Goal: Task Accomplishment & Management: Complete application form

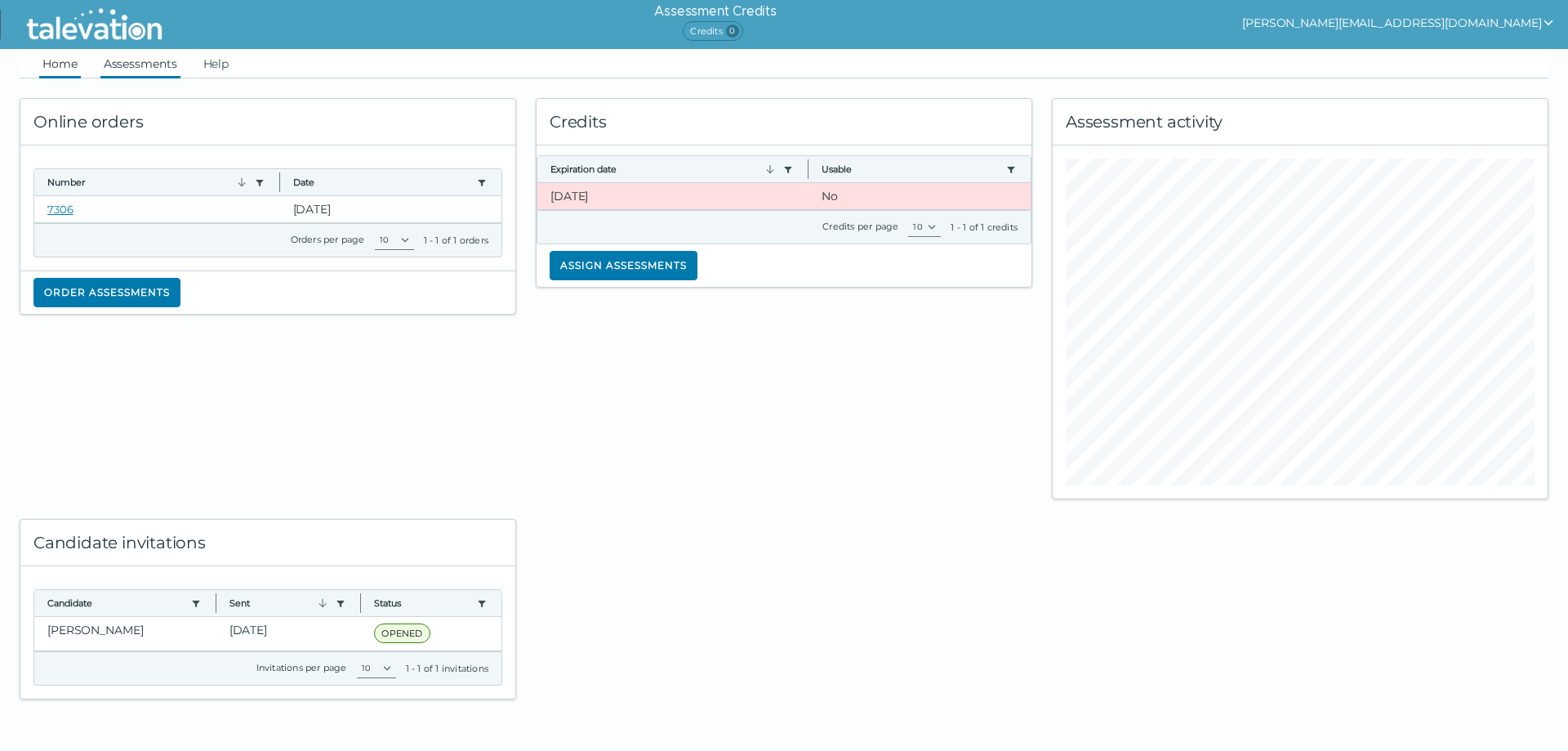
click at [146, 71] on link "Assessments" at bounding box center [140, 63] width 80 height 30
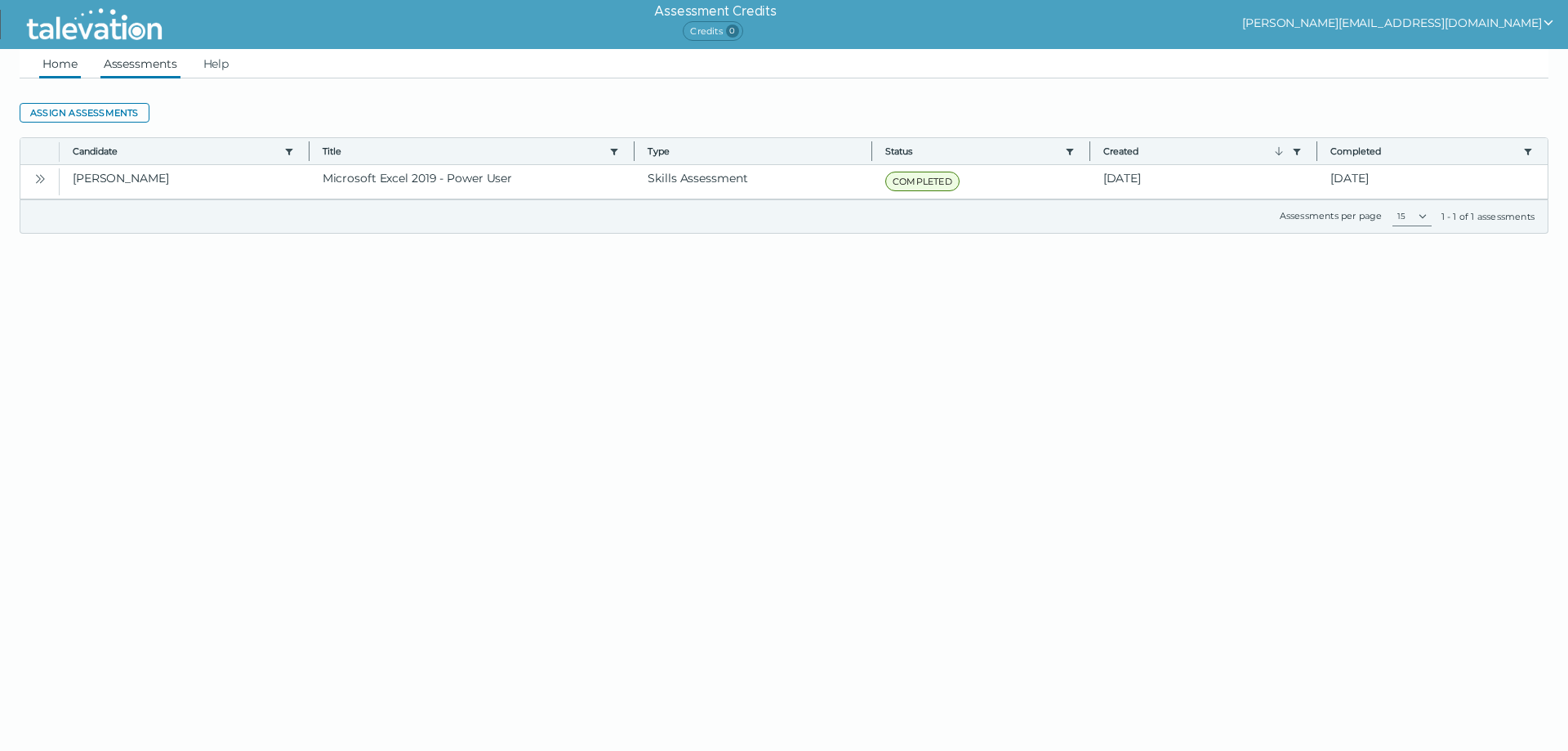
click at [71, 68] on link "Home" at bounding box center [60, 63] width 42 height 30
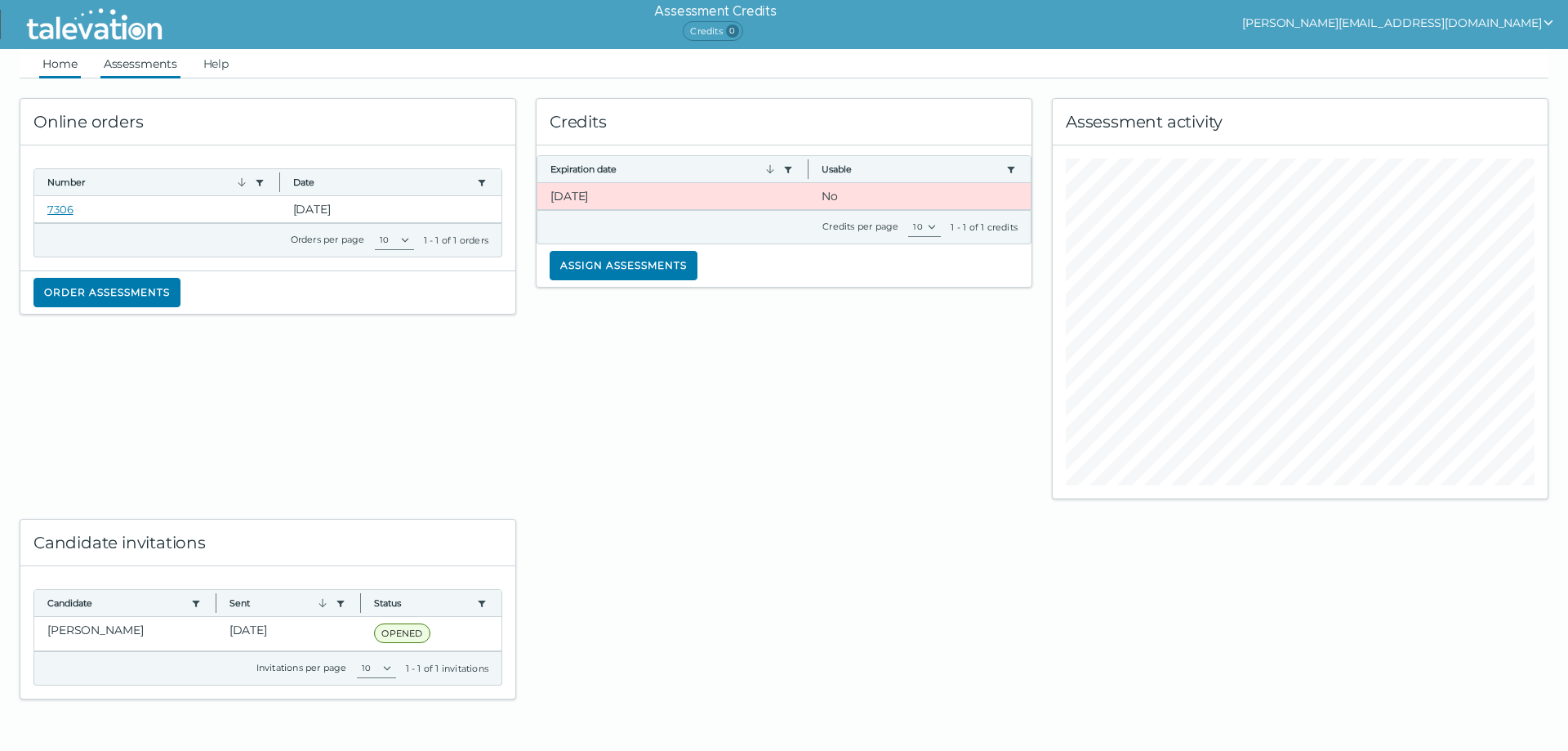
click at [124, 59] on link "Assessments" at bounding box center [140, 63] width 80 height 30
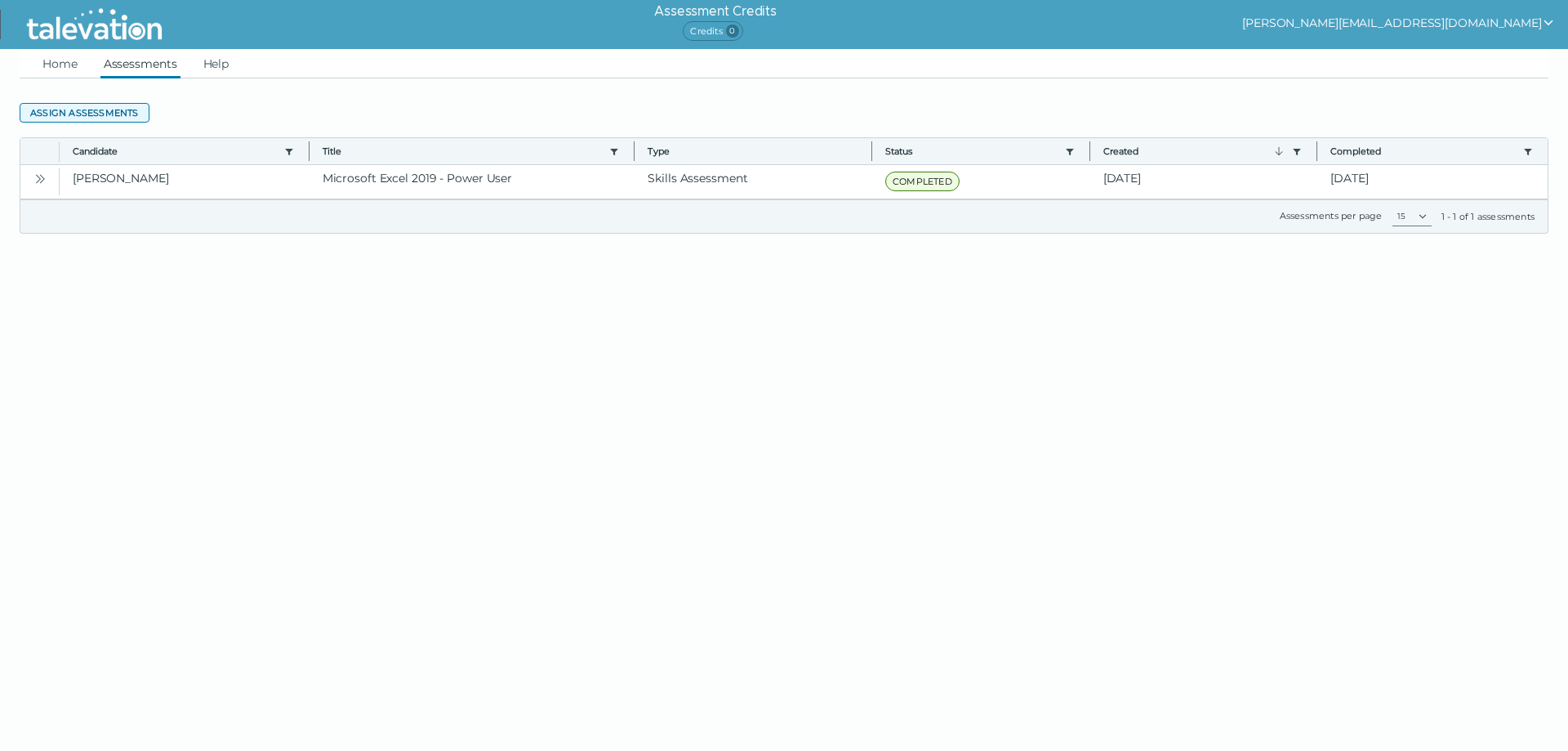
click at [120, 104] on button "Assign assessments" at bounding box center [85, 113] width 130 height 20
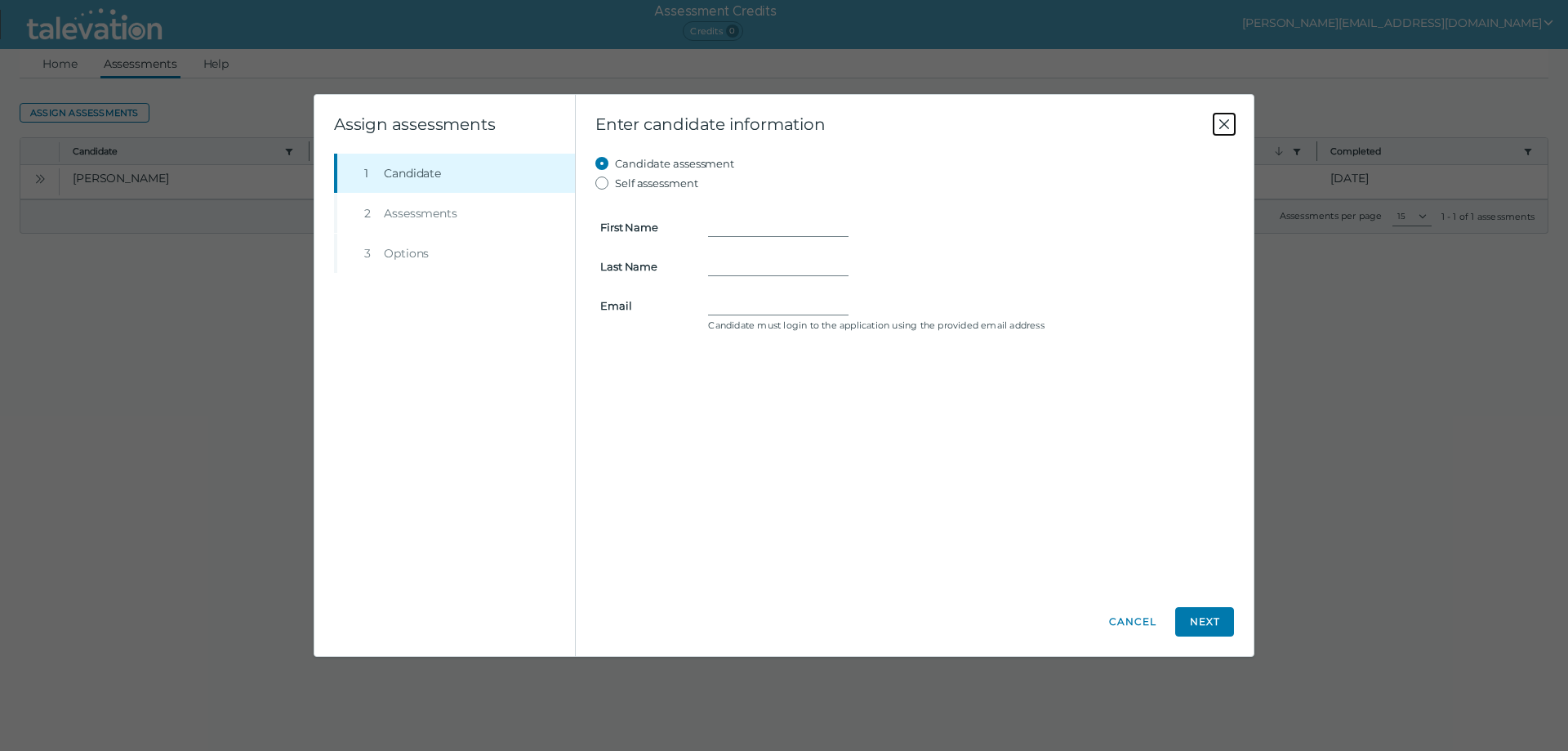
click at [1222, 125] on icon "Close" at bounding box center [1224, 124] width 20 height 20
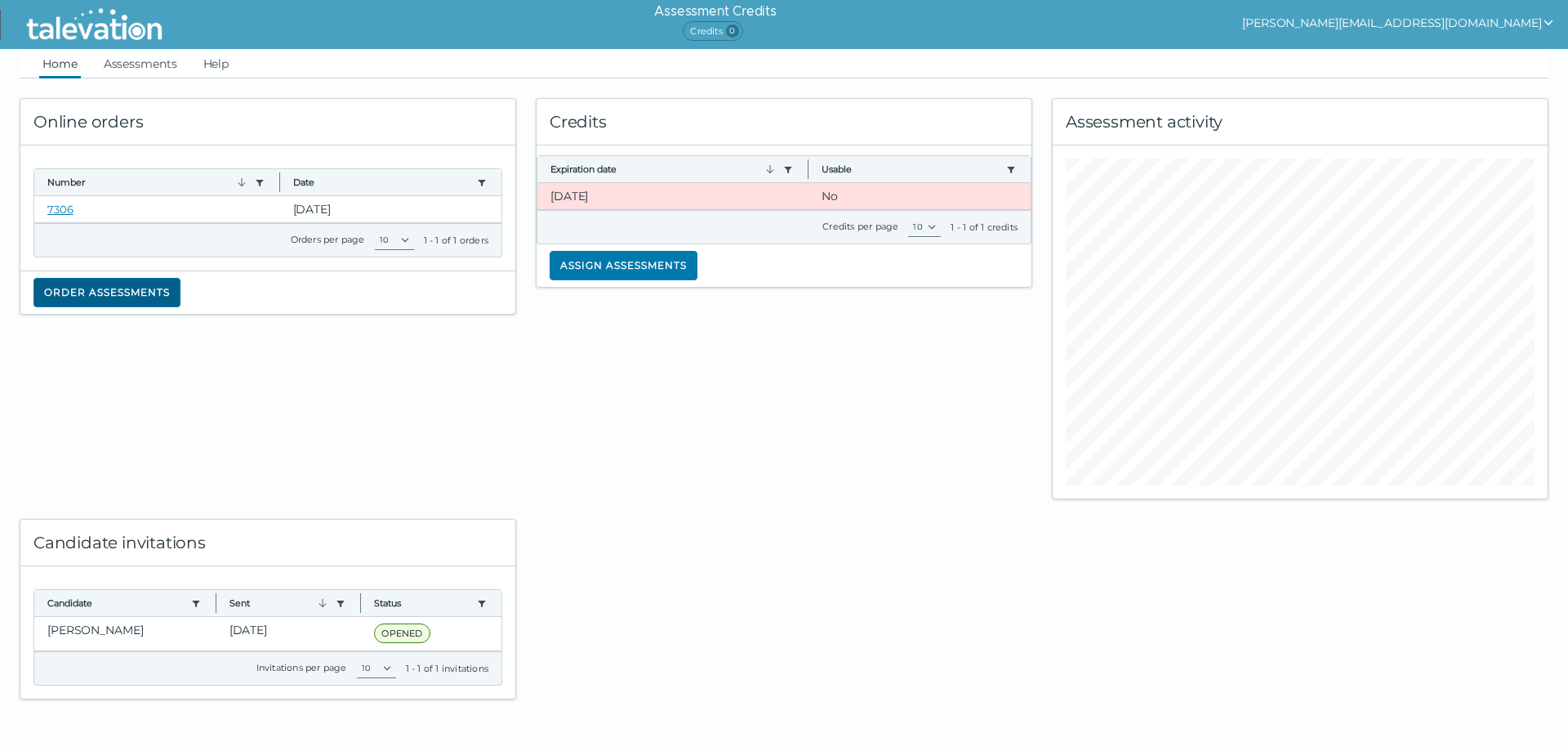
click at [114, 292] on button "Order assessments" at bounding box center [107, 292] width 147 height 30
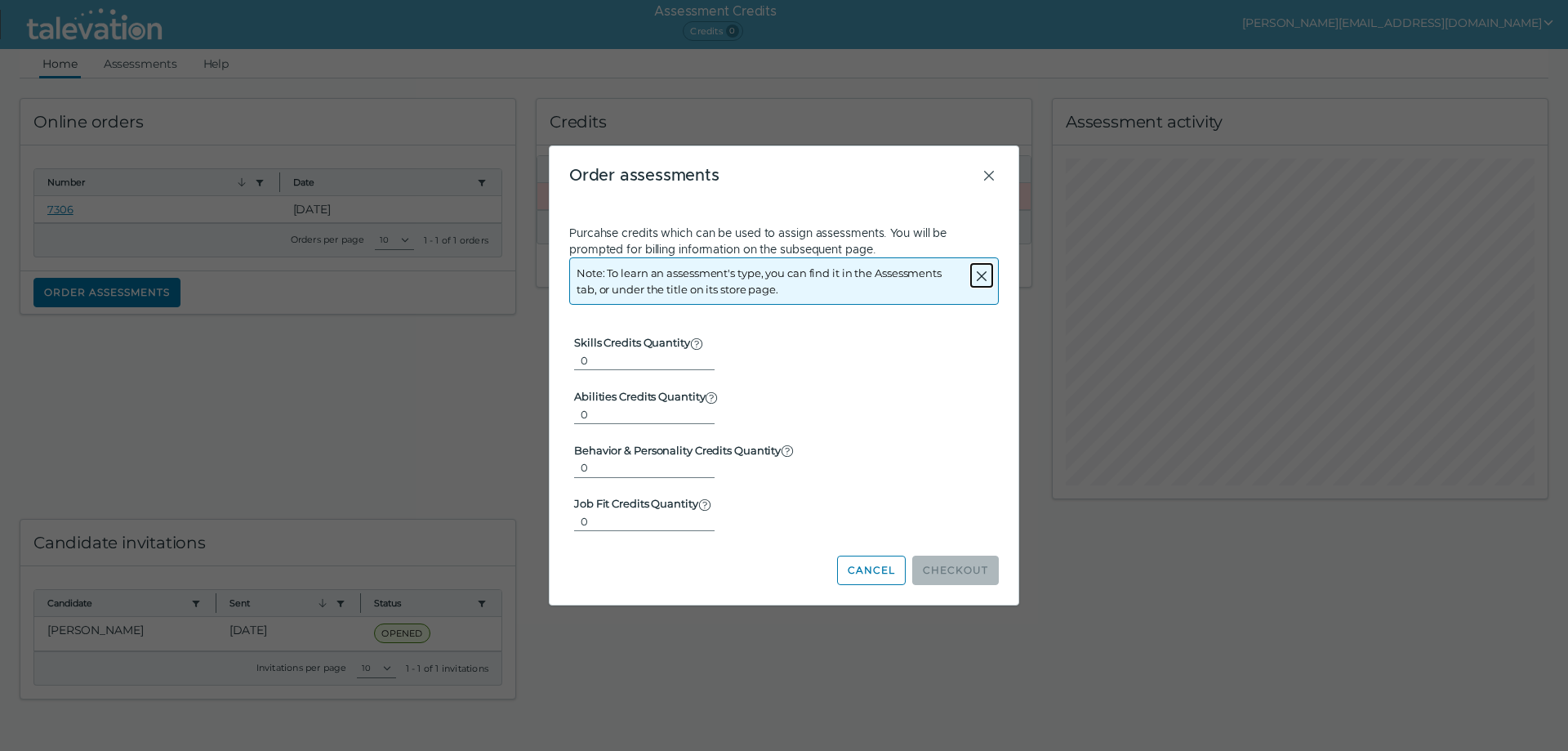
click at [982, 272] on icon "Close alert" at bounding box center [982, 276] width 20 height 20
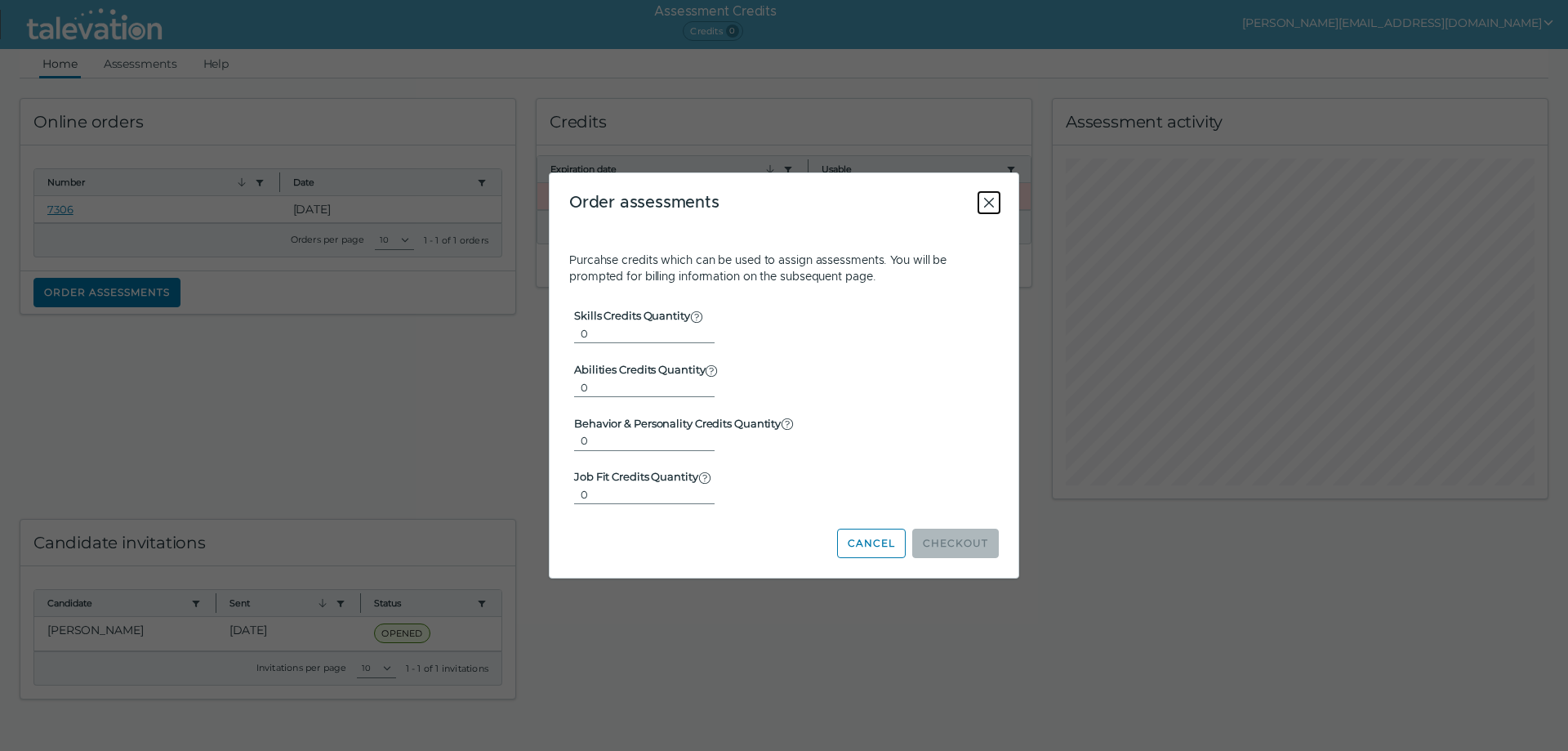
click at [983, 199] on icon "Close" at bounding box center [989, 203] width 20 height 20
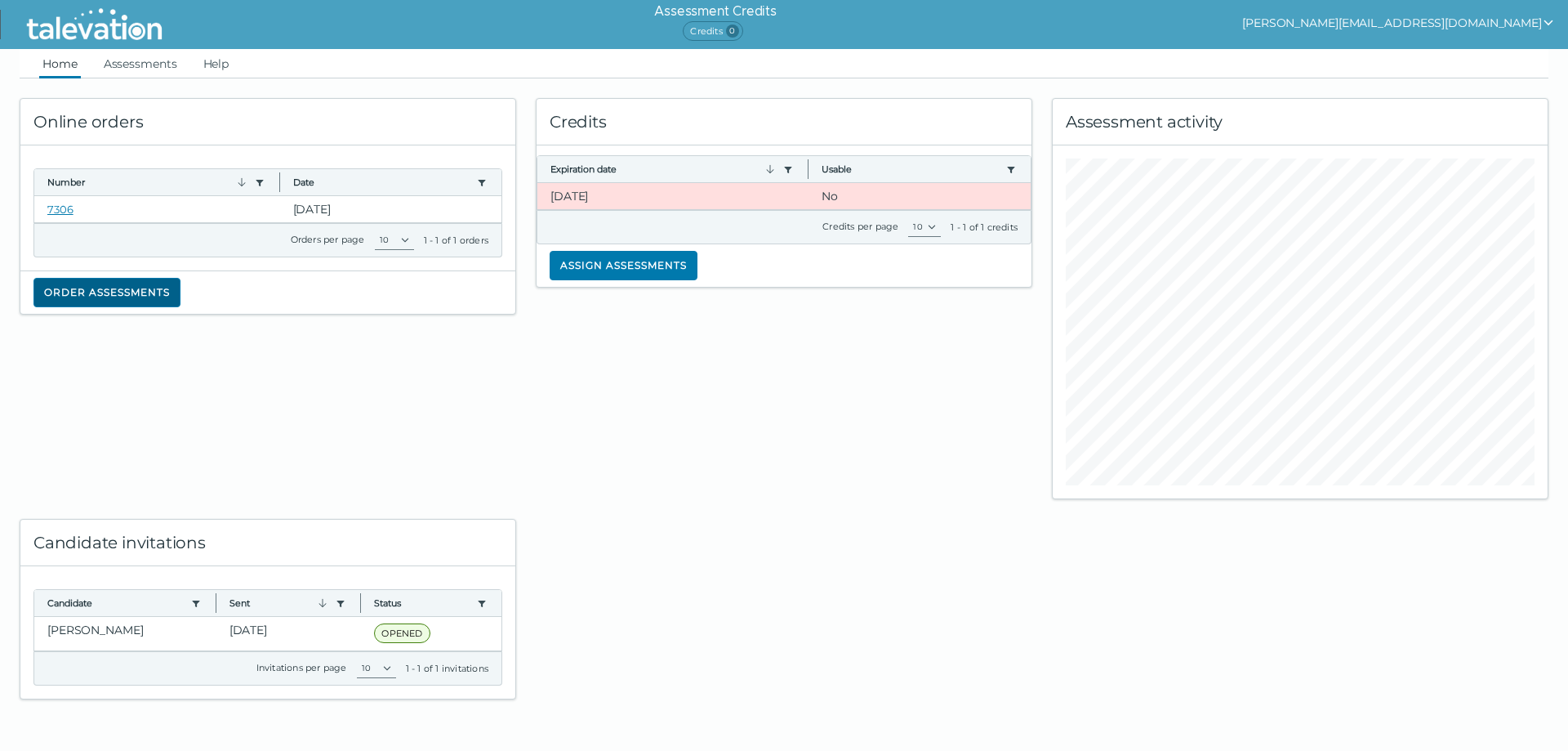
click at [132, 290] on button "Order assessments" at bounding box center [107, 292] width 147 height 30
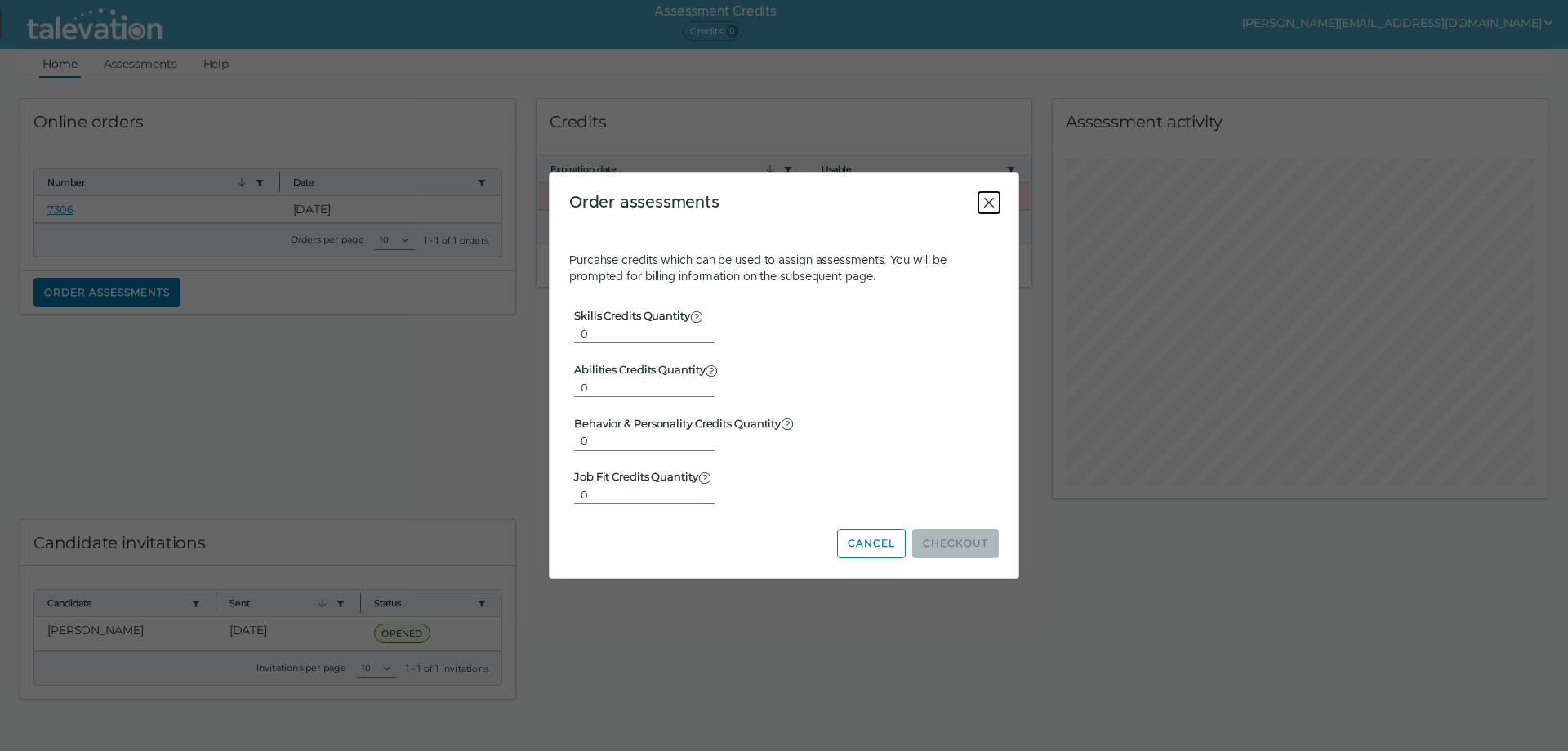
click at [990, 204] on icon "Close" at bounding box center [989, 203] width 20 height 20
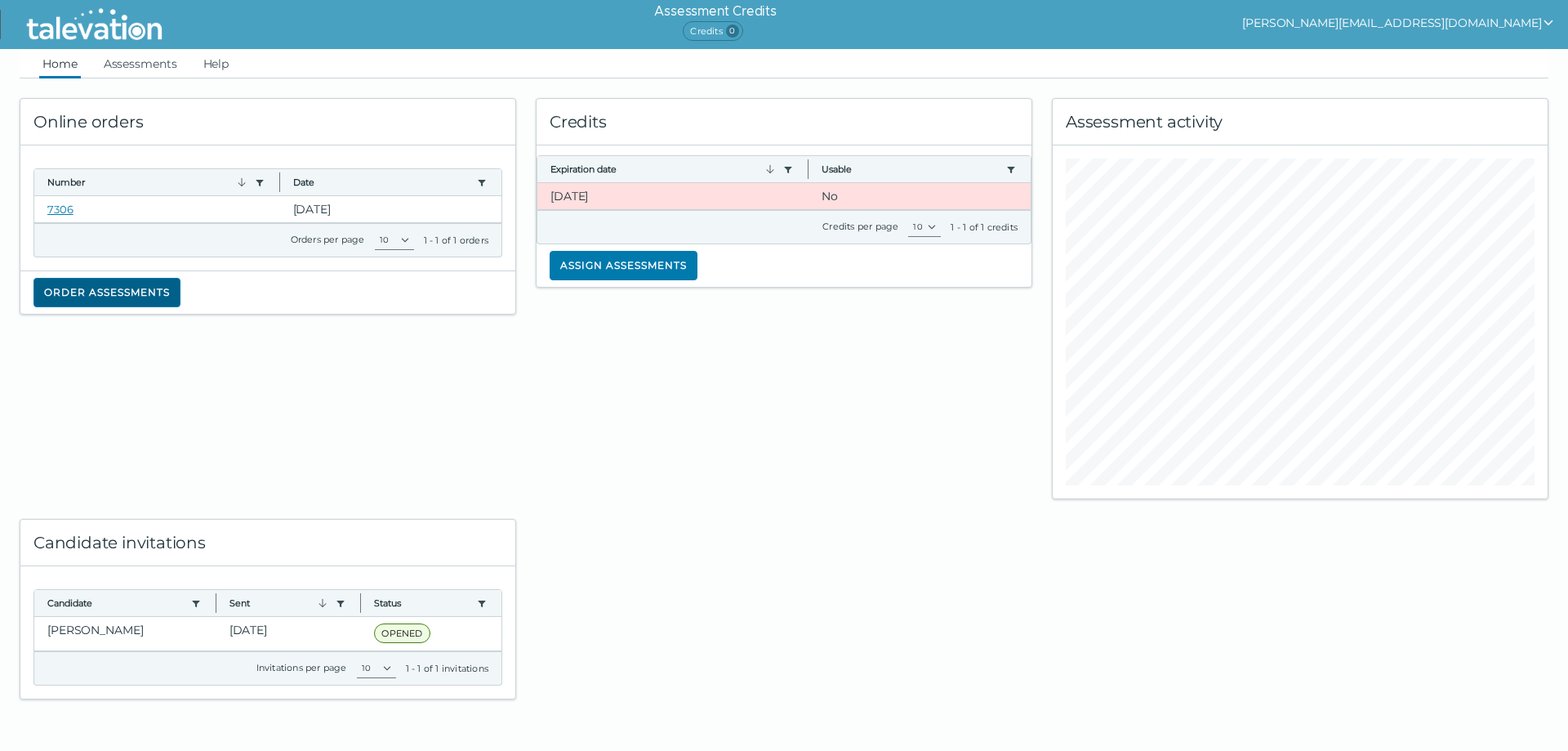
drag, startPoint x: 962, startPoint y: 38, endPoint x: 148, endPoint y: 290, distance: 852.1
click at [148, 290] on button "Order assessments" at bounding box center [107, 292] width 147 height 30
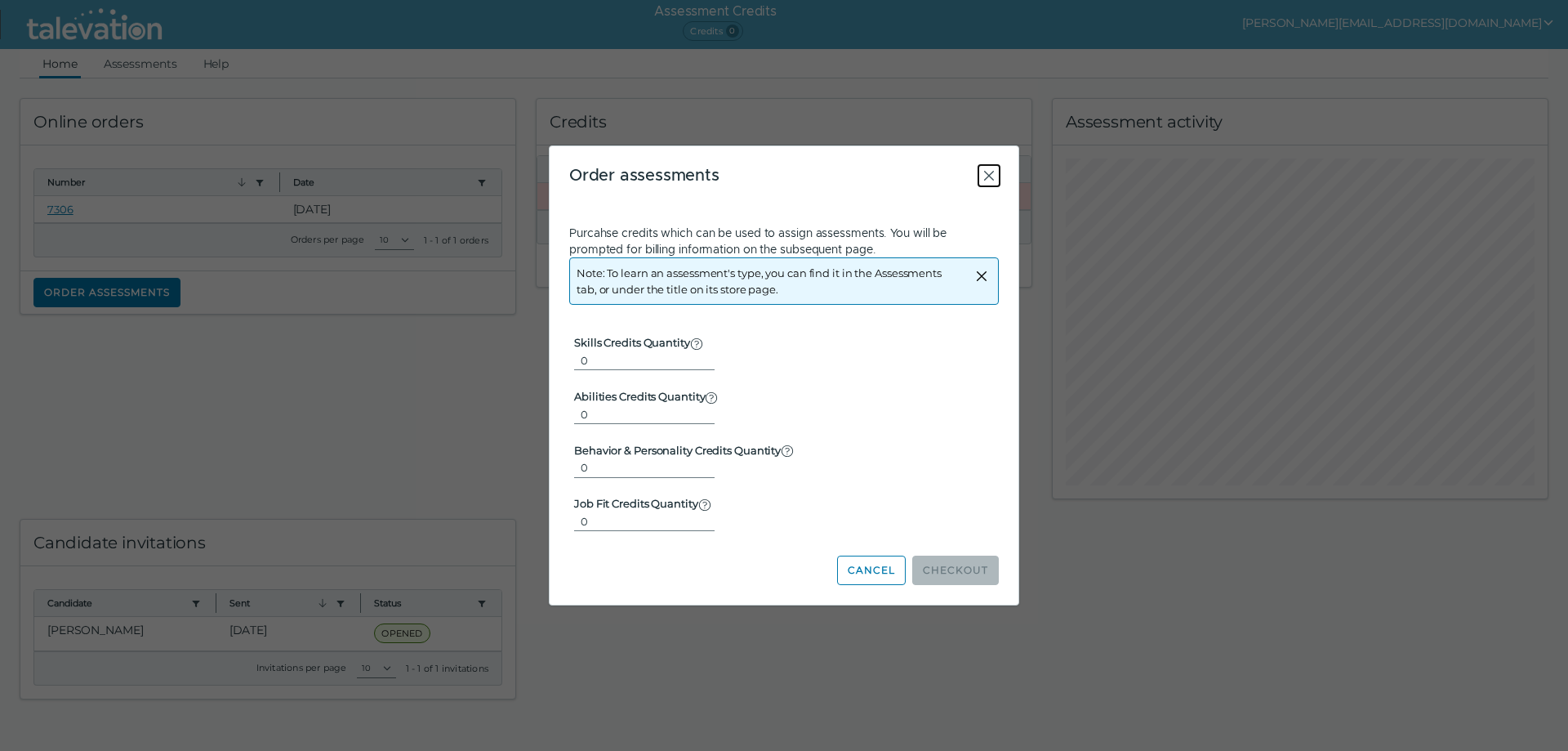
click at [990, 175] on icon "Close" at bounding box center [989, 176] width 20 height 20
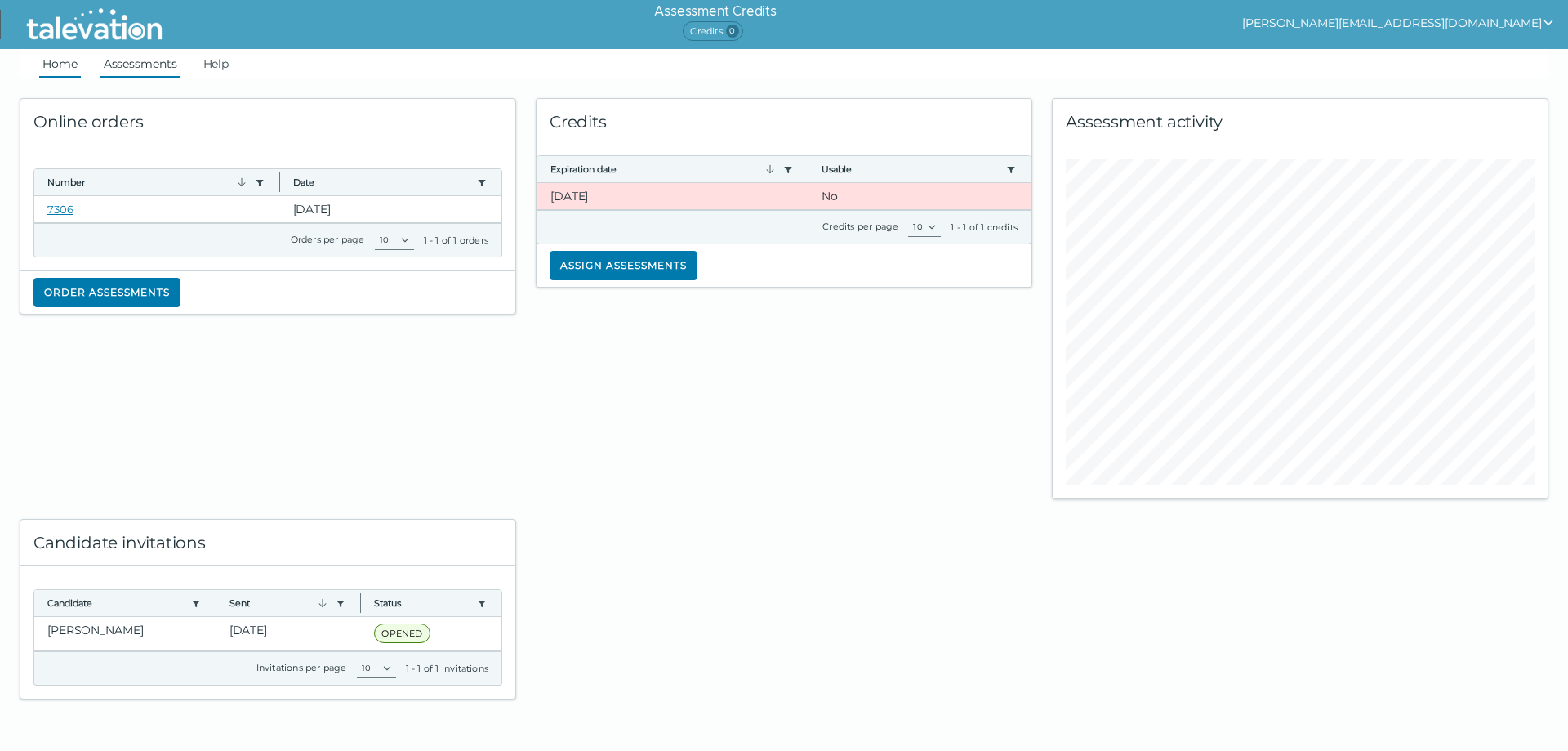
click at [163, 65] on link "Assessments" at bounding box center [140, 63] width 80 height 30
click at [742, 33] on span "Credits 0" at bounding box center [713, 31] width 60 height 20
click at [90, 289] on button "Order assessments" at bounding box center [107, 292] width 147 height 30
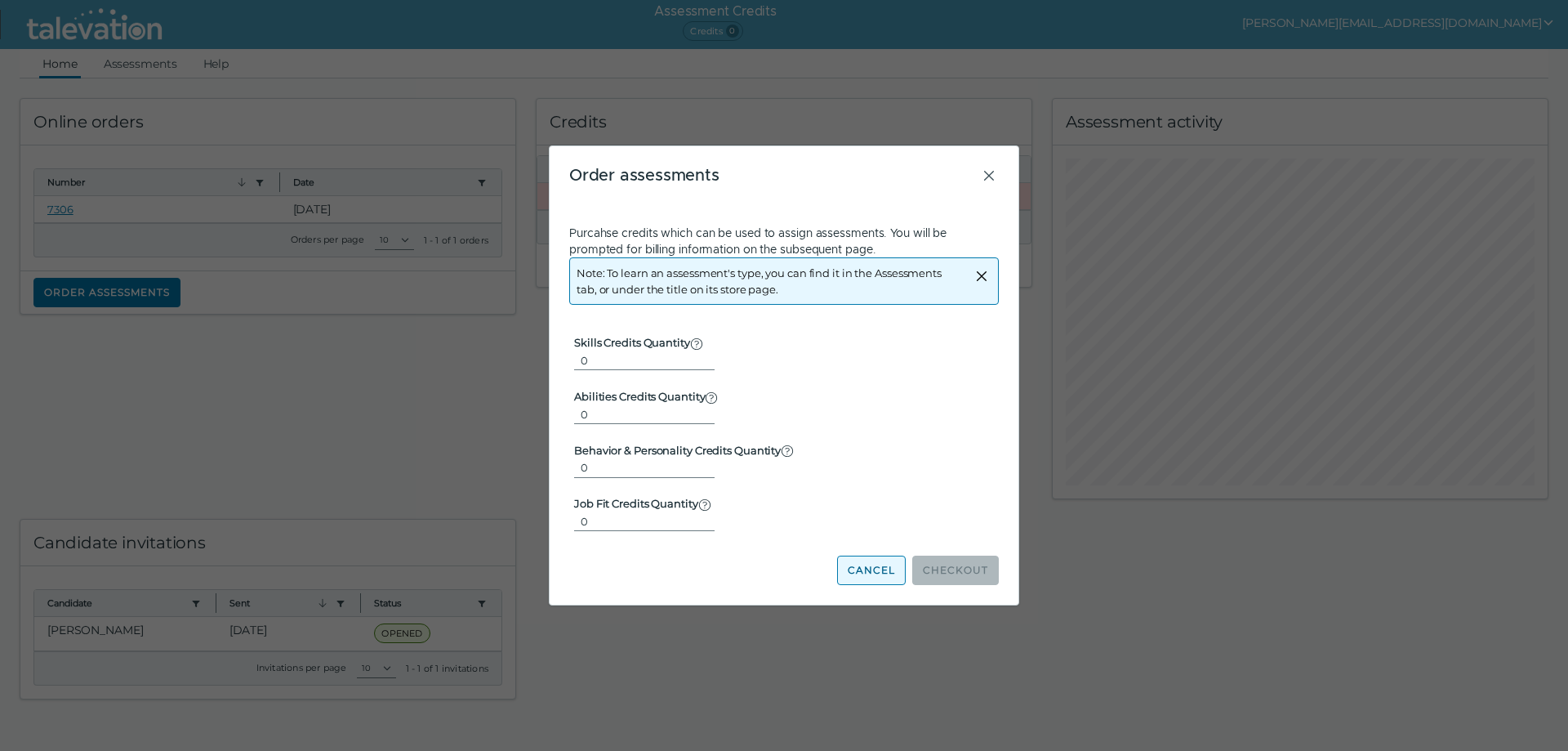
click at [876, 571] on button "Cancel" at bounding box center [872, 570] width 69 height 30
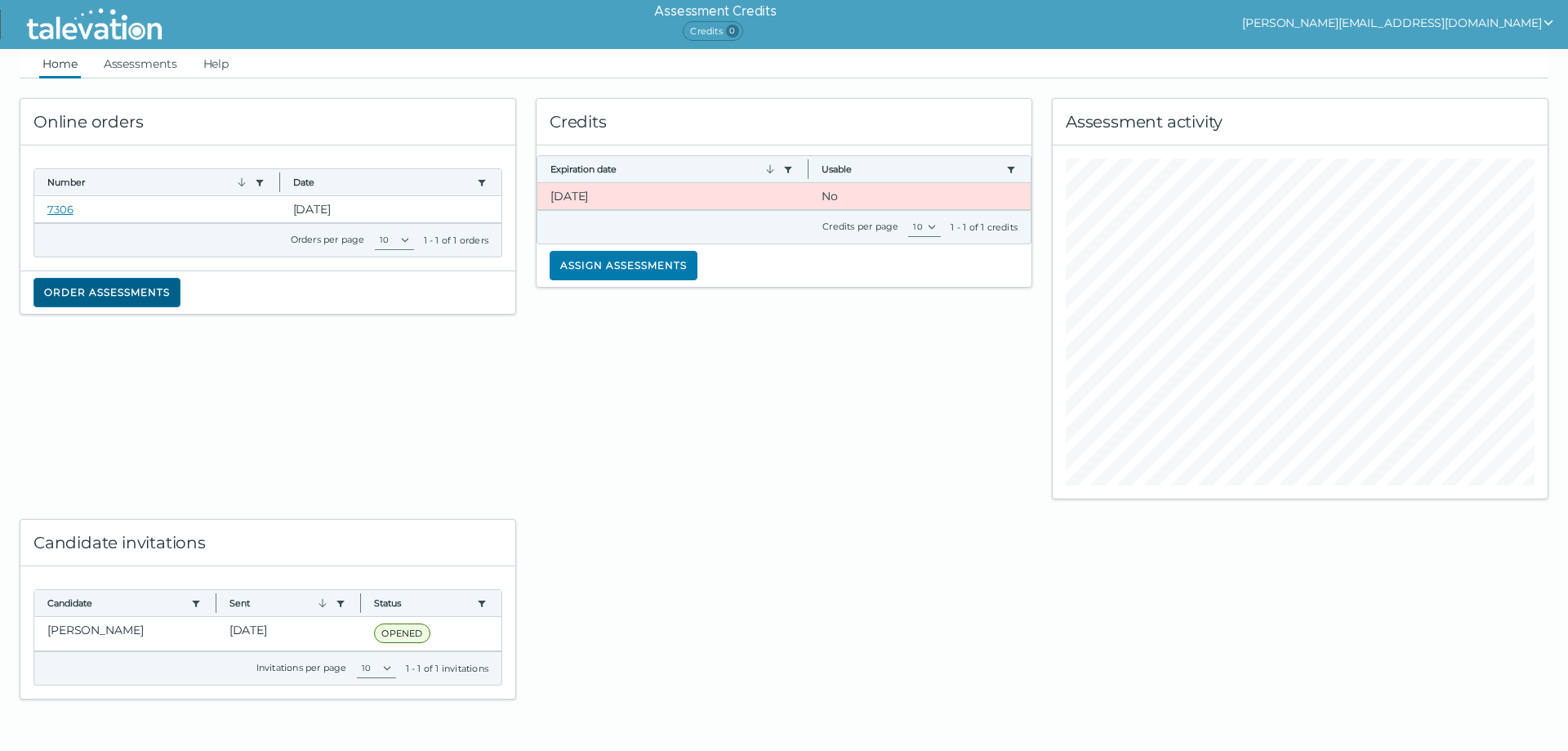
click at [139, 290] on button "Order assessments" at bounding box center [107, 292] width 147 height 30
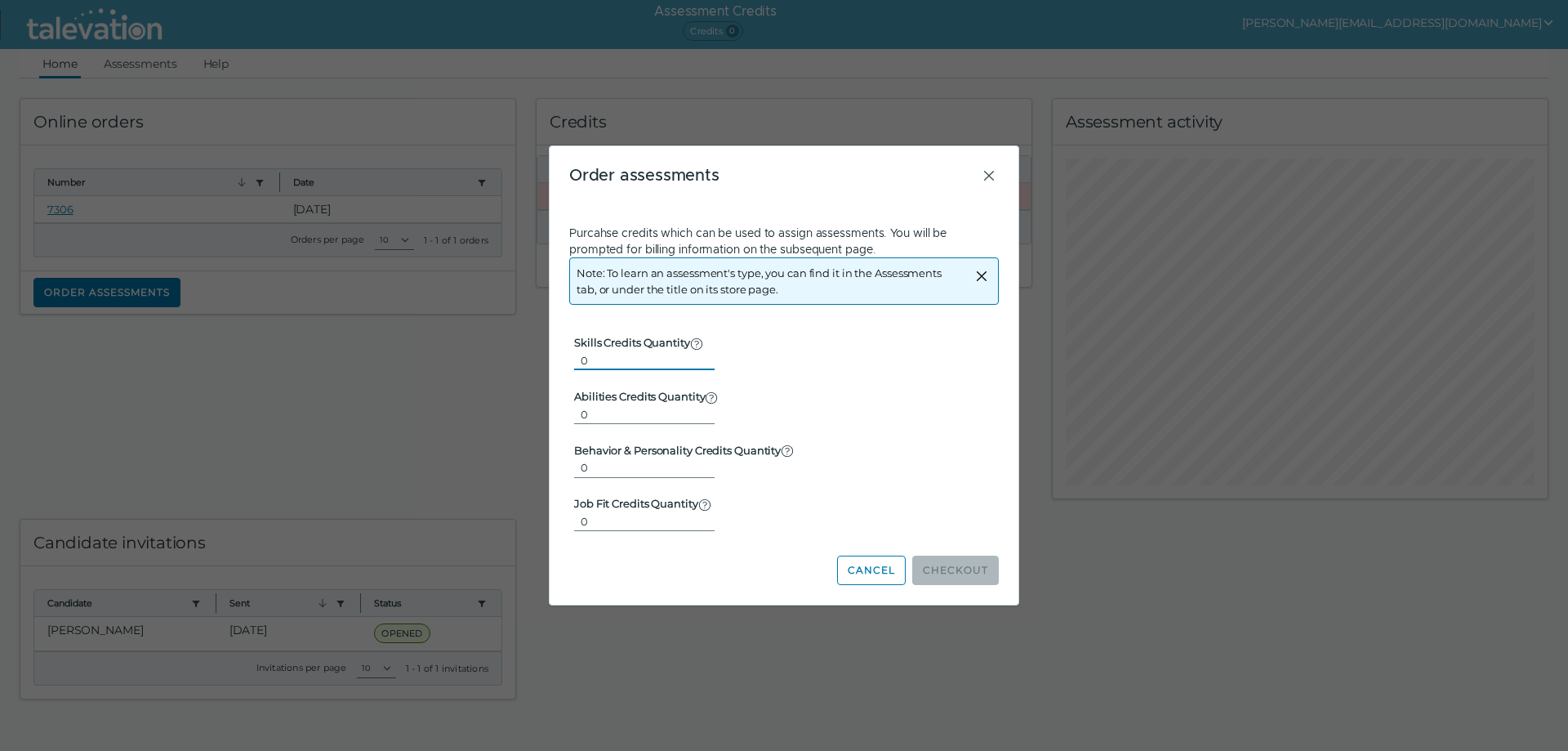
click at [597, 351] on input "0" at bounding box center [644, 361] width 140 height 20
click at [692, 356] on input "1" at bounding box center [644, 361] width 140 height 20
click at [697, 351] on input "2" at bounding box center [644, 361] width 140 height 20
type input "1"
click at [695, 366] on input "1" at bounding box center [644, 361] width 140 height 20
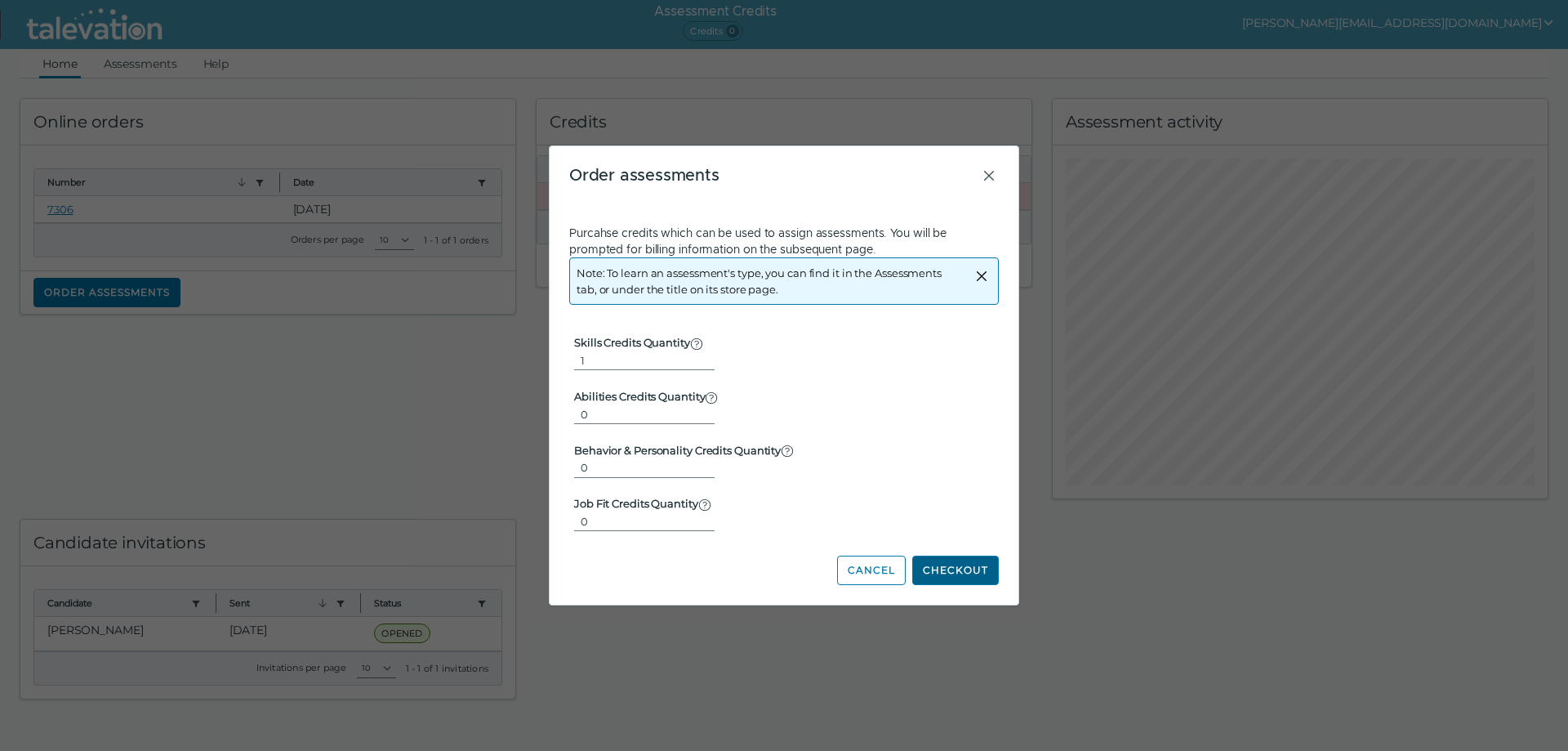
click at [953, 569] on button "Checkout" at bounding box center [956, 570] width 87 height 30
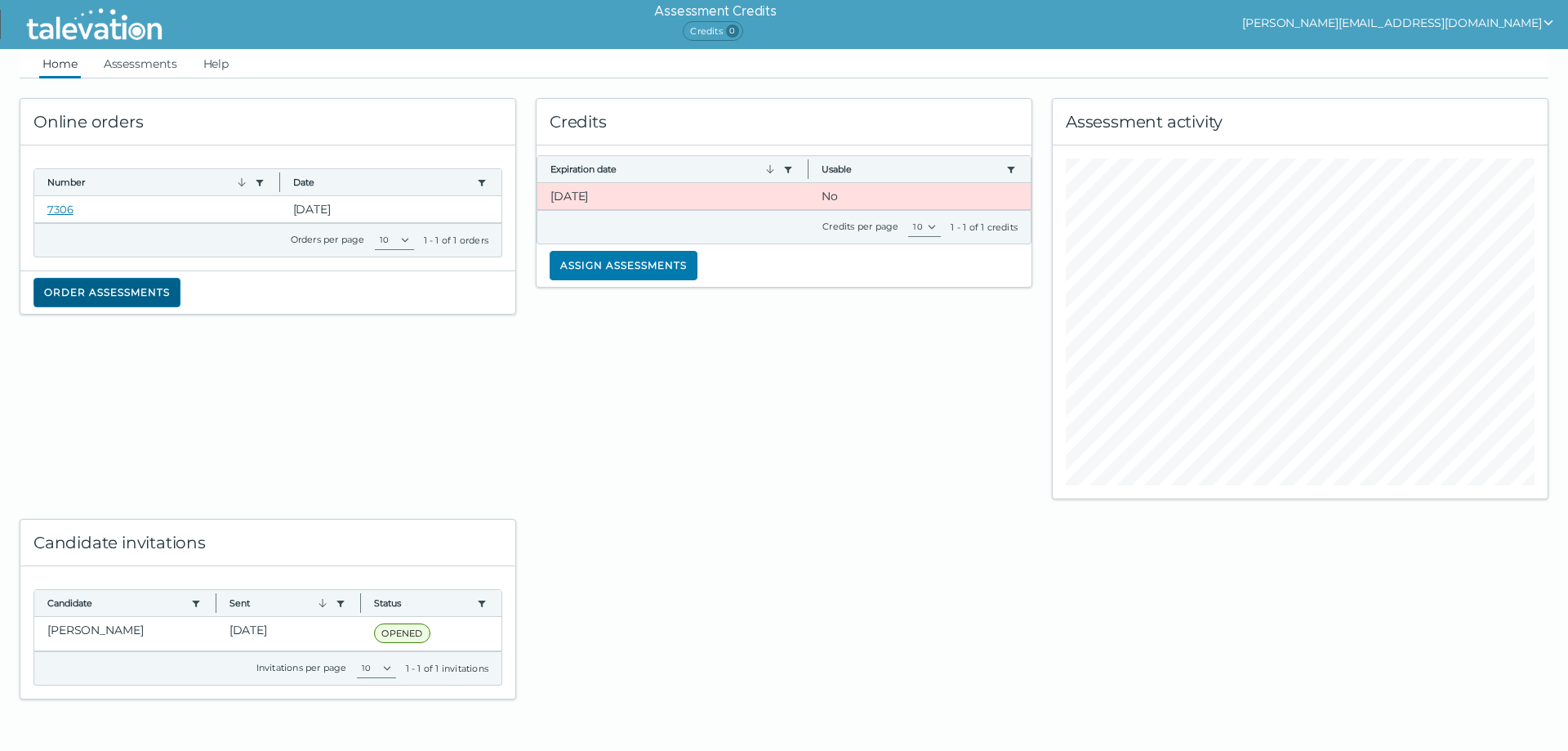
click at [137, 293] on button "Order assessments" at bounding box center [107, 292] width 147 height 30
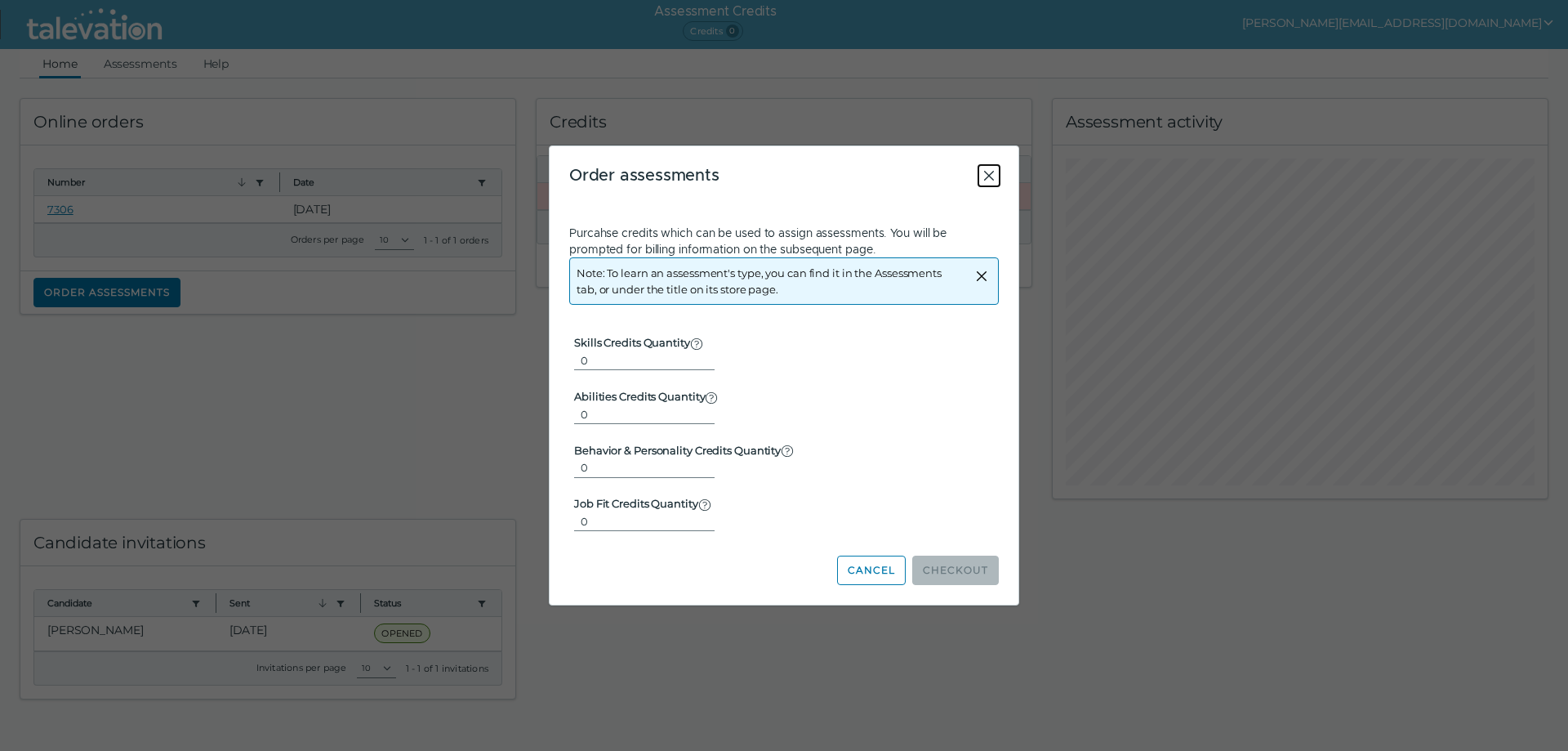
click at [984, 174] on icon "Close" at bounding box center [989, 176] width 20 height 20
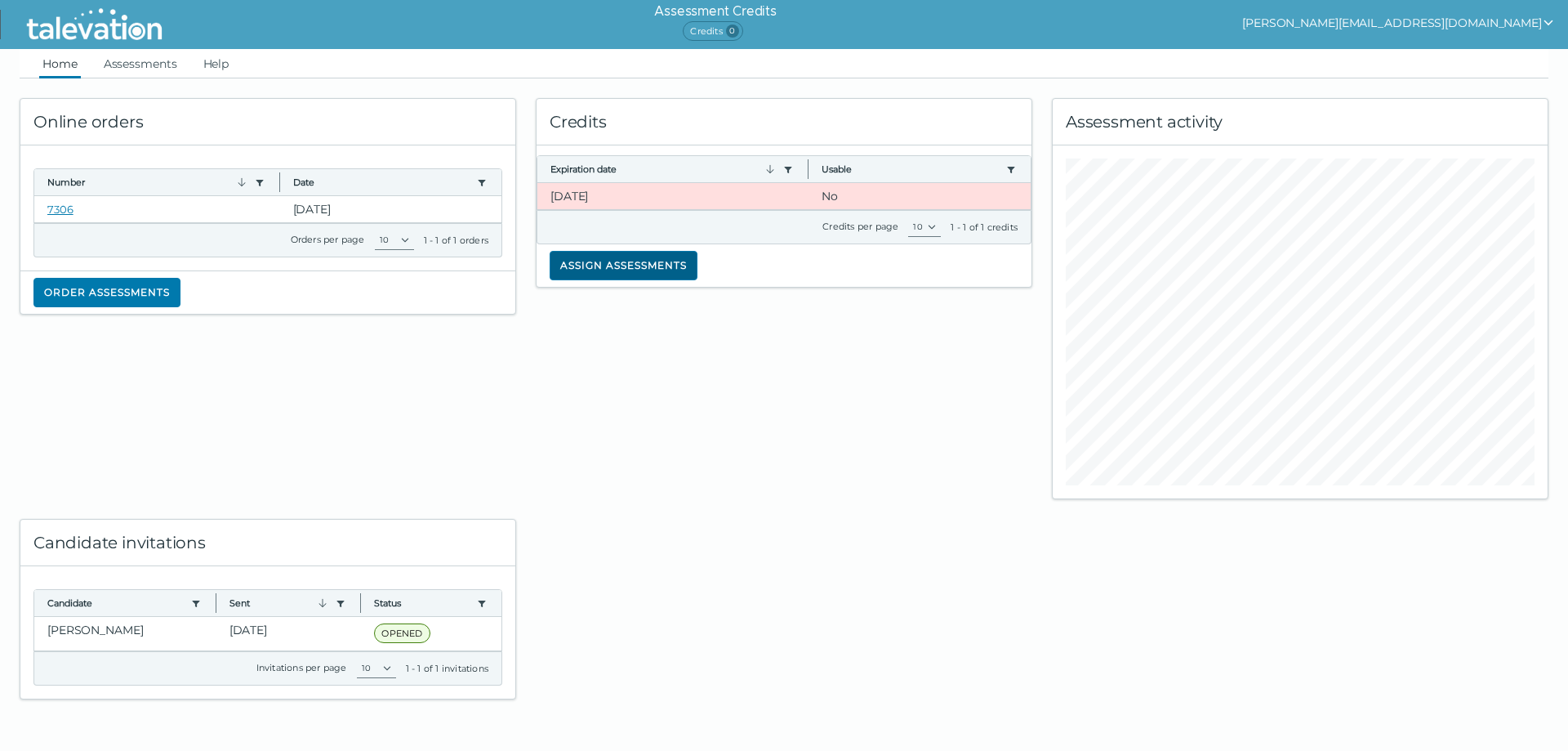
click at [610, 268] on button "Assign assessments" at bounding box center [624, 265] width 148 height 30
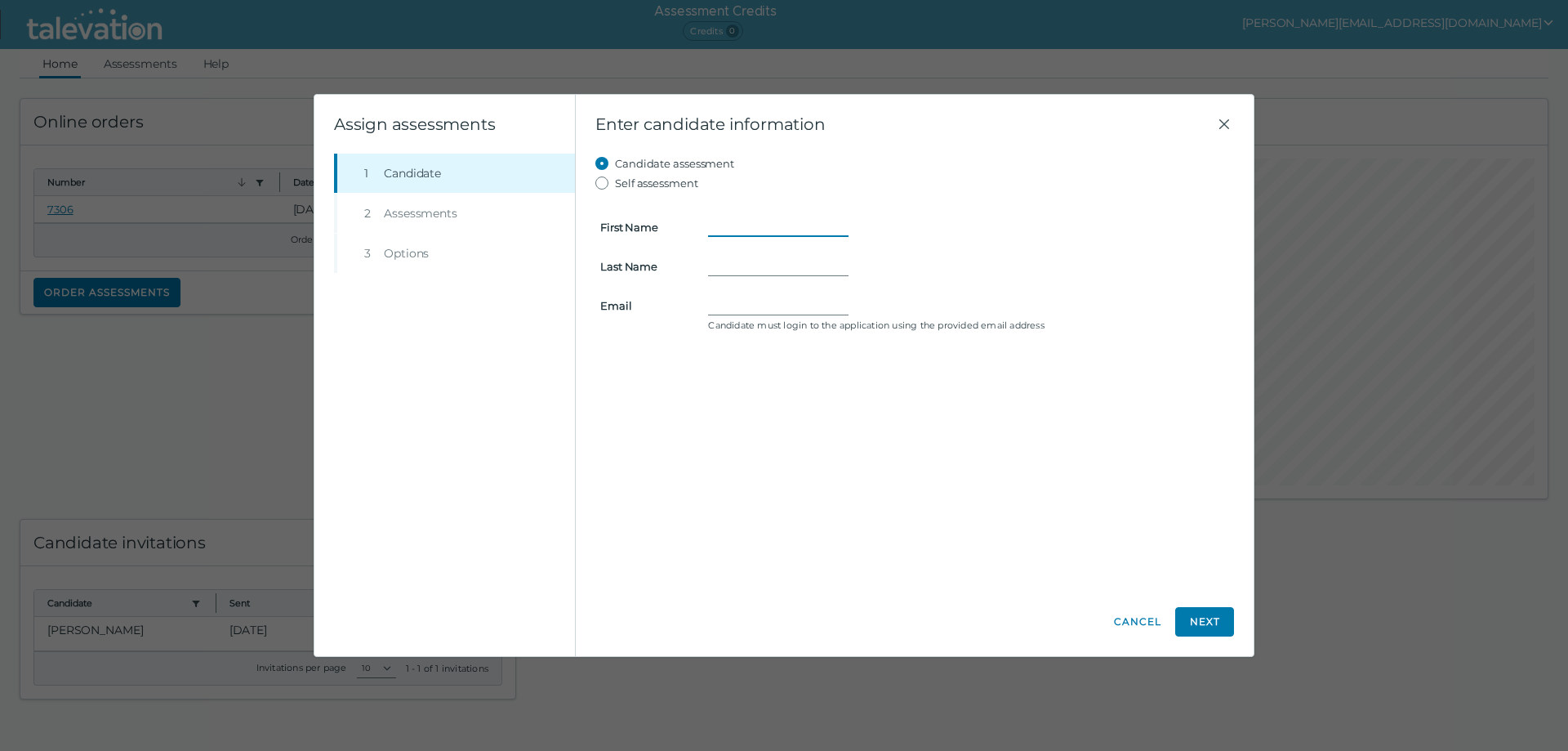
click at [732, 229] on input "First Name" at bounding box center [778, 227] width 140 height 20
paste input "[PERSON_NAME]"
type input "[PERSON_NAME]"
paste input "Graham"
type input "Graham"
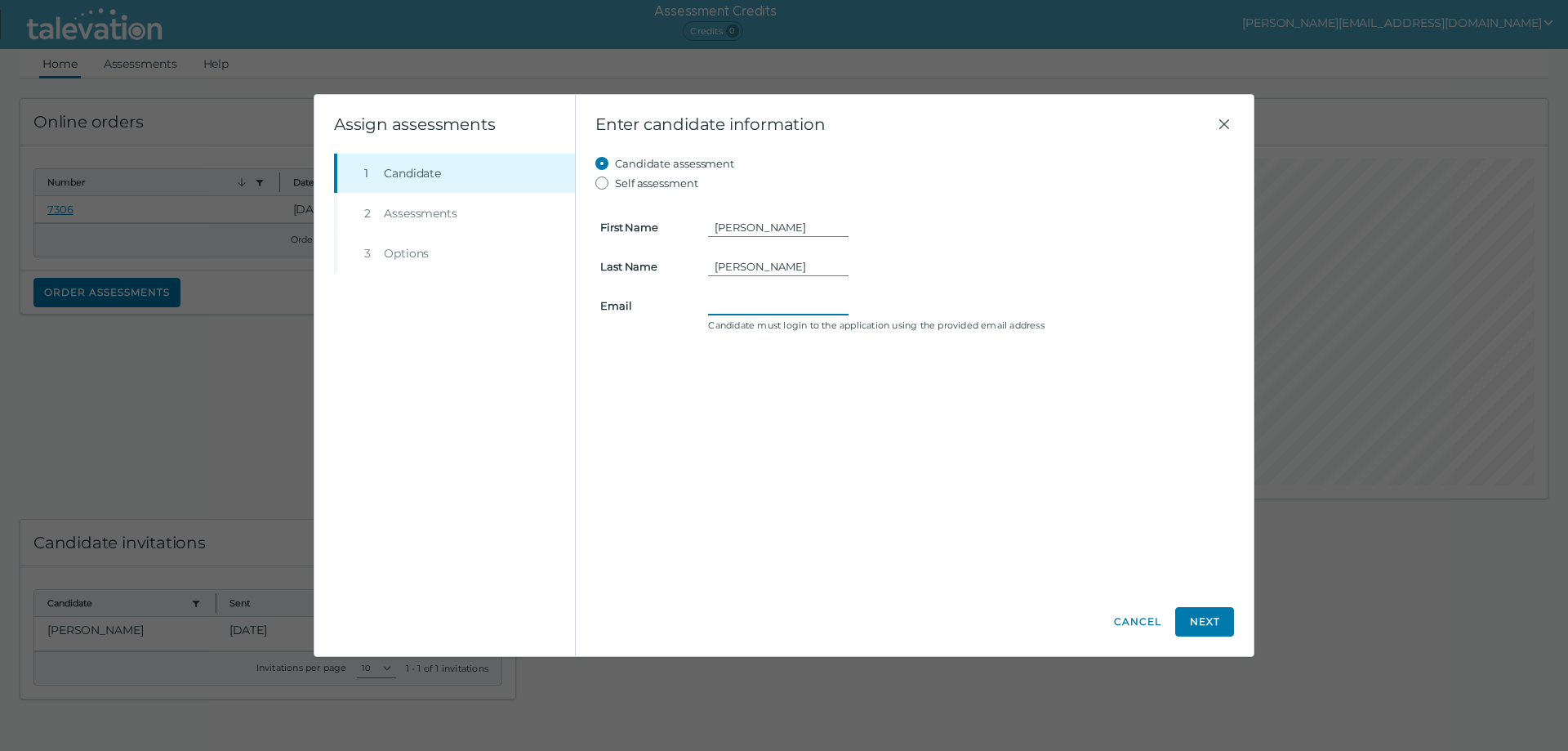
paste input "Winston.Graham.T@gmail.com"
click at [713, 307] on input "Winston.Graham.T@gmail.com" at bounding box center [778, 306] width 140 height 20
click at [723, 305] on input "Winston.Graham.T@gmail.com" at bounding box center [778, 306] width 140 height 20
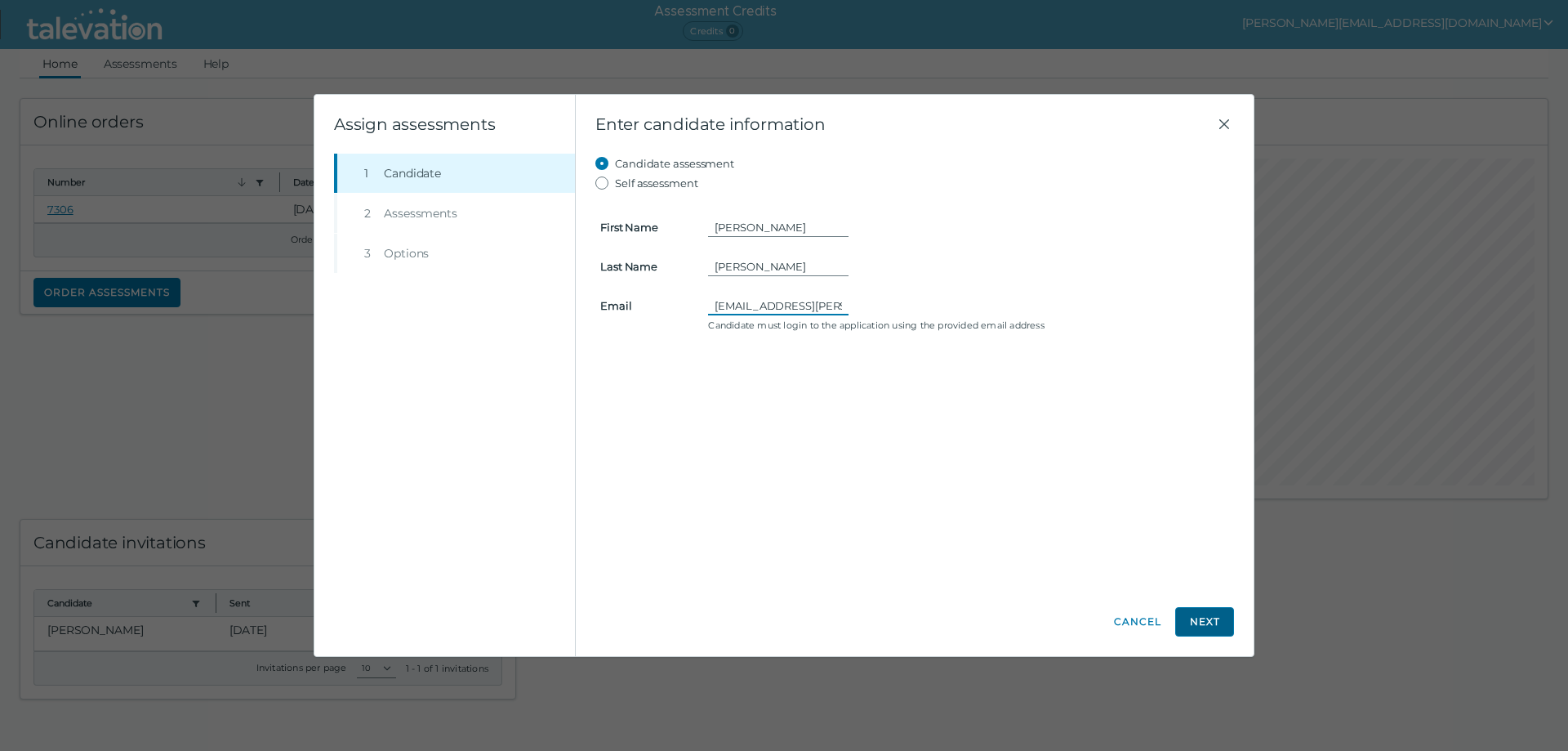
type input "Winston.Graham.T@gmail.com"
click at [1195, 618] on button "Next" at bounding box center [1204, 622] width 59 height 30
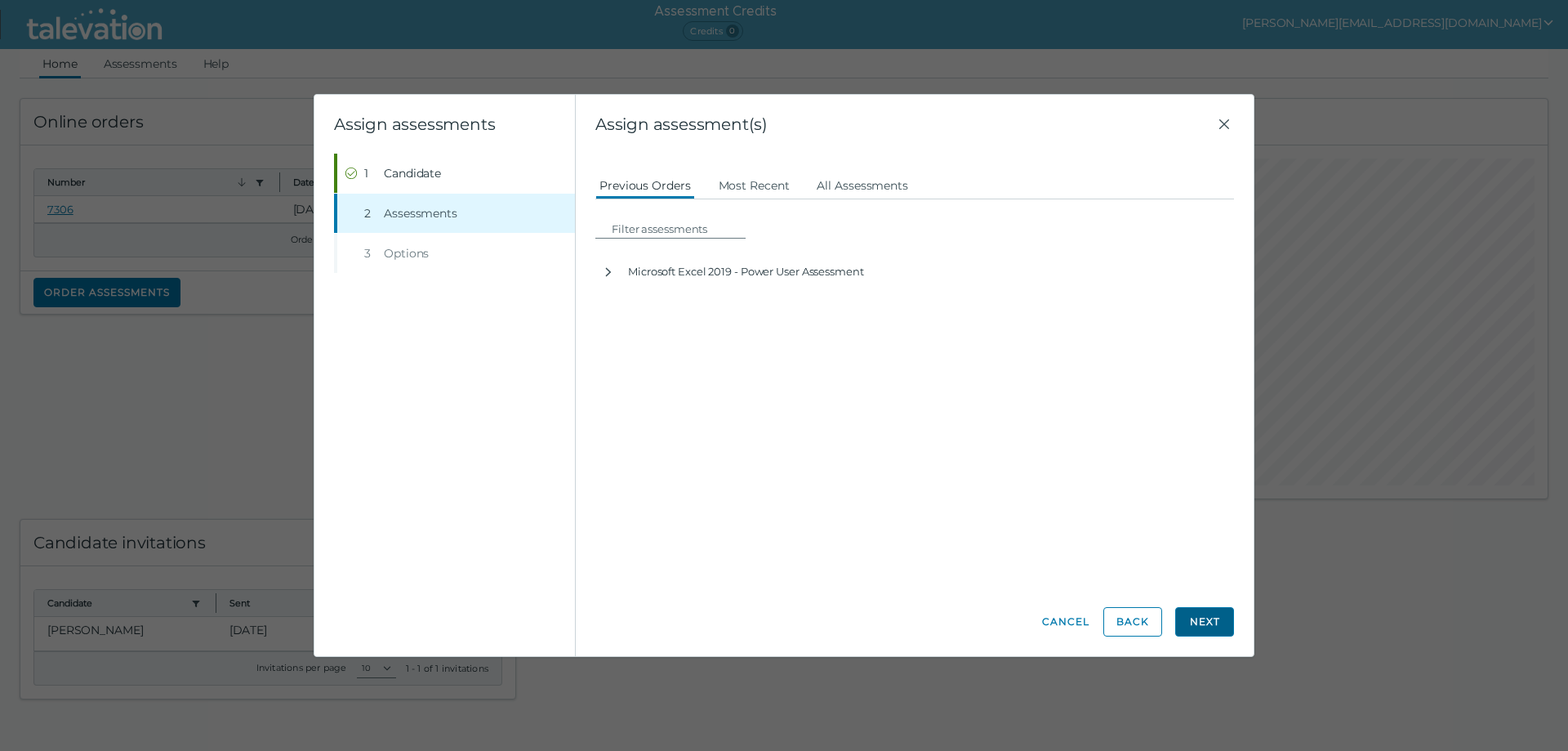
click at [1197, 619] on button "Next" at bounding box center [1204, 622] width 59 height 30
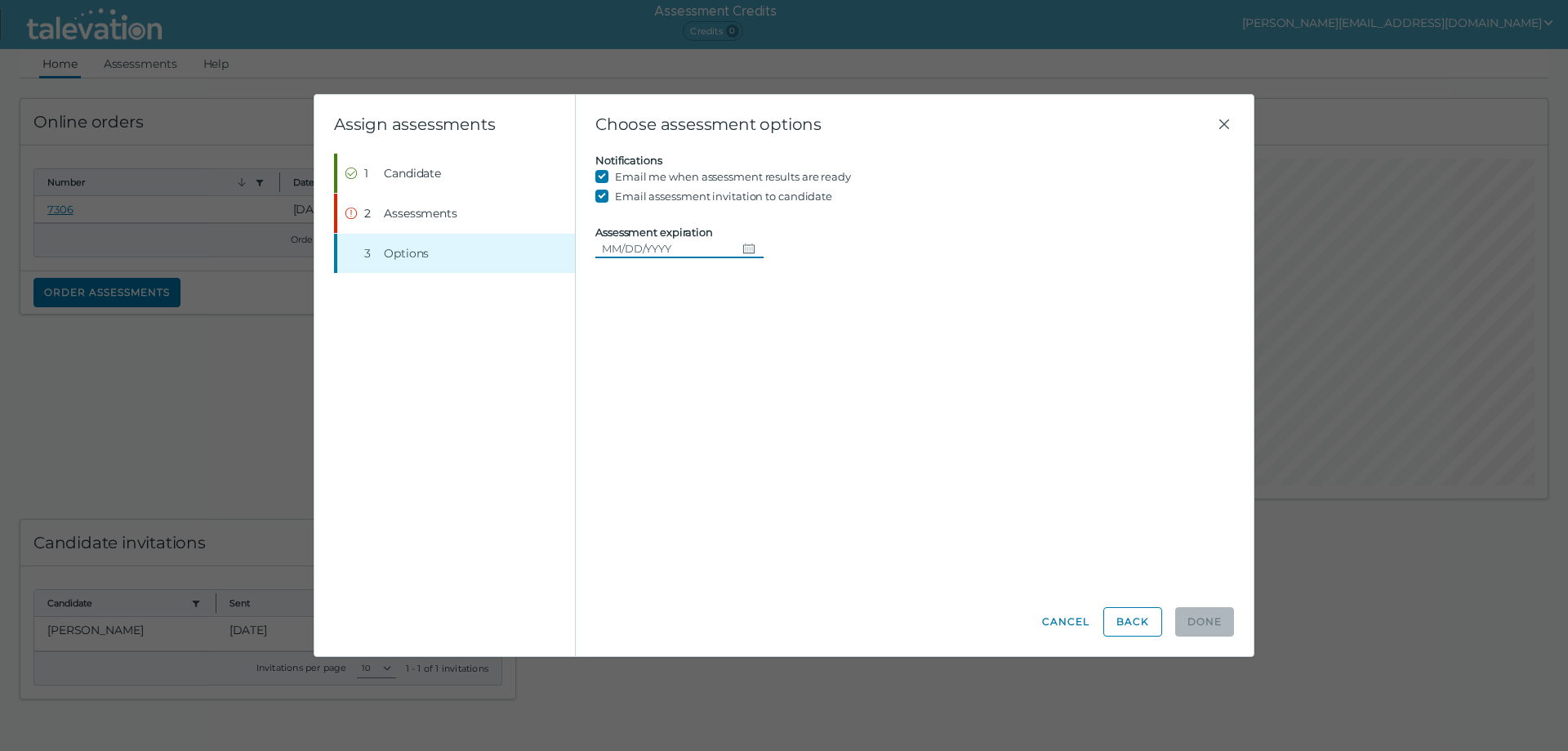
click at [745, 248] on icon "Choose date" at bounding box center [749, 248] width 13 height 13
click at [800, 413] on button "16" at bounding box center [800, 415] width 30 height 30
type input "08/16/2025"
click at [562, 250] on button "Step 3 Options" at bounding box center [456, 252] width 238 height 39
click at [401, 215] on span "Assessments" at bounding box center [420, 214] width 73 height 16
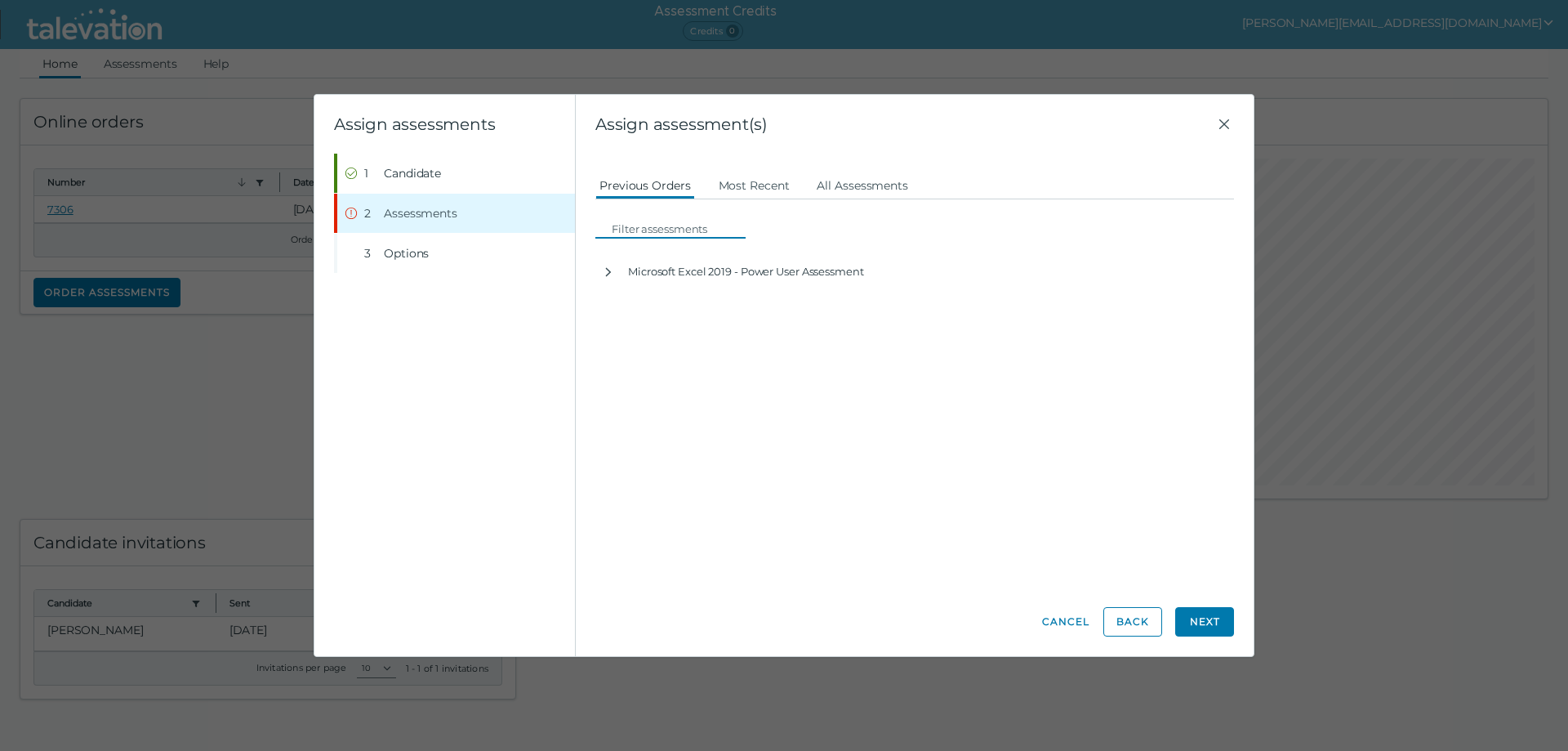
click at [638, 232] on input at bounding box center [675, 229] width 140 height 20
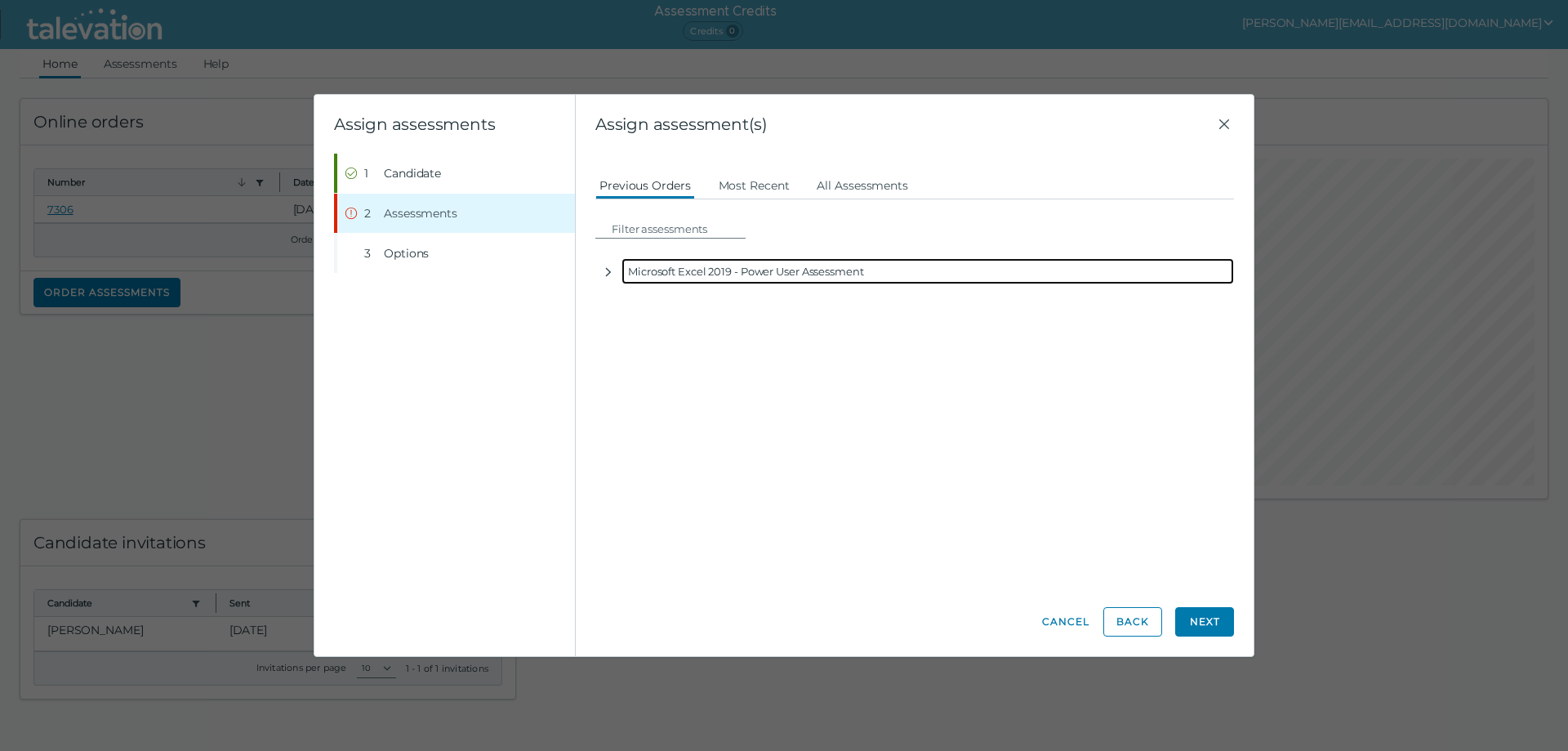
click at [644, 275] on div "Microsoft Excel 2019 - Power User Assessment" at bounding box center [928, 271] width 613 height 26
click at [682, 278] on div "Microsoft Excel 2019 - Power User Assessment" at bounding box center [928, 271] width 613 height 26
click at [655, 266] on div "Microsoft Excel 2019 - Power User Assessment" at bounding box center [928, 271] width 613 height 26
click at [715, 279] on div "Microsoft Excel 2019 - Power User Assessment" at bounding box center [928, 271] width 613 height 26
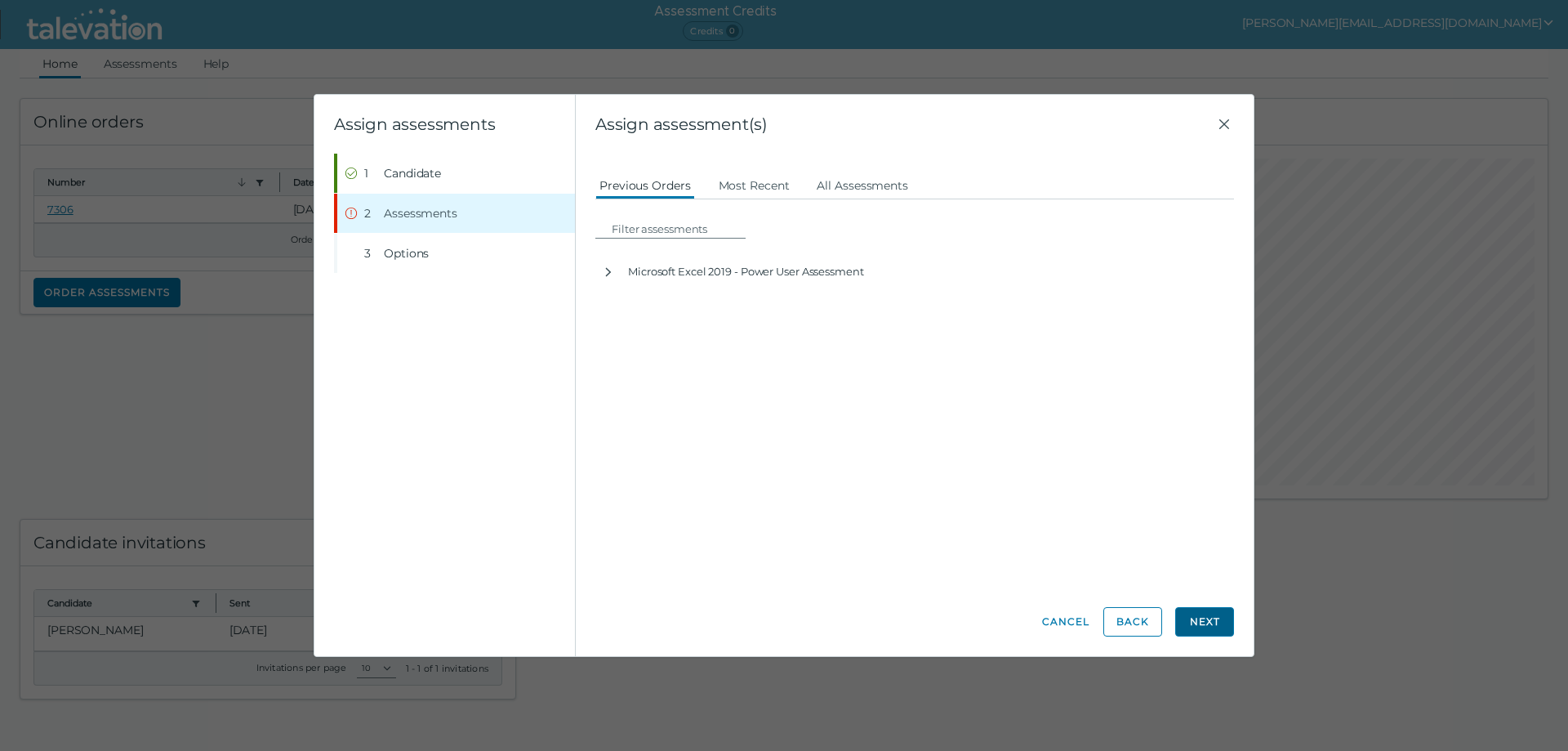
click at [1219, 622] on button "Next" at bounding box center [1204, 622] width 59 height 30
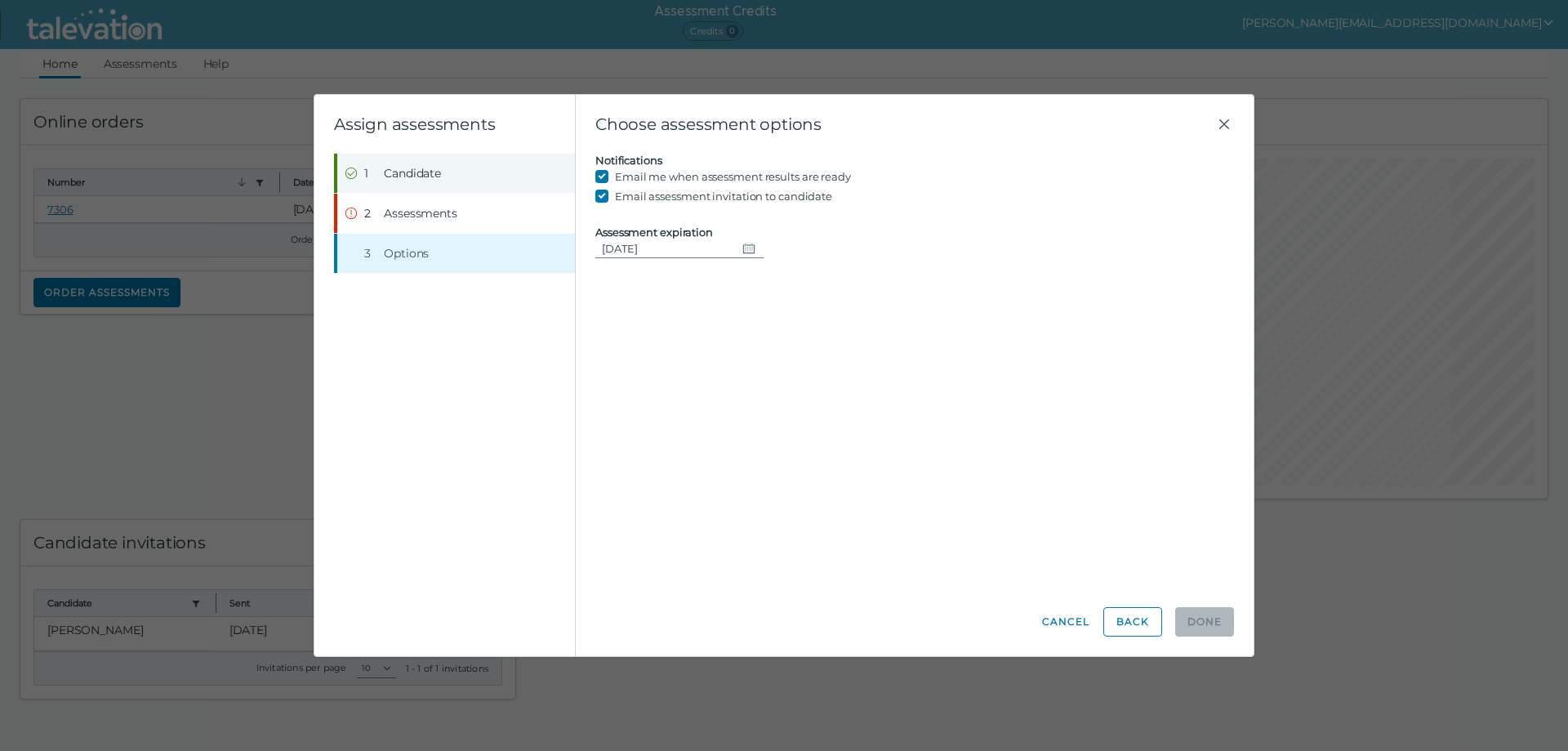
click at [406, 166] on span "Candidate" at bounding box center [412, 173] width 57 height 16
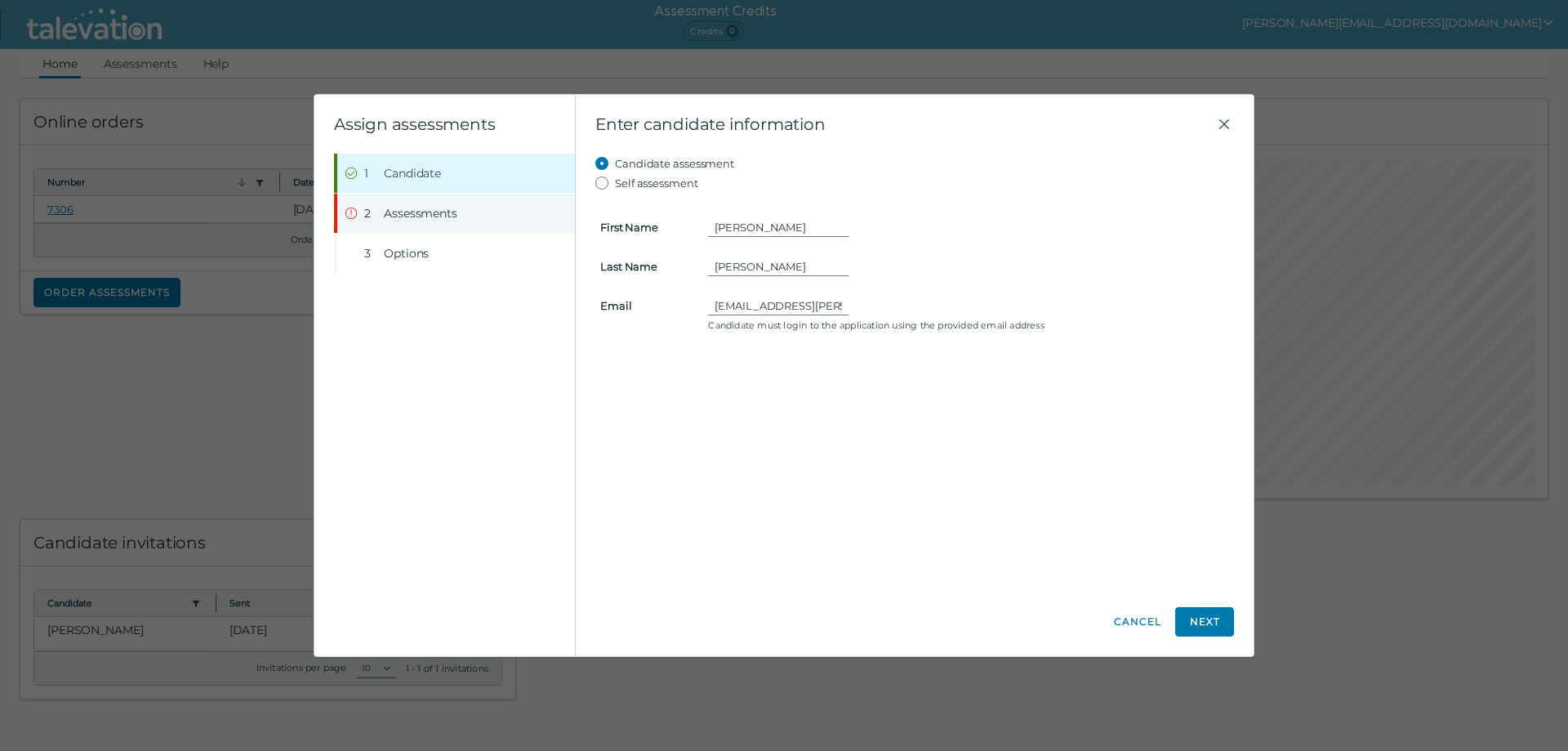
click at [399, 208] on span "Assessments" at bounding box center [420, 214] width 73 height 16
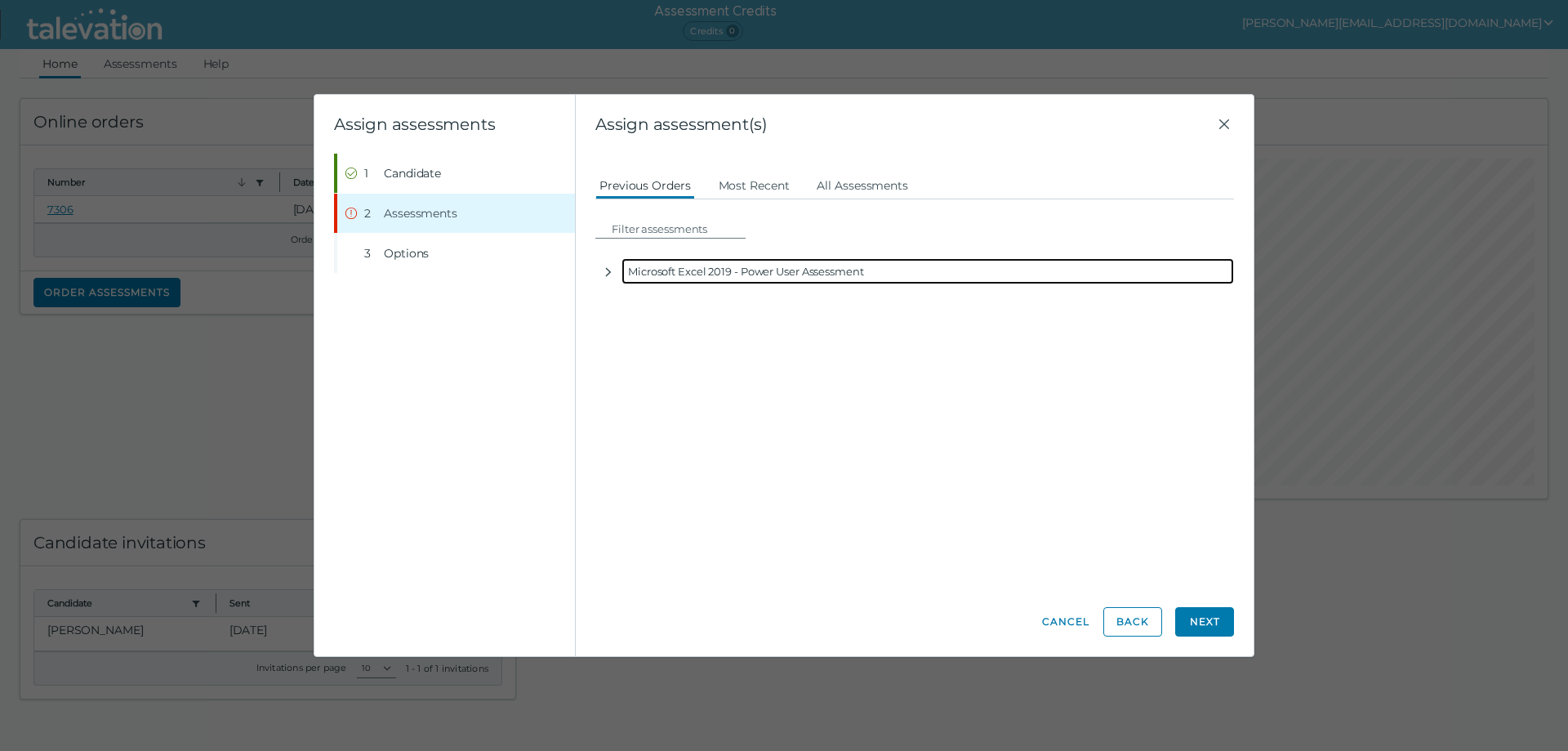
click at [647, 273] on div "Microsoft Excel 2019 - Power User Assessment" at bounding box center [928, 271] width 613 height 26
click at [606, 272] on icon "button" at bounding box center [609, 272] width 13 height 13
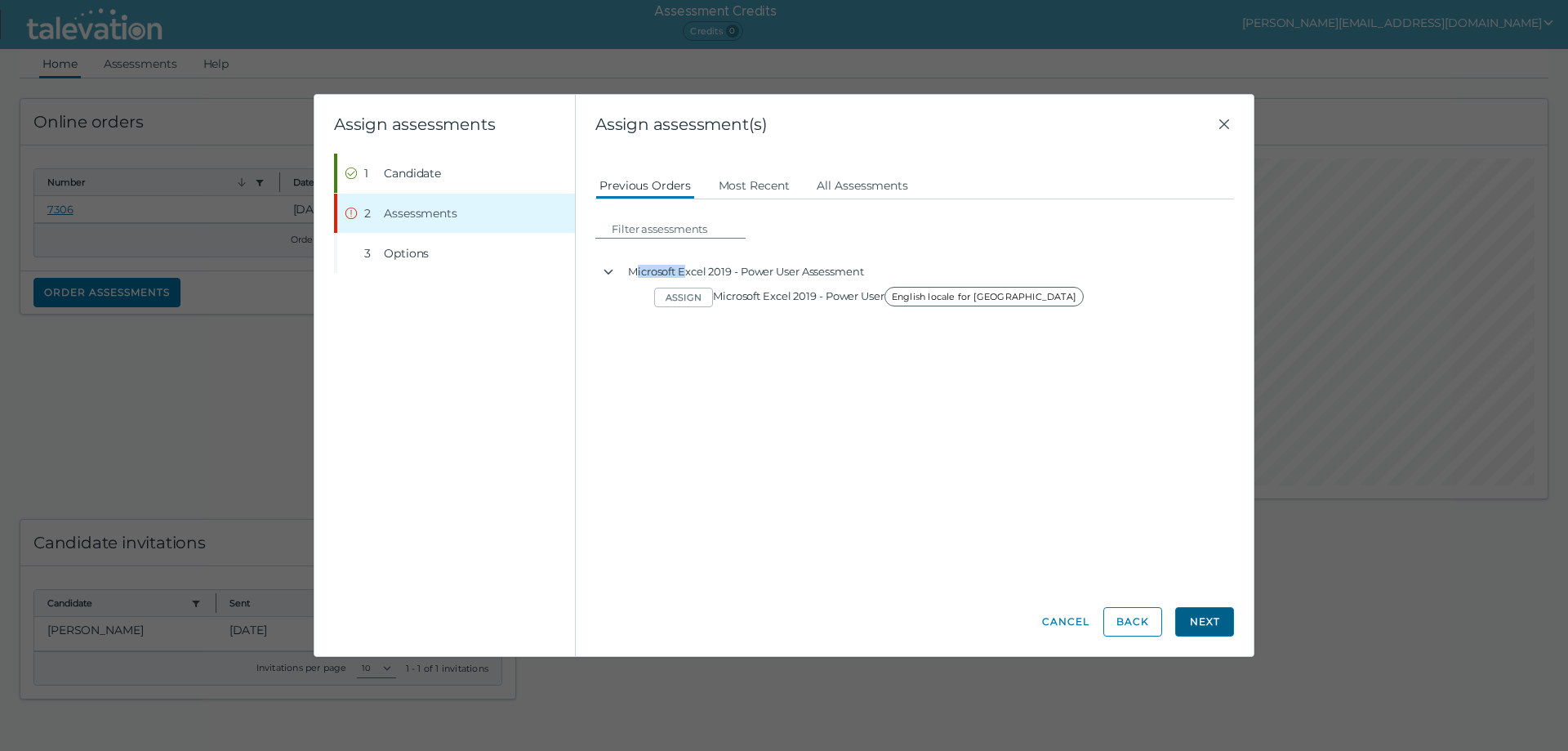
click at [1208, 622] on button "Next" at bounding box center [1204, 622] width 59 height 30
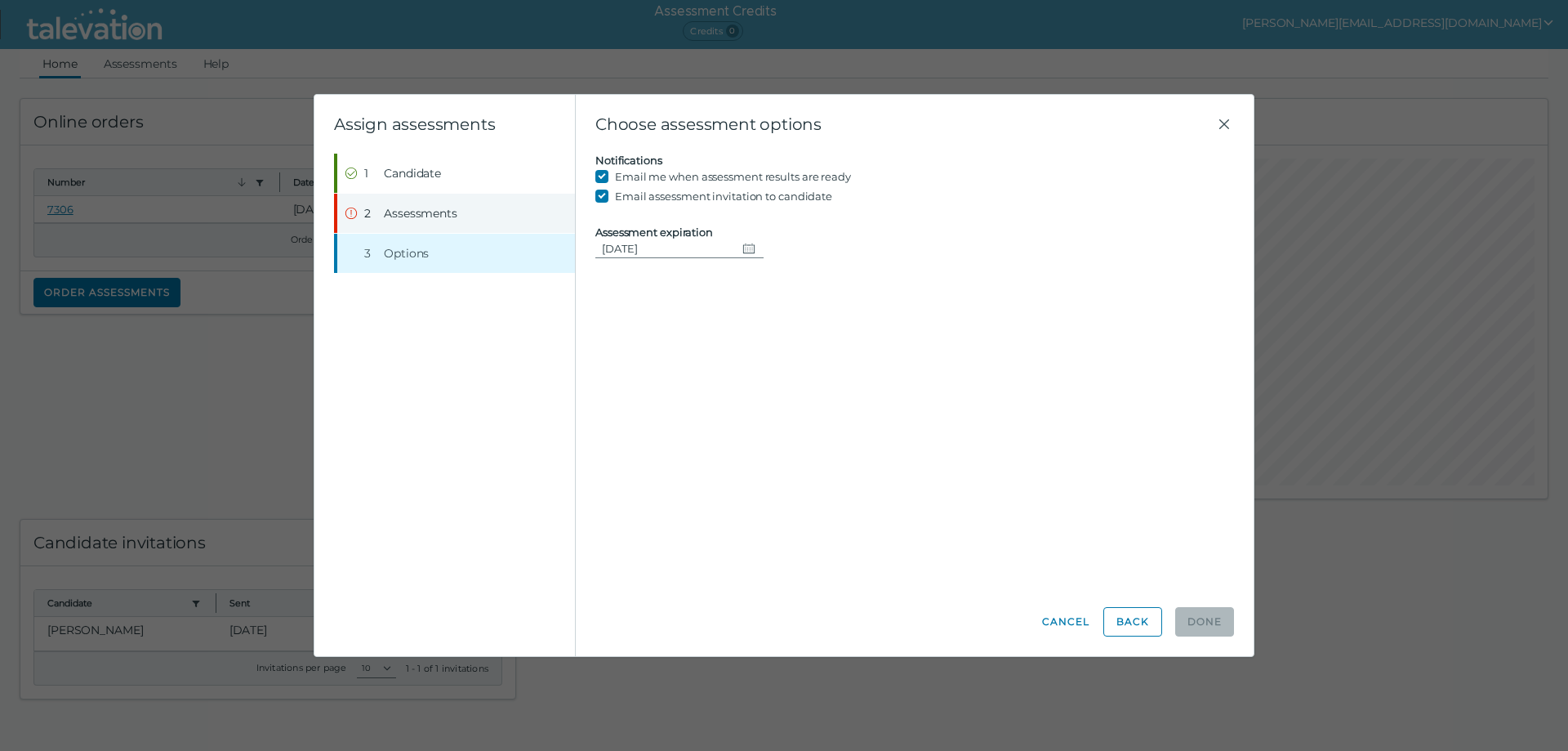
click at [401, 216] on span "Assessments" at bounding box center [420, 214] width 73 height 16
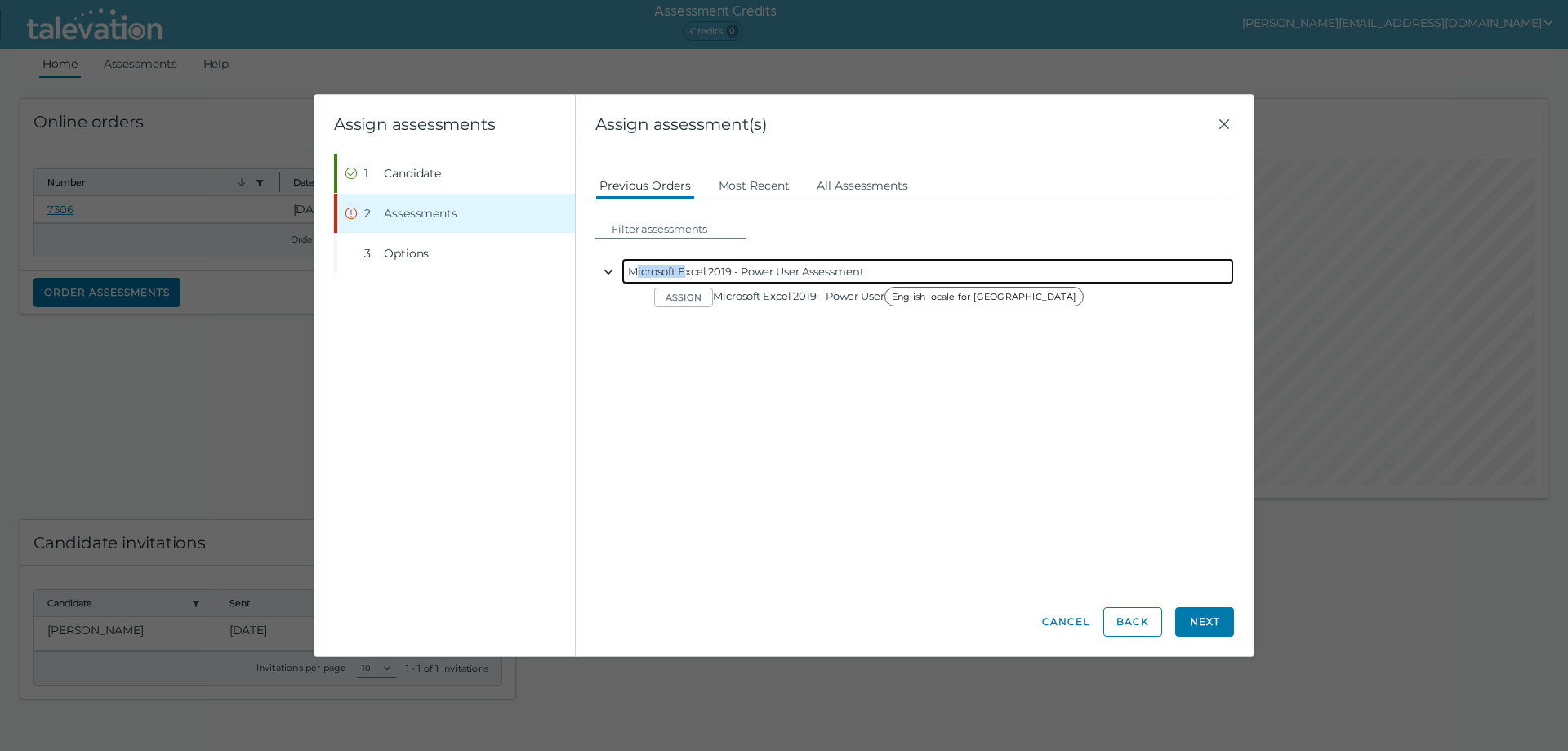
click at [608, 271] on icon "button" at bounding box center [609, 272] width 13 height 13
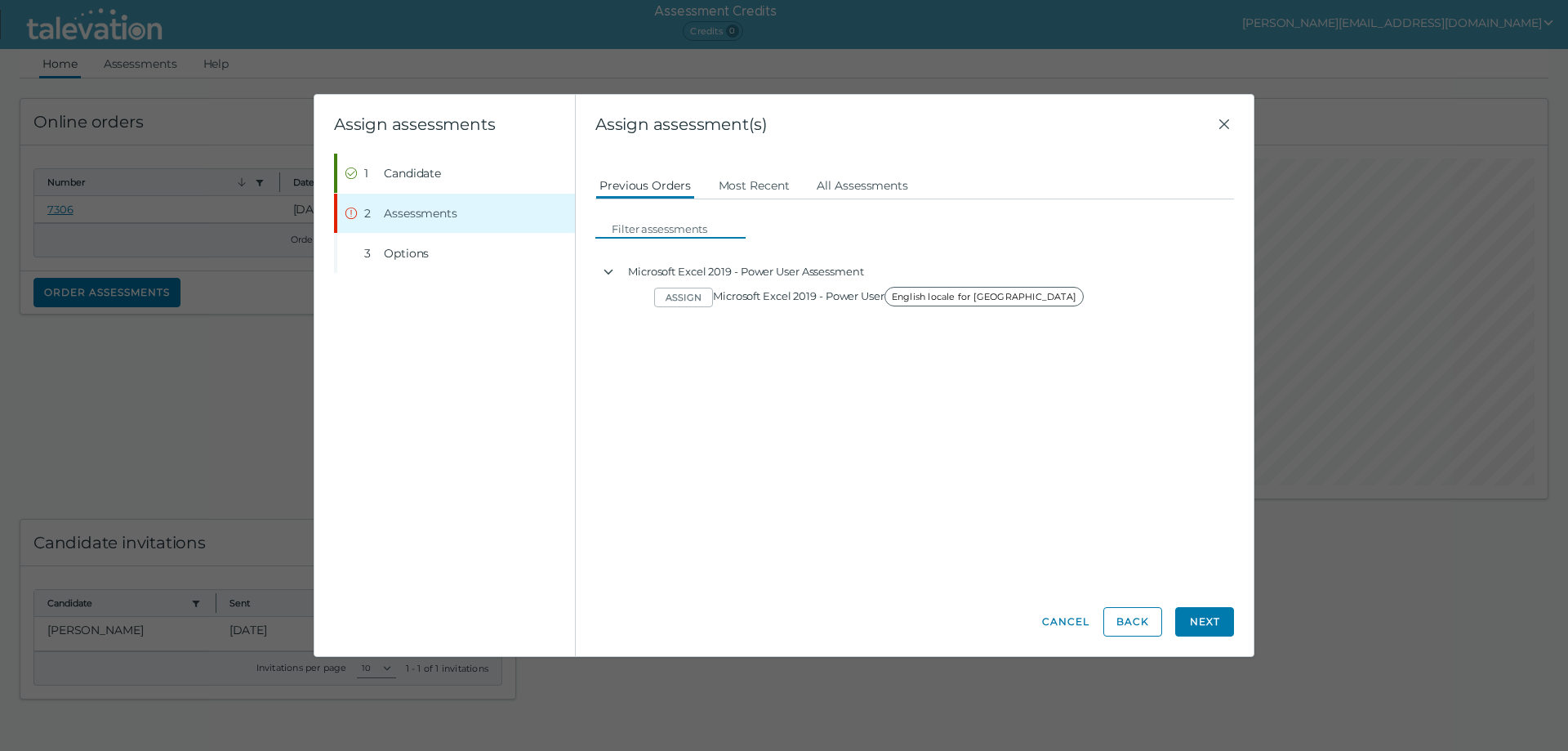
click at [653, 232] on input at bounding box center [675, 229] width 140 height 20
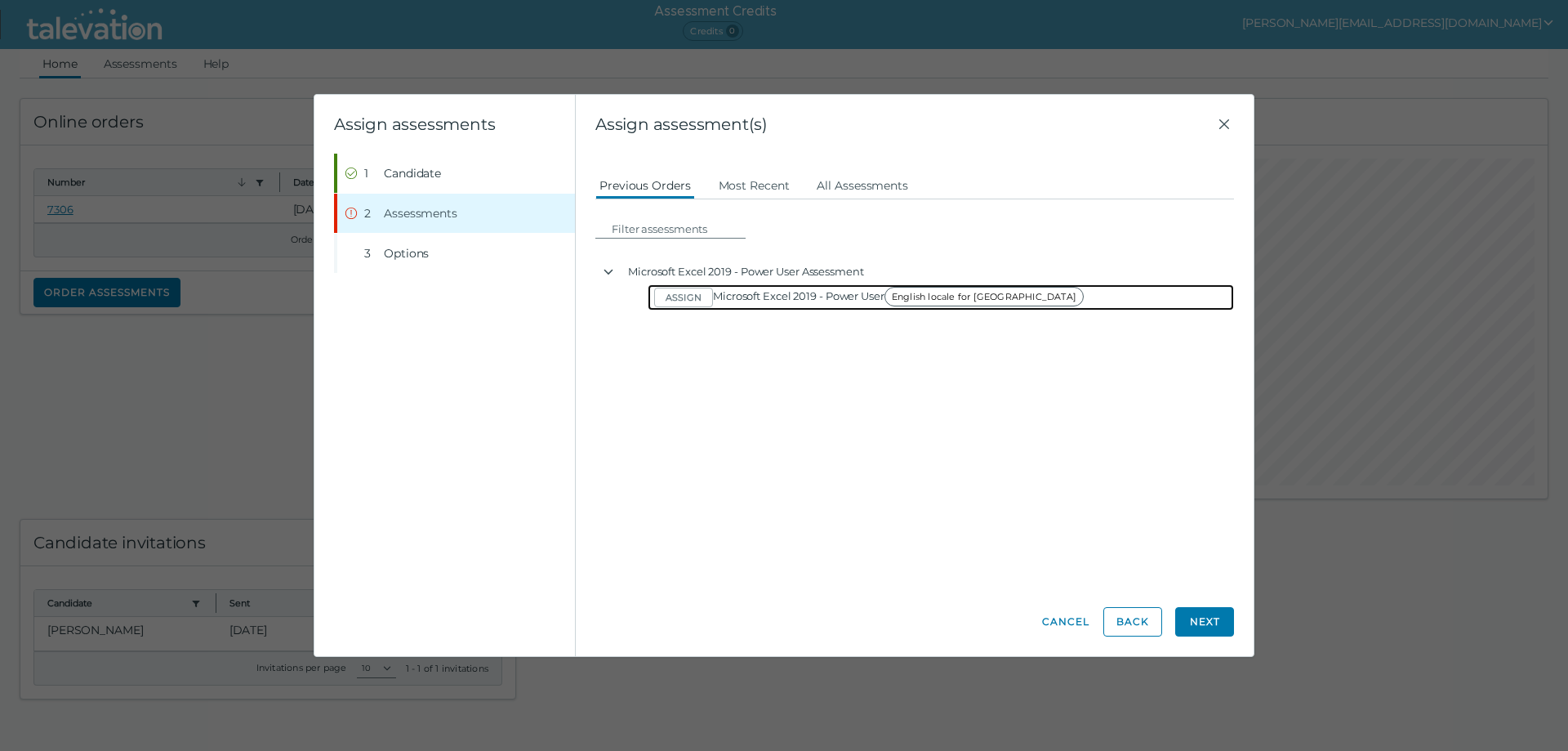
click at [1016, 306] on div "Assign Microsoft Excel 2019 - Power User English locale for USA" at bounding box center [940, 297] width 587 height 26
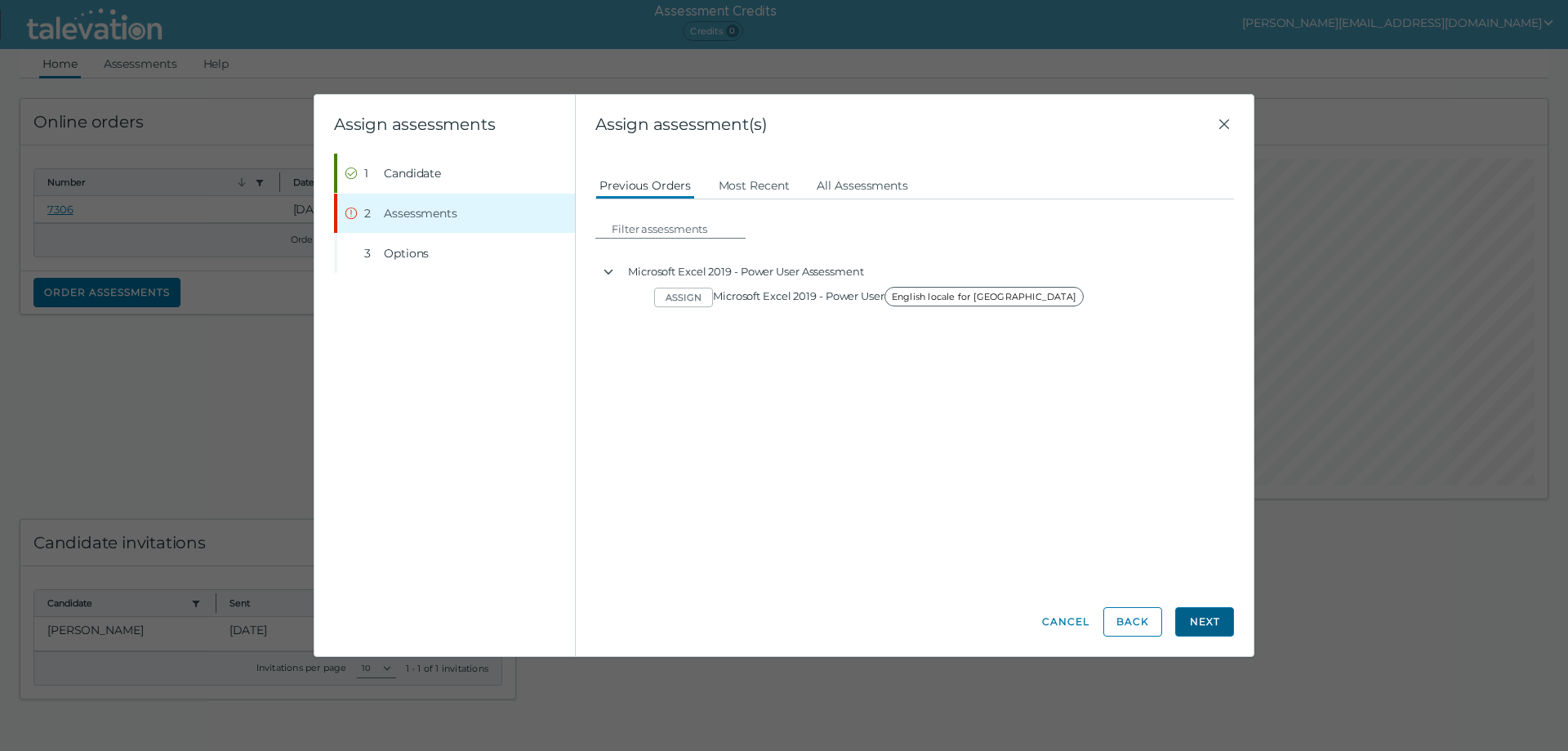
click at [1199, 616] on button "Next" at bounding box center [1204, 622] width 59 height 30
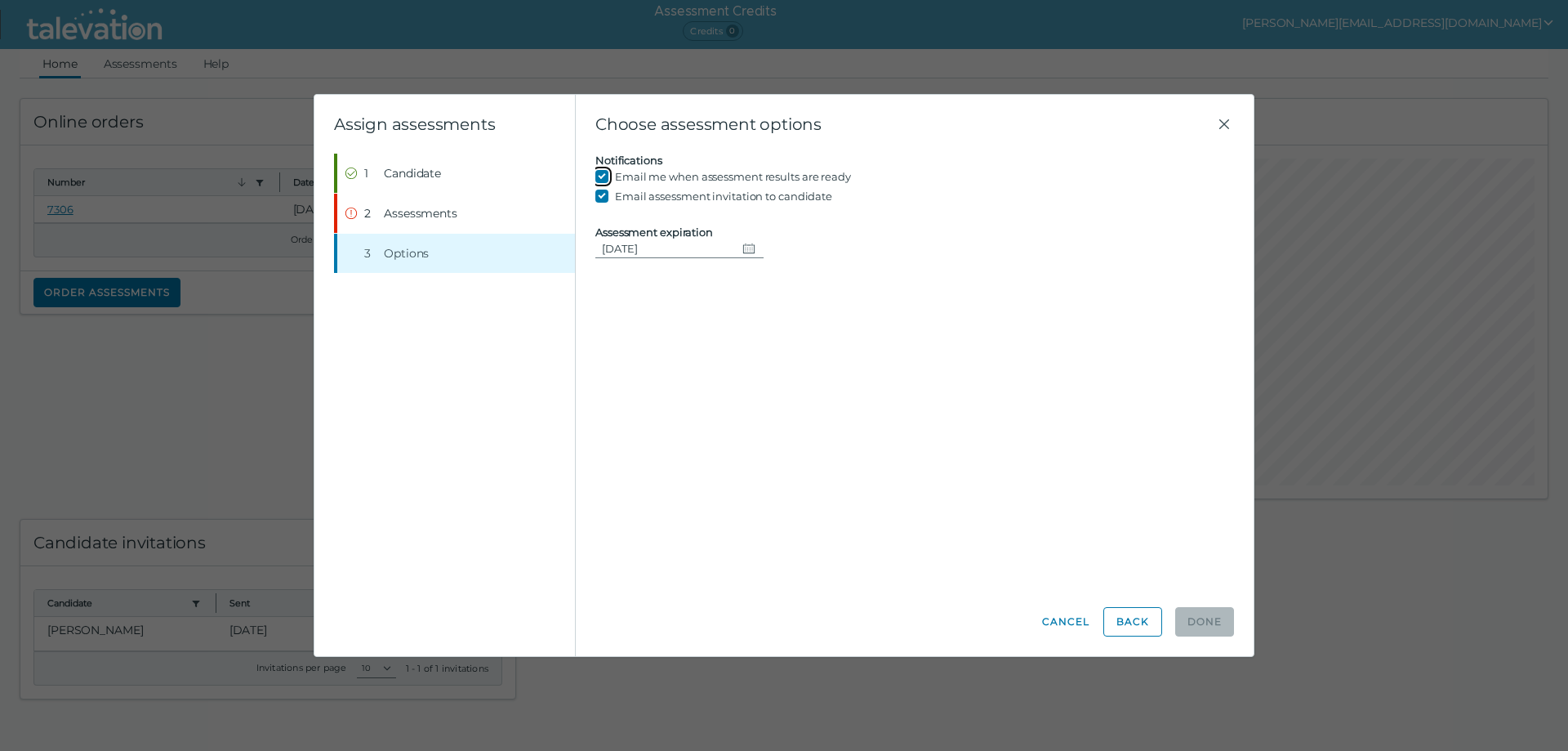
click at [603, 176] on input "Email me when assessment results are ready" at bounding box center [606, 176] width 20 height 20
checkbox input "true"
click at [745, 250] on icon "Change date, 08/16/2025" at bounding box center [749, 248] width 13 height 13
click at [800, 419] on button "16" at bounding box center [800, 415] width 30 height 30
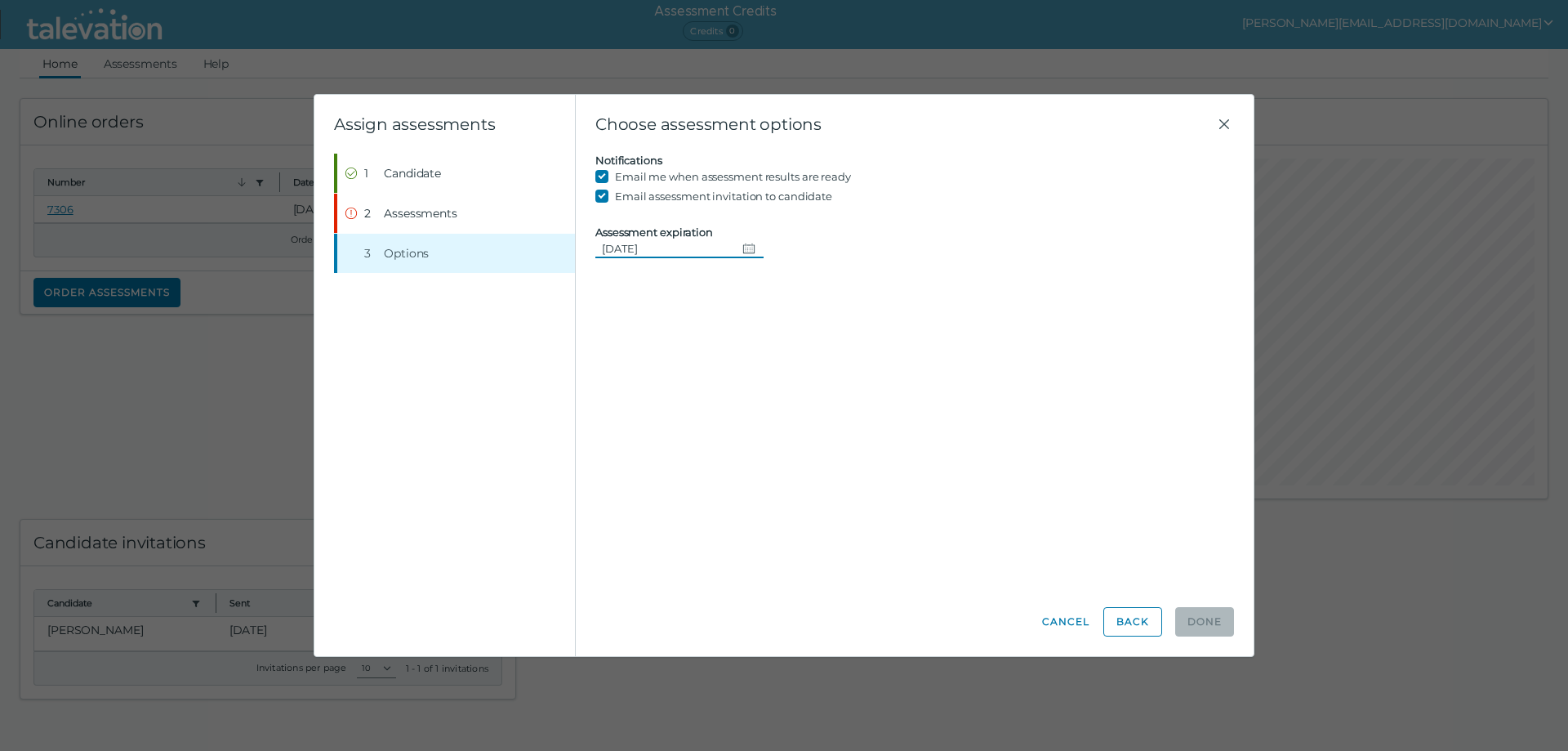
click at [747, 247] on icon "Change date, 08/16/2025" at bounding box center [749, 248] width 13 height 13
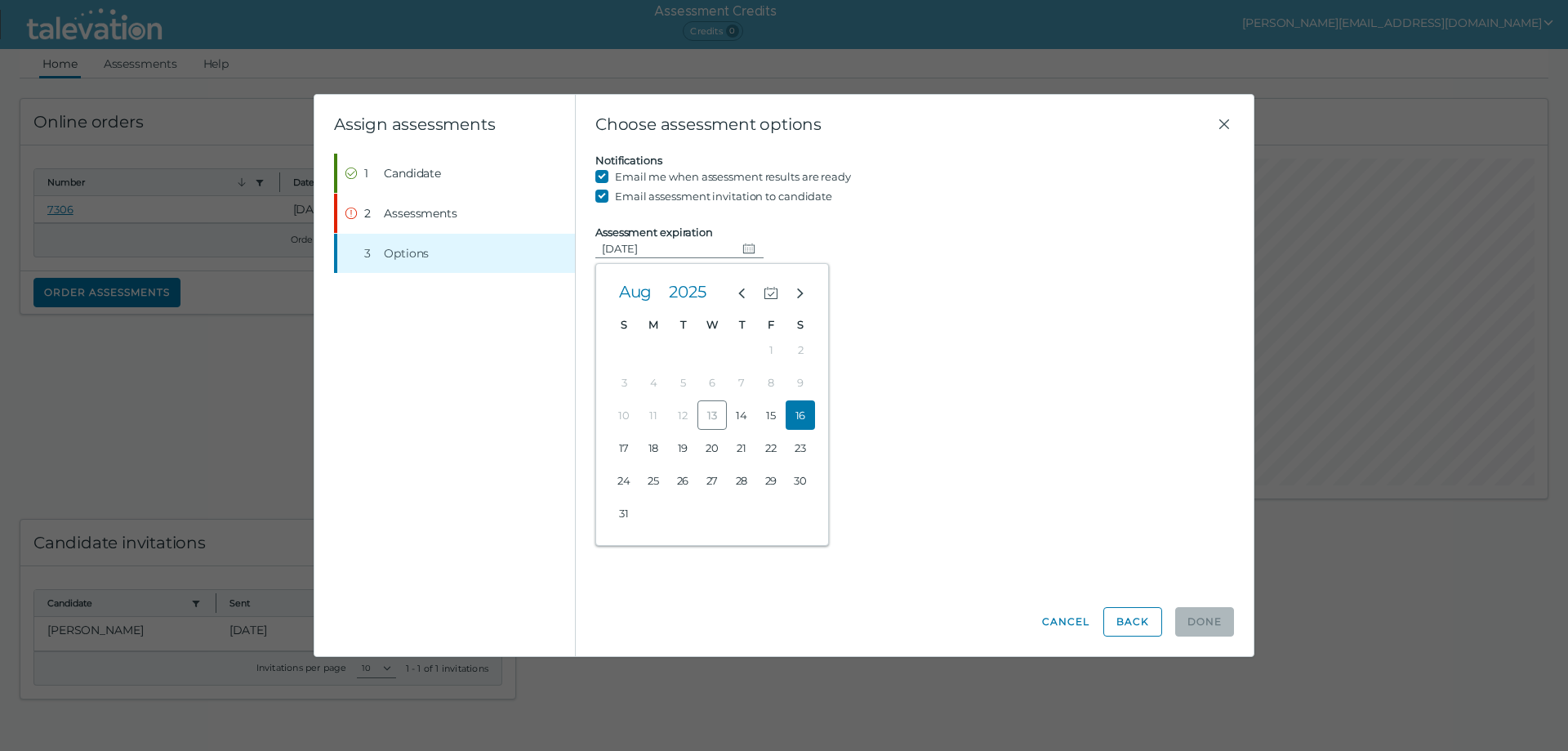
click at [801, 414] on button "16" at bounding box center [800, 415] width 30 height 30
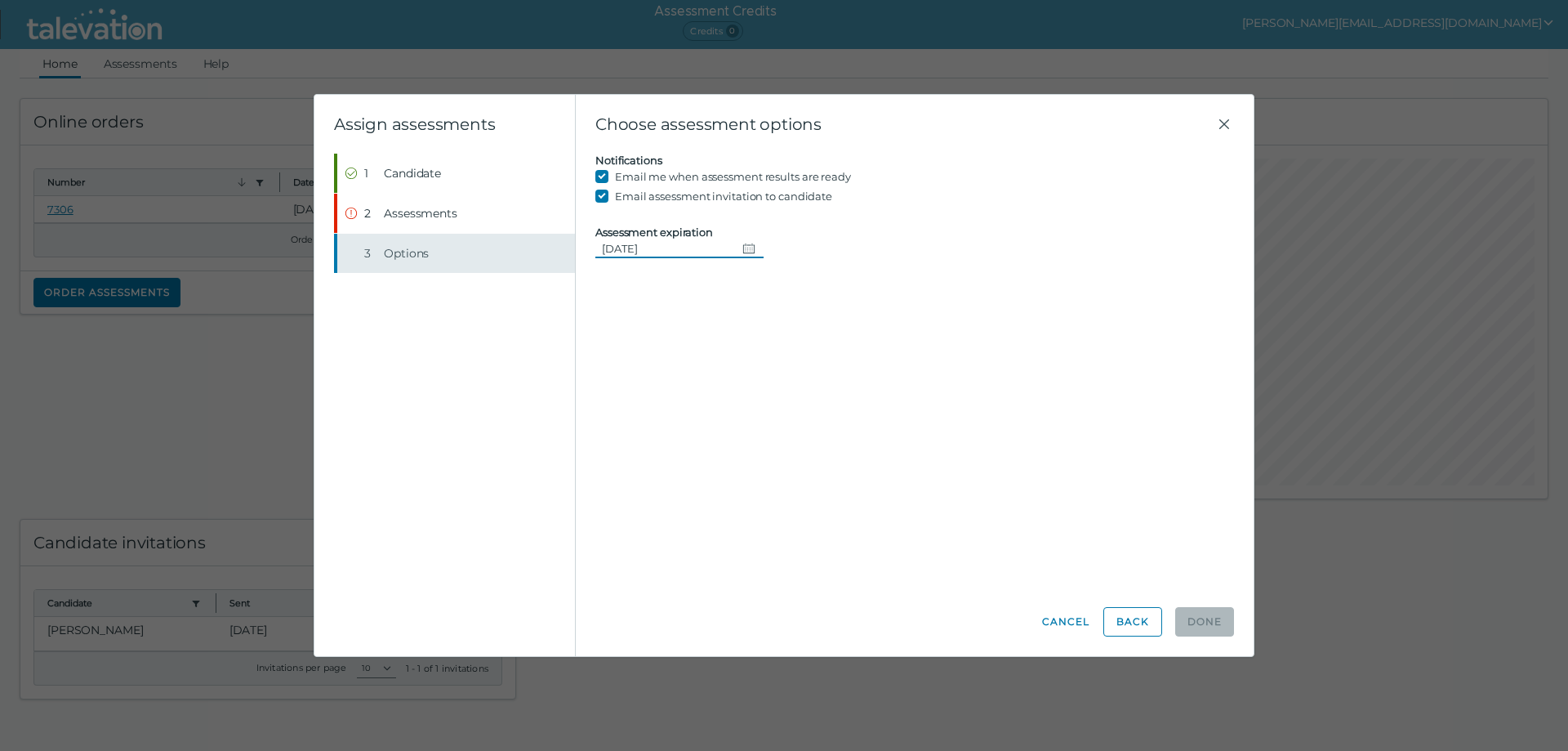
click at [408, 256] on span "Options" at bounding box center [407, 253] width 45 height 16
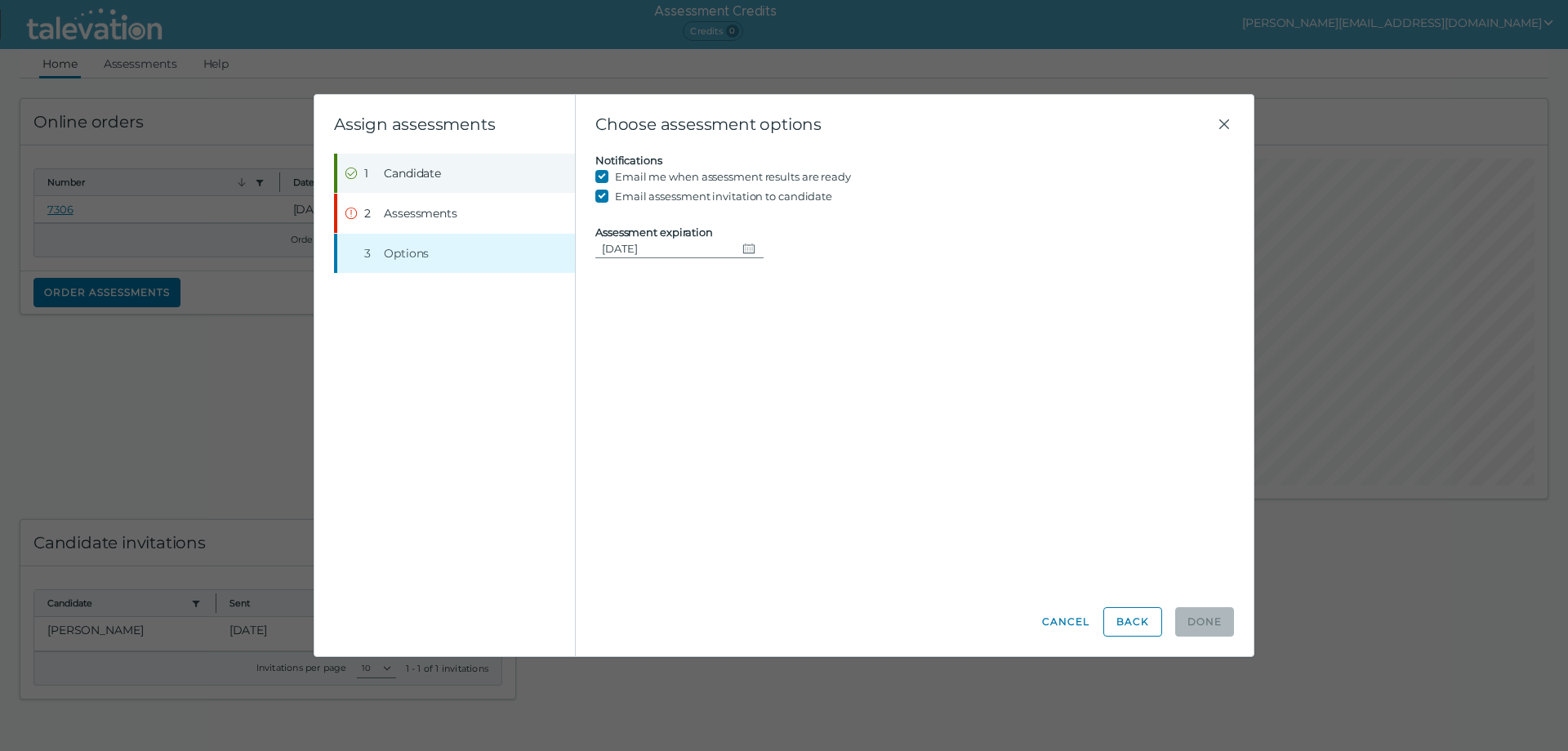
click at [407, 176] on span "Candidate" at bounding box center [412, 173] width 57 height 16
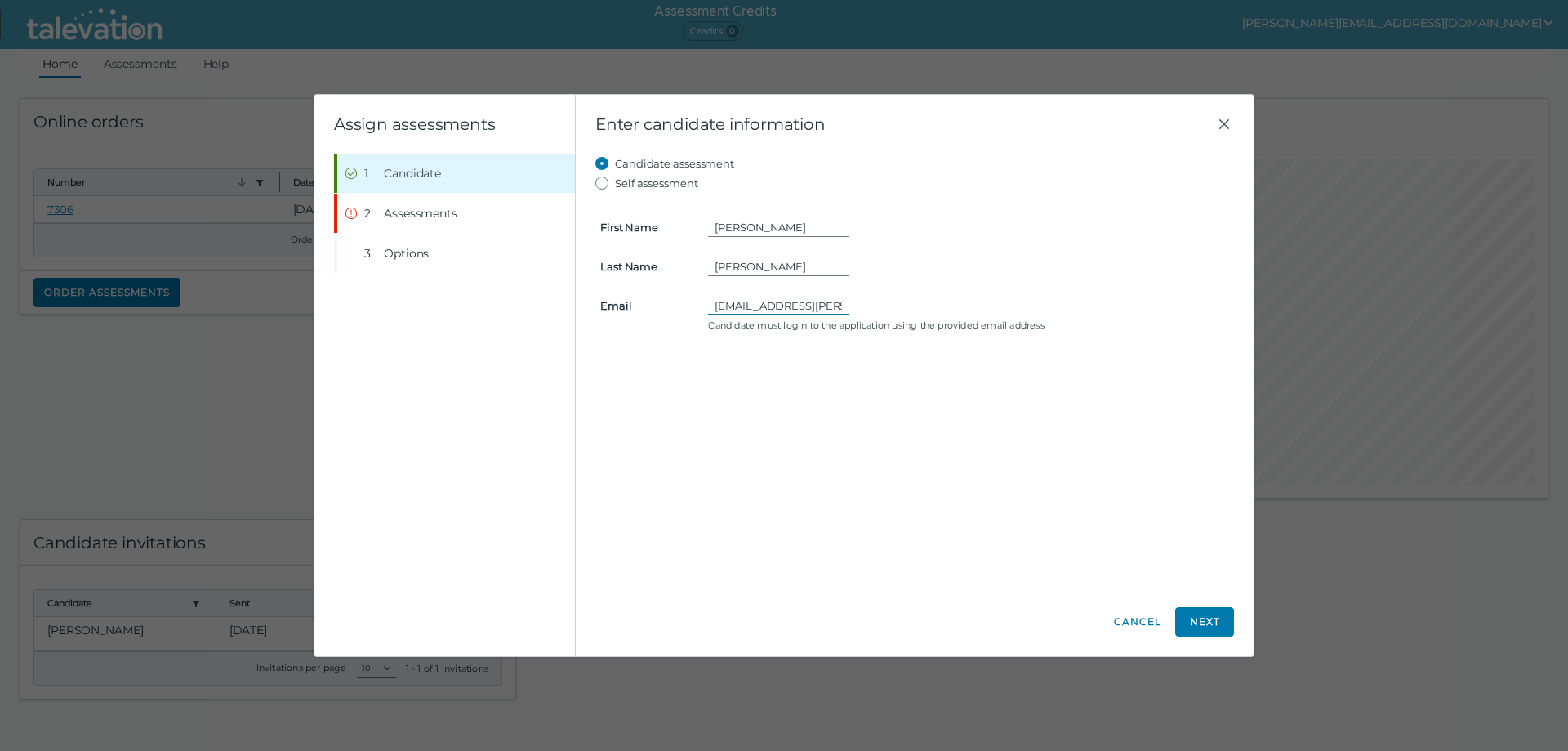
click at [833, 305] on input "Winston.Graham.T@gmail.com" at bounding box center [778, 306] width 140 height 20
click at [1213, 622] on button "Next" at bounding box center [1204, 622] width 59 height 30
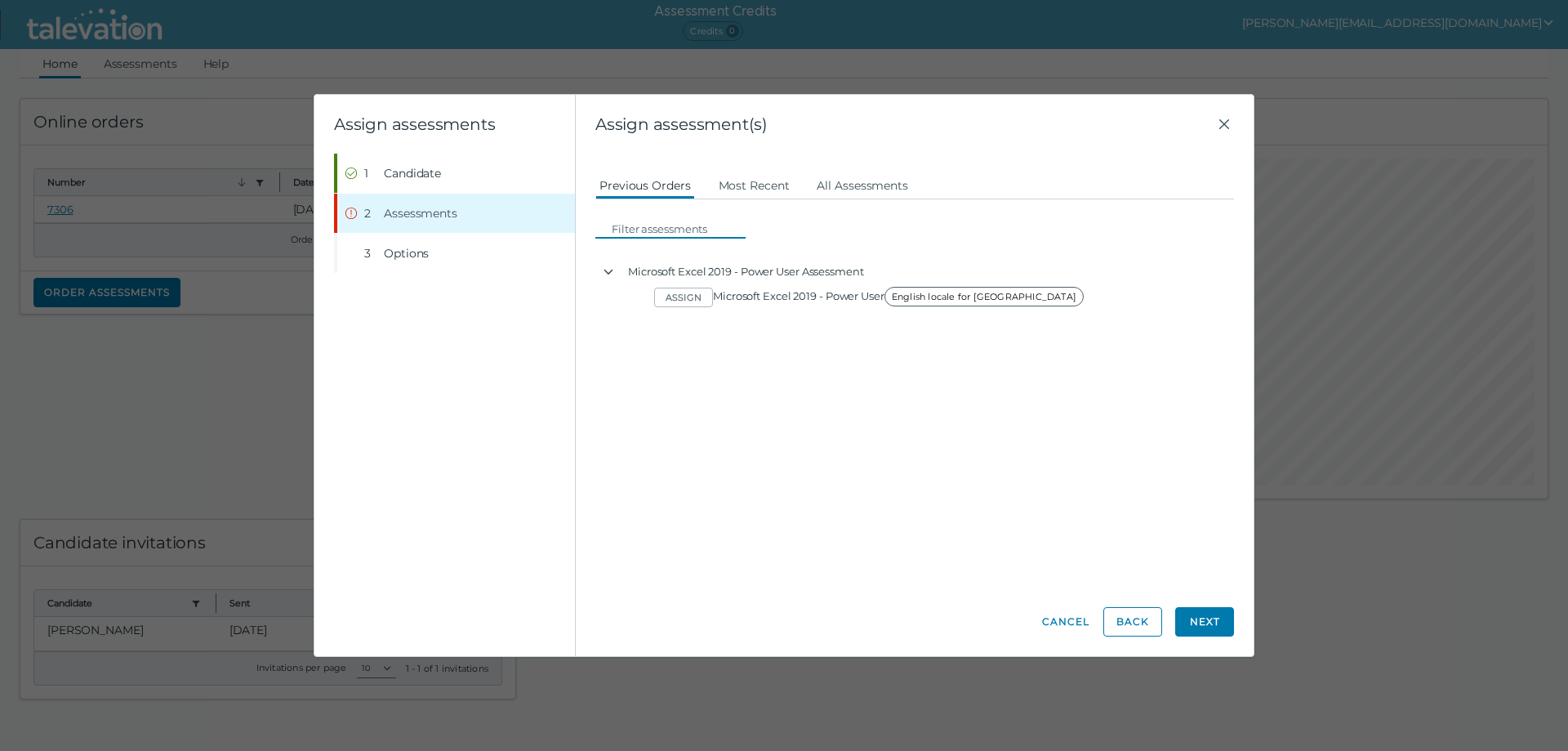
click at [621, 233] on input at bounding box center [675, 229] width 140 height 20
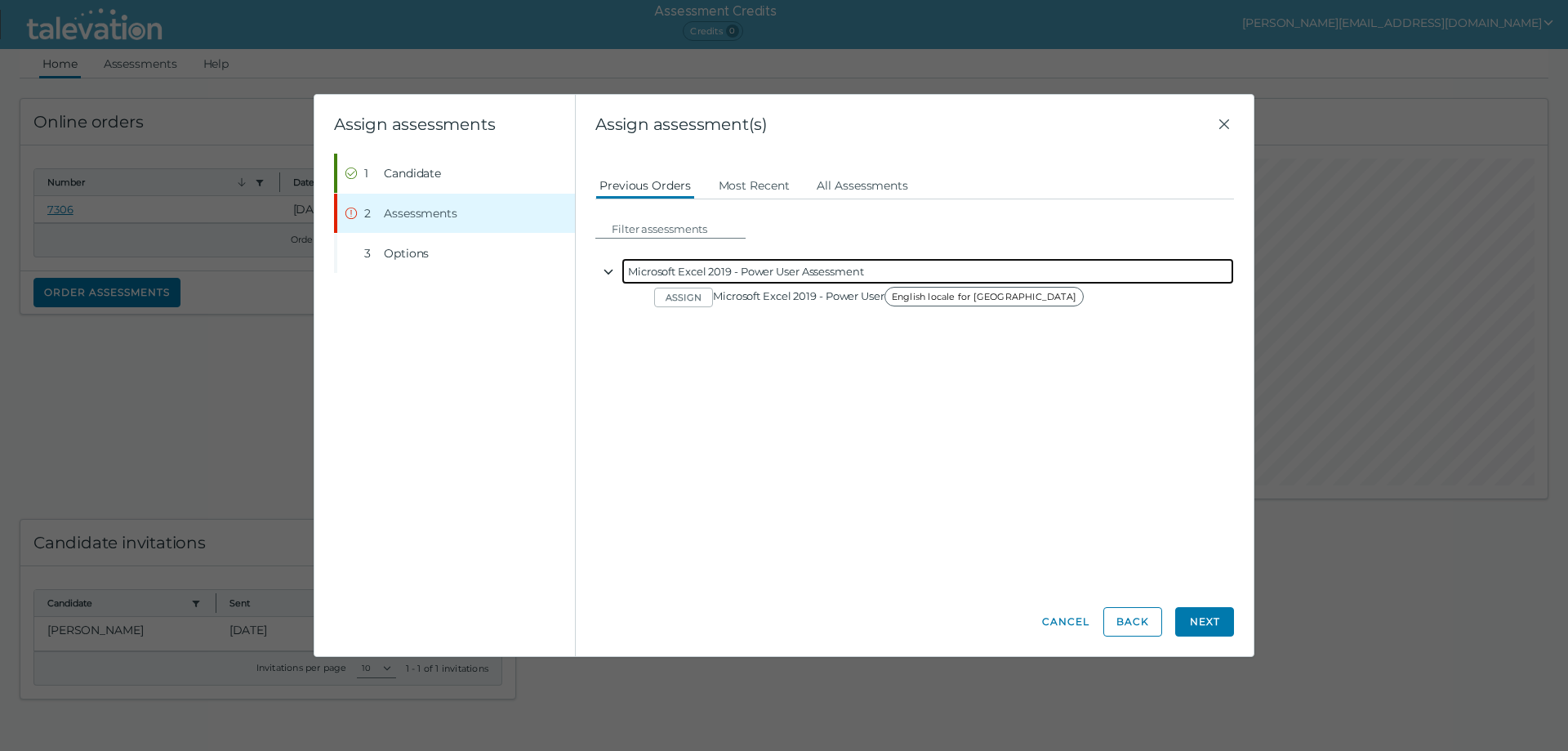
click at [609, 272] on icon "button" at bounding box center [609, 272] width 13 height 13
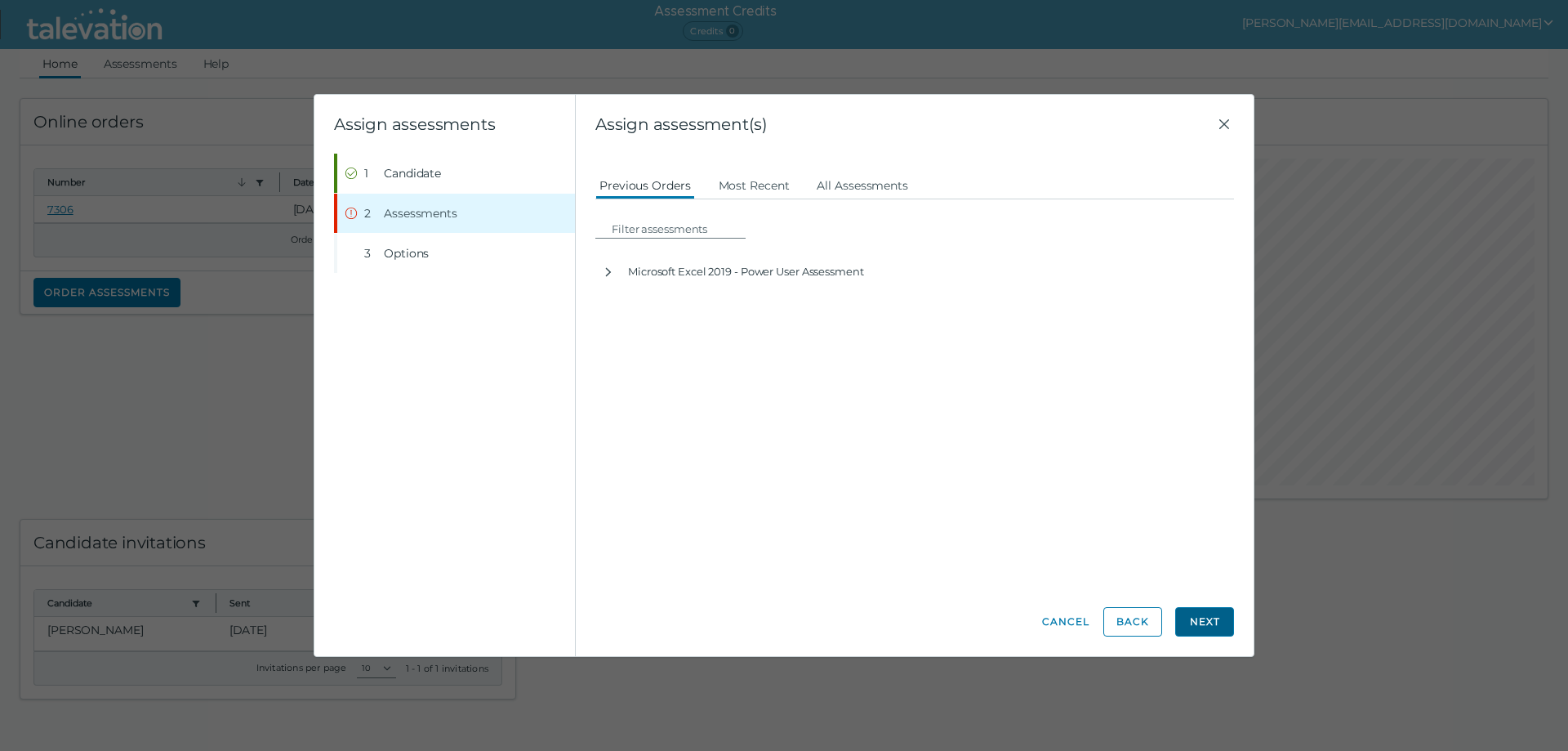
click at [1222, 616] on button "Next" at bounding box center [1204, 622] width 59 height 30
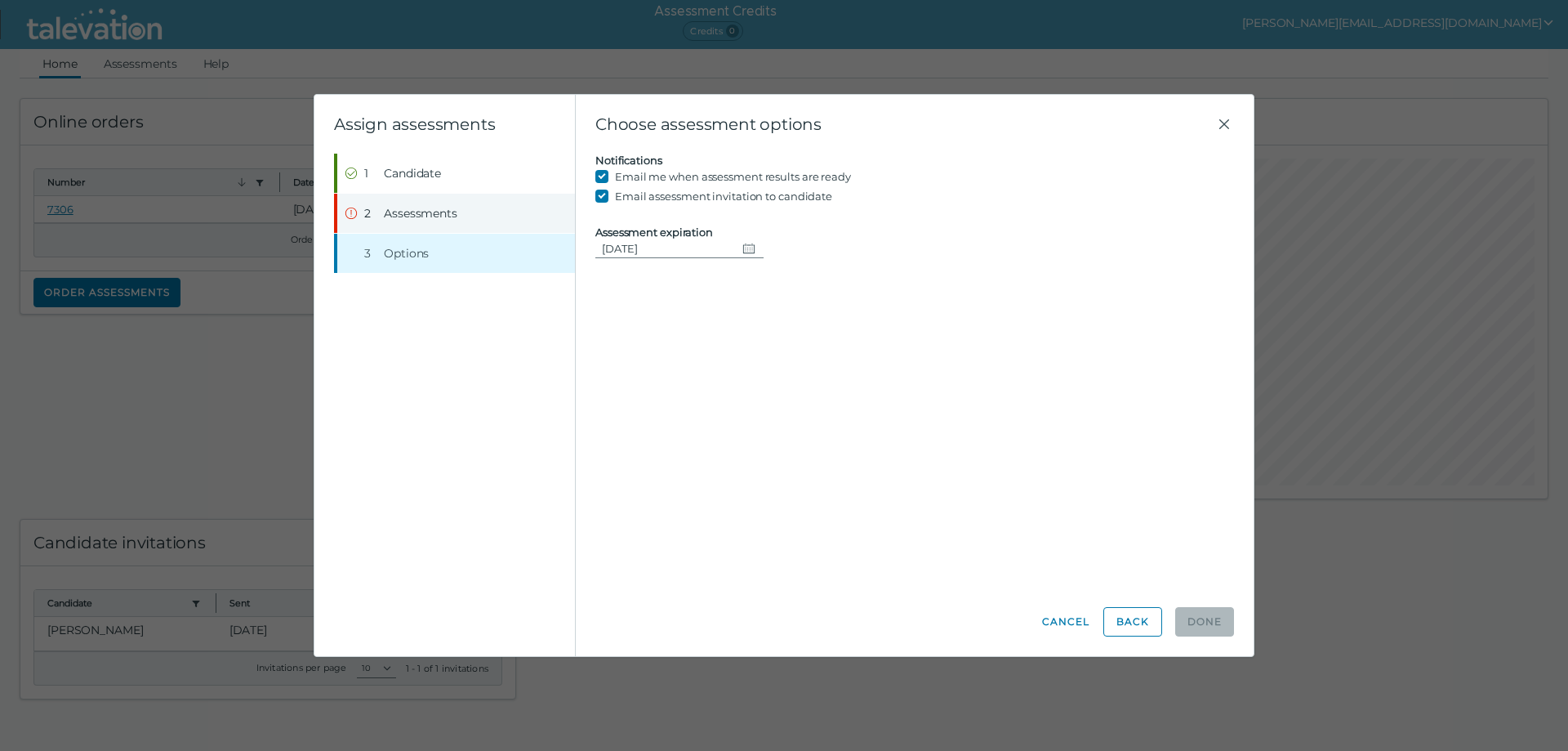
click at [383, 210] on button "Step 2 Assessments" at bounding box center [456, 213] width 238 height 39
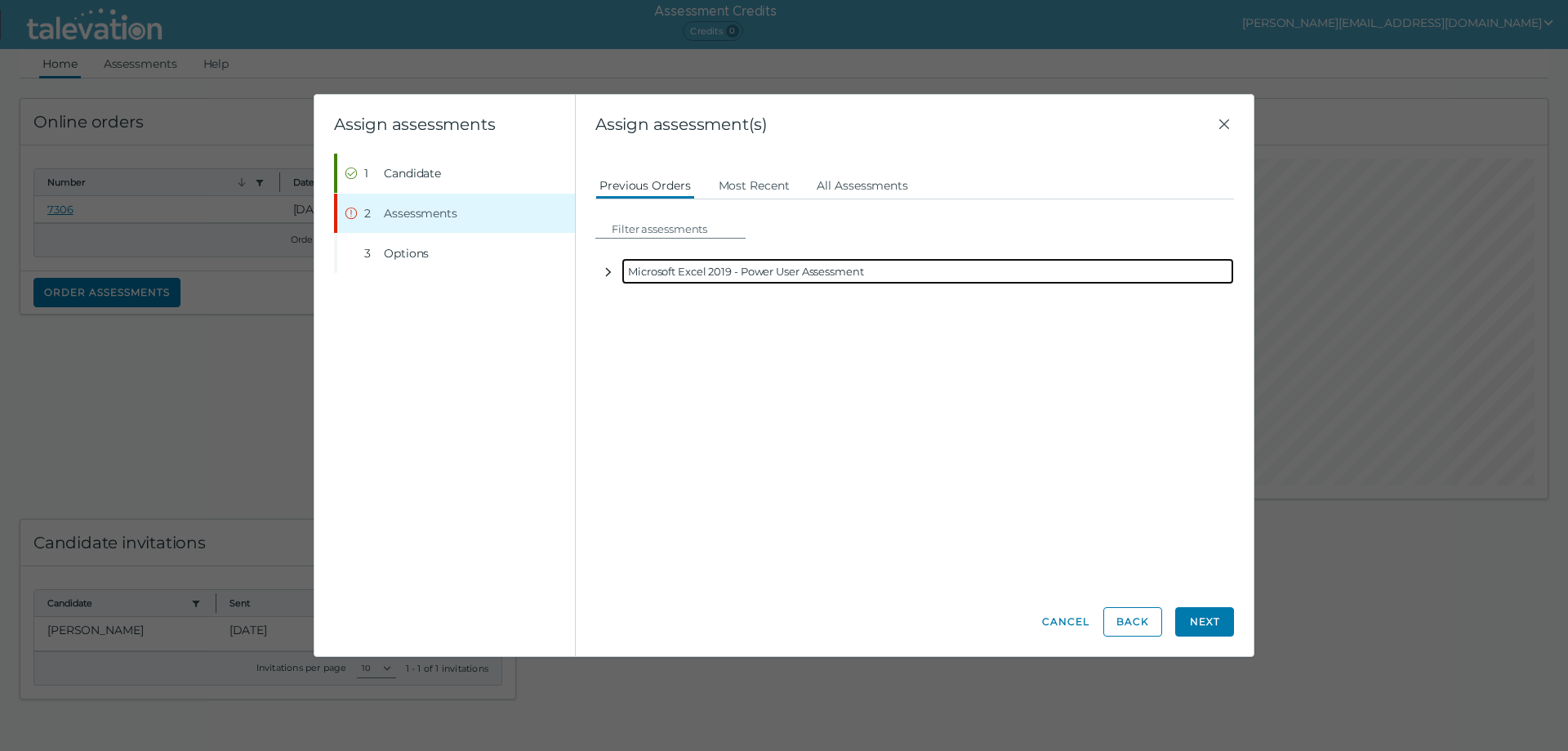
click at [607, 272] on icon "button" at bounding box center [609, 272] width 13 height 13
click at [606, 273] on icon "button" at bounding box center [609, 272] width 13 height 13
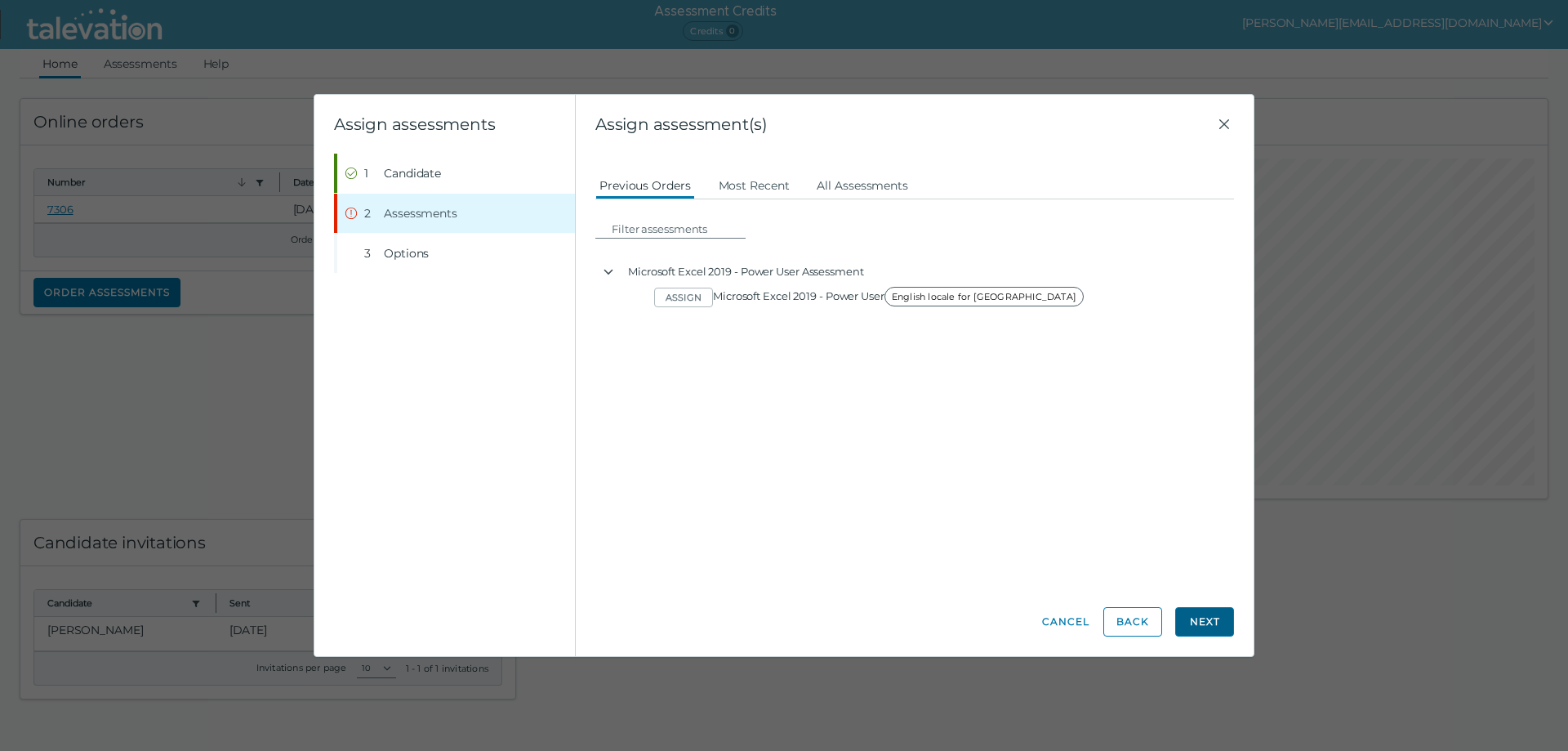
click at [1213, 629] on button "Next" at bounding box center [1204, 622] width 59 height 30
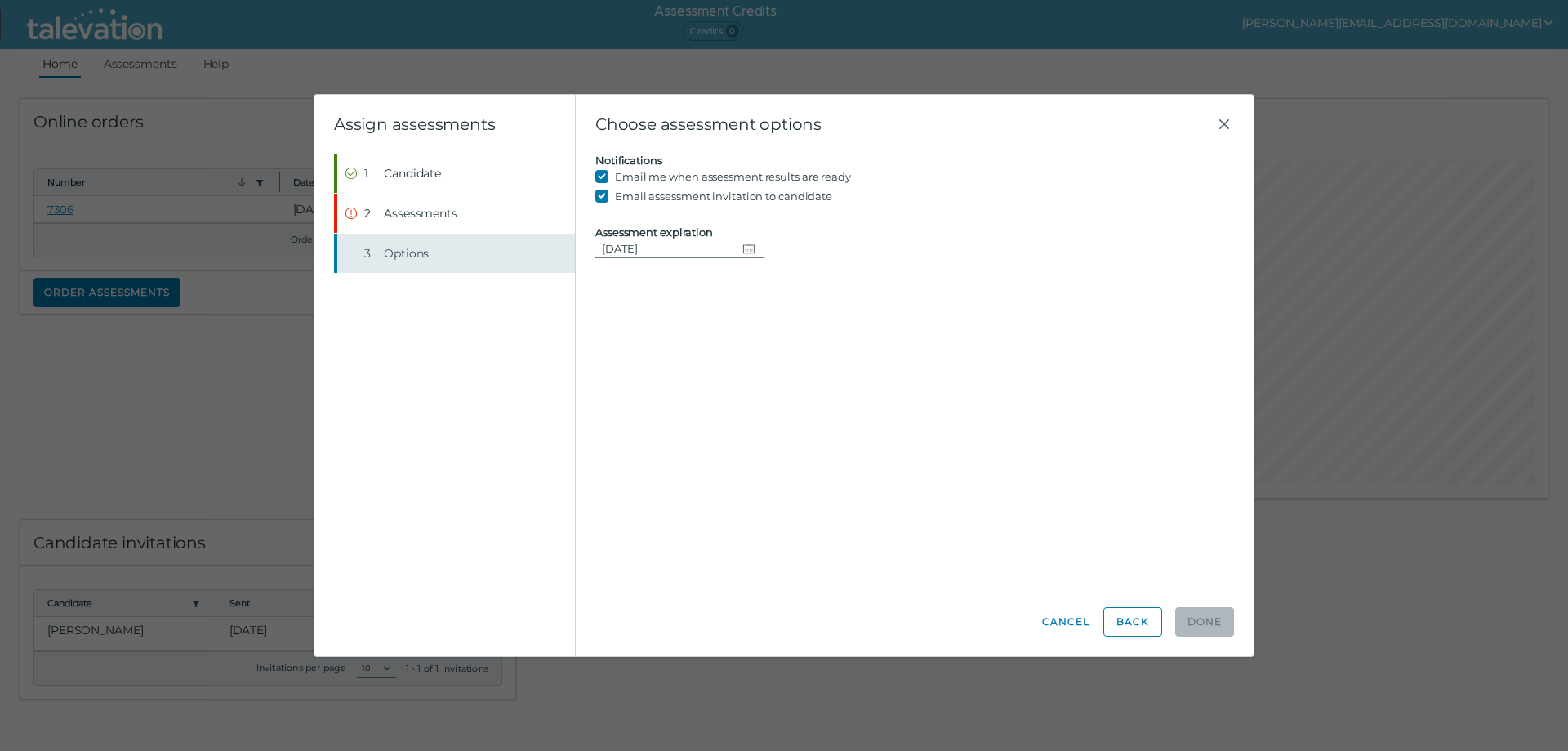
click at [401, 252] on span "Options" at bounding box center [407, 253] width 45 height 16
click at [745, 245] on icon "Change date, 08/16/2025" at bounding box center [749, 248] width 12 height 10
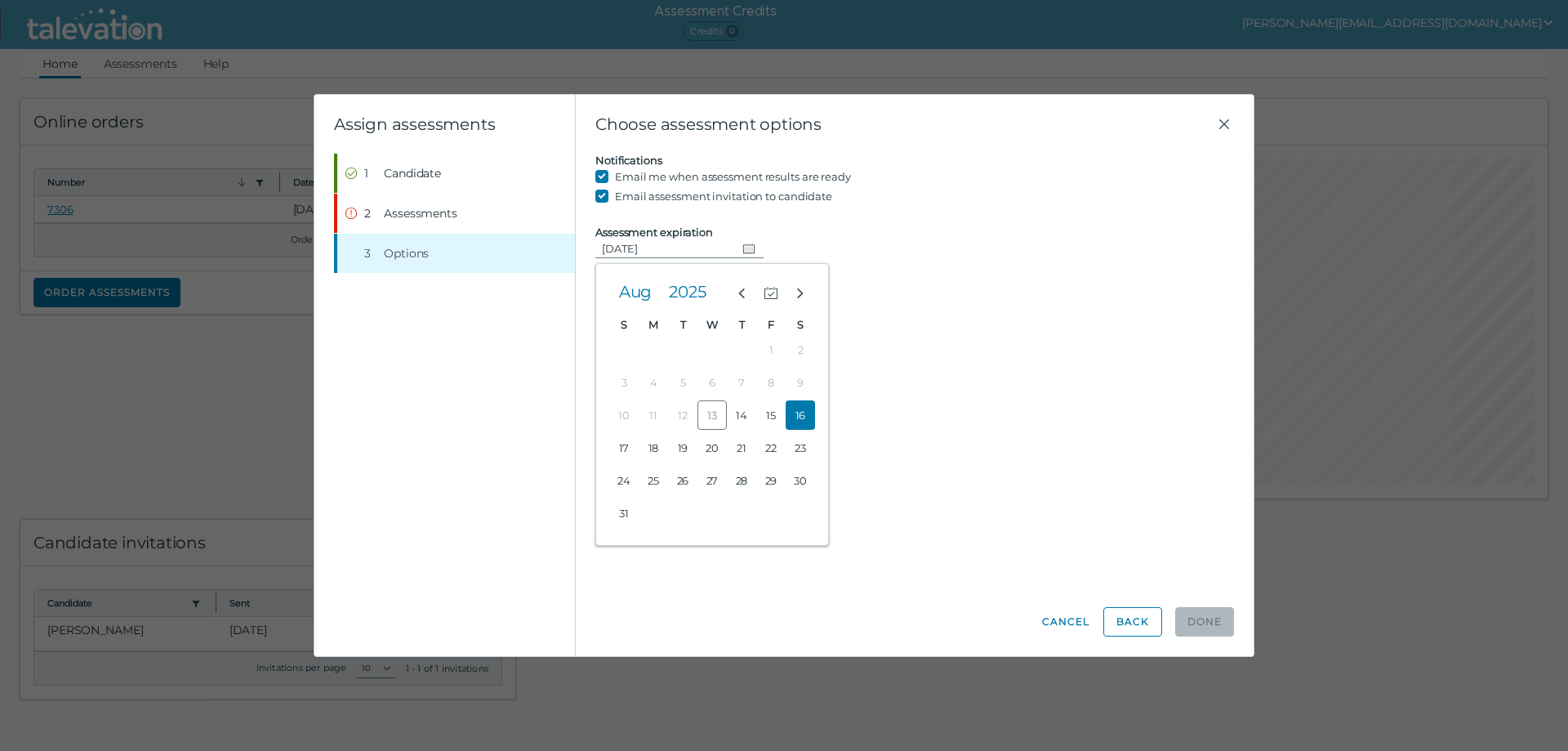
click at [805, 419] on button "16" at bounding box center [800, 415] width 30 height 30
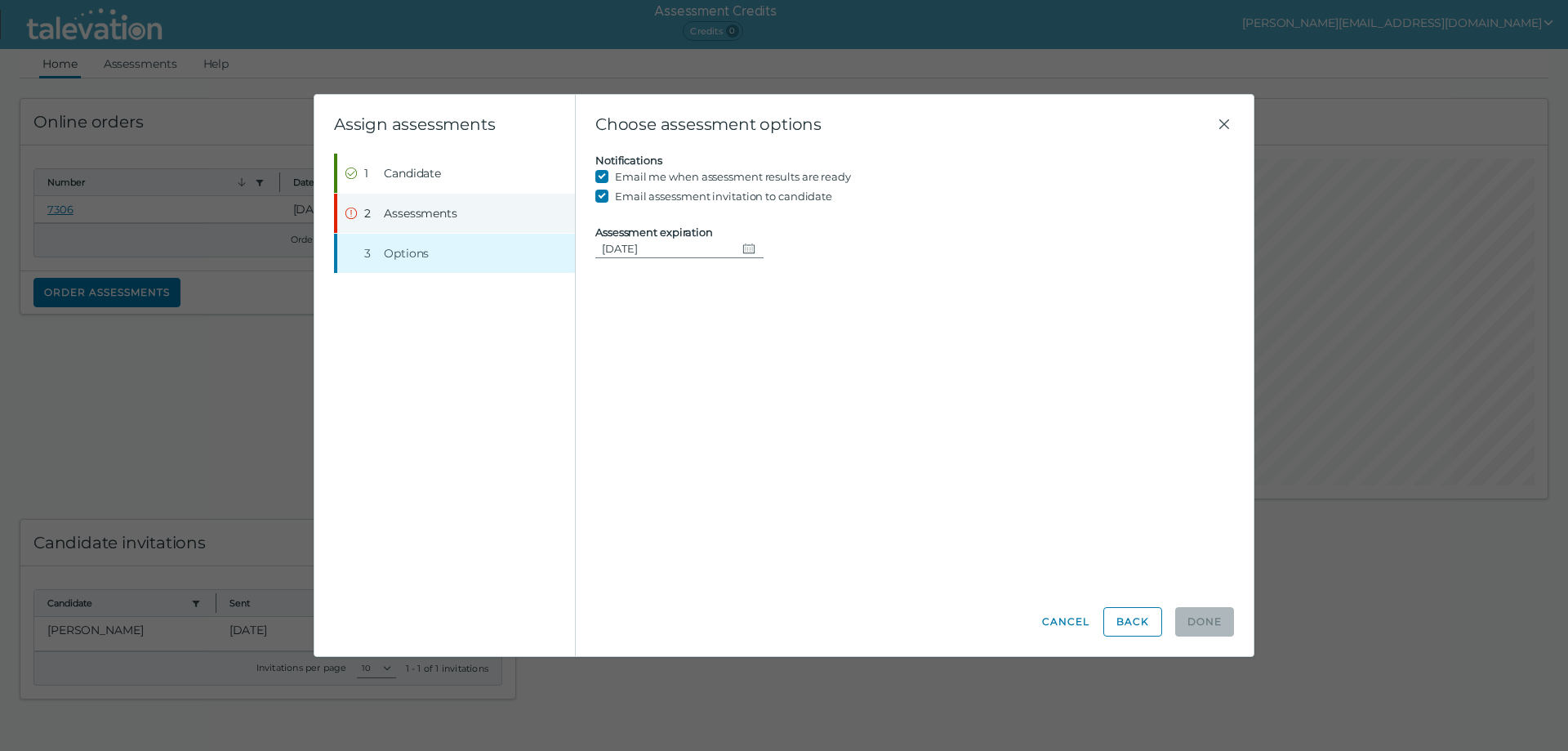
click at [403, 206] on span "Assessments" at bounding box center [420, 214] width 73 height 16
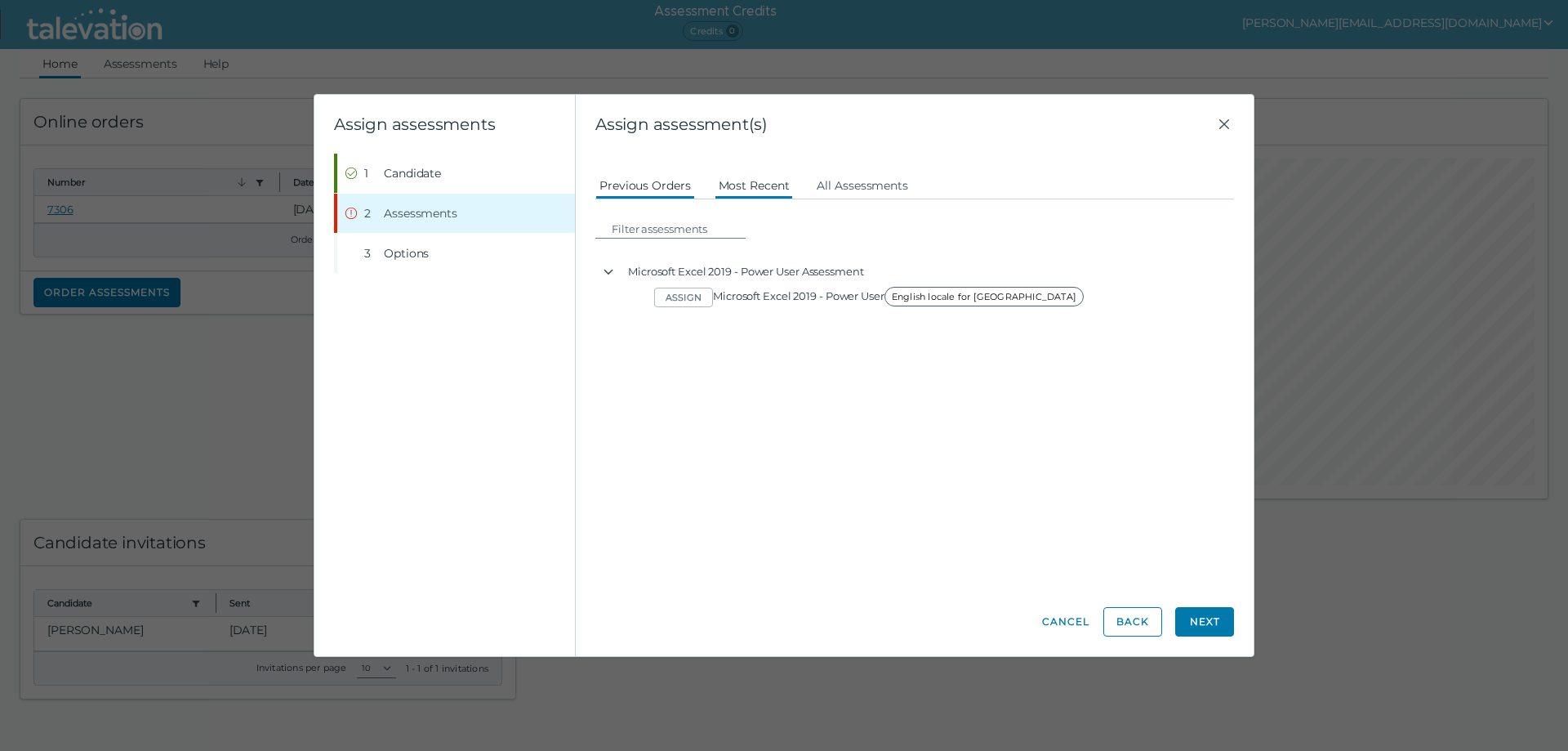
click at [740, 190] on button "Most Recent" at bounding box center [754, 185] width 80 height 30
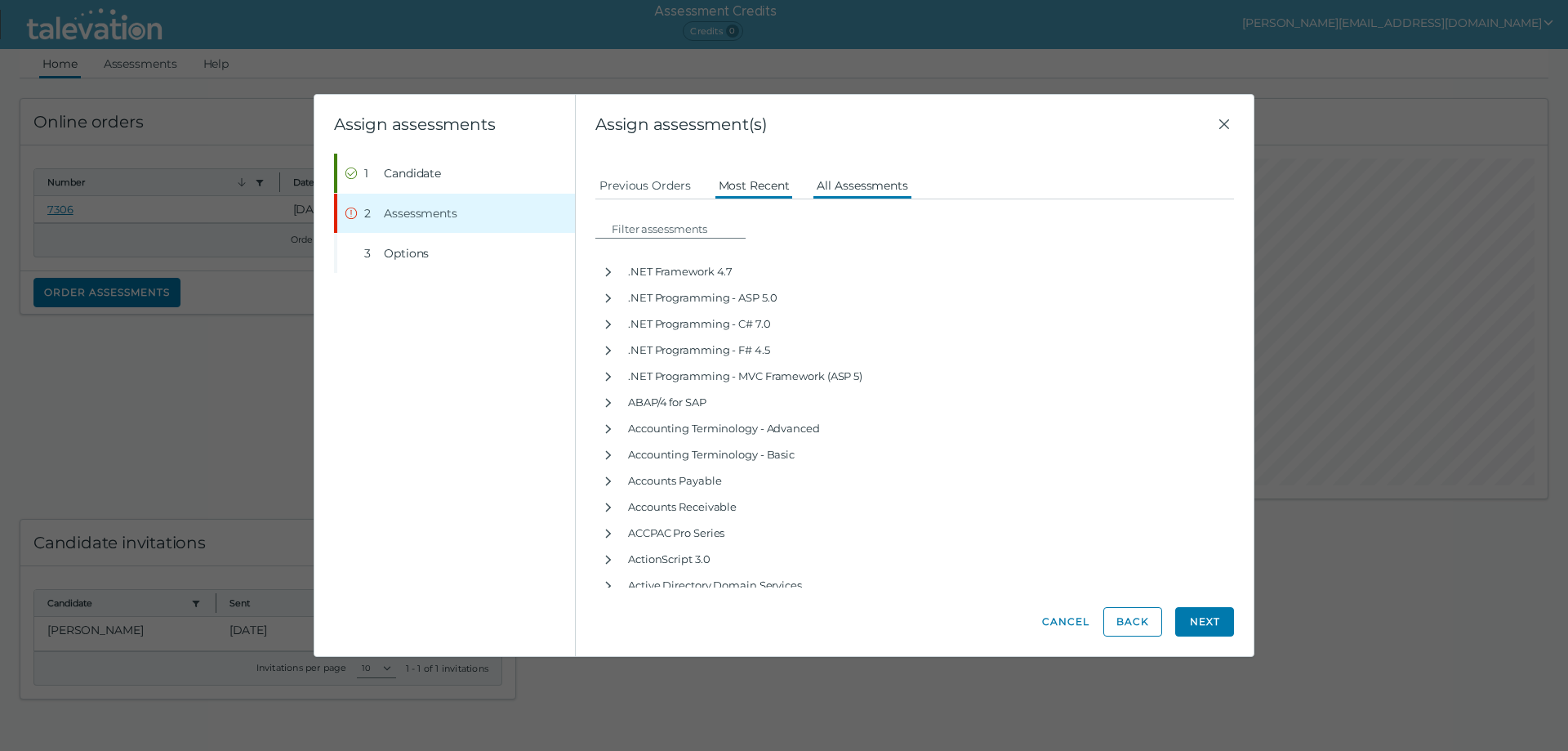
click at [836, 180] on button "All Assessments" at bounding box center [863, 185] width 99 height 30
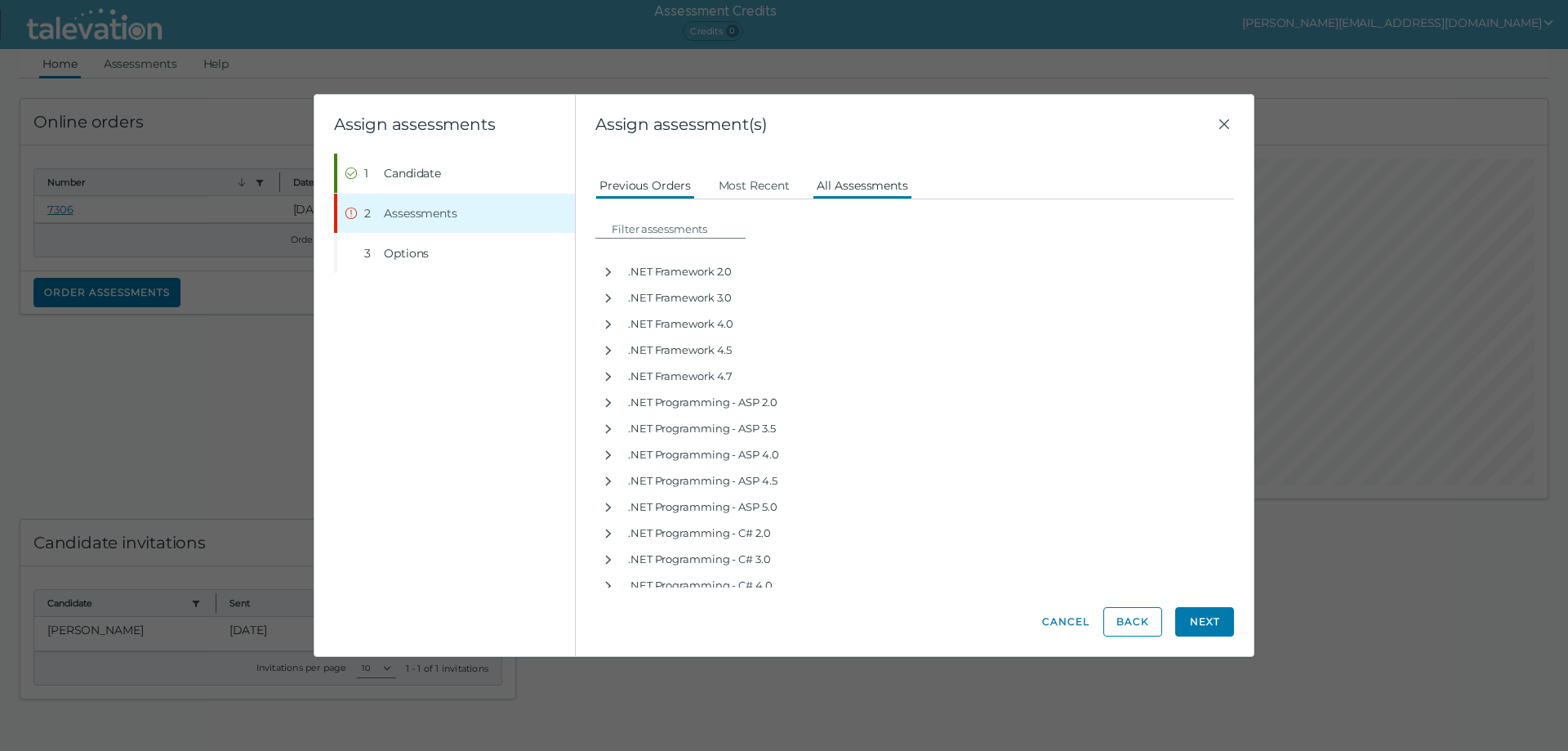
click at [629, 185] on button "Previous Orders" at bounding box center [646, 185] width 99 height 30
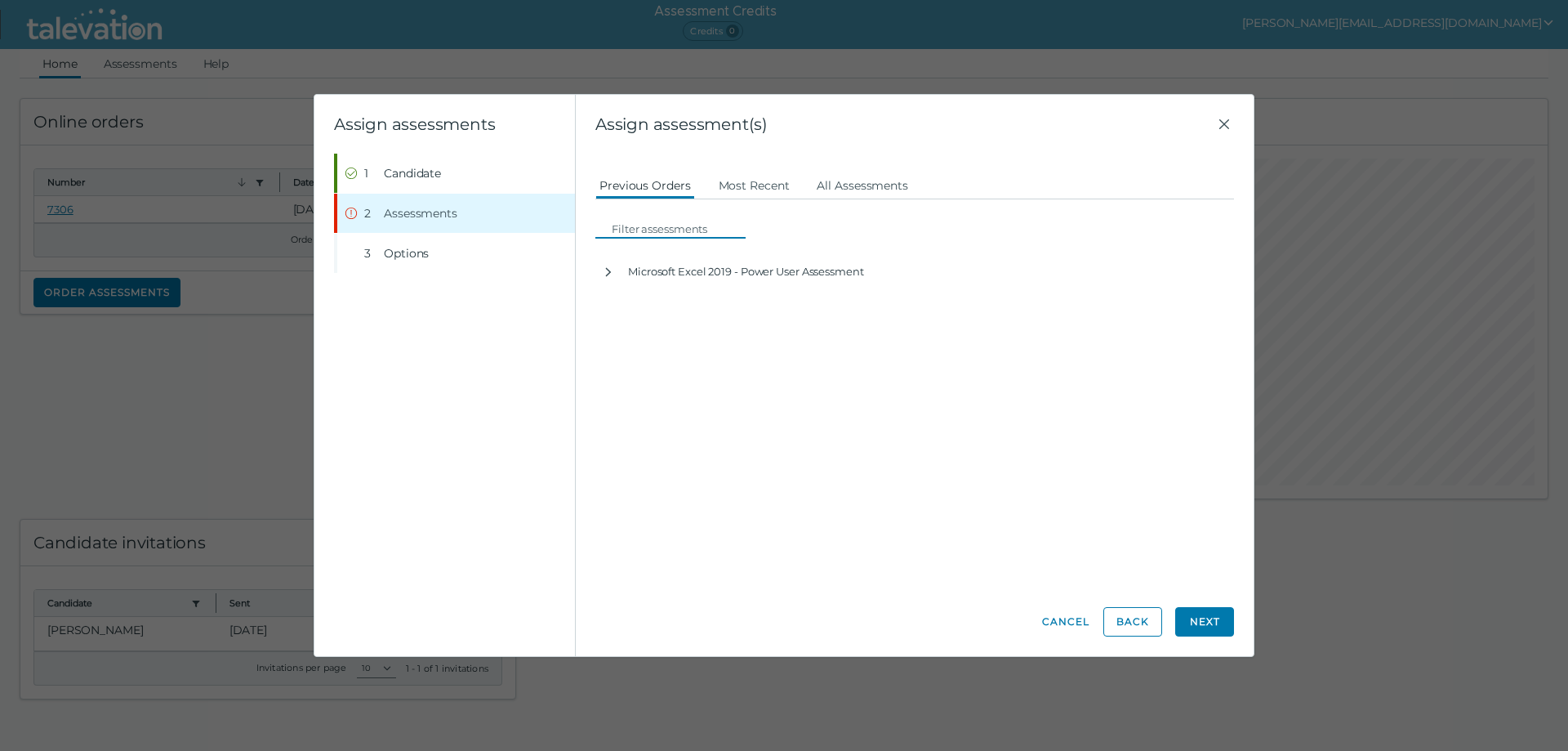
click at [634, 225] on input at bounding box center [675, 229] width 140 height 20
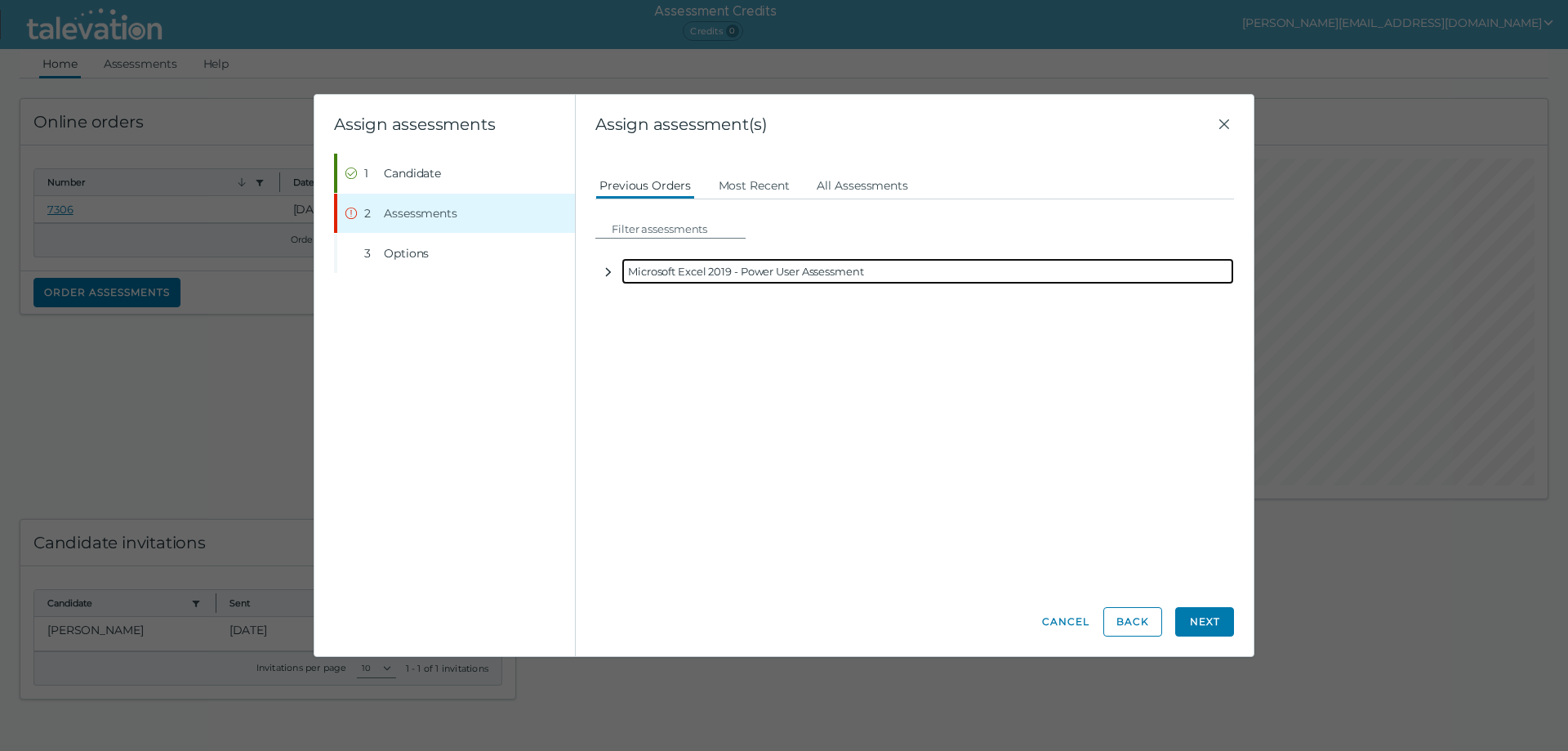
click at [605, 274] on icon "button" at bounding box center [609, 272] width 13 height 13
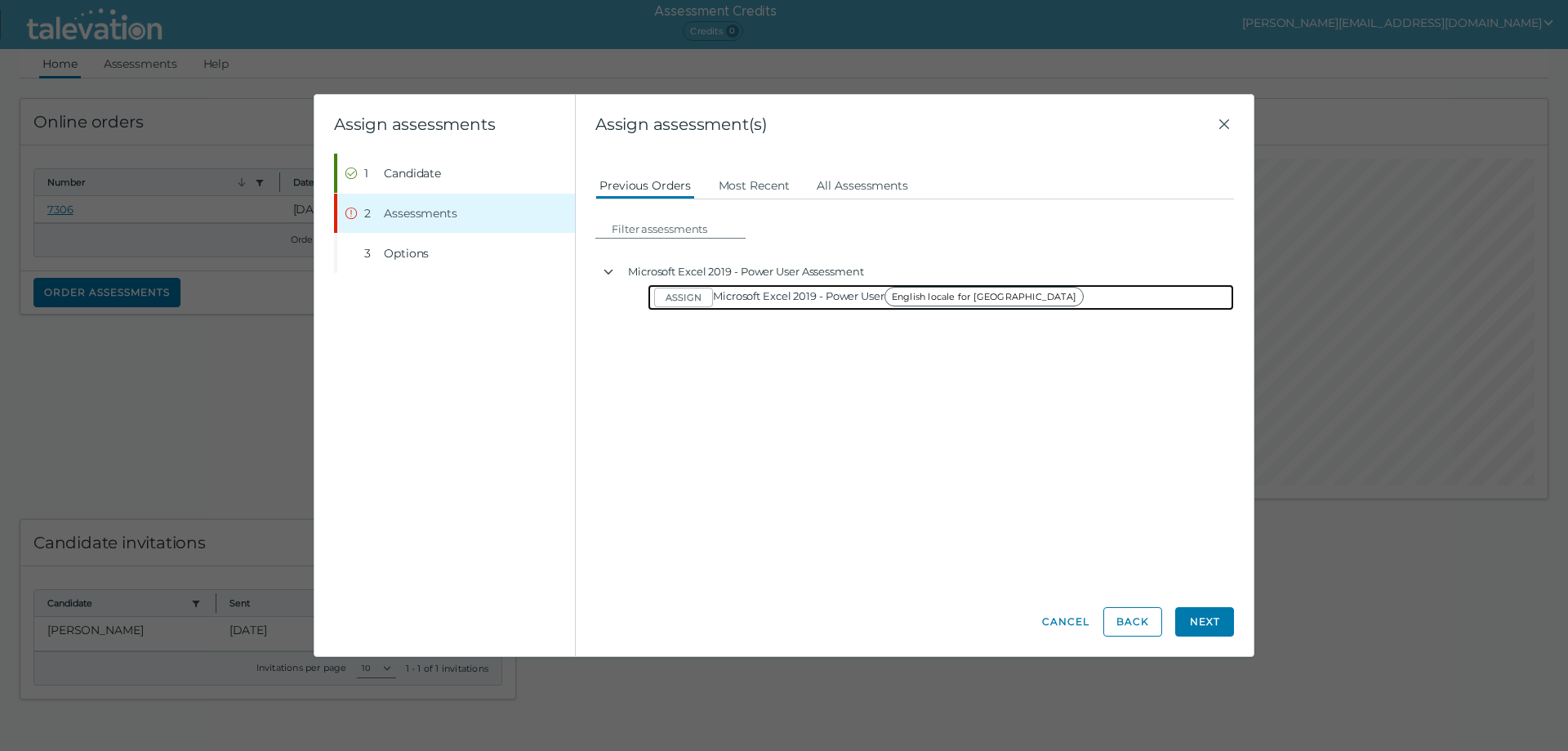
click at [917, 300] on span "English locale for [GEOGRAPHIC_DATA]" at bounding box center [984, 297] width 199 height 20
click at [1018, 298] on div "Assign Microsoft Excel 2019 - Power User English locale for [GEOGRAPHIC_DATA]" at bounding box center [940, 297] width 587 height 26
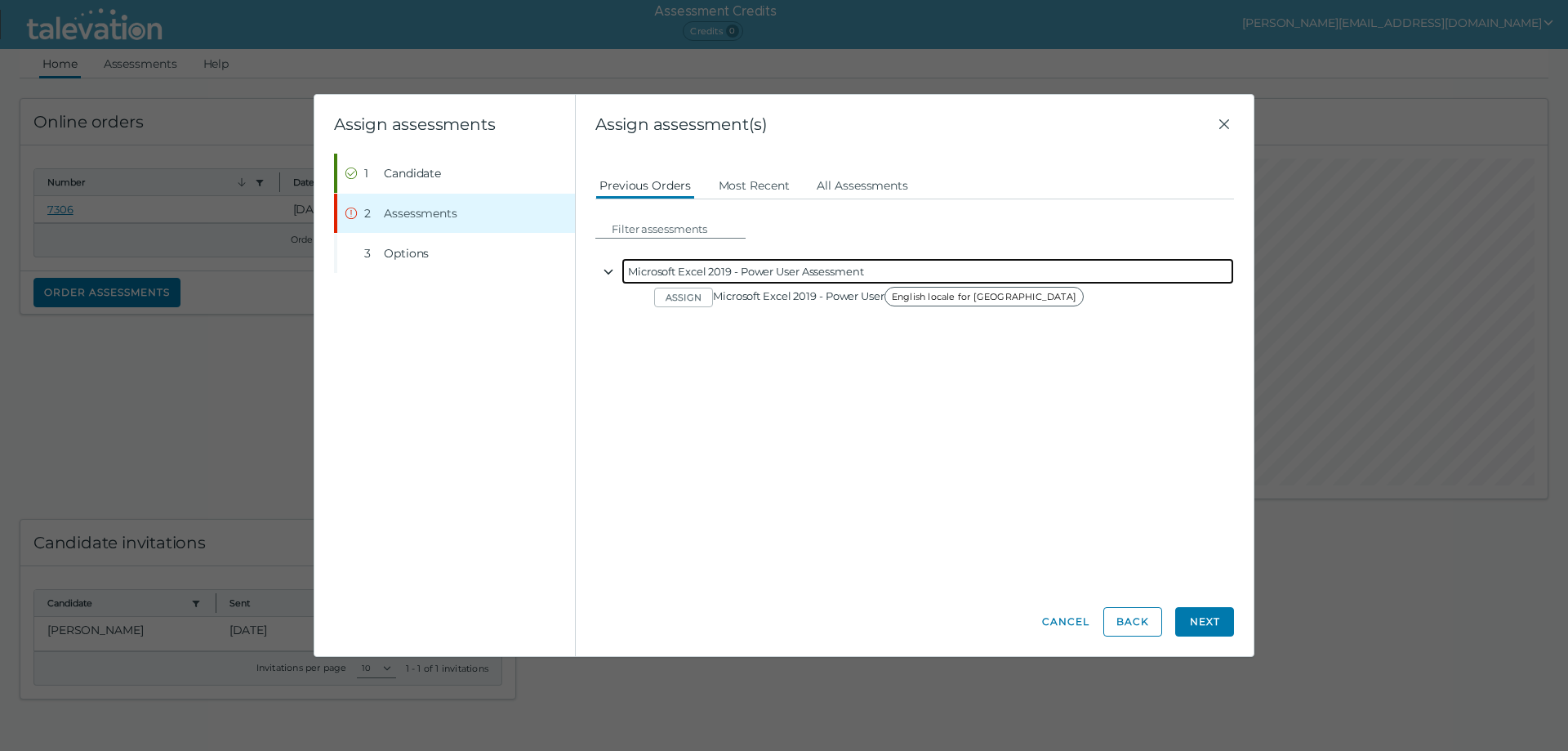
click at [597, 276] on button "button" at bounding box center [609, 271] width 26 height 26
click at [717, 274] on div "Microsoft Excel 2019 - Power User Assessment" at bounding box center [928, 271] width 613 height 26
click at [717, 275] on div "Microsoft Excel 2019 - Power User Assessment" at bounding box center [928, 271] width 613 height 26
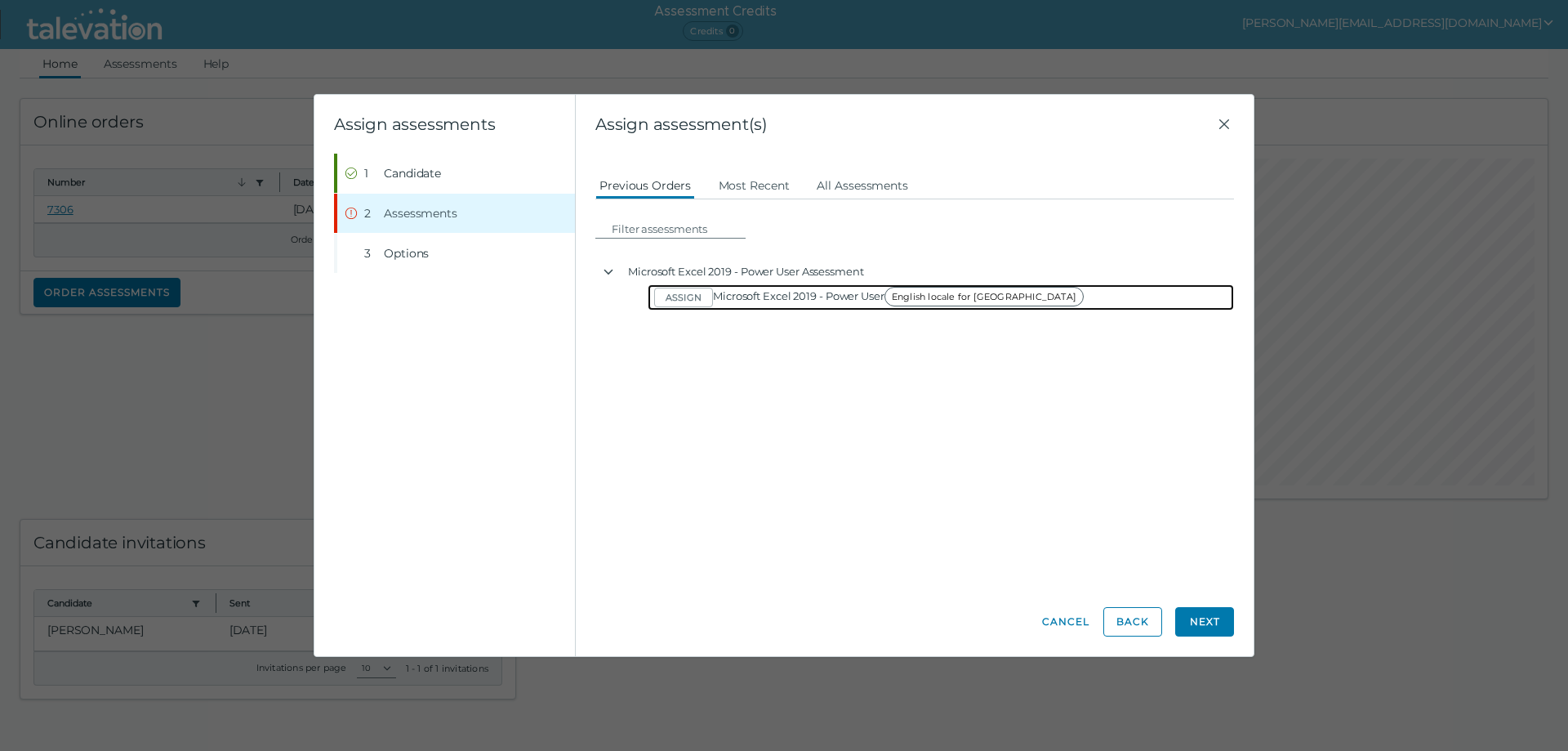
drag, startPoint x: 952, startPoint y: 296, endPoint x: 848, endPoint y: 317, distance: 106.1
click at [945, 298] on span "English locale for [GEOGRAPHIC_DATA]" at bounding box center [984, 297] width 199 height 20
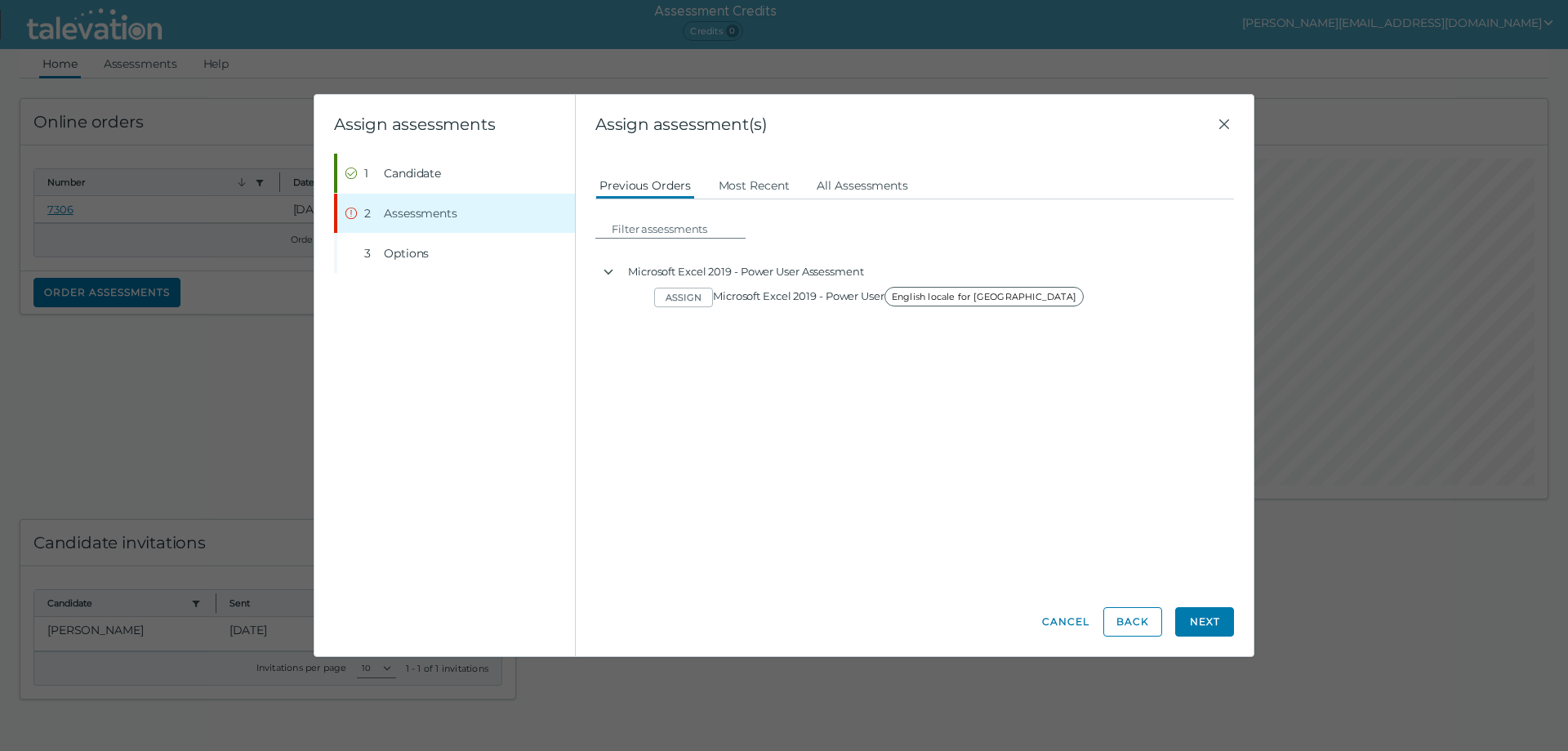
click at [765, 337] on div "Candidate assessment Self assessment First Name [PERSON_NAME] Last Name [PERSON…" at bounding box center [915, 371] width 638 height 434
click at [1216, 617] on button "Next" at bounding box center [1204, 622] width 59 height 30
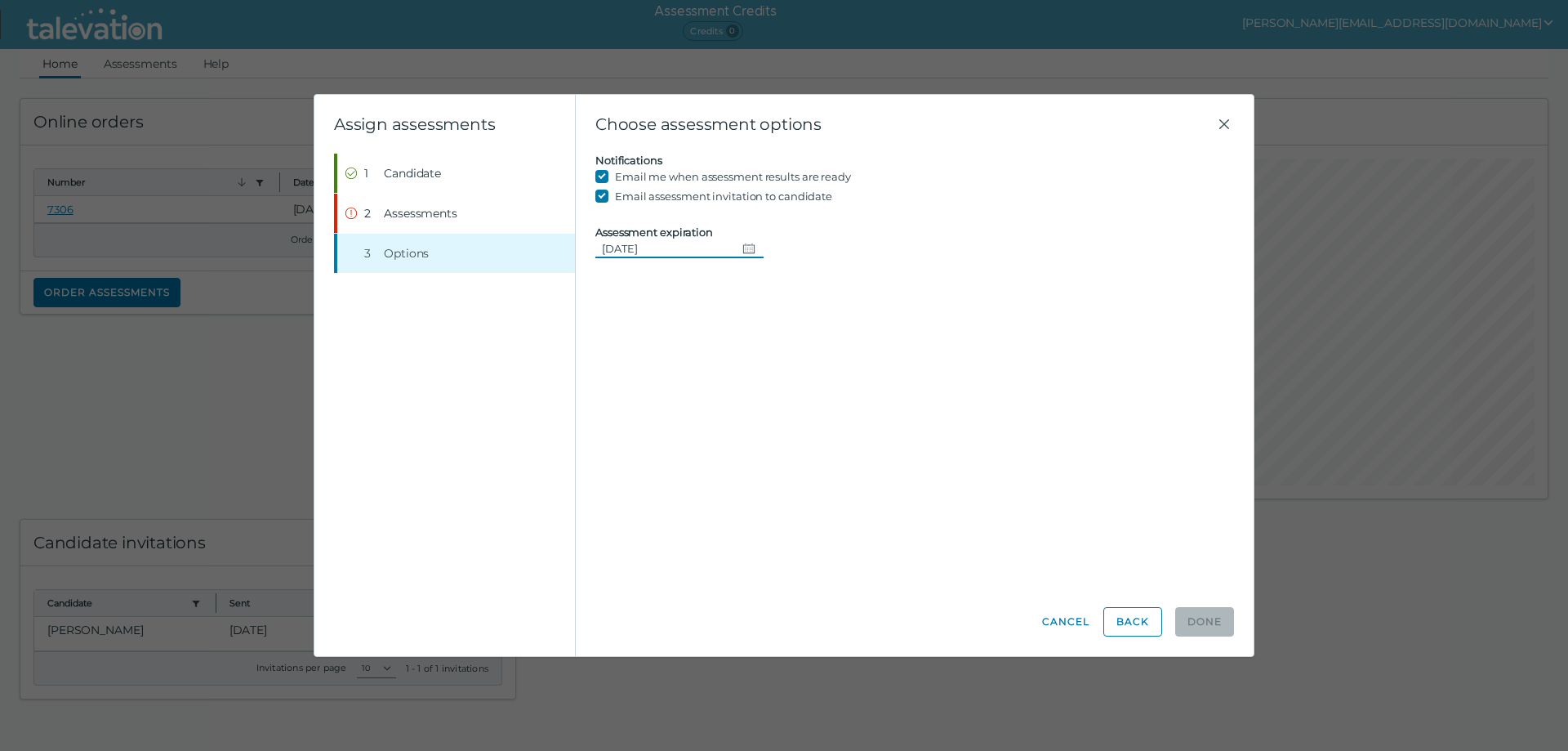
click at [743, 250] on icon "Change date, 08/16/2025" at bounding box center [749, 248] width 13 height 13
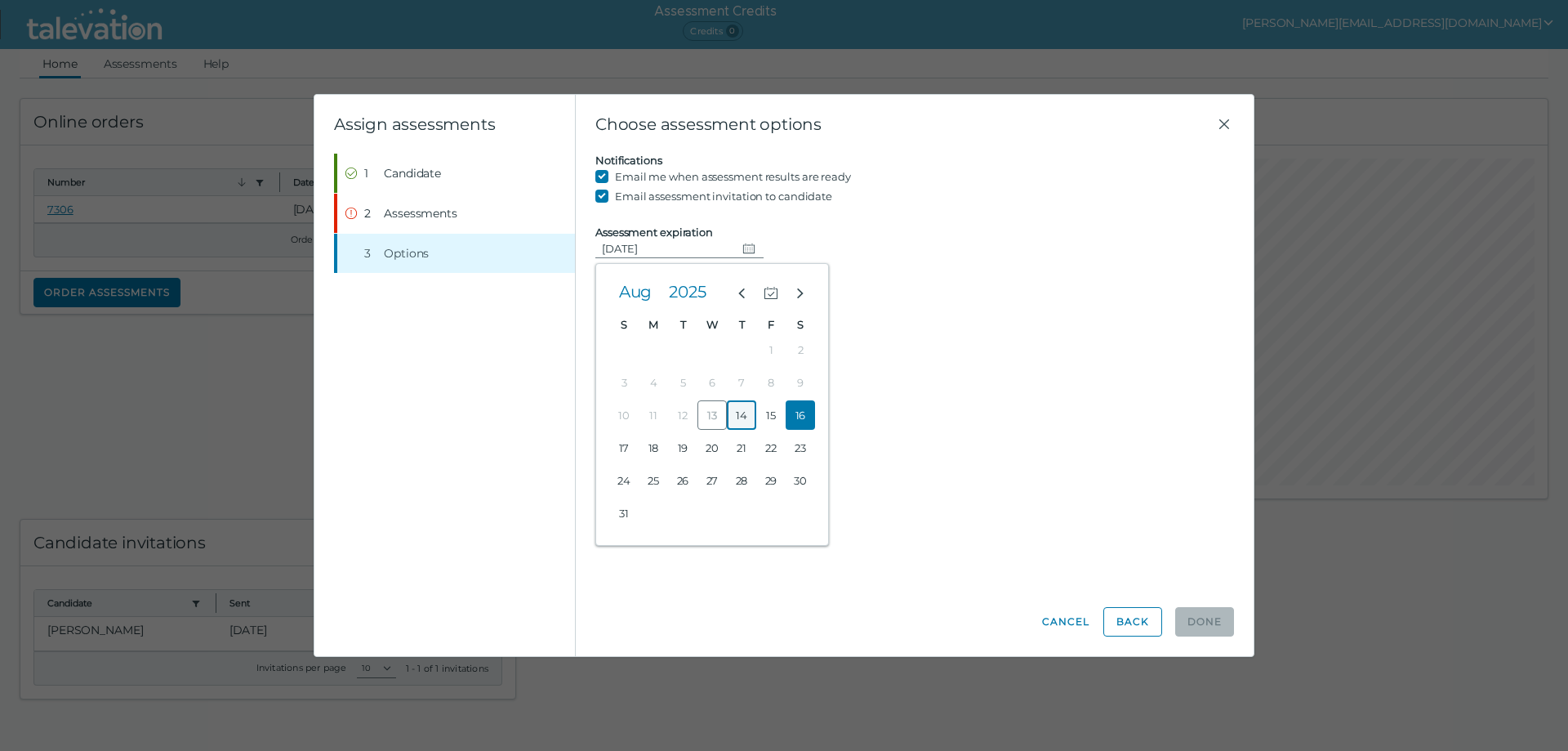
click at [739, 415] on button "14" at bounding box center [741, 415] width 30 height 30
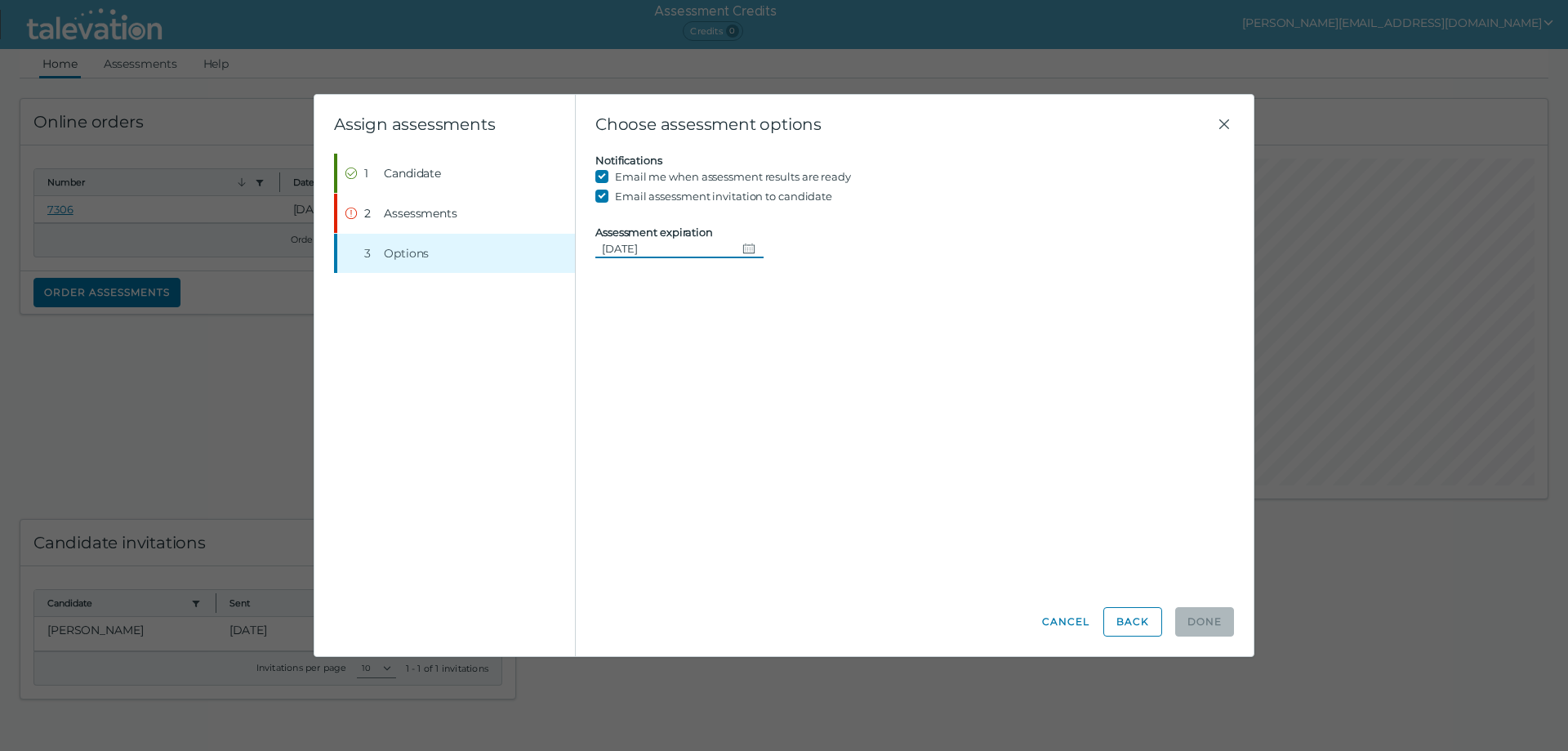
click at [742, 250] on icon "Change date, 08/14/2025" at bounding box center [749, 248] width 13 height 13
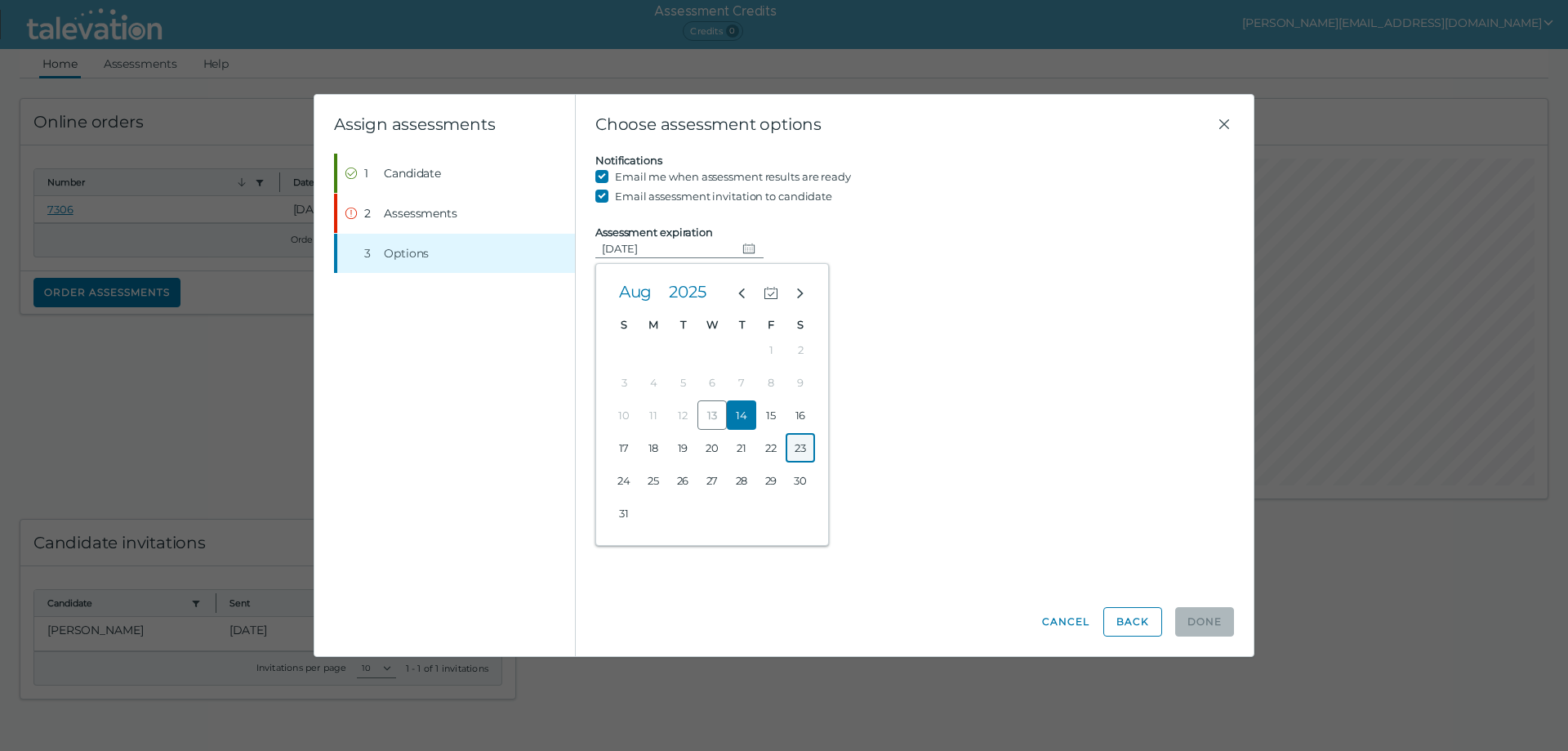
click at [799, 446] on button "23" at bounding box center [800, 448] width 30 height 30
type input "08/23/2025"
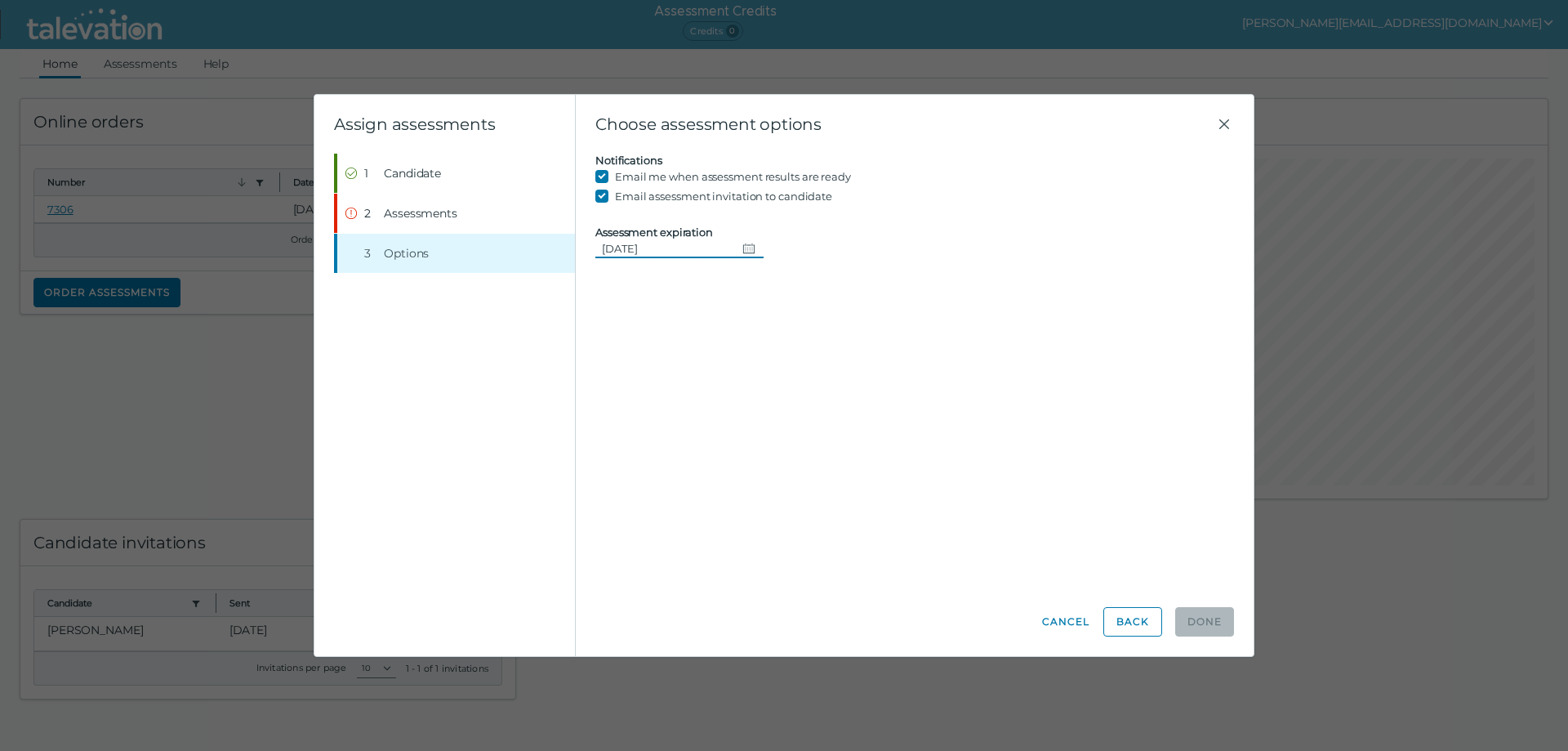
click at [650, 254] on input "08/23/2025" at bounding box center [666, 249] width 140 height 20
click at [392, 215] on span "Assessments" at bounding box center [420, 214] width 73 height 16
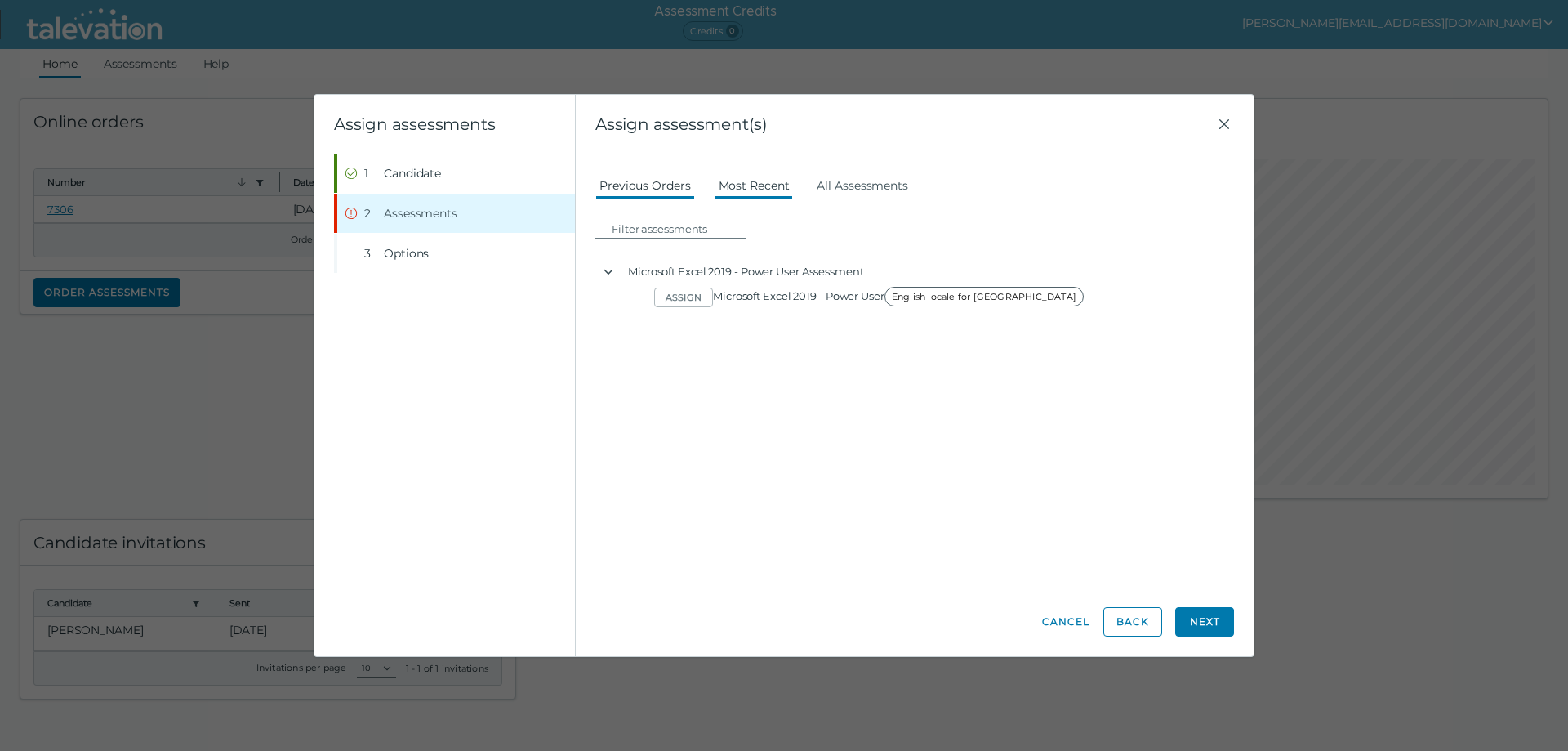
click at [732, 184] on button "Most Recent" at bounding box center [754, 185] width 80 height 30
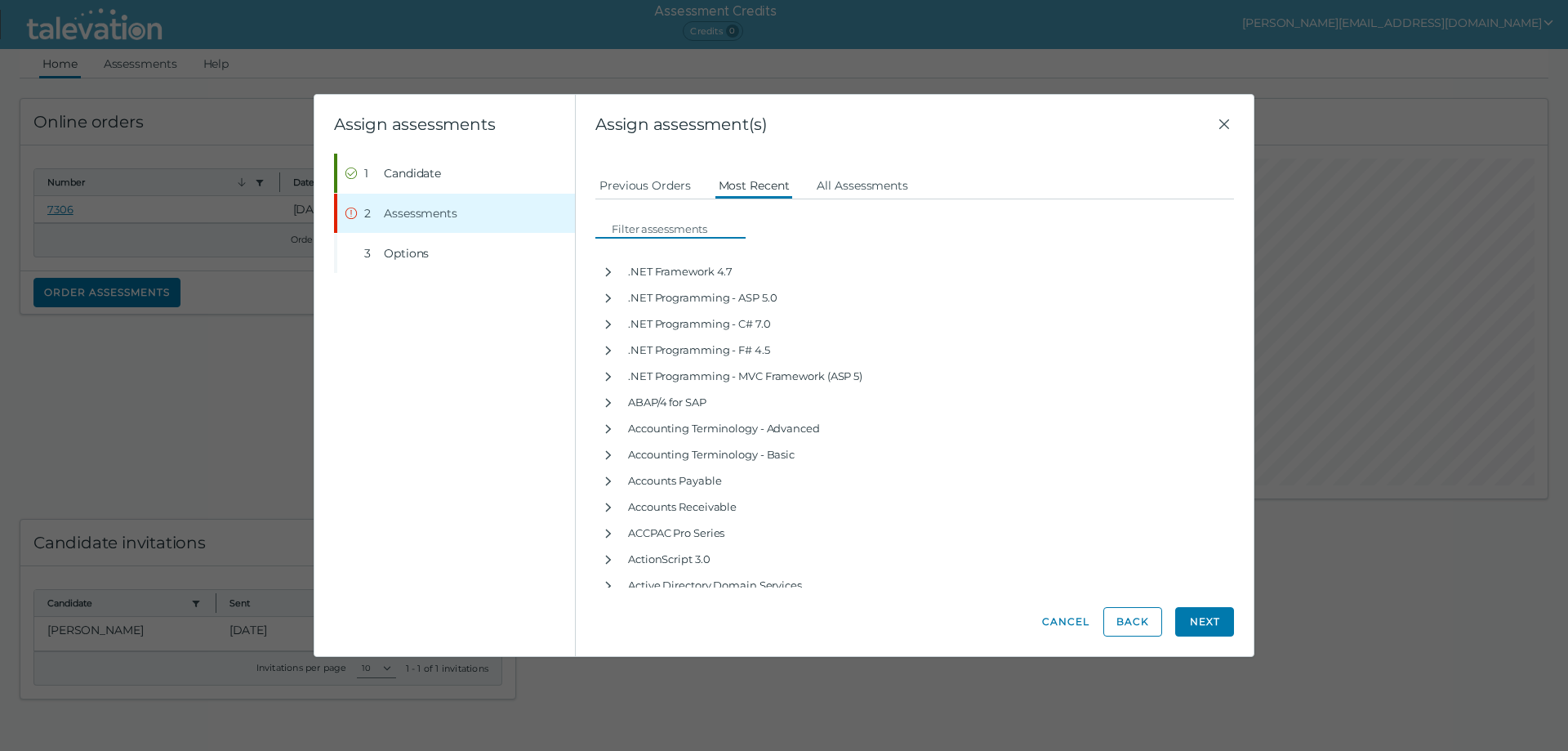
click at [616, 224] on input at bounding box center [675, 229] width 140 height 20
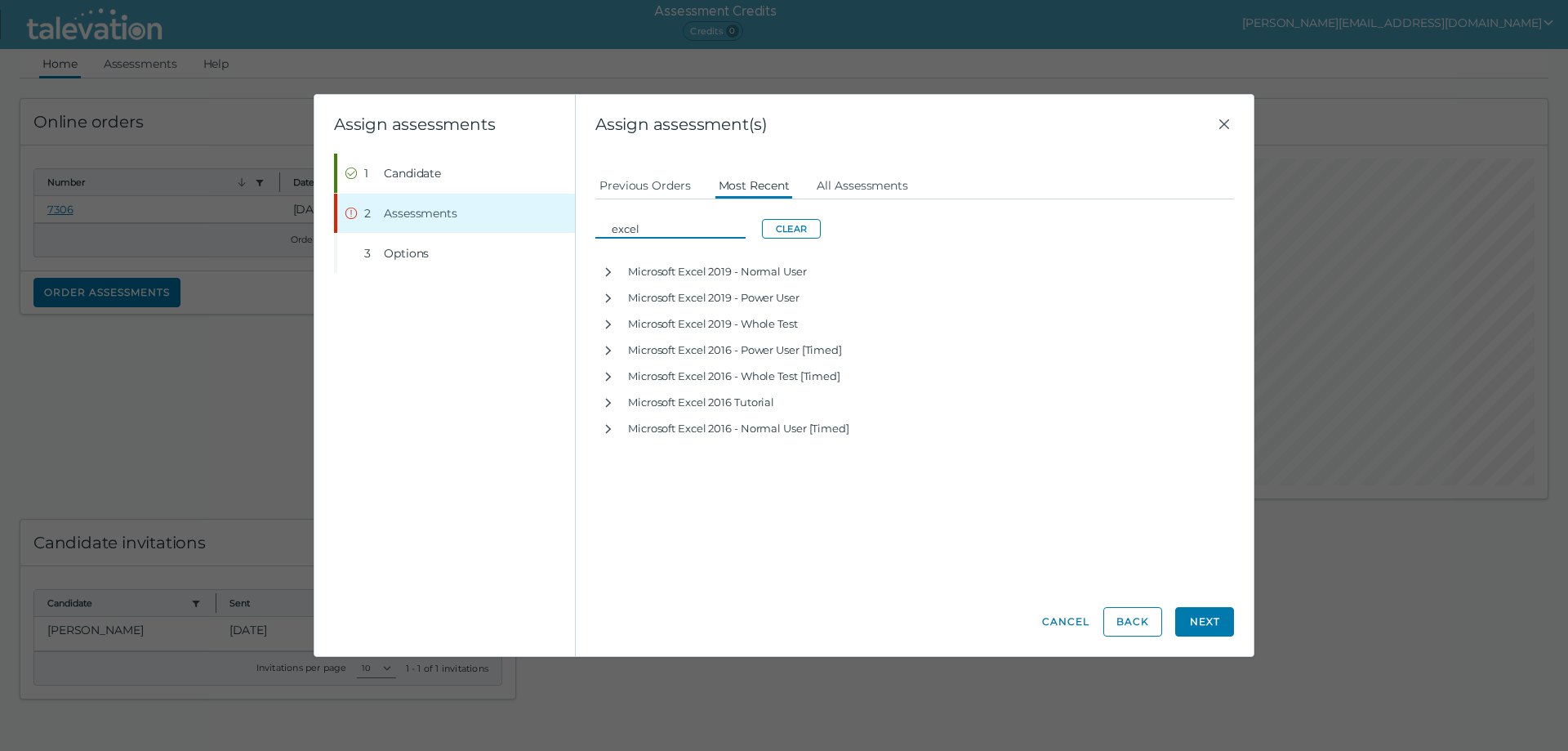
type input "excel"
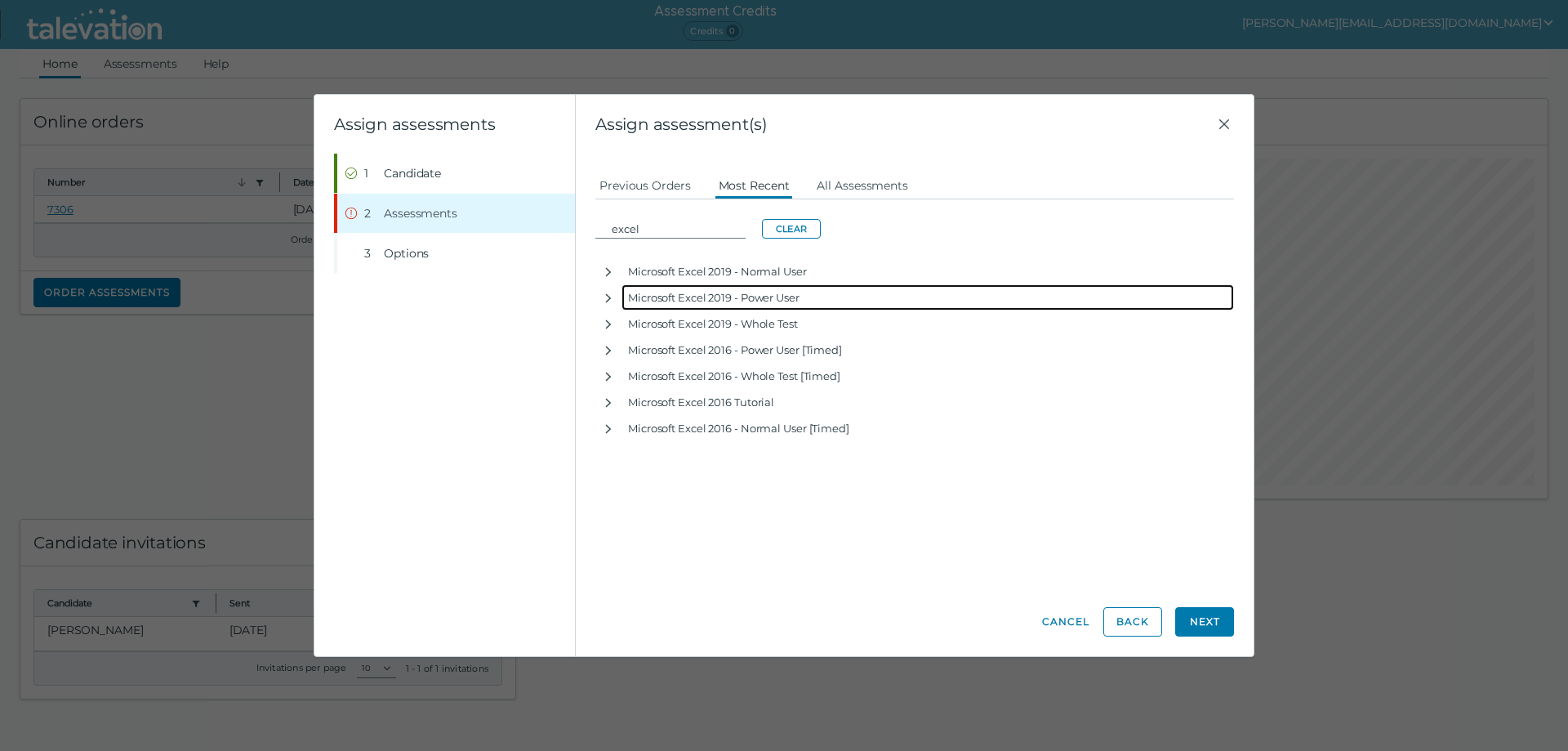
click at [681, 300] on div "Microsoft Excel 2019 - Power User" at bounding box center [928, 297] width 613 height 26
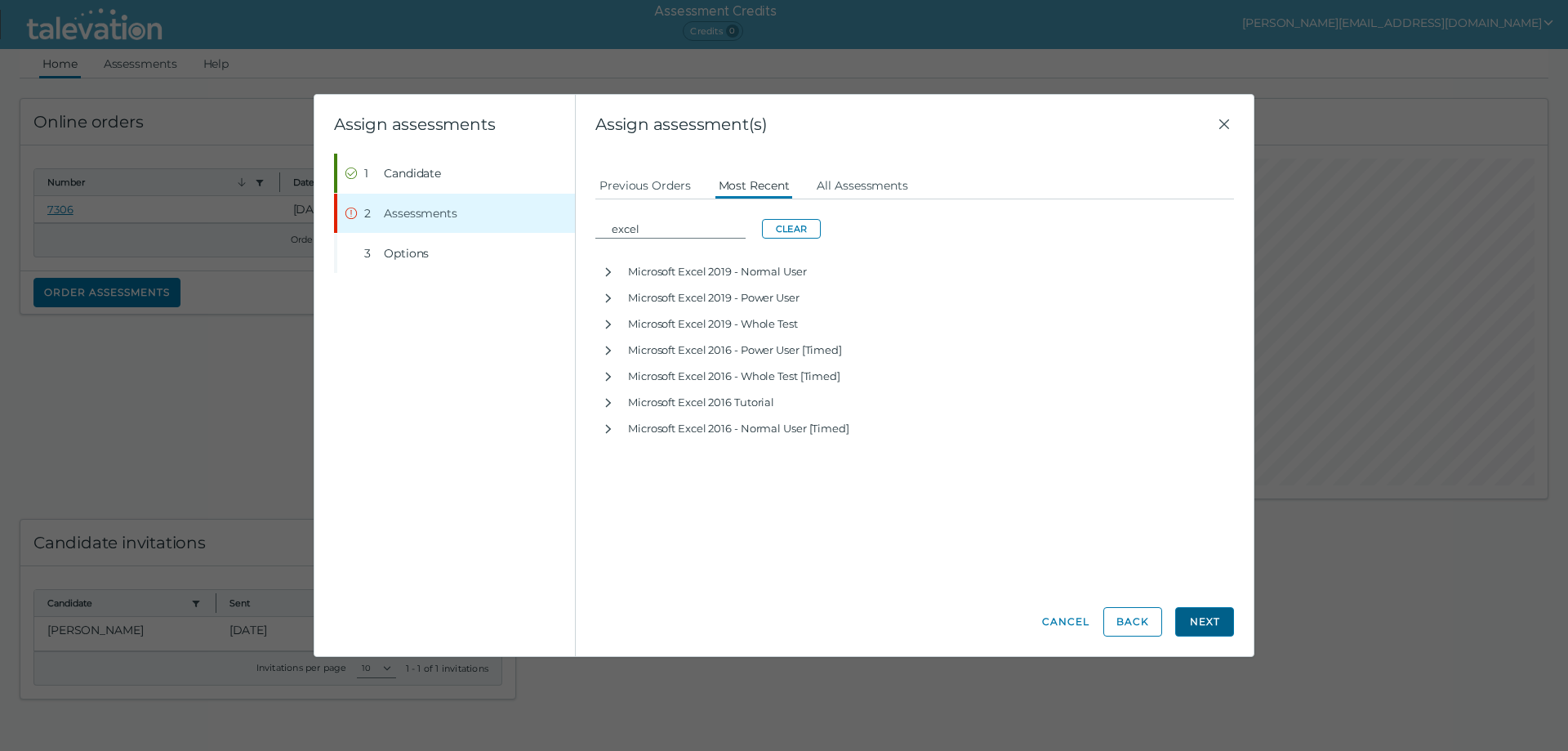
click at [1223, 622] on button "Next" at bounding box center [1204, 622] width 59 height 30
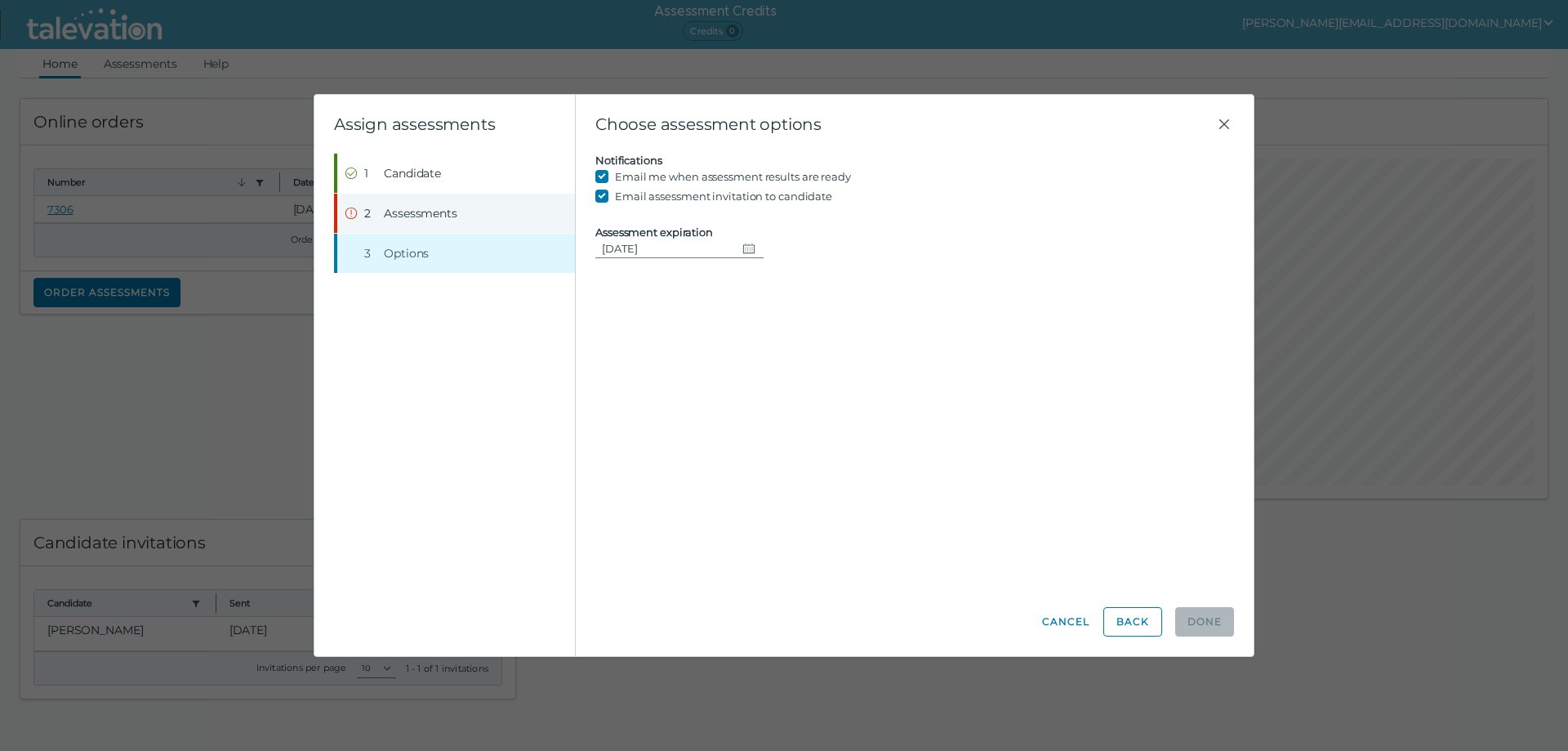
click at [430, 214] on span "Assessments" at bounding box center [420, 214] width 73 height 16
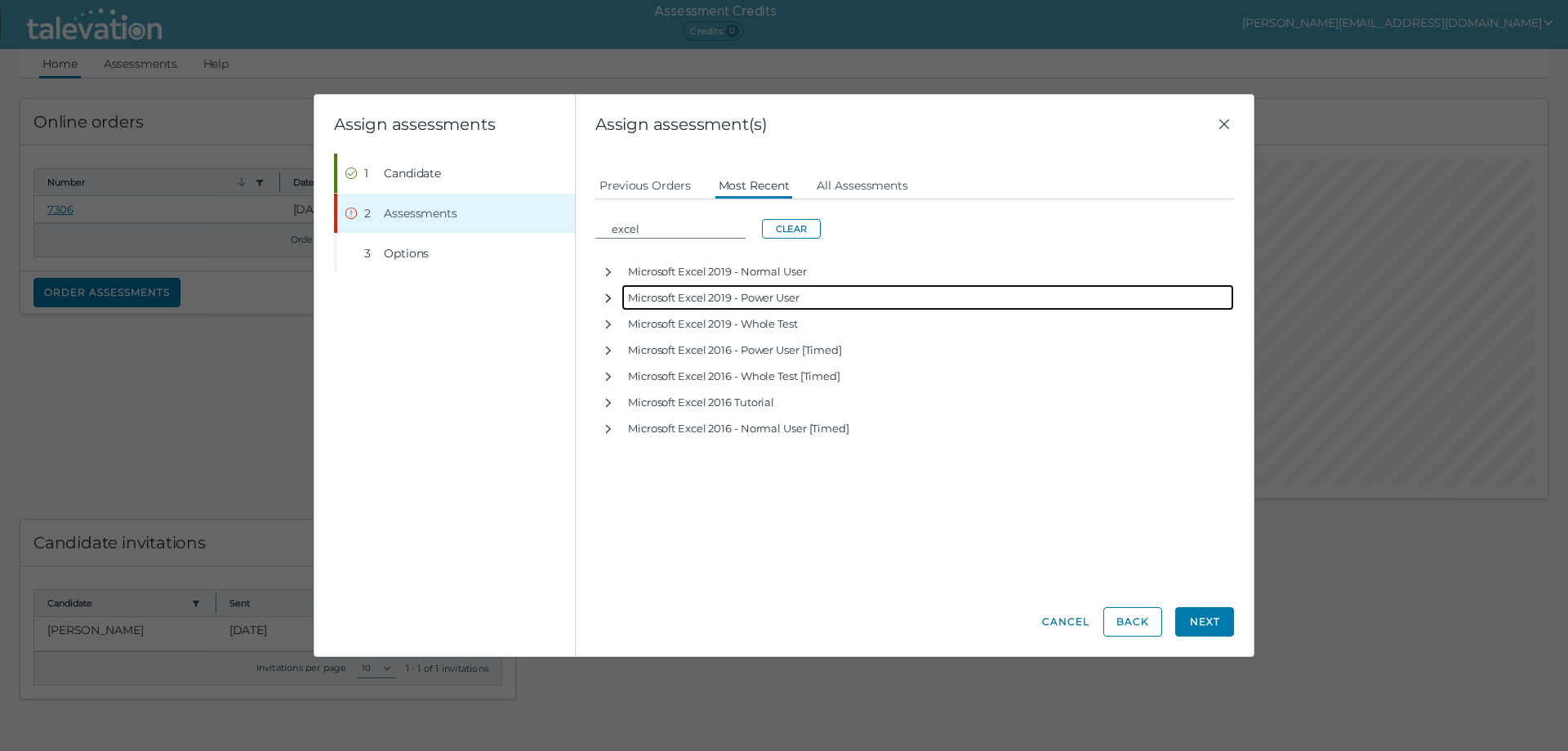
click at [609, 299] on icon "button" at bounding box center [609, 299] width 13 height 13
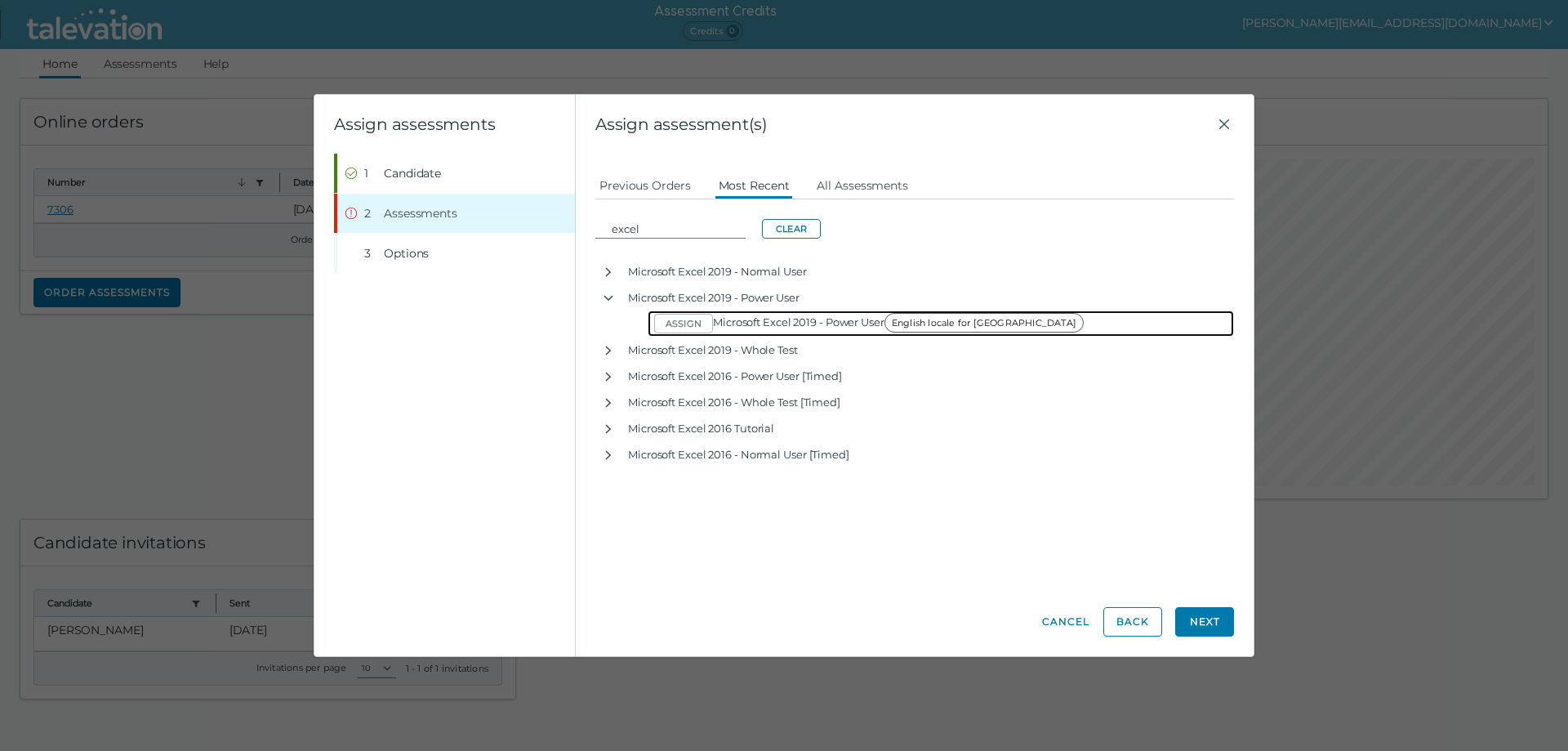
click at [901, 326] on span "English locale for [GEOGRAPHIC_DATA]" at bounding box center [984, 323] width 199 height 20
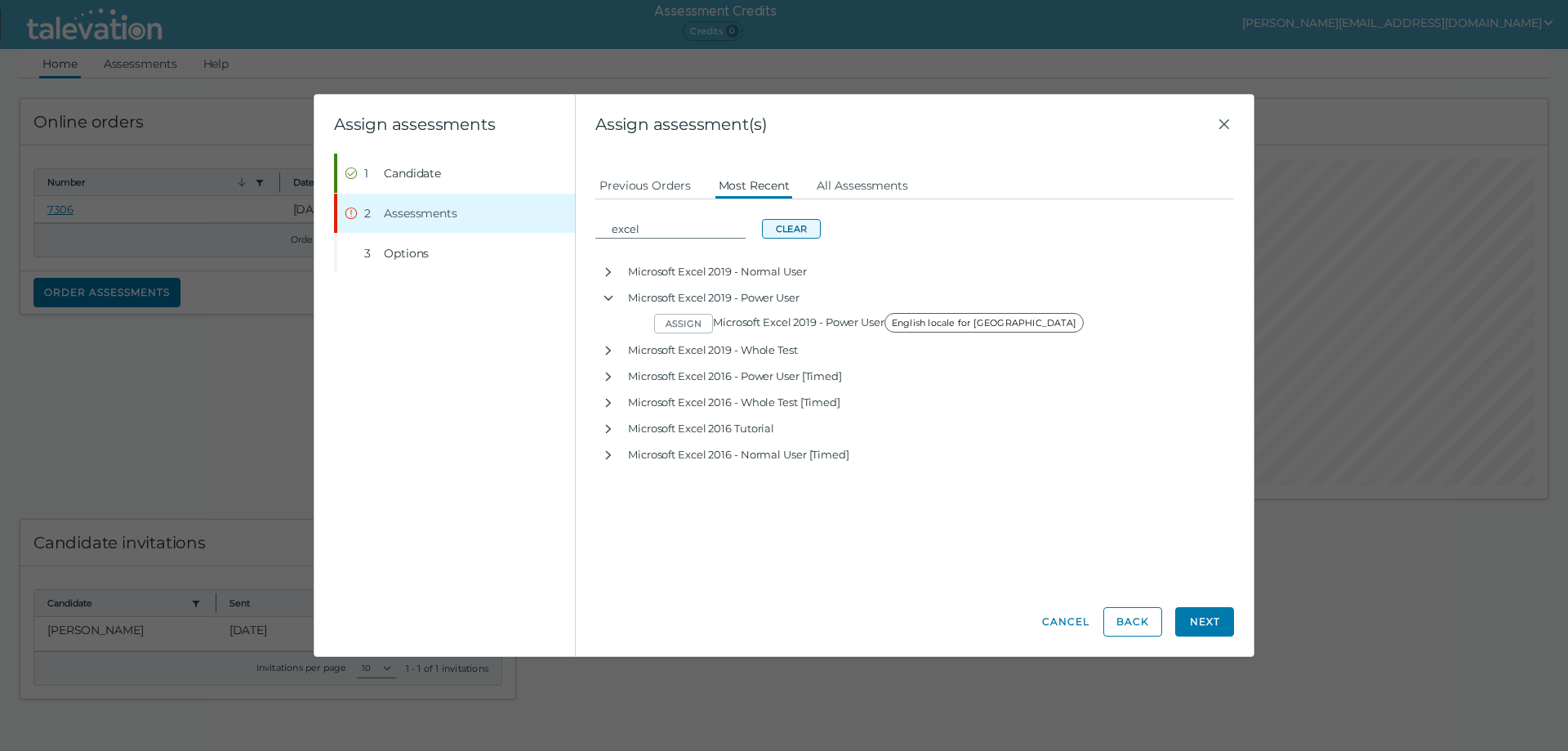
click at [777, 232] on button "Clear" at bounding box center [791, 229] width 59 height 20
click at [1203, 621] on button "Next" at bounding box center [1204, 622] width 59 height 30
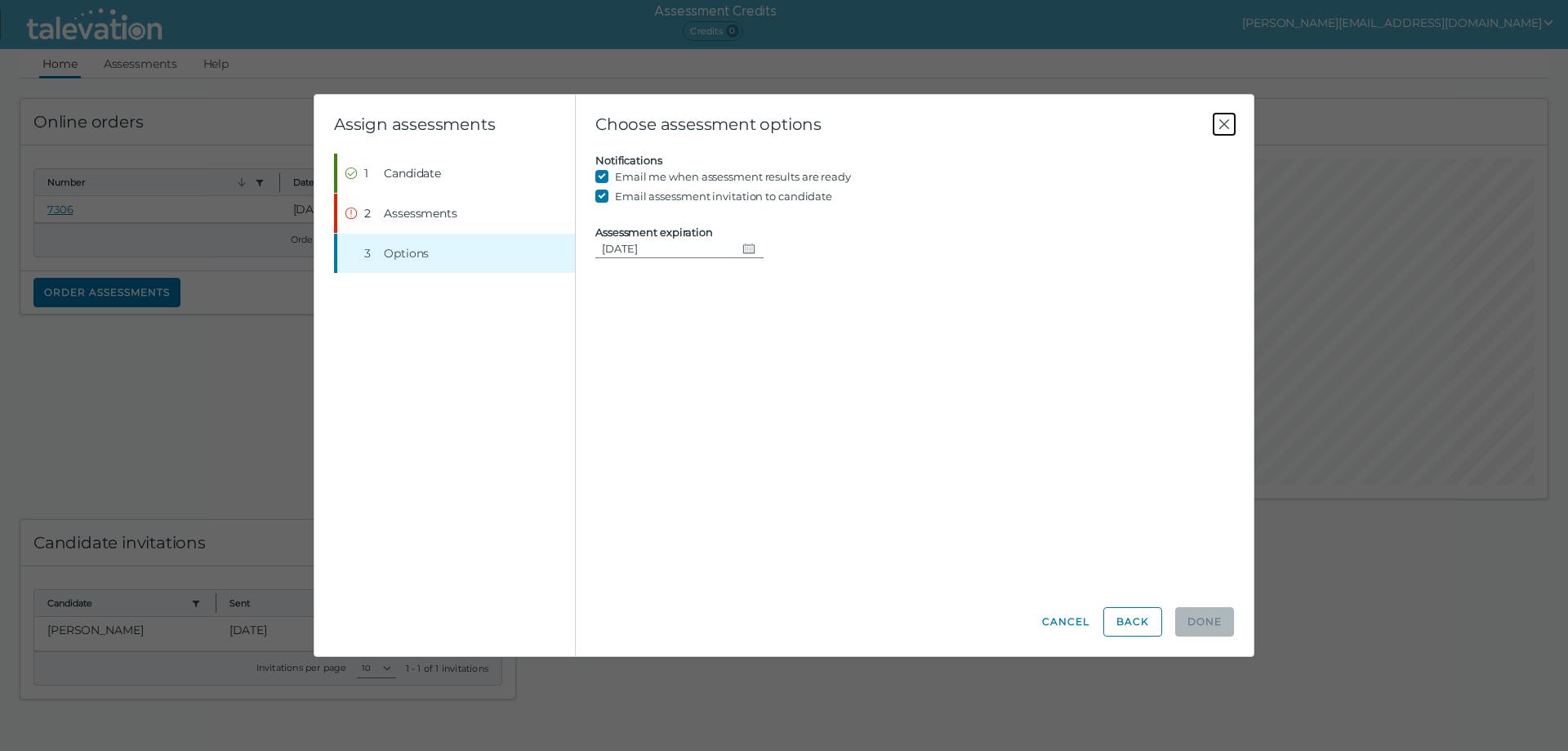
click at [1225, 114] on icon "Close" at bounding box center [1224, 124] width 20 height 20
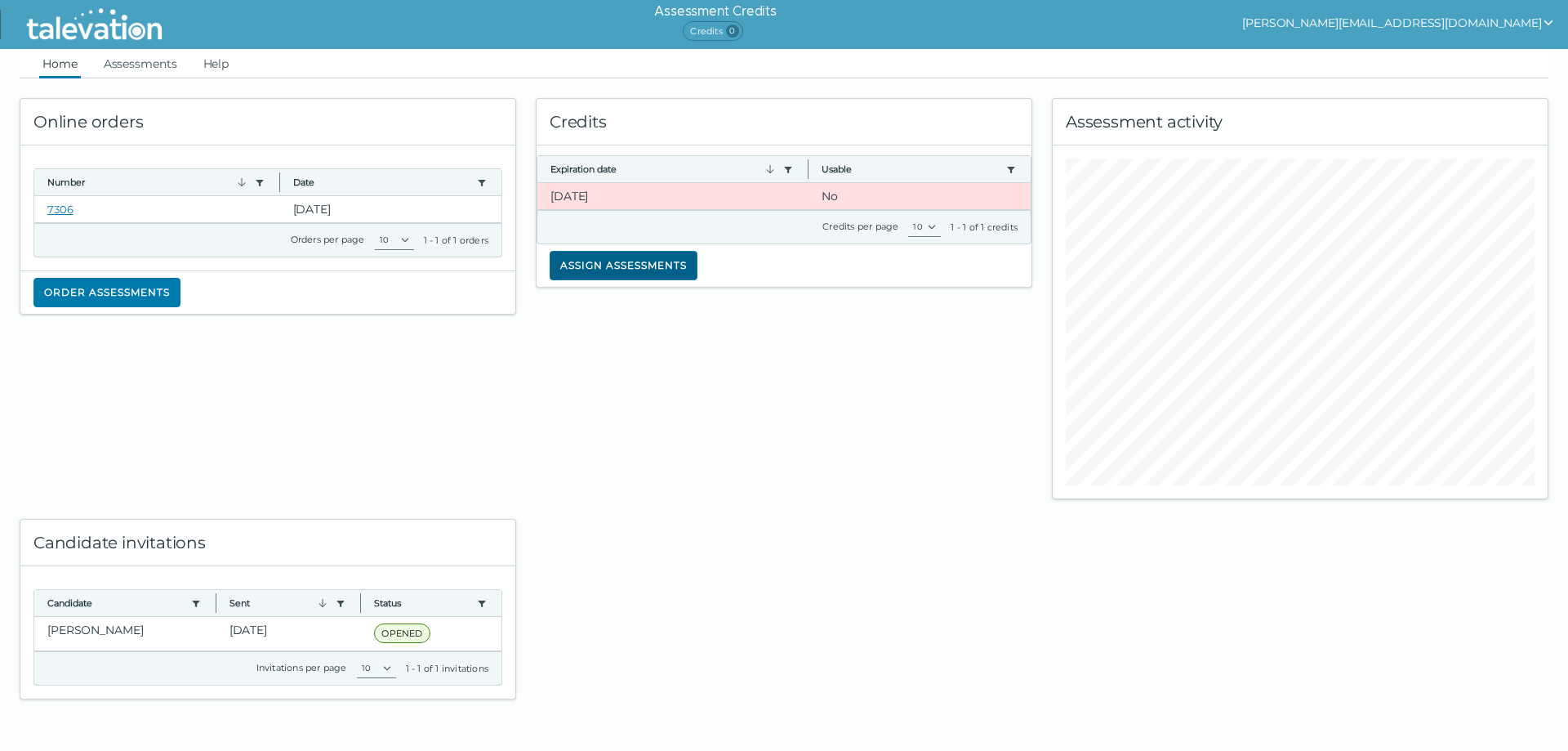
click at [603, 264] on button "Assign assessments" at bounding box center [624, 265] width 148 height 30
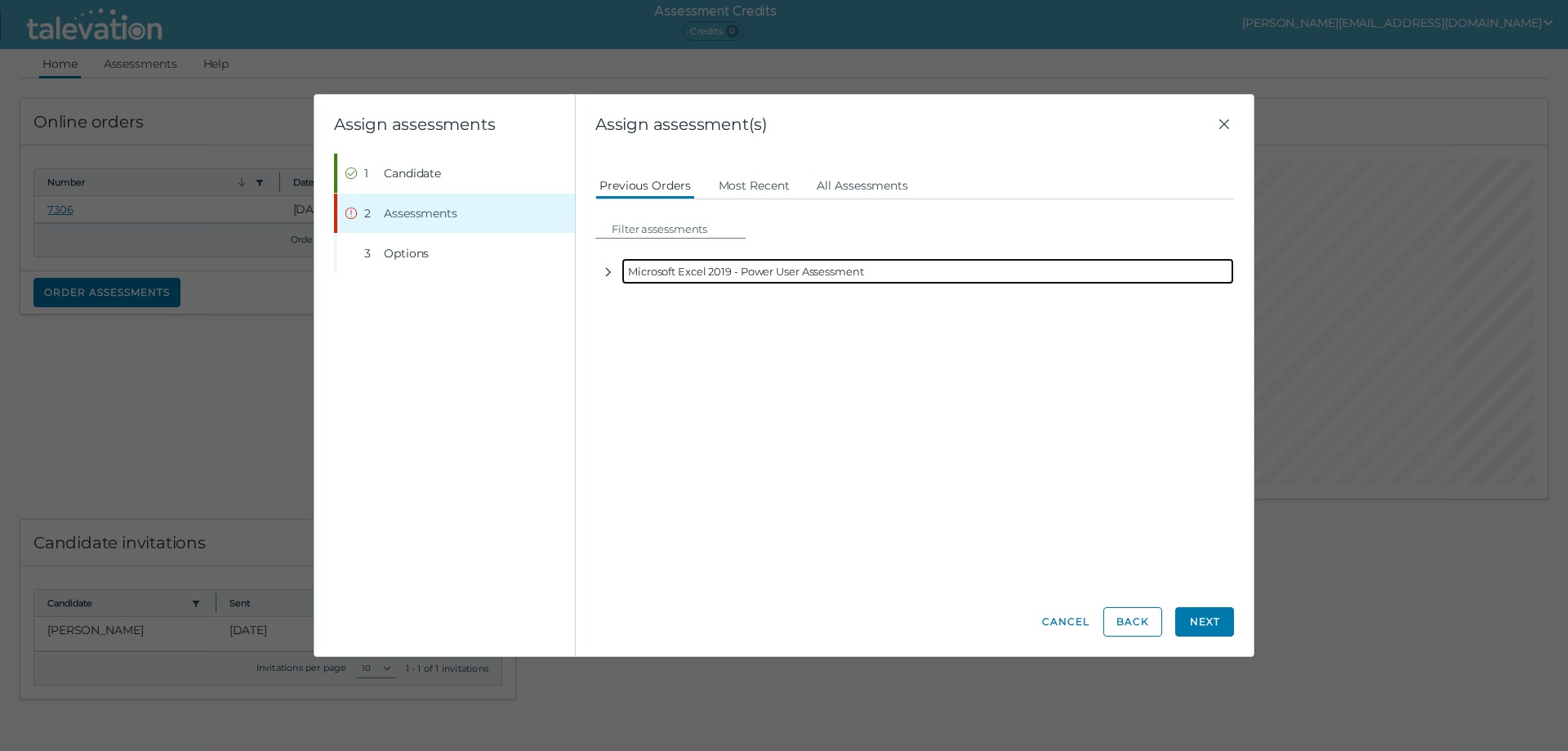
click at [713, 275] on div "Microsoft Excel 2019 - Power User Assessment" at bounding box center [928, 271] width 613 height 26
click at [609, 275] on icon "button" at bounding box center [609, 272] width 13 height 13
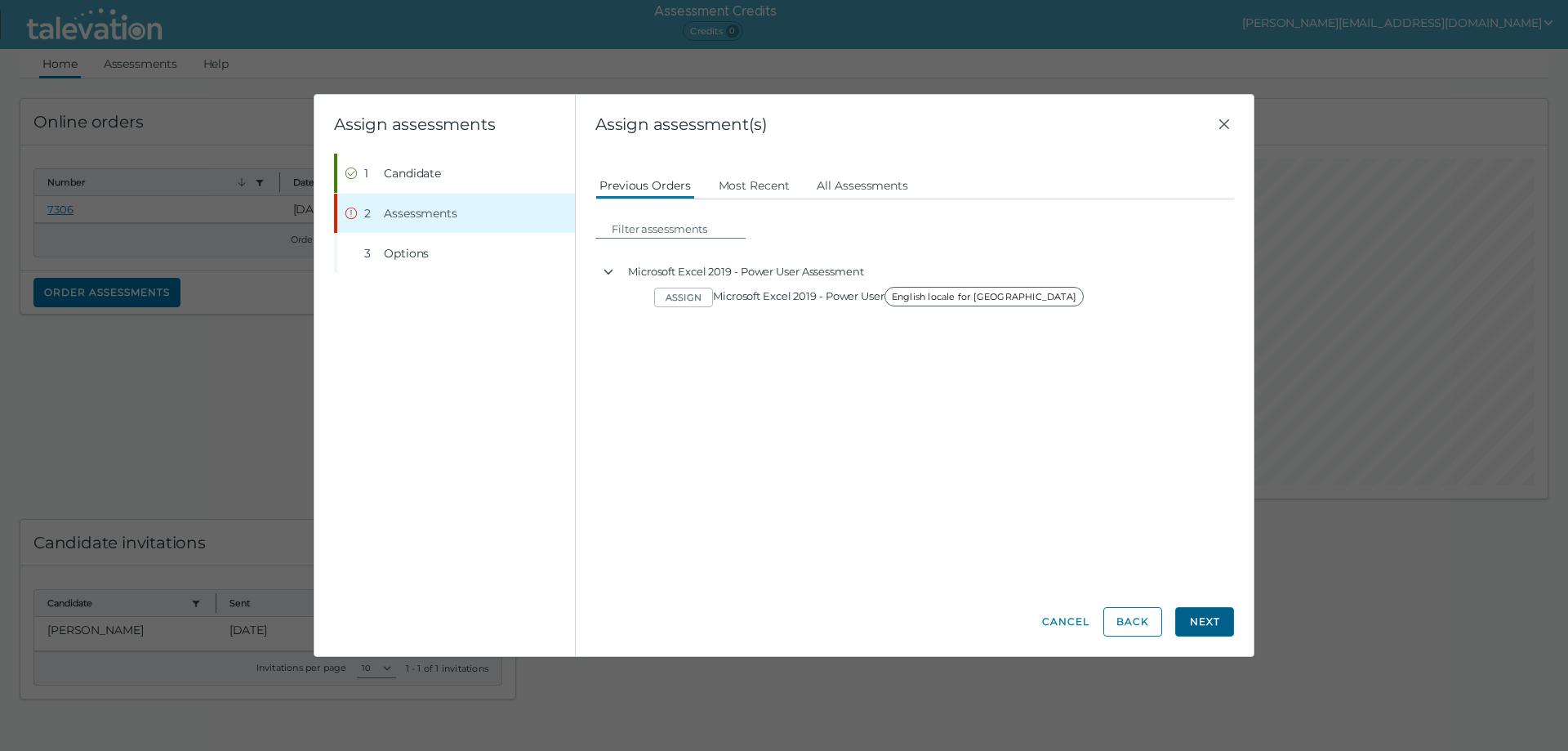
click at [1211, 622] on button "Next" at bounding box center [1204, 622] width 59 height 30
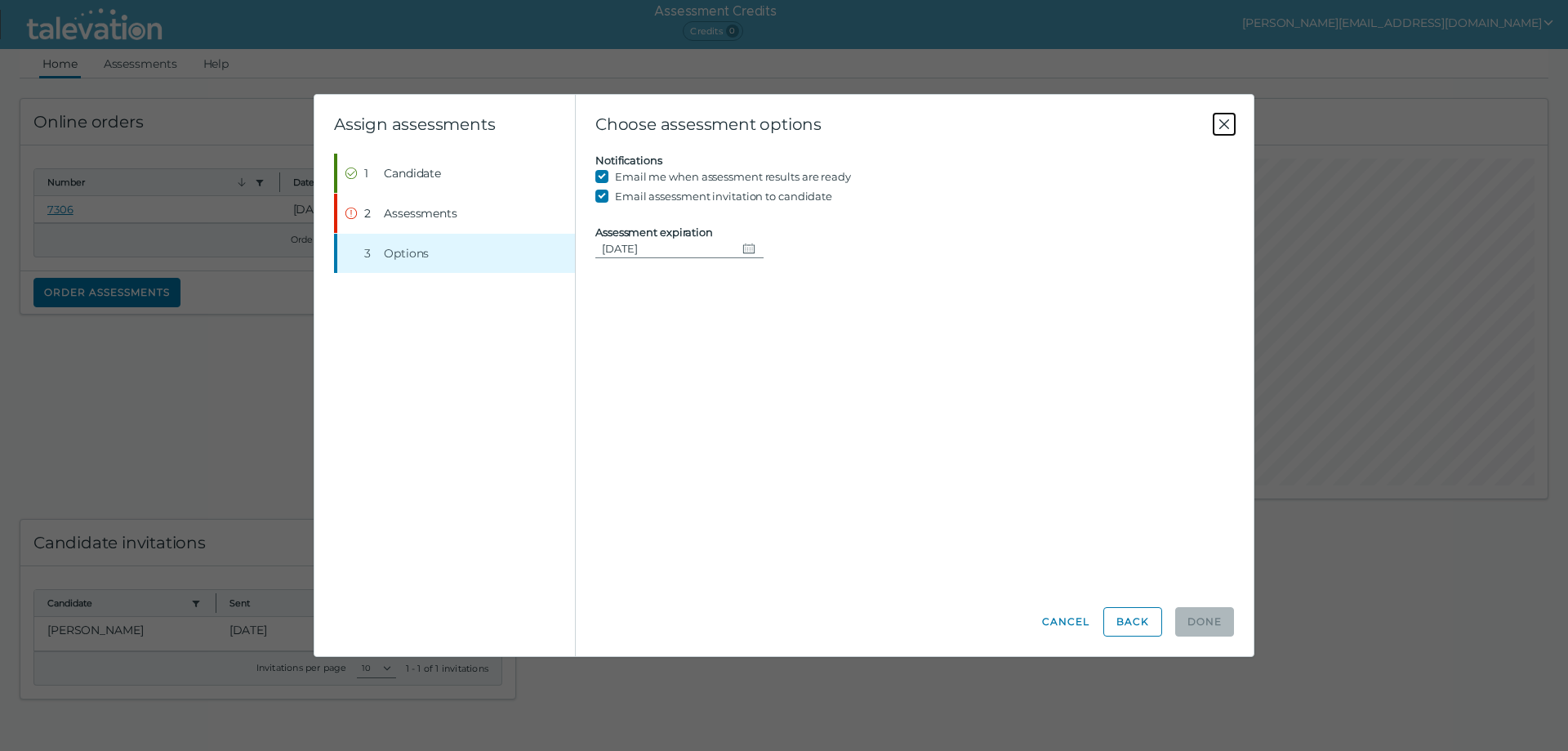
click at [1224, 120] on icon "Close" at bounding box center [1224, 124] width 20 height 20
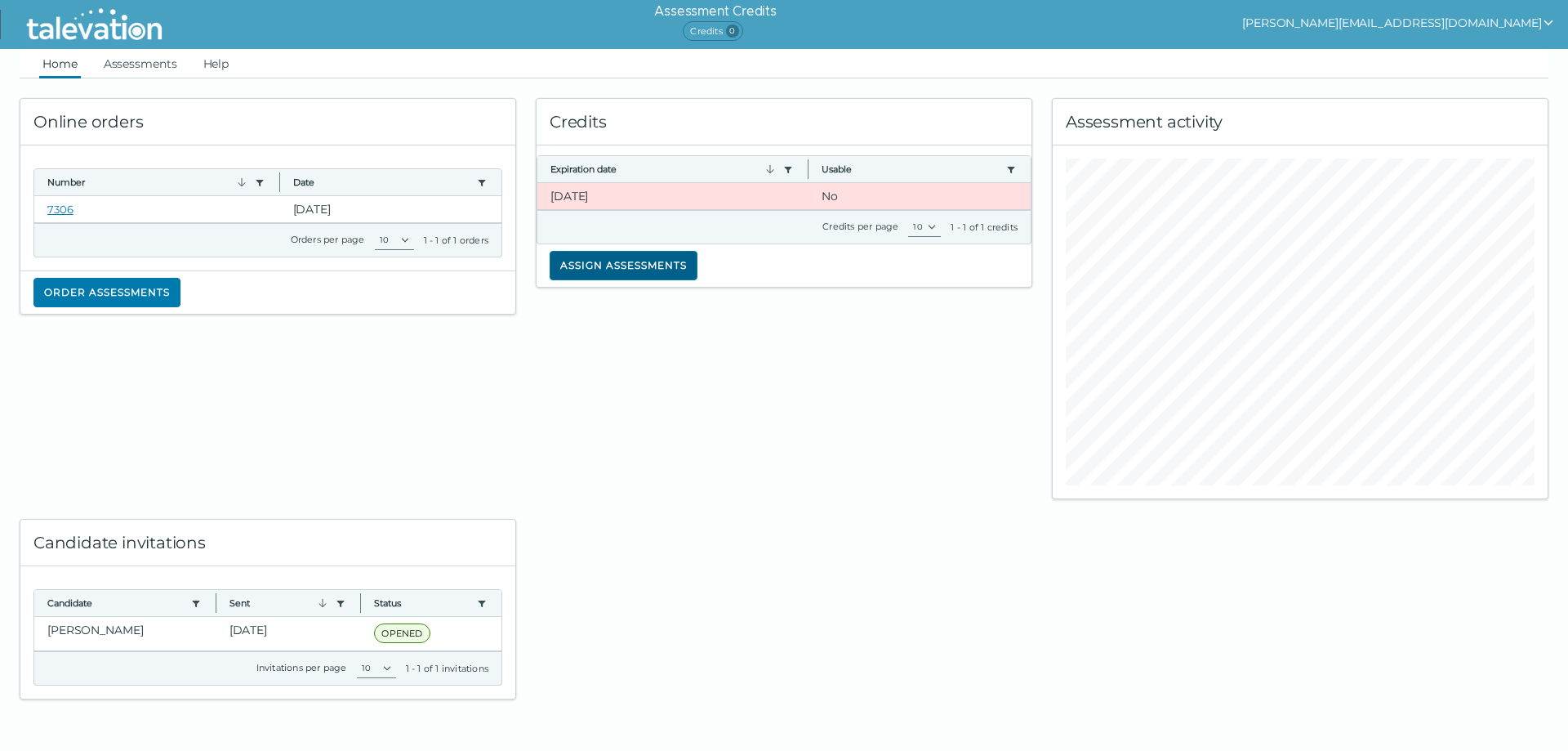
click at [605, 270] on button "Assign assessments" at bounding box center [624, 265] width 148 height 30
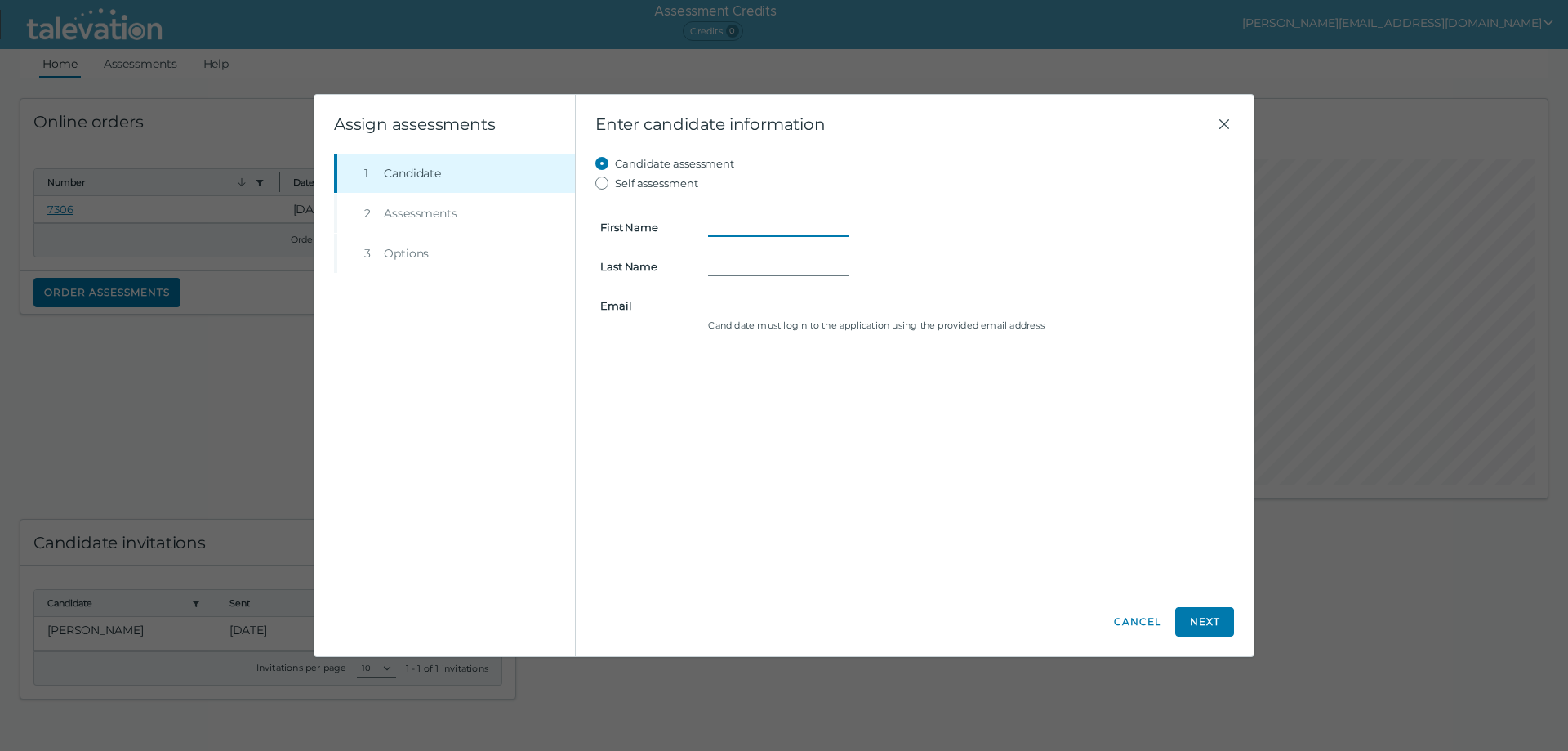
click at [732, 225] on input "First Name" at bounding box center [778, 227] width 140 height 20
paste input "Winston"
type input "Winston"
paste input "Graham"
type input "Graham"
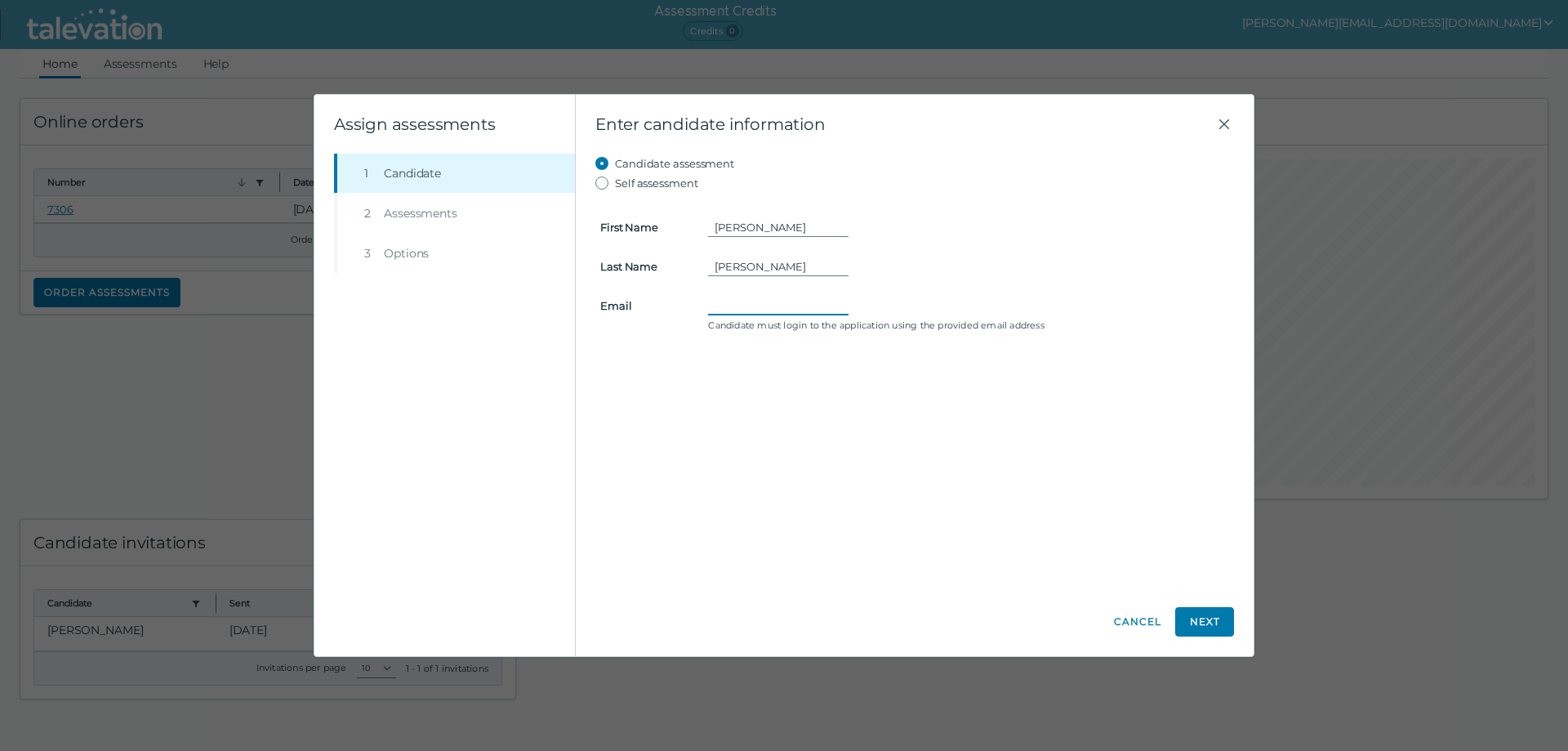
paste input "Winston.Graham.T@gmail.com"
type input "Winston.Graham.T@gmail.com"
click at [1222, 627] on button "Next" at bounding box center [1204, 622] width 59 height 30
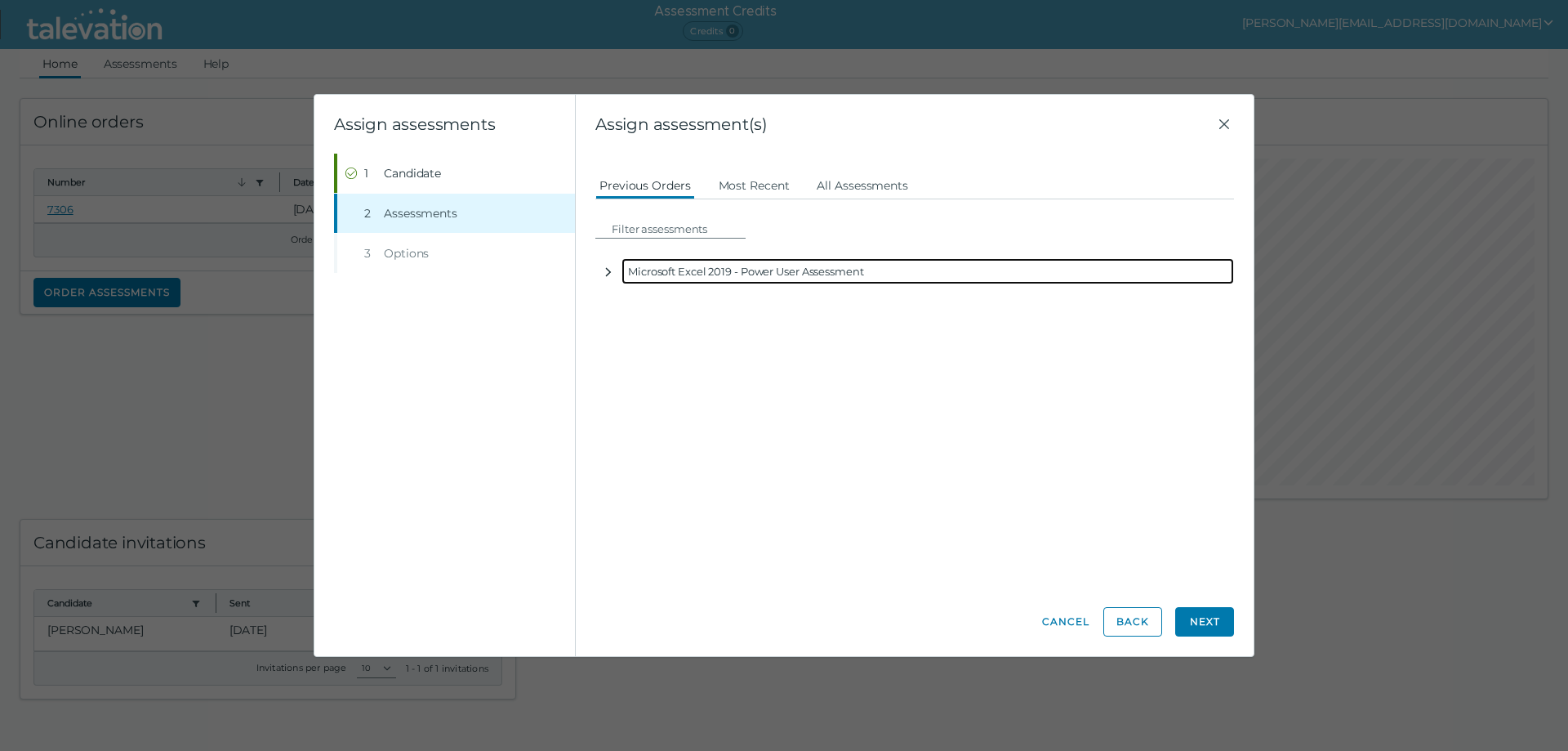
click at [611, 271] on icon "button" at bounding box center [609, 272] width 13 height 13
click at [706, 277] on div "Microsoft Excel 2019 - Power User Assessment" at bounding box center [928, 271] width 613 height 26
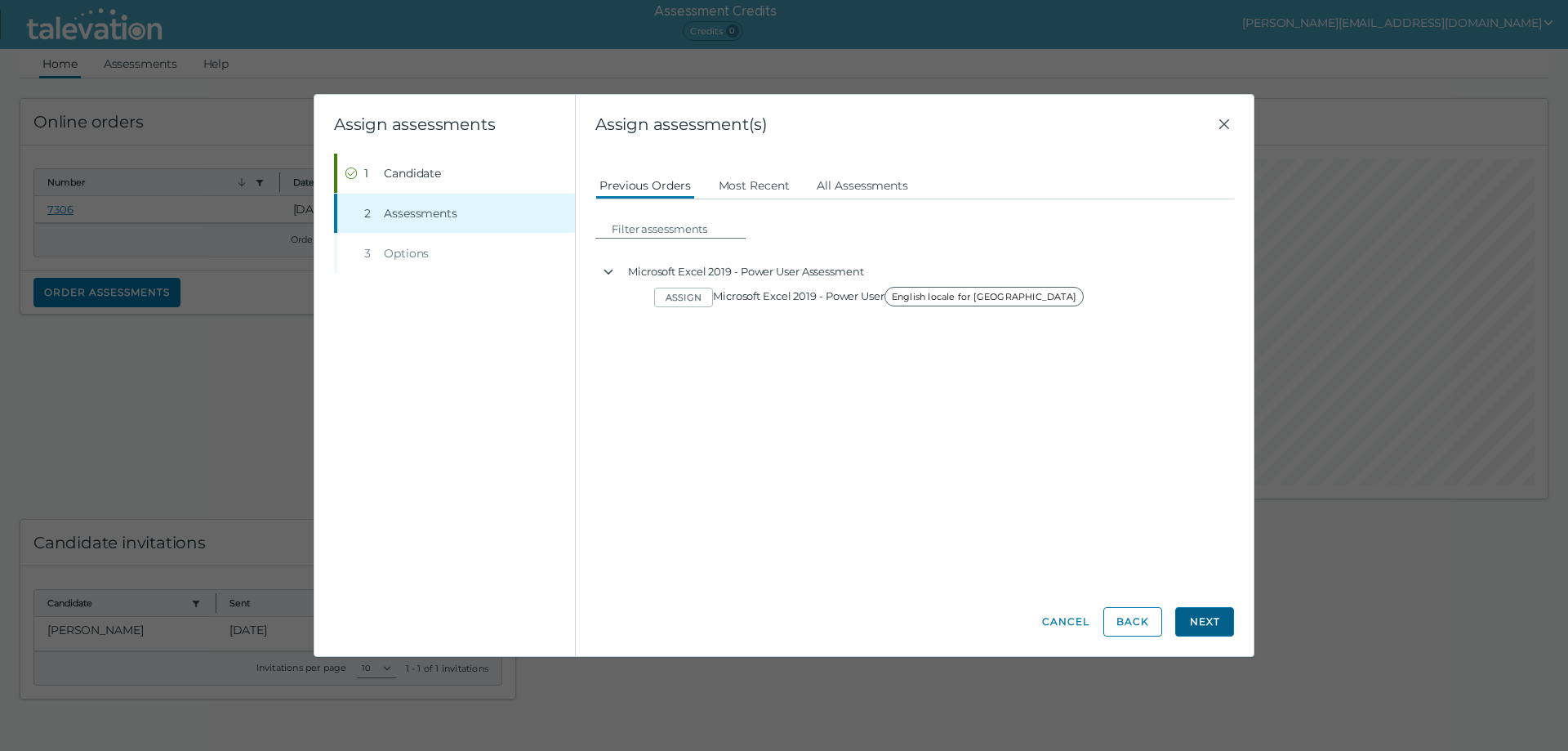
click at [1213, 622] on button "Next" at bounding box center [1204, 622] width 59 height 30
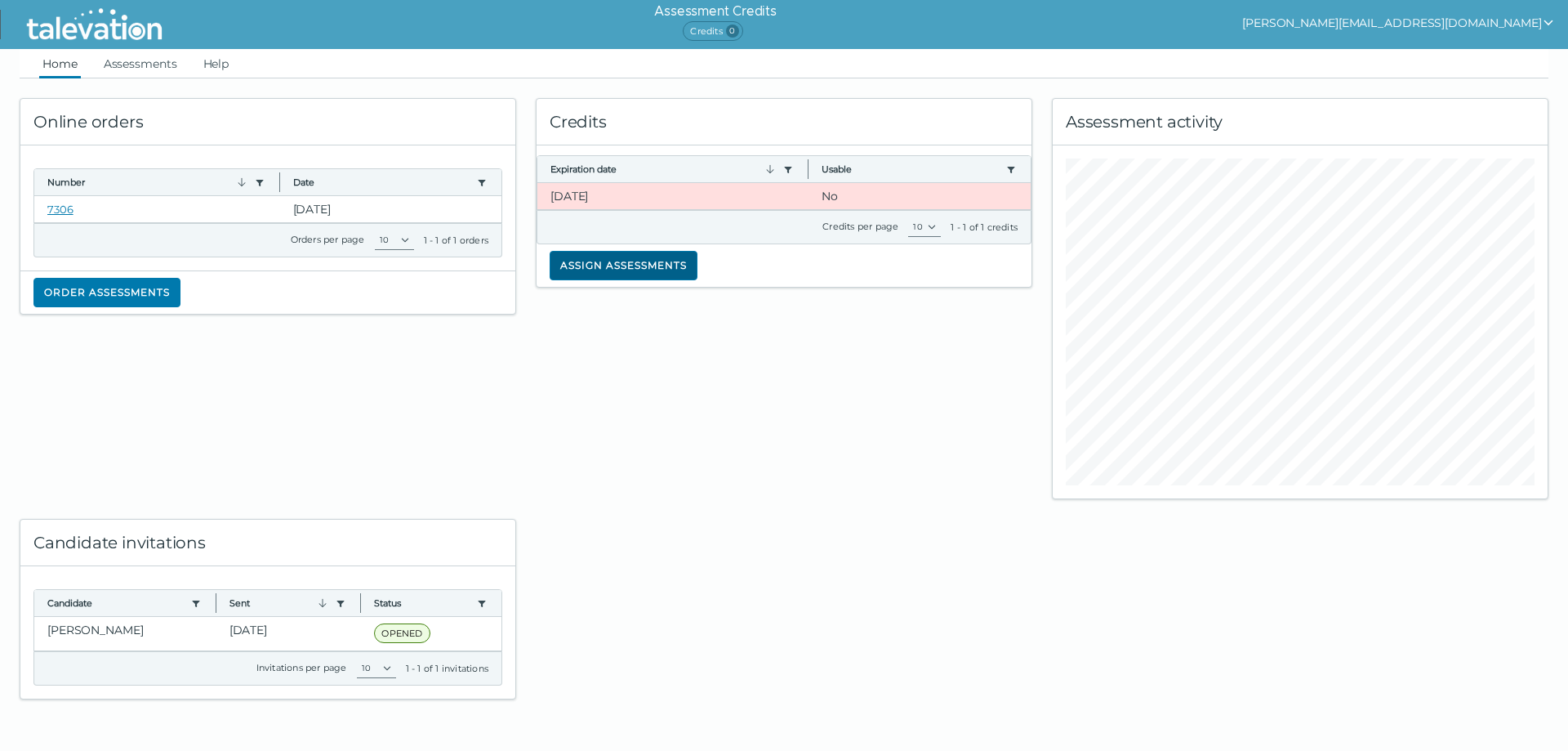
click at [609, 270] on button "Assign assessments" at bounding box center [624, 265] width 148 height 30
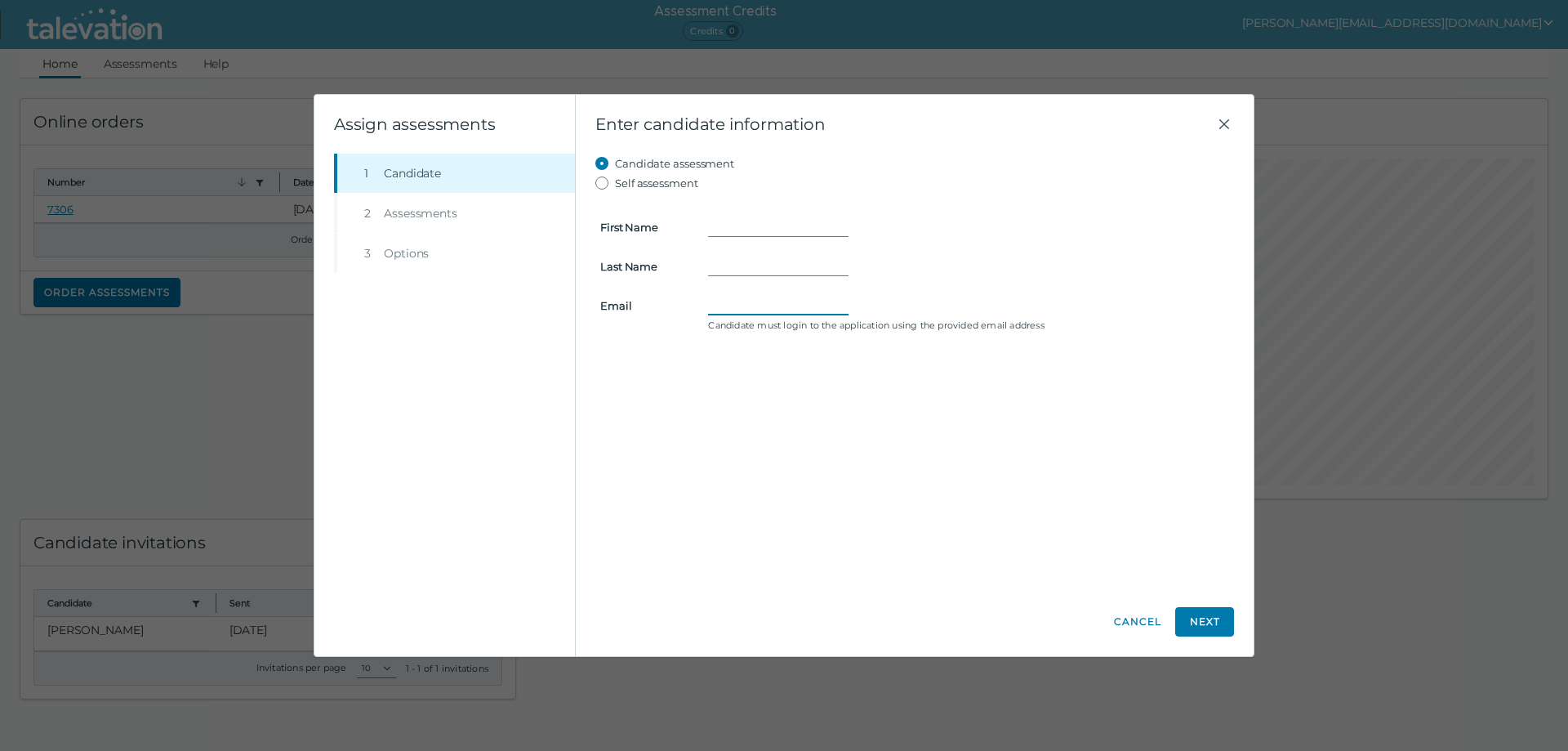
paste input "Winston.Graham.T@gmail.com"
type input "Winston.Graham.T@gmail.com"
paste input "Winston"
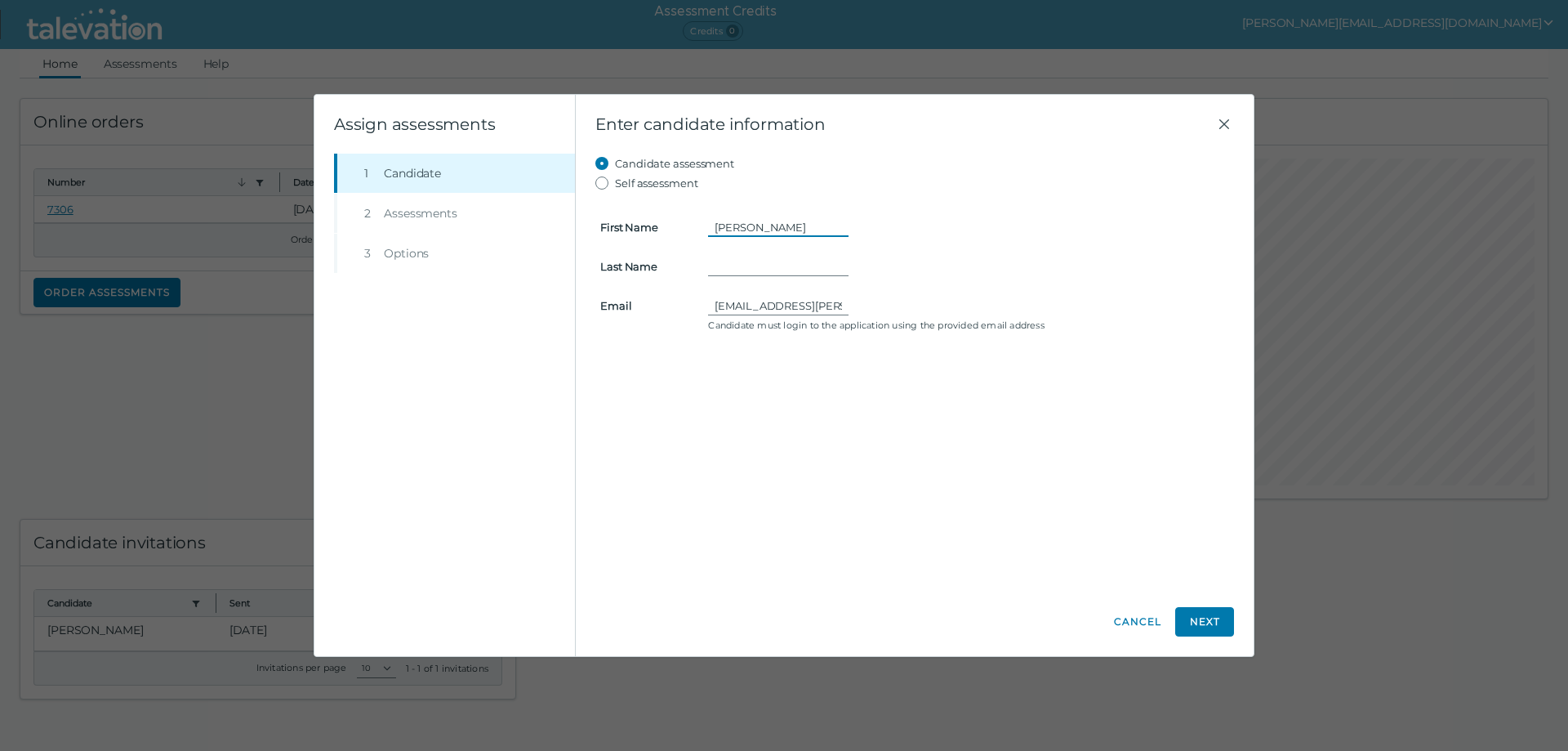
type input "Winston"
click at [727, 270] on input "Last Name" at bounding box center [778, 267] width 140 height 20
paste input "Graham"
type input "Graham"
click at [1204, 622] on button "Next" at bounding box center [1204, 622] width 59 height 30
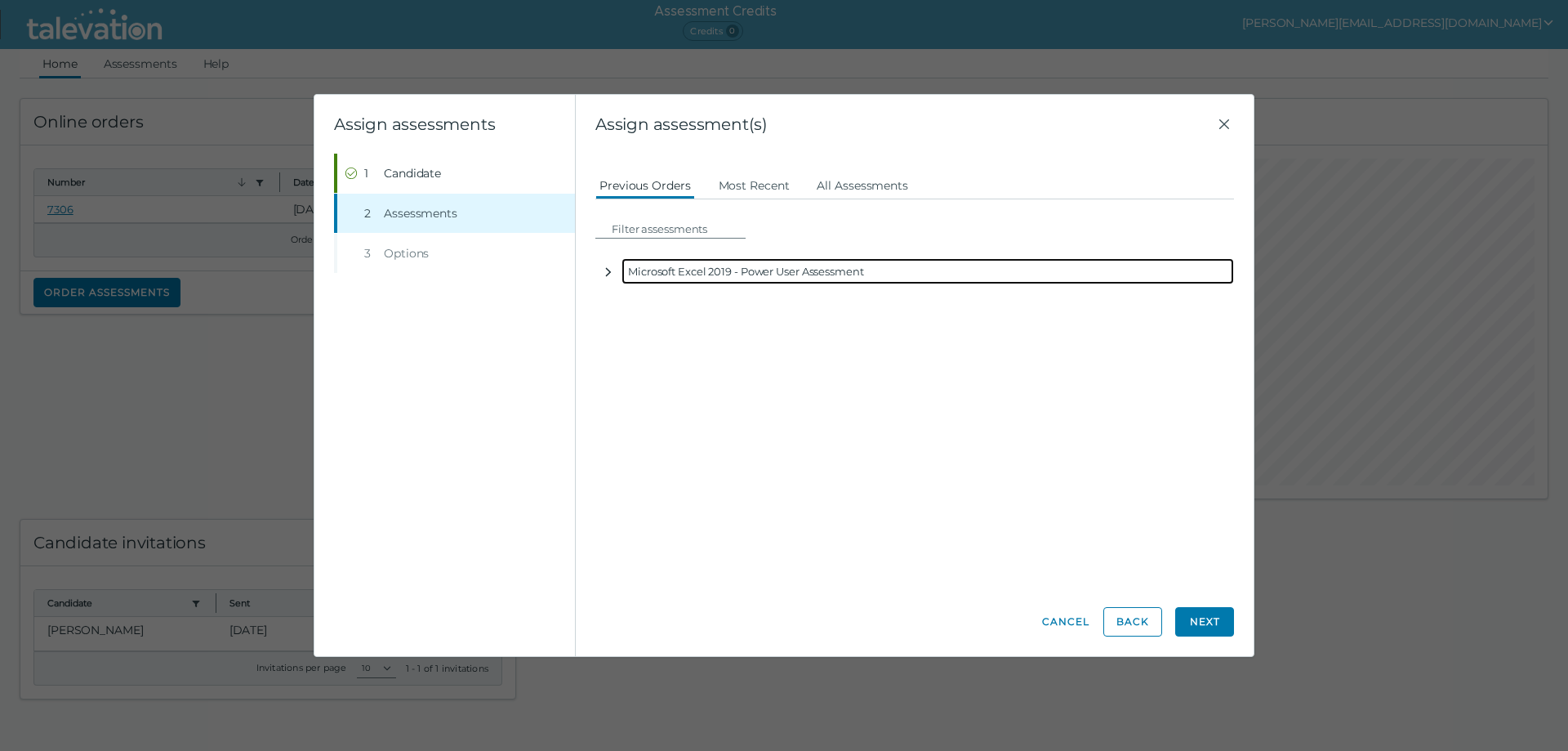
click at [608, 274] on icon "button" at bounding box center [609, 272] width 13 height 13
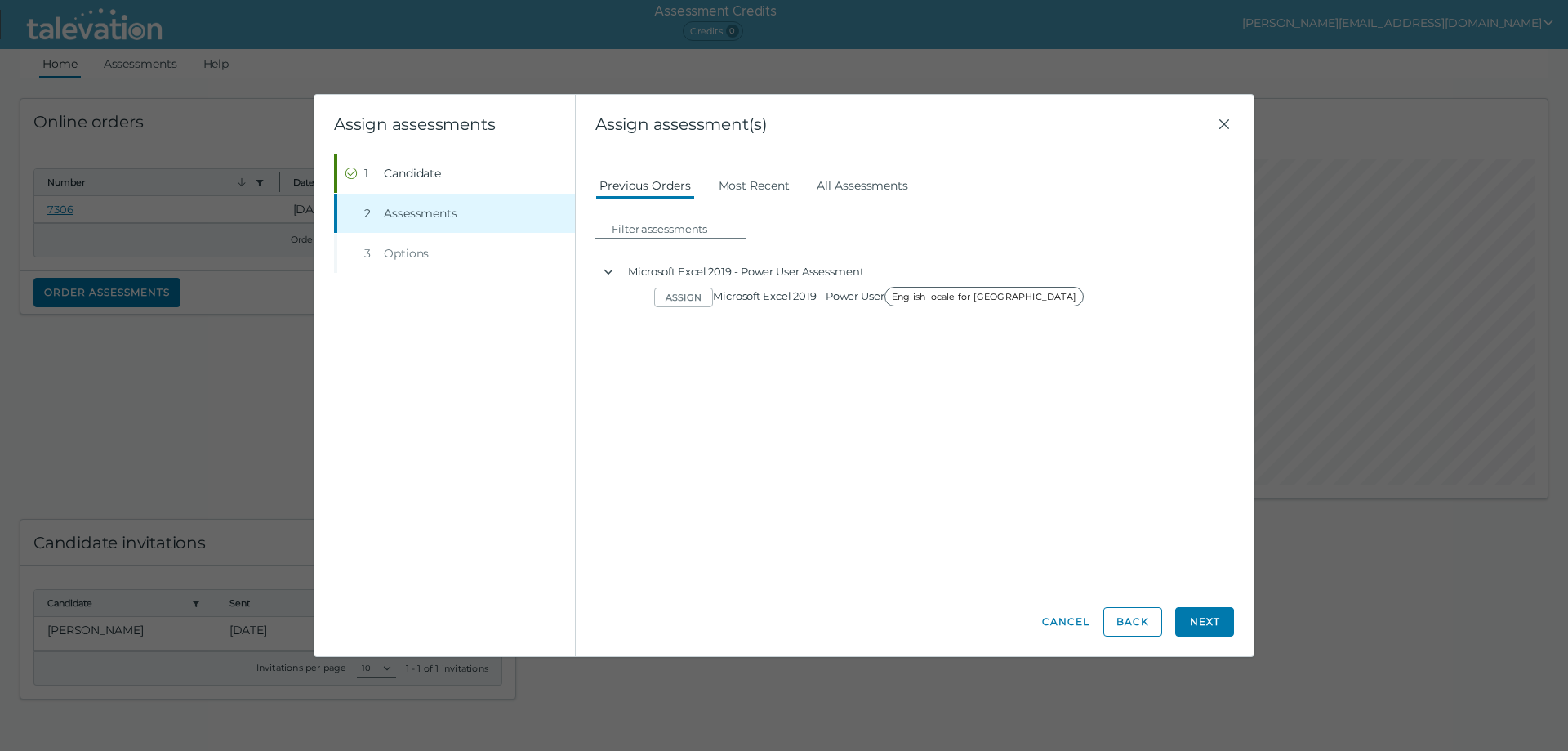
click at [1235, 623] on div "Assign assessment(s) Candidate assessment Self assessment First Name Winston La…" at bounding box center [915, 376] width 678 height 562
click at [1211, 621] on button "Next" at bounding box center [1204, 622] width 59 height 30
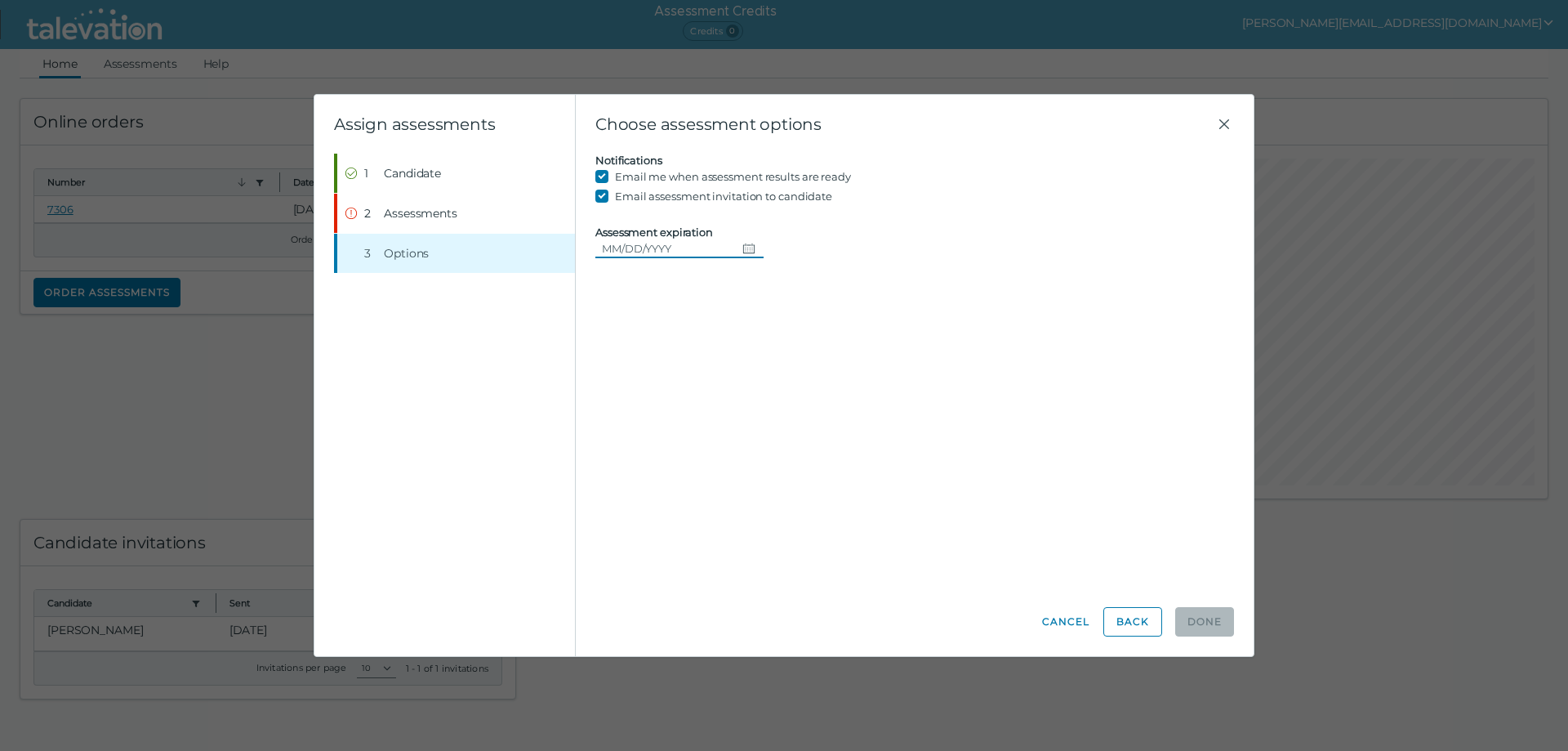
click at [745, 248] on icon "Choose date" at bounding box center [749, 248] width 13 height 13
click at [804, 413] on button "16" at bounding box center [800, 415] width 30 height 30
type input "08/16/2025"
click at [1121, 623] on button "Back" at bounding box center [1132, 622] width 59 height 30
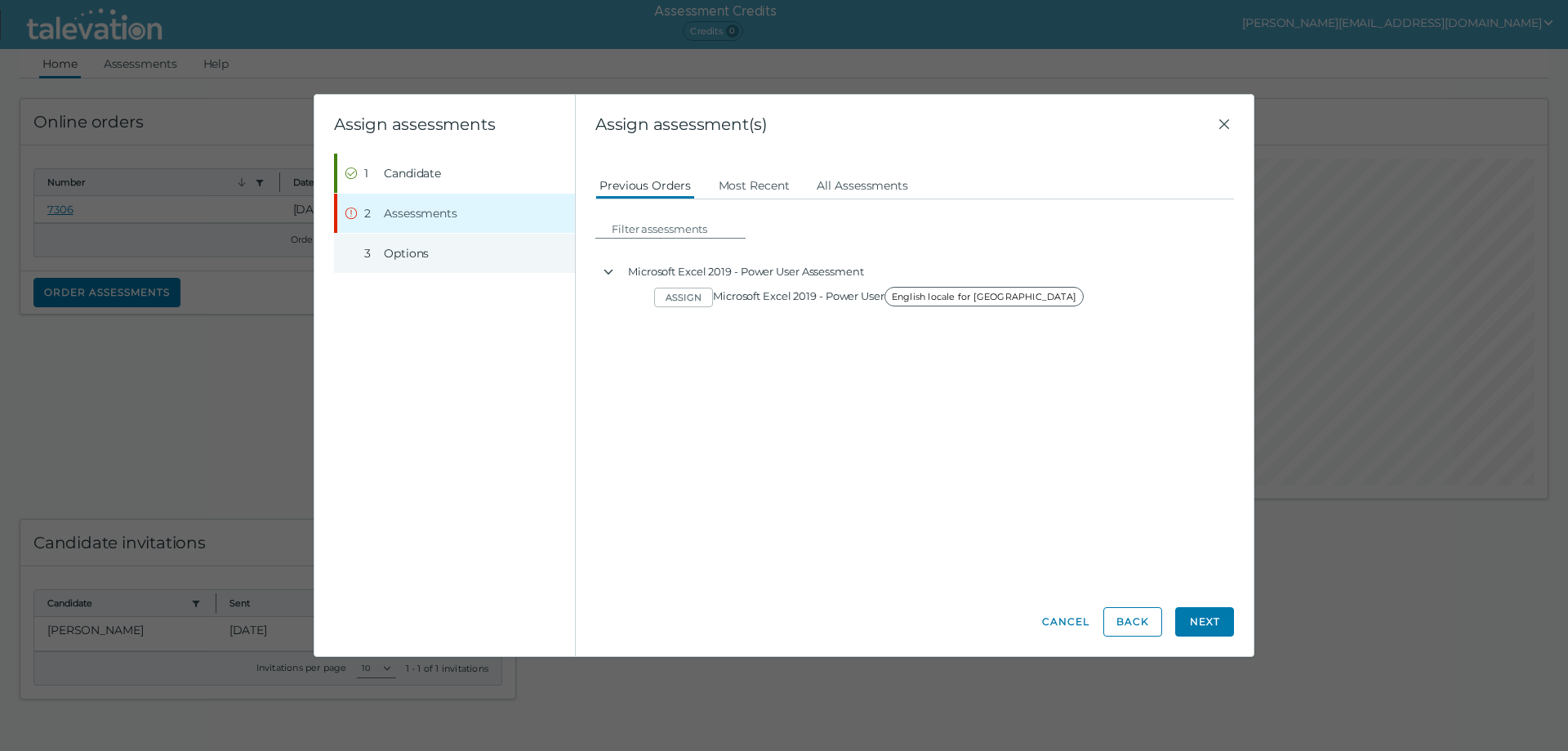
click at [401, 251] on span "Options" at bounding box center [407, 253] width 45 height 16
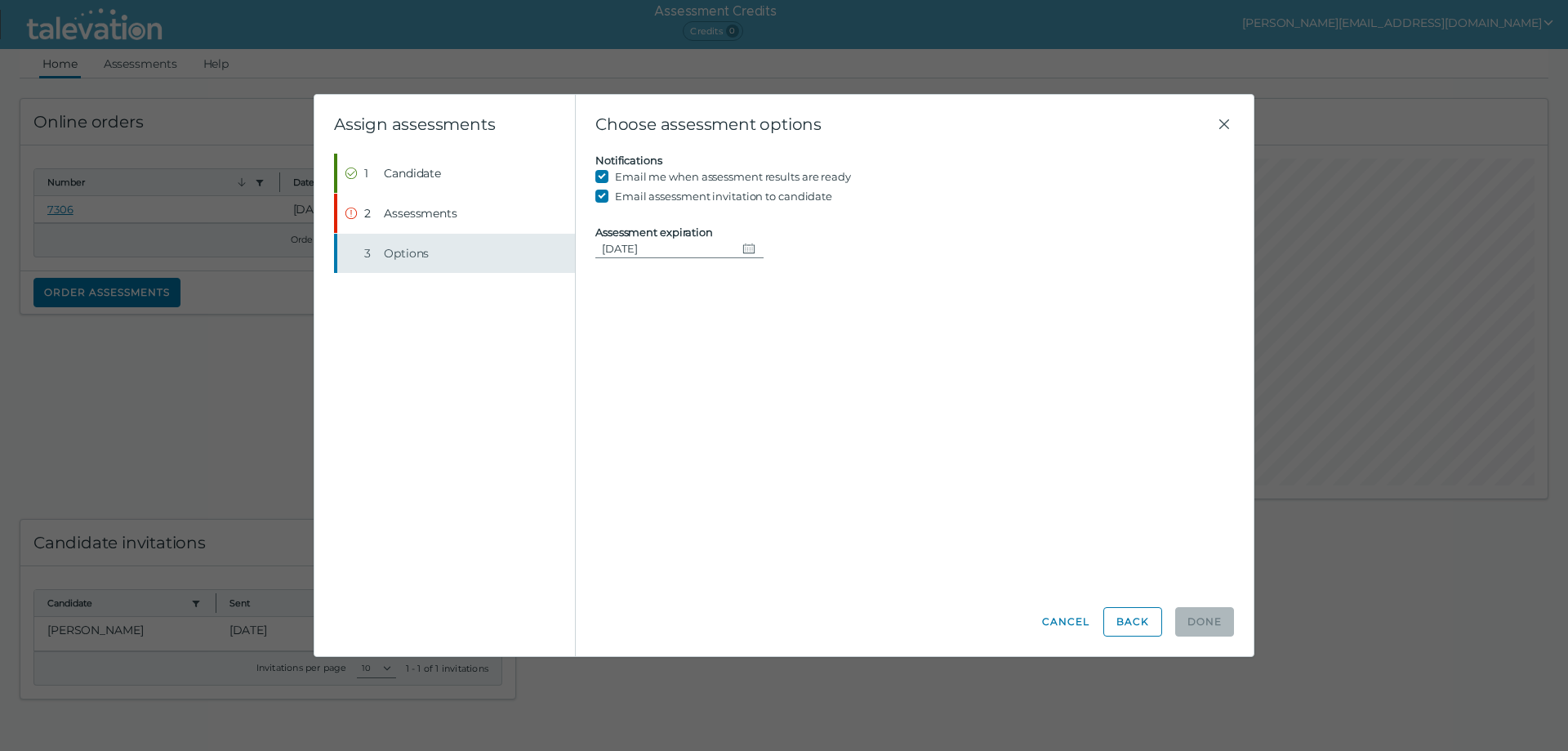
click at [401, 251] on span "Options" at bounding box center [407, 253] width 45 height 16
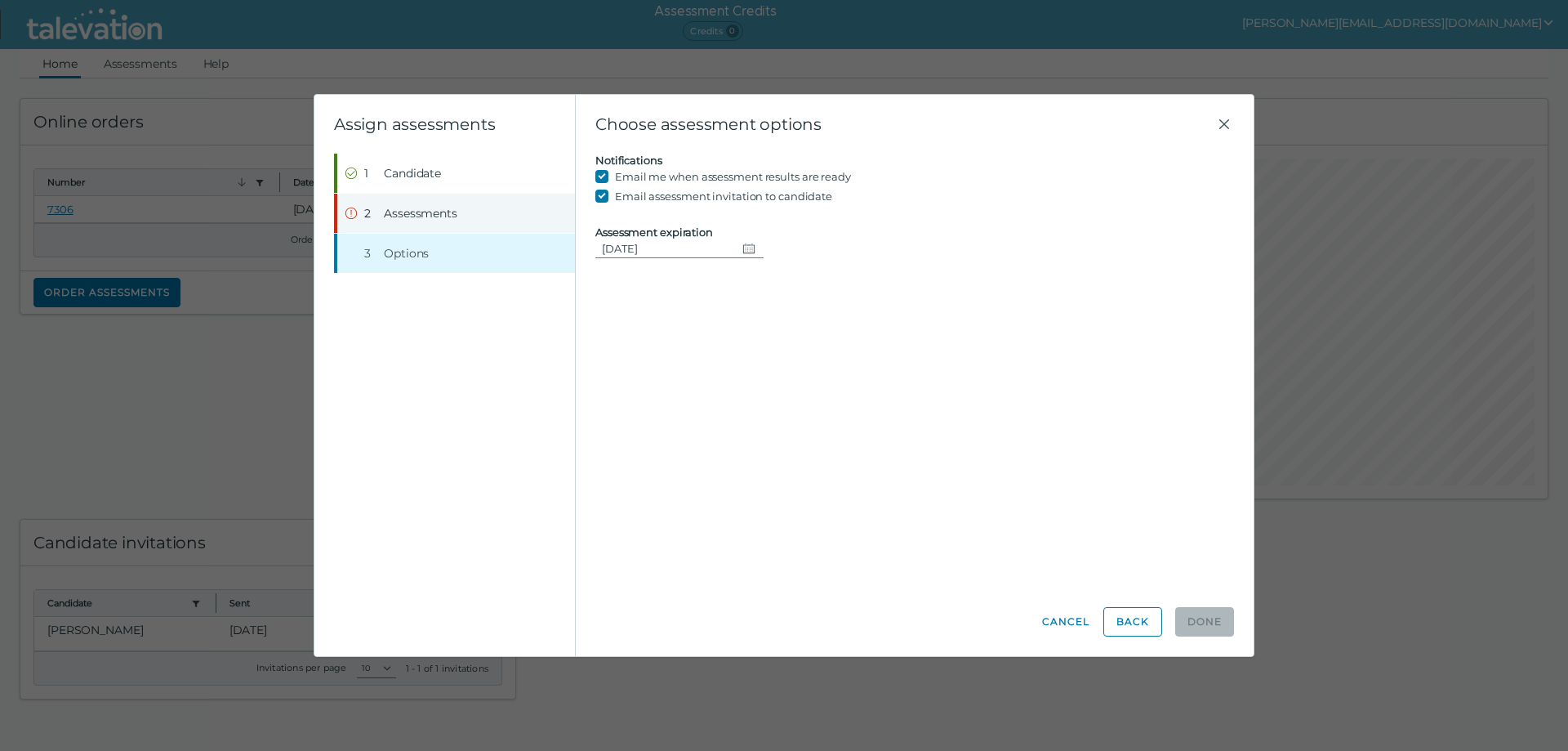
click at [392, 215] on span "Assessments" at bounding box center [420, 214] width 73 height 16
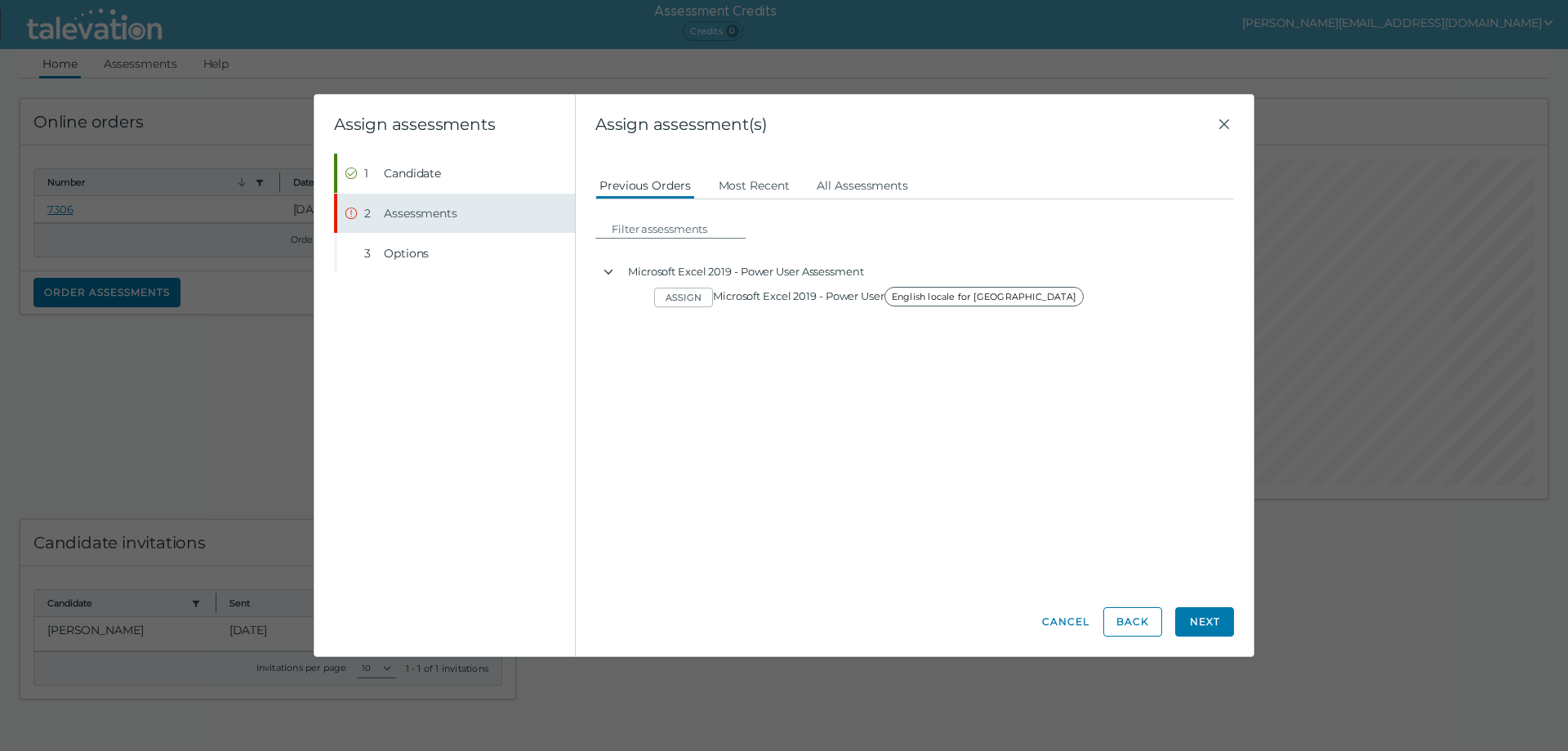
click at [392, 210] on span "Assessments" at bounding box center [420, 214] width 73 height 16
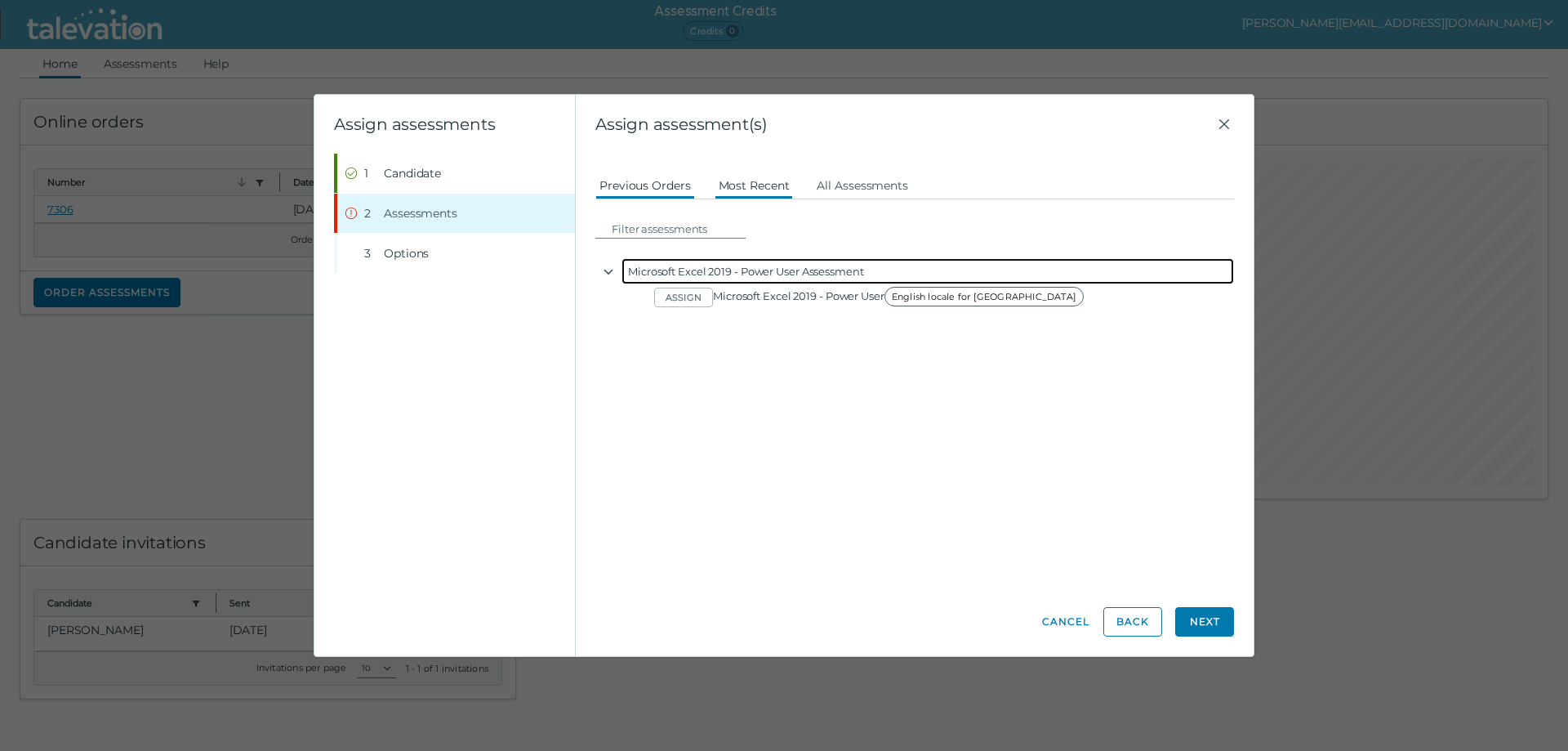
click at [607, 267] on icon "button" at bounding box center [609, 272] width 13 height 13
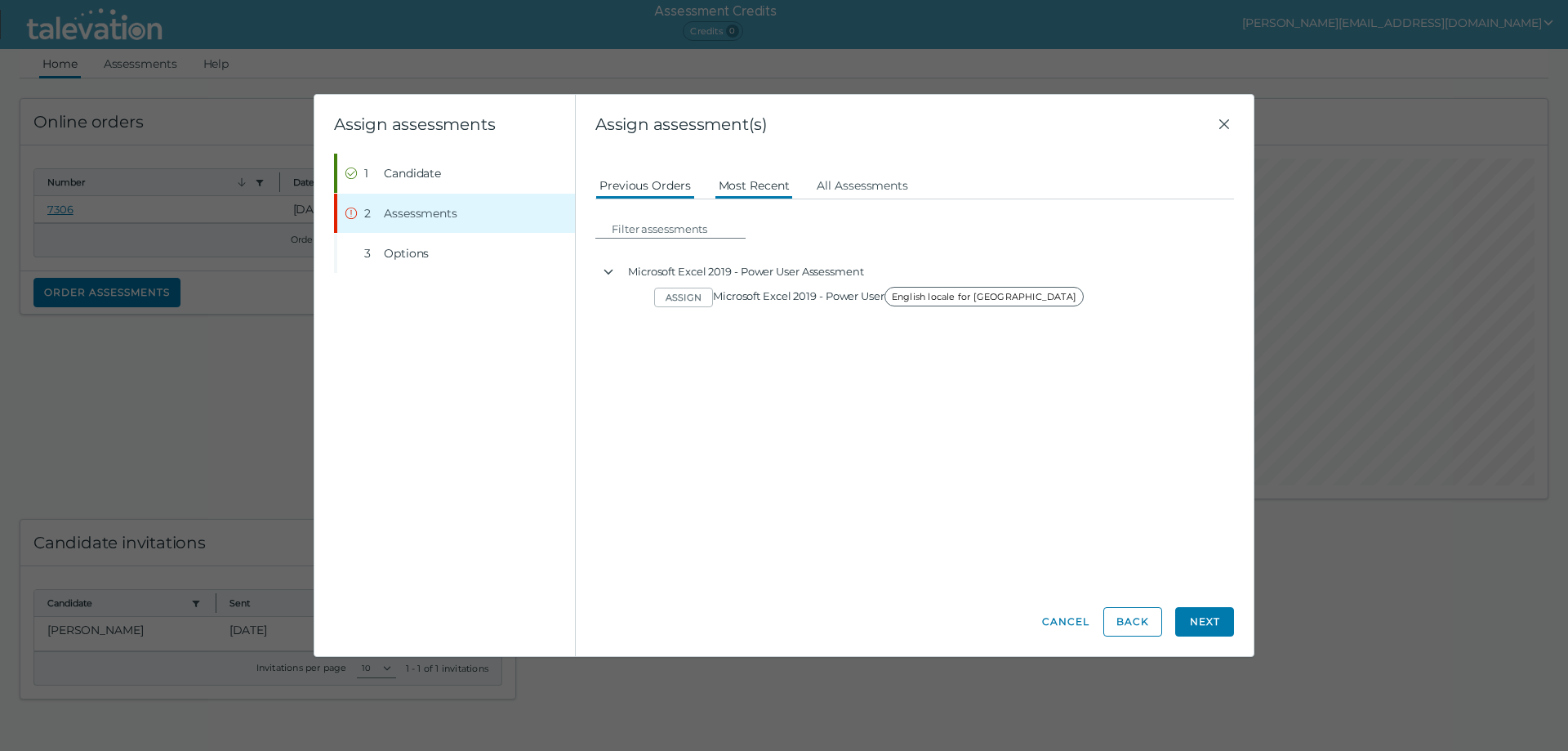
click at [747, 185] on button "Most Recent" at bounding box center [754, 185] width 80 height 30
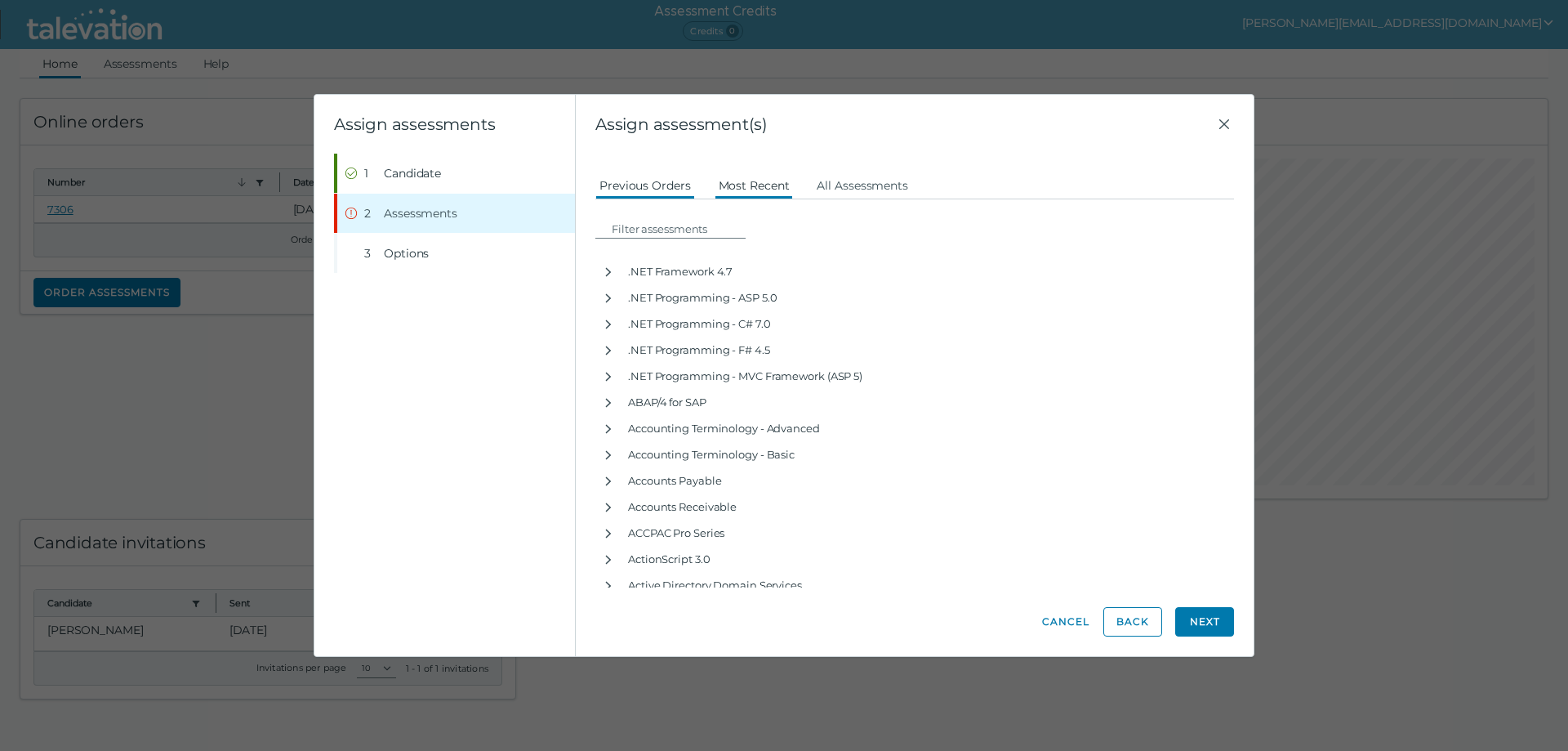
click at [619, 184] on button "Previous Orders" at bounding box center [646, 185] width 99 height 30
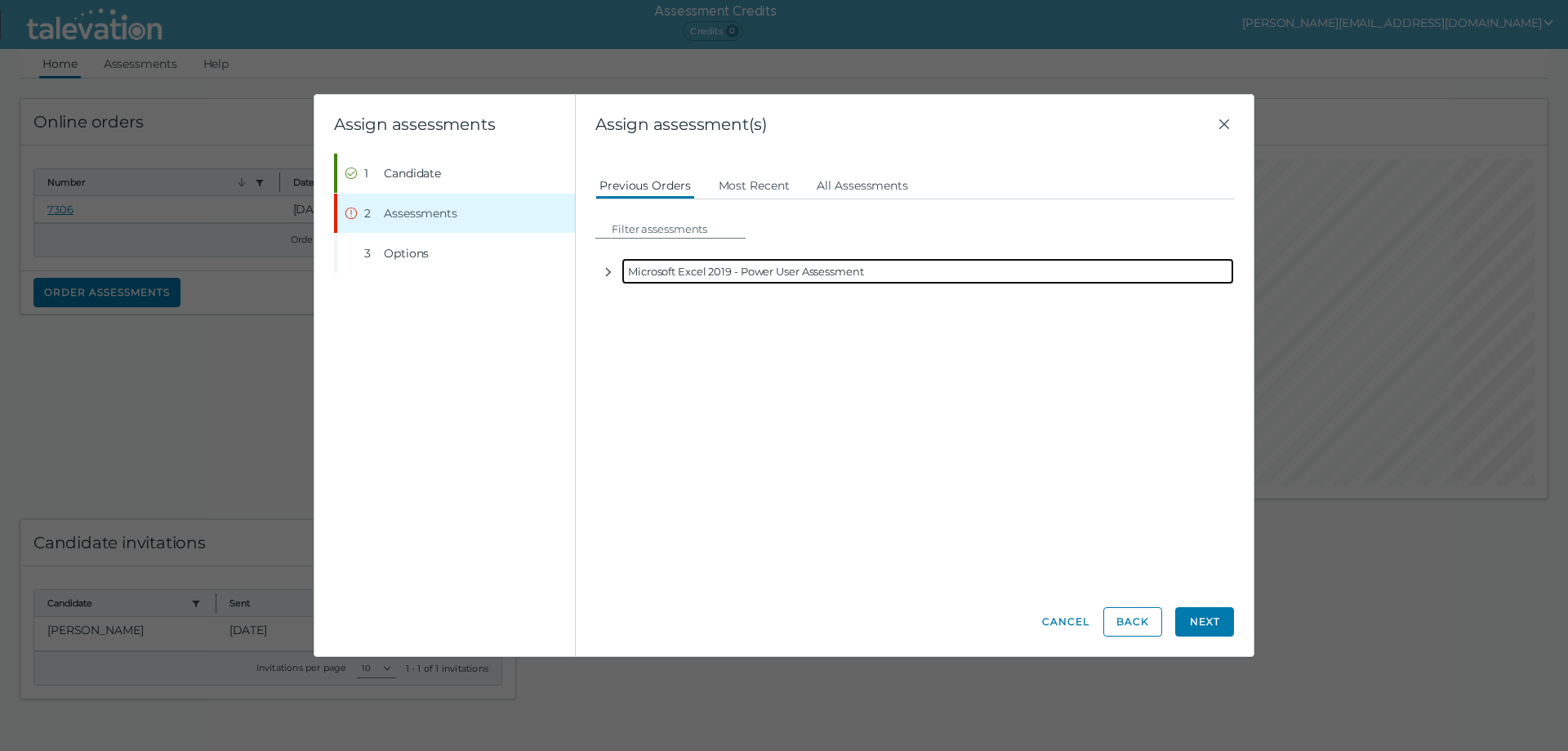
click at [693, 276] on div "Microsoft Excel 2019 - Power User Assessment" at bounding box center [928, 271] width 613 height 26
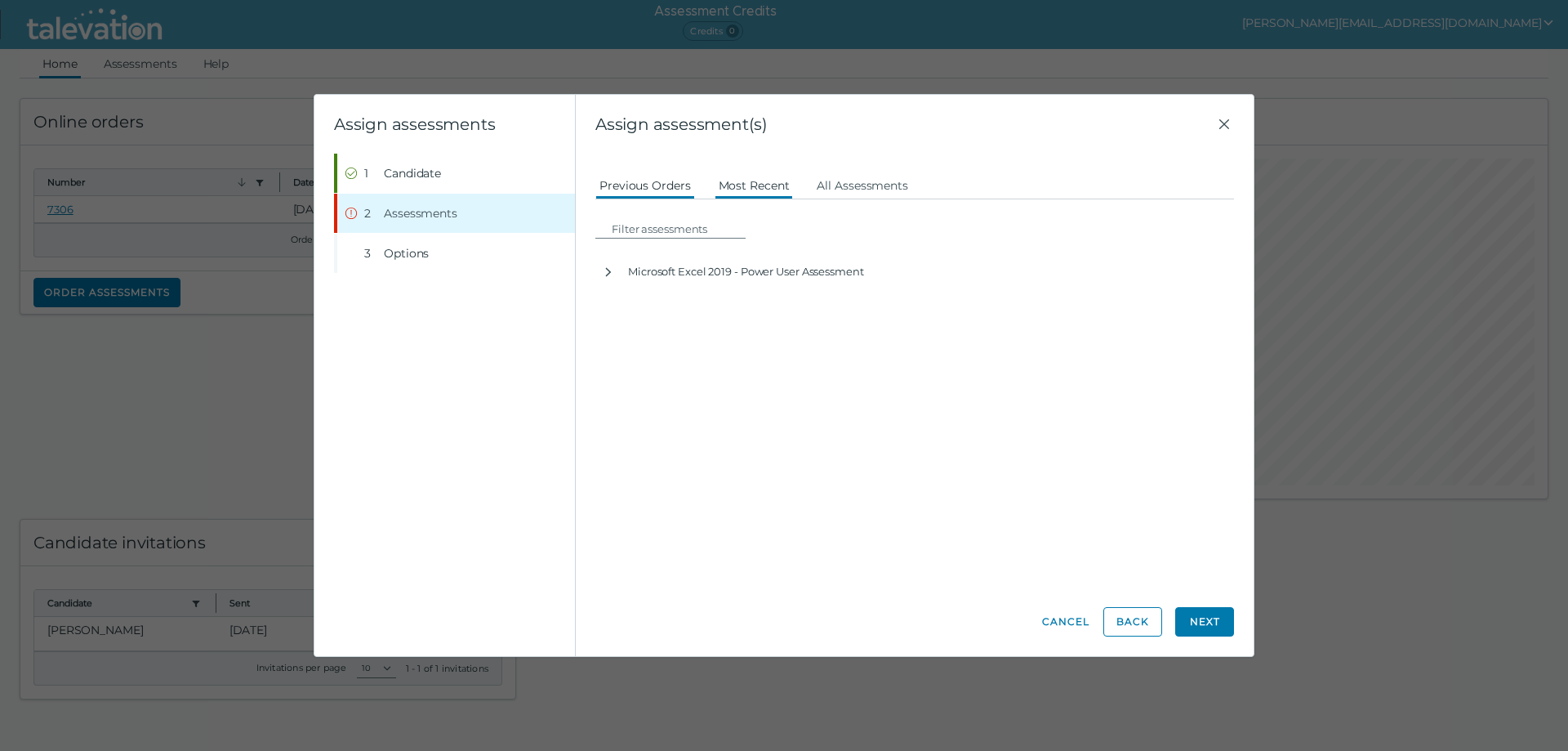
click at [741, 187] on button "Most Recent" at bounding box center [754, 185] width 80 height 30
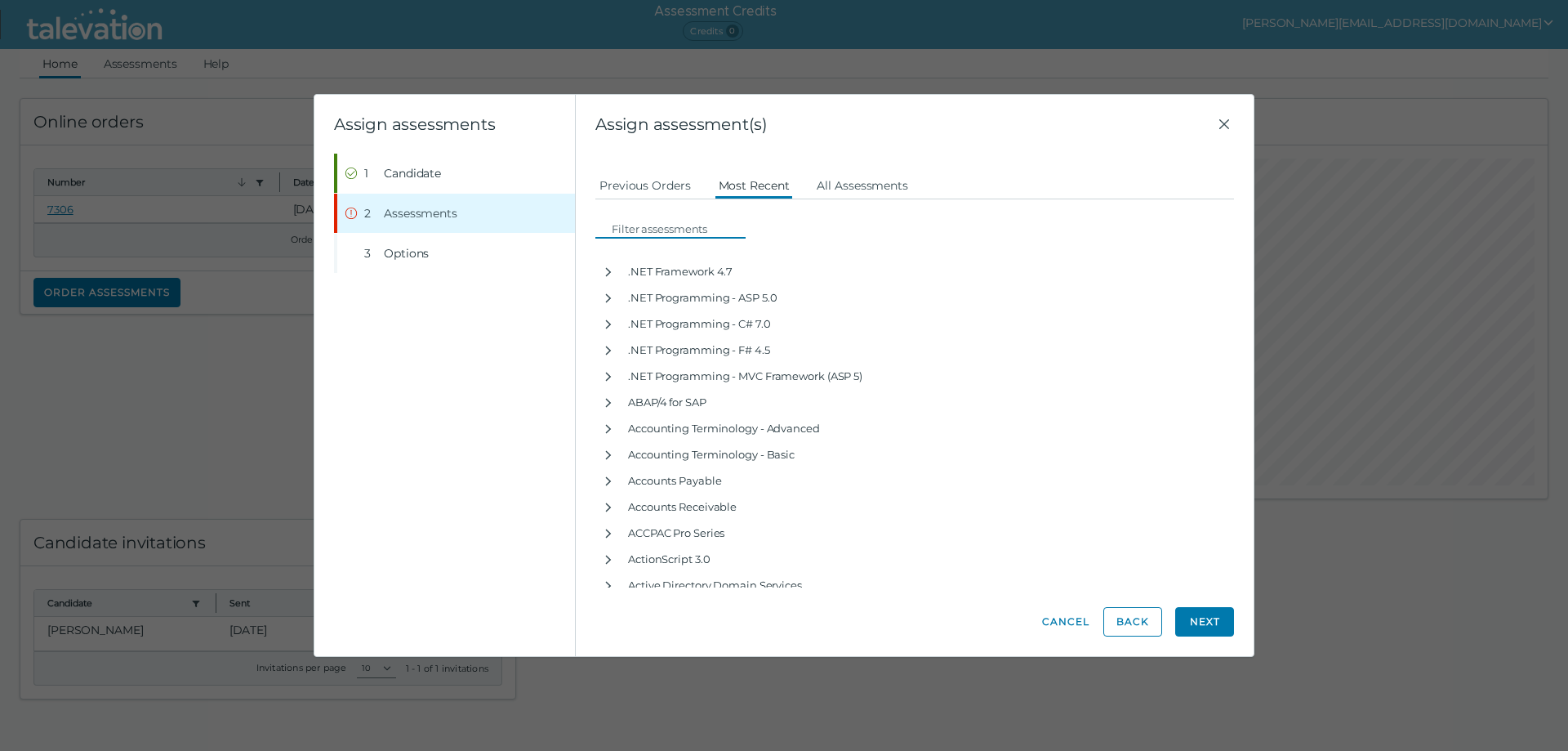
click at [626, 230] on input at bounding box center [675, 229] width 140 height 20
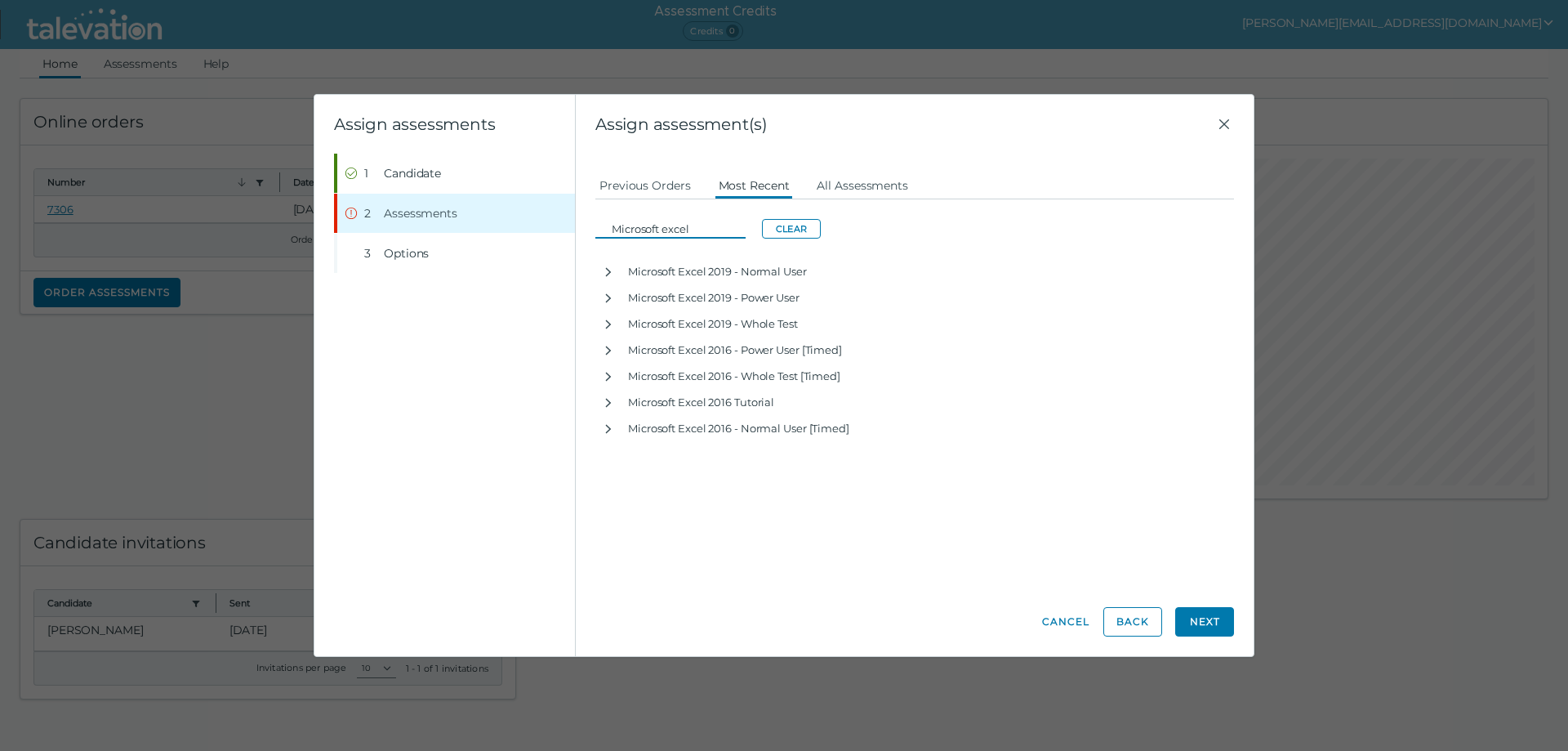
type input "Microsoft excel"
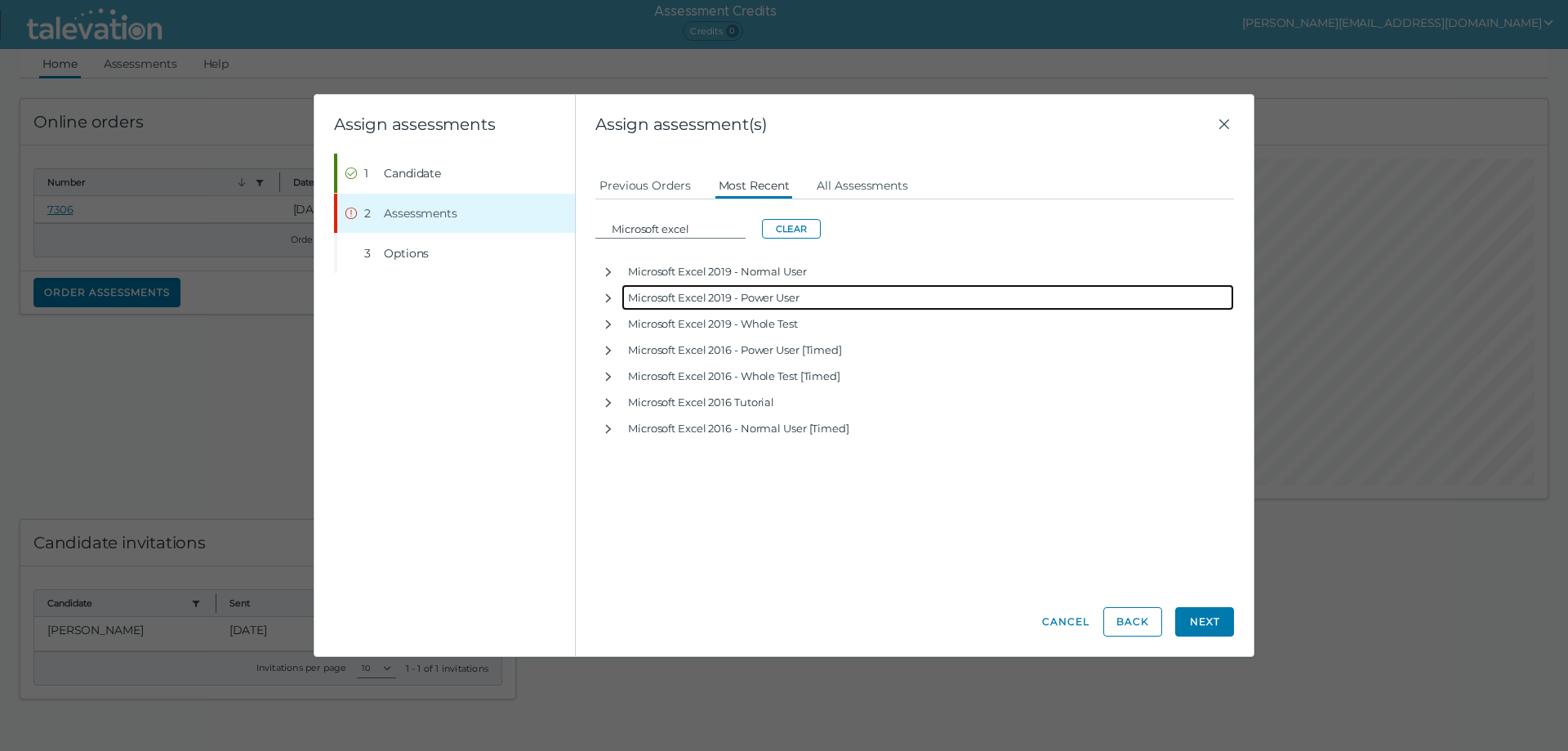
click at [739, 297] on div "Microsoft Excel 2019 - Power User" at bounding box center [928, 297] width 613 height 26
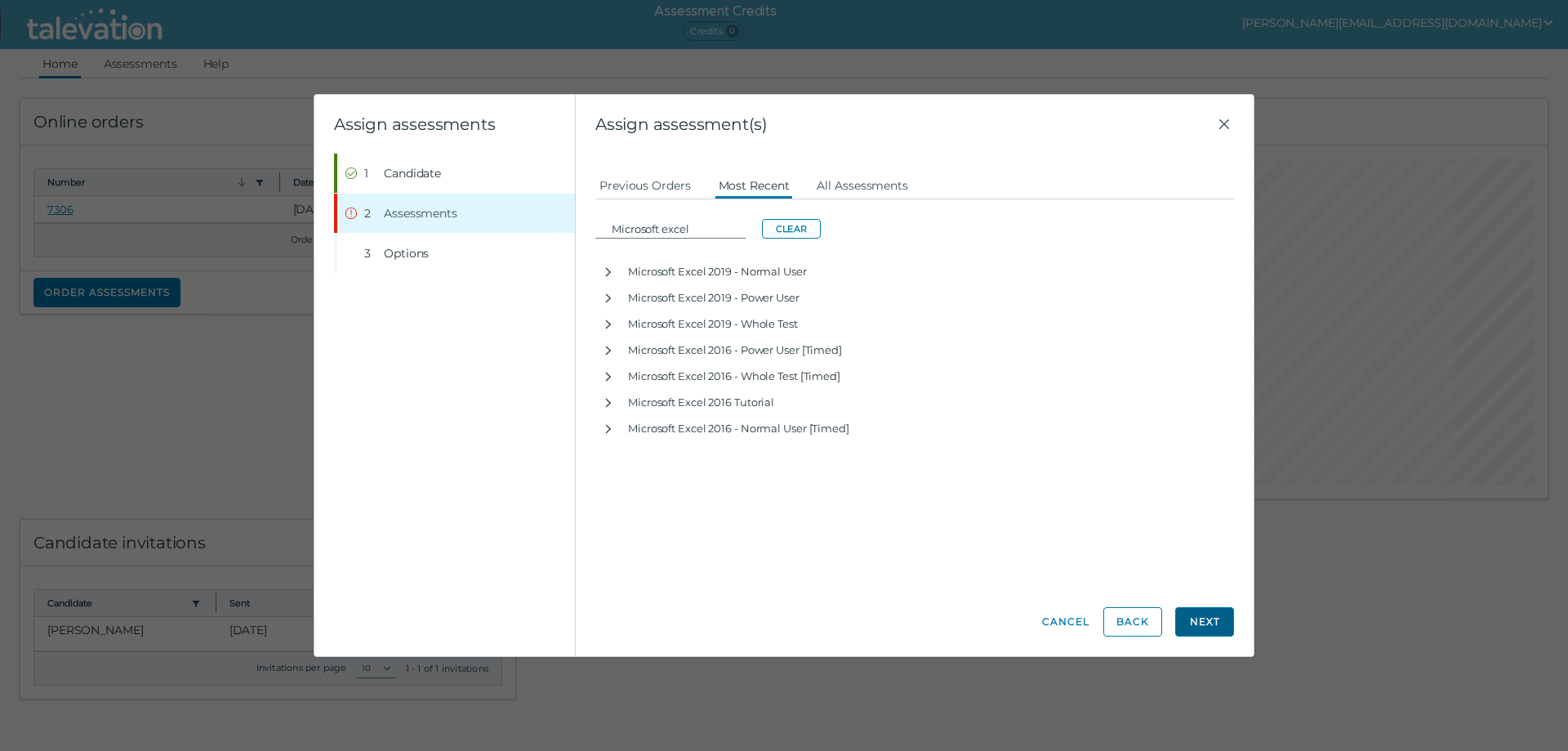
click at [1198, 614] on button "Next" at bounding box center [1204, 622] width 59 height 30
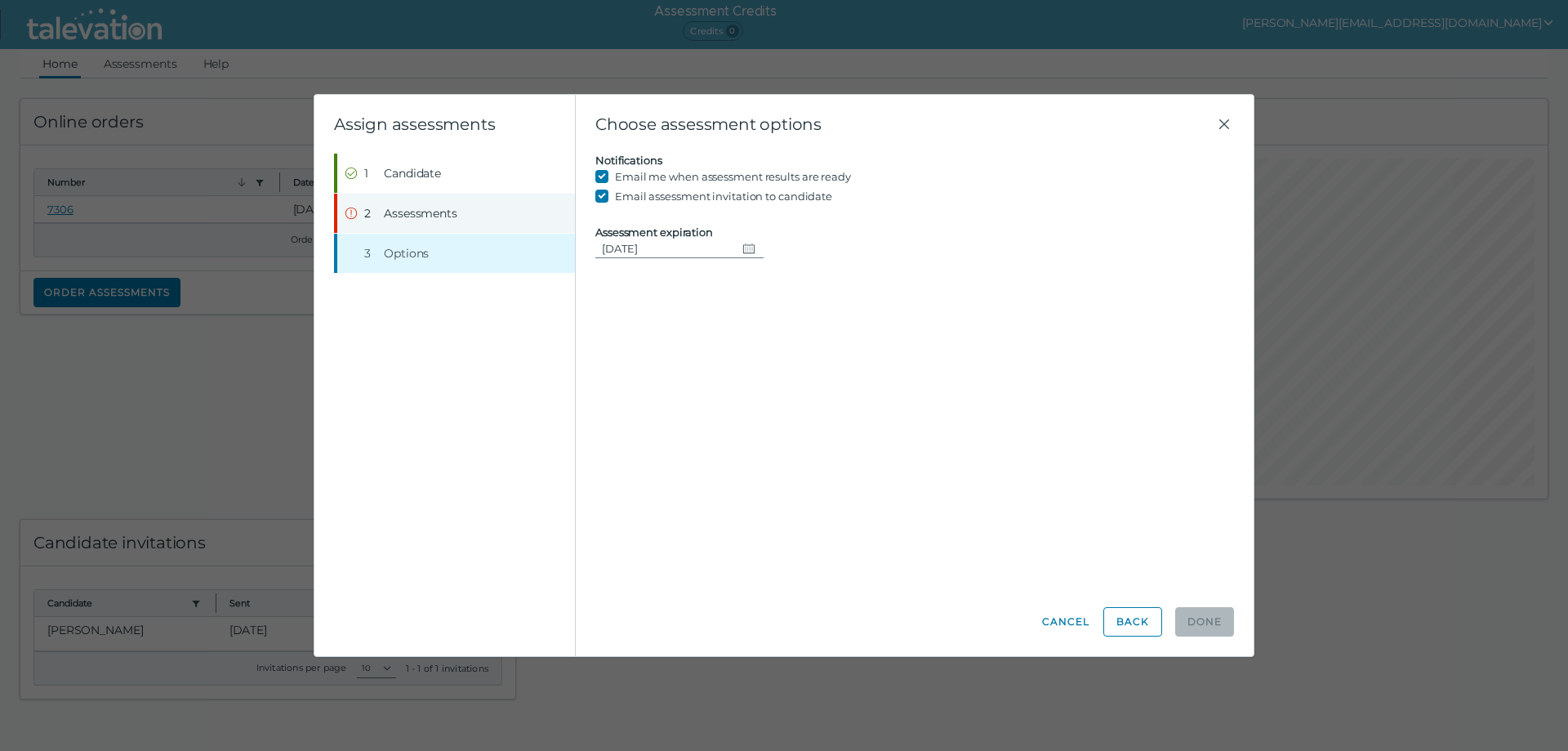
click at [430, 203] on button "Step 2 Assessments" at bounding box center [456, 213] width 238 height 39
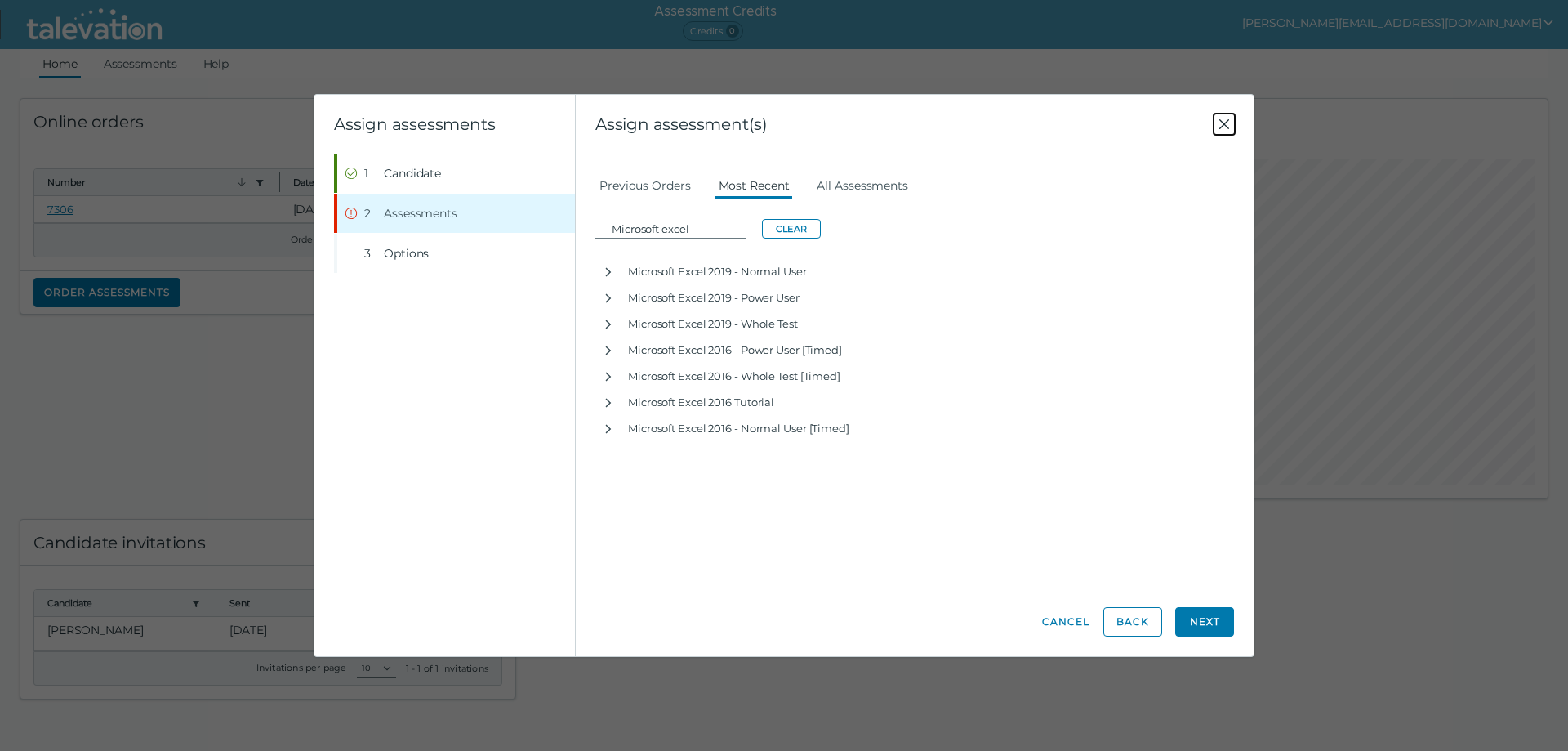
click at [1228, 123] on icon "Close" at bounding box center [1224, 124] width 20 height 20
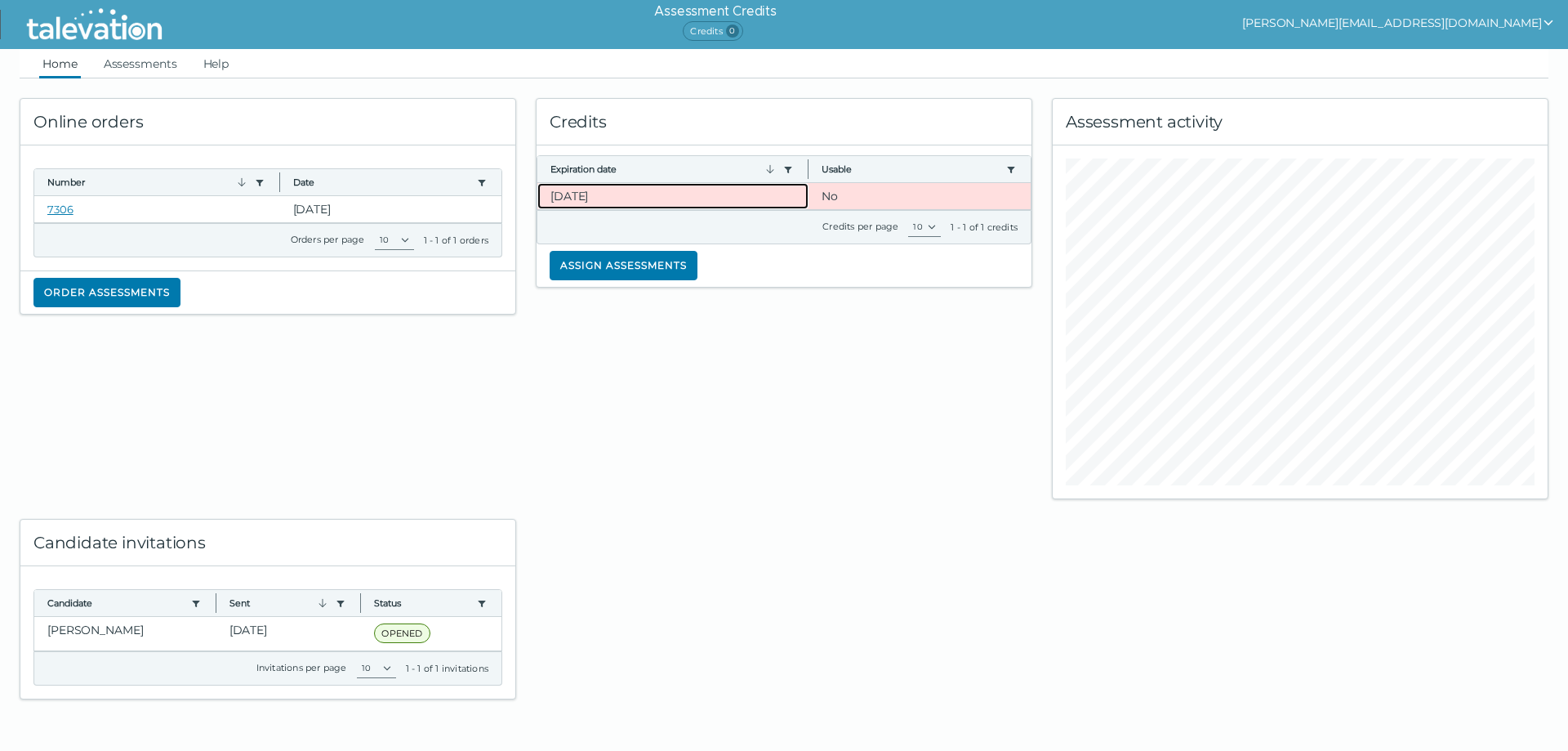
click at [664, 199] on clr-dg-cell "[DATE]" at bounding box center [673, 195] width 272 height 26
click at [135, 62] on link "Assessments" at bounding box center [140, 63] width 80 height 30
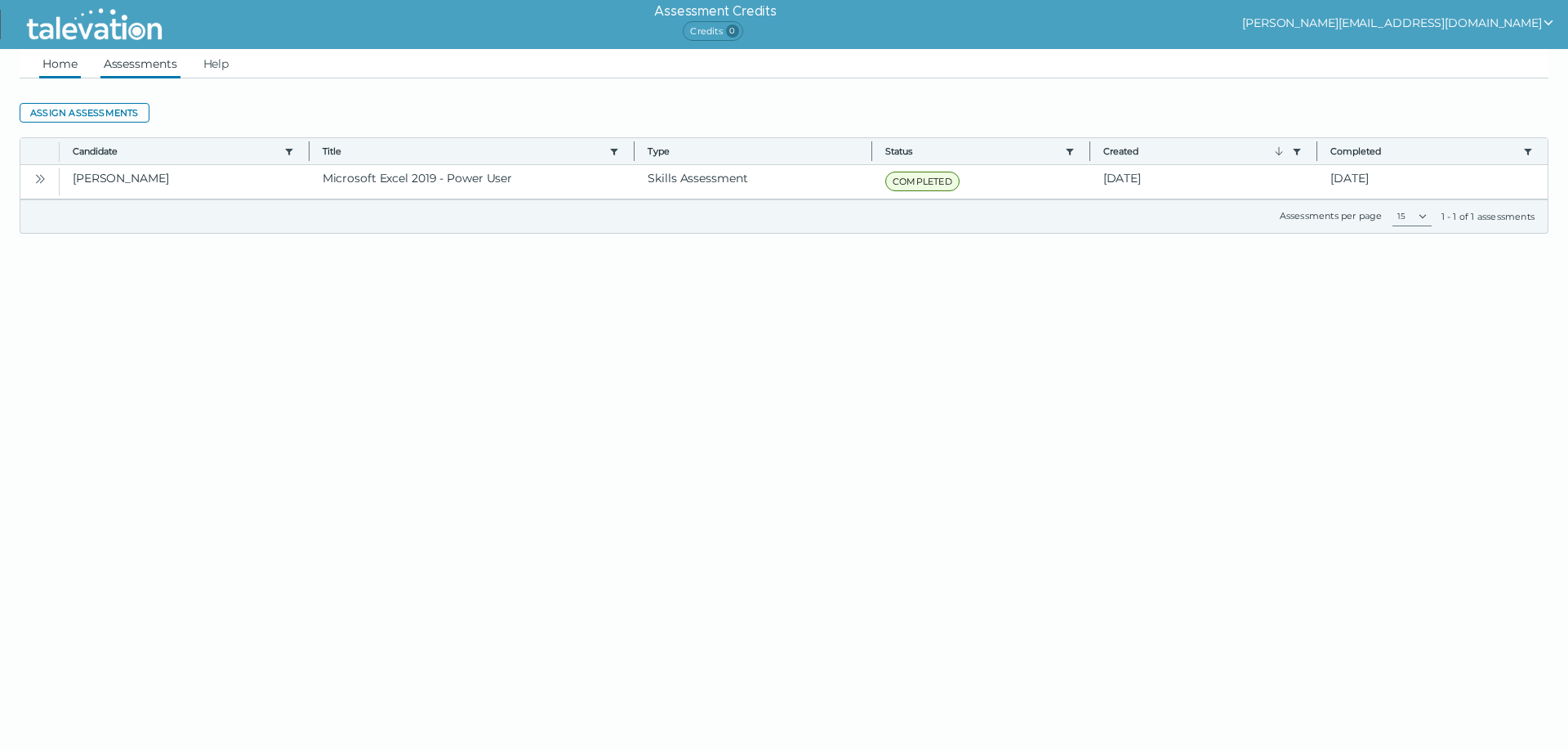
click at [52, 63] on link "Home" at bounding box center [60, 63] width 42 height 30
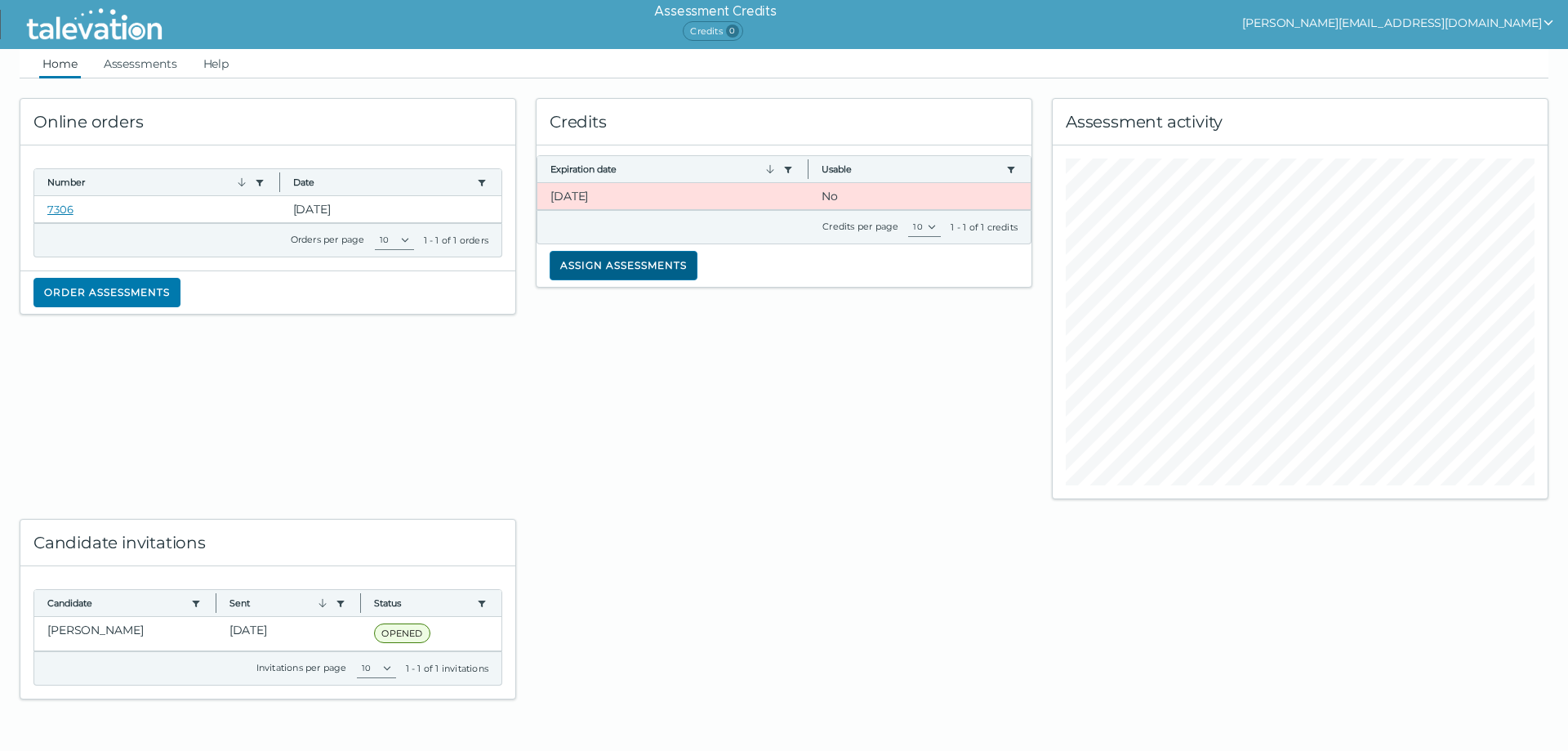
click at [611, 268] on button "Assign assessments" at bounding box center [624, 265] width 148 height 30
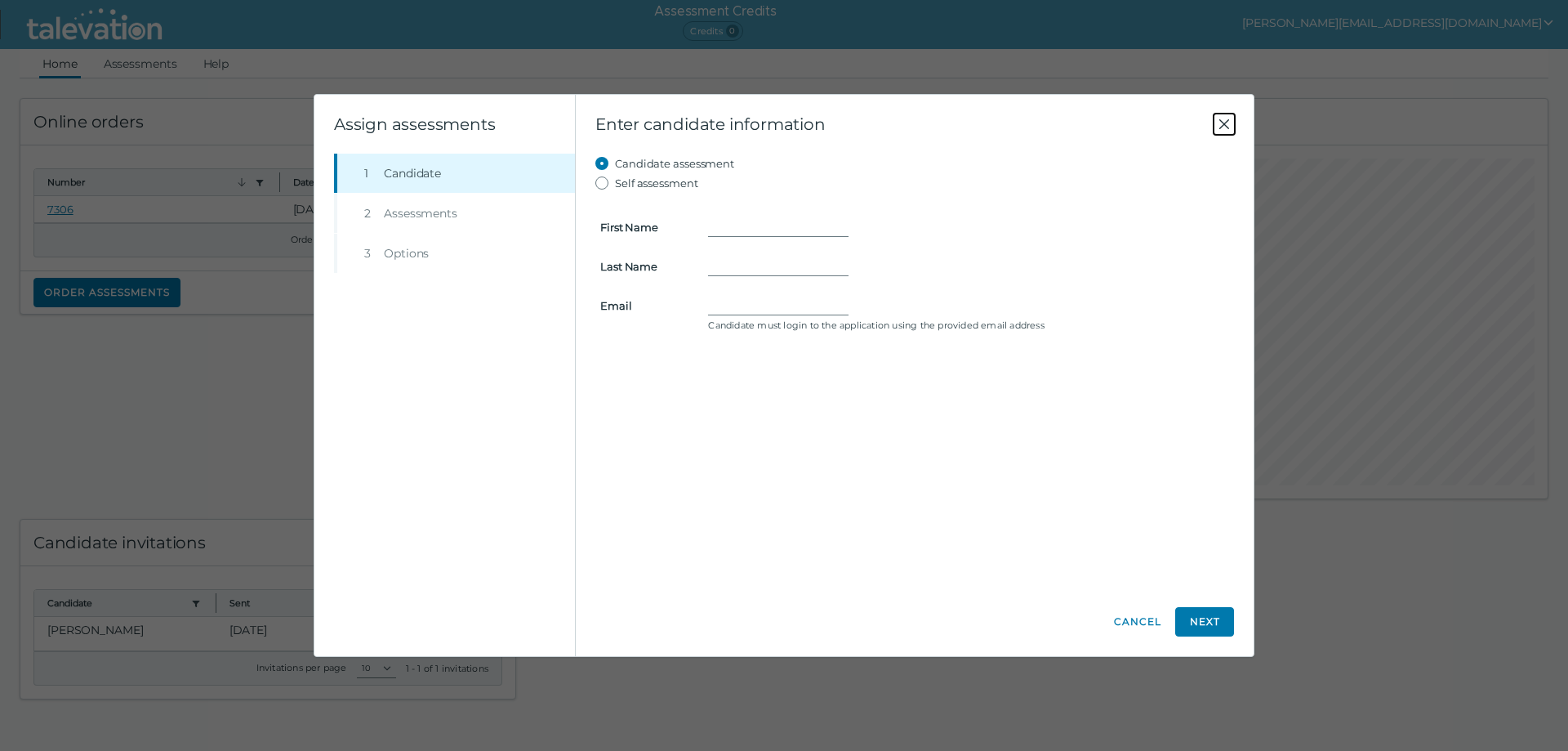
click at [1222, 121] on icon "Close" at bounding box center [1224, 124] width 10 height 10
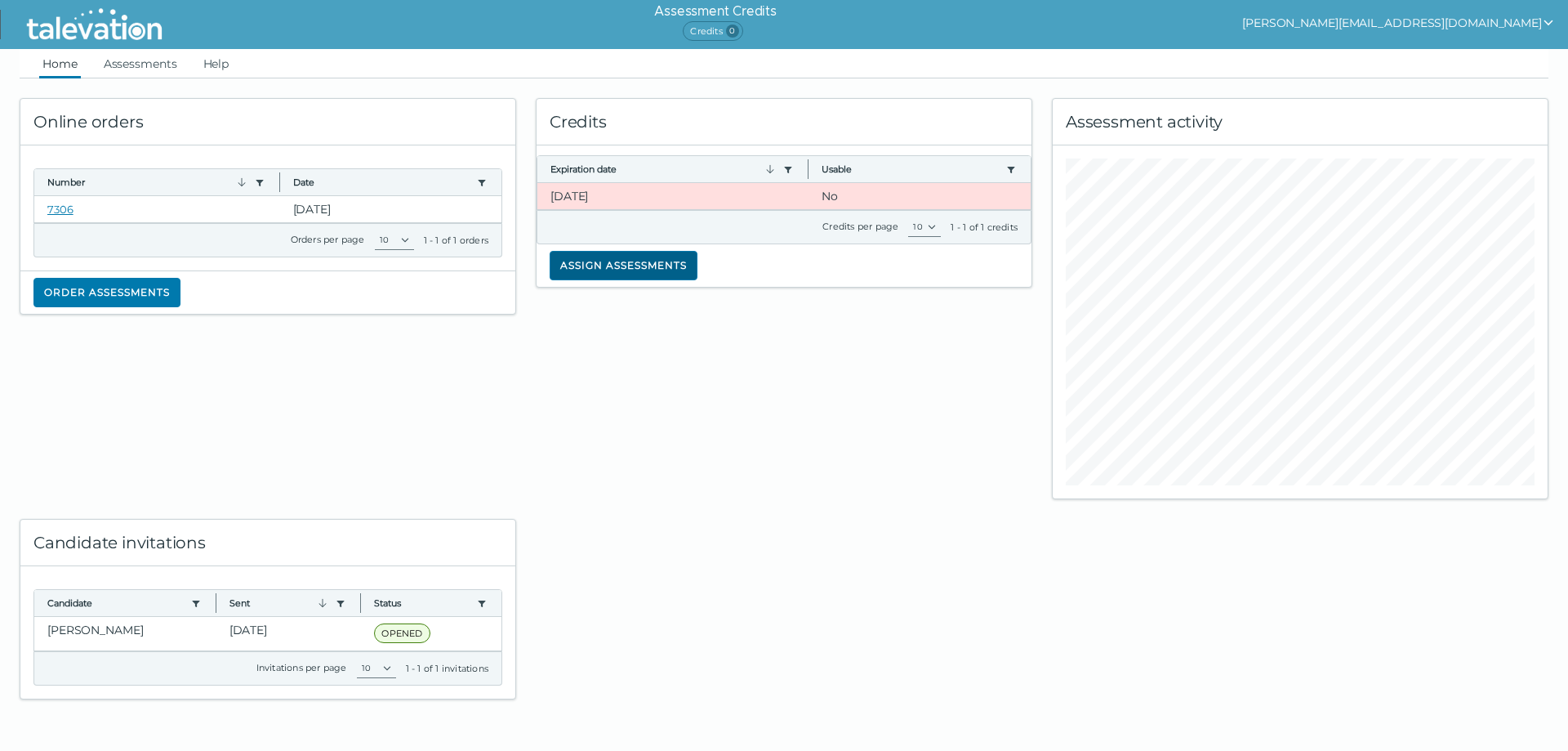
click at [666, 265] on button "Assign assessments" at bounding box center [624, 265] width 148 height 30
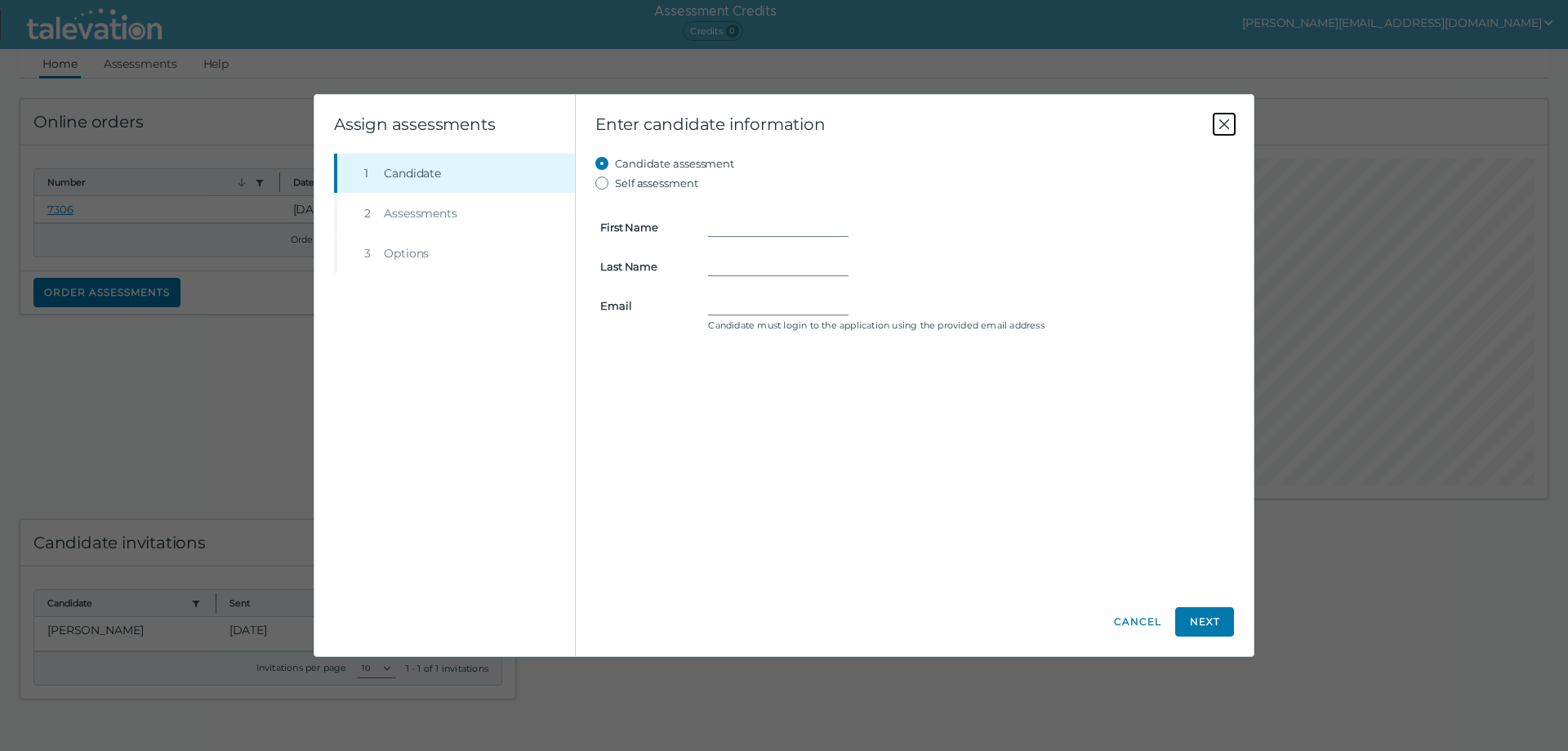
click at [1222, 121] on icon "Close" at bounding box center [1224, 124] width 20 height 20
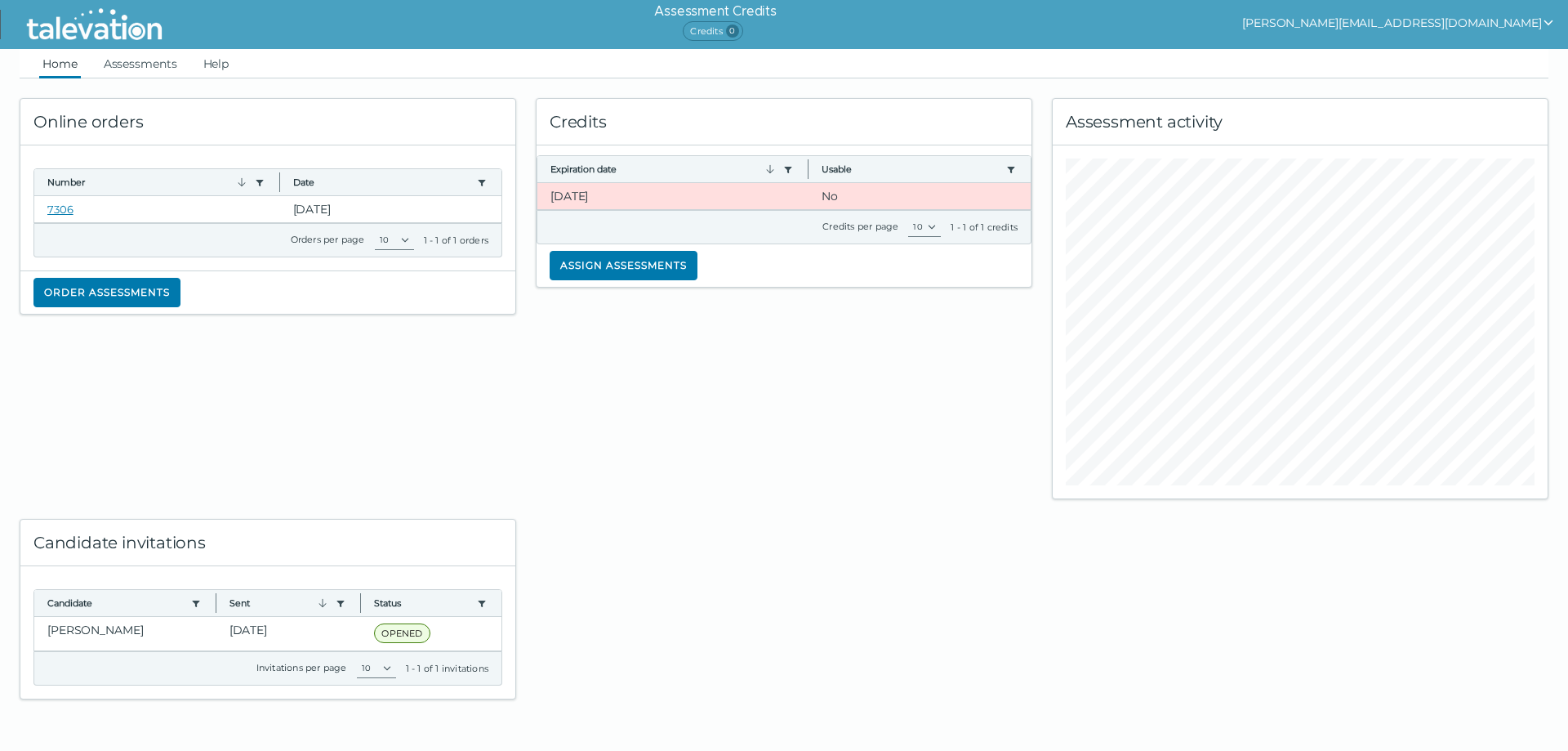
click at [1220, 30] on div "Assessment Credits Credits 0 [PERSON_NAME][EMAIL_ADDRESS][DOMAIN_NAME]" at bounding box center [879, 24] width 1380 height 49
click at [589, 258] on button "Assign assessments" at bounding box center [624, 265] width 148 height 30
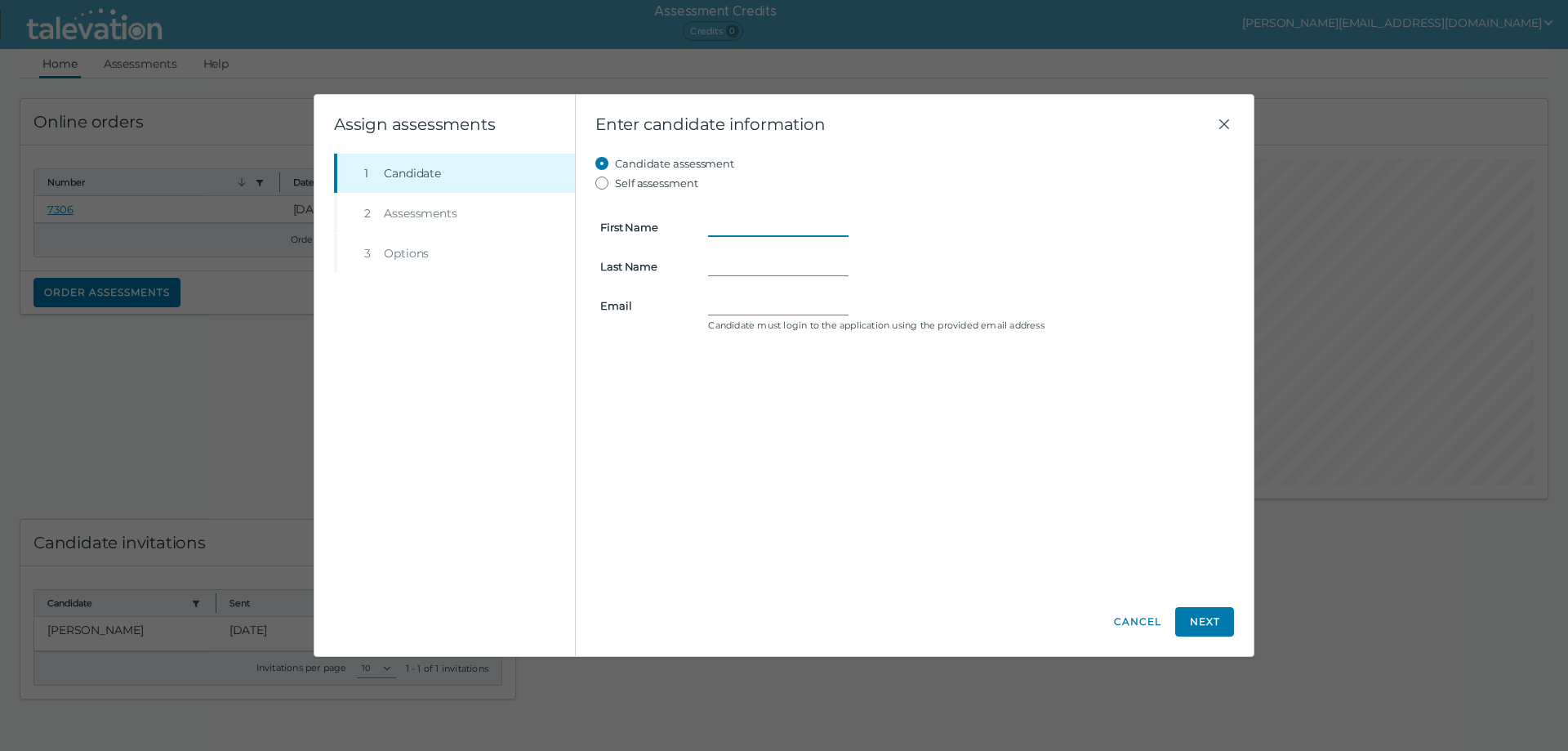
click at [732, 224] on input "First Name" at bounding box center [778, 227] width 140 height 20
paste input "Winston"
type input "Winston"
paste input "Graham"
type input "Graham"
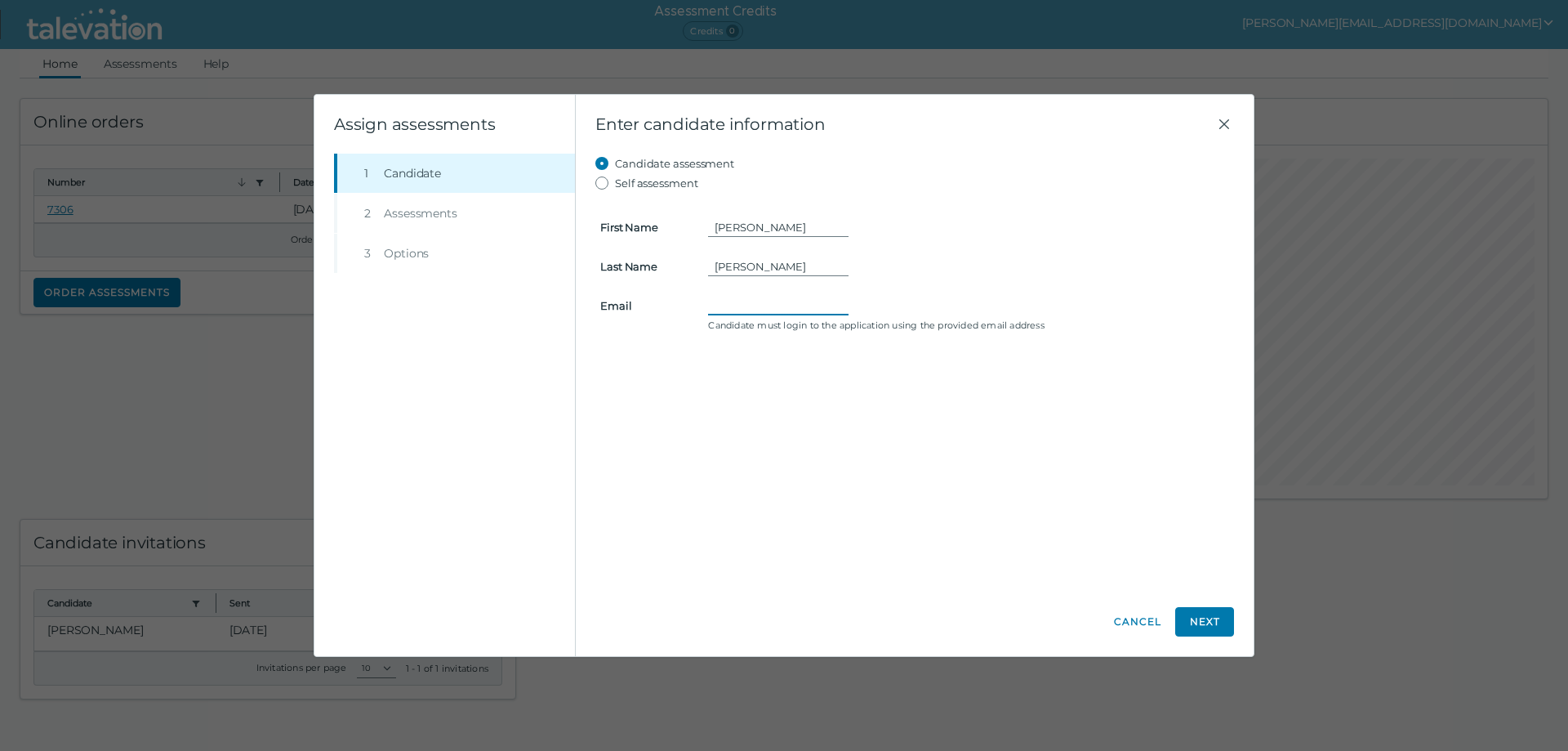
paste input "Winston.Graham.T@gmail.com"
type input "Winston.Graham.T@gmail.com"
click at [1207, 621] on button "Next" at bounding box center [1204, 622] width 59 height 30
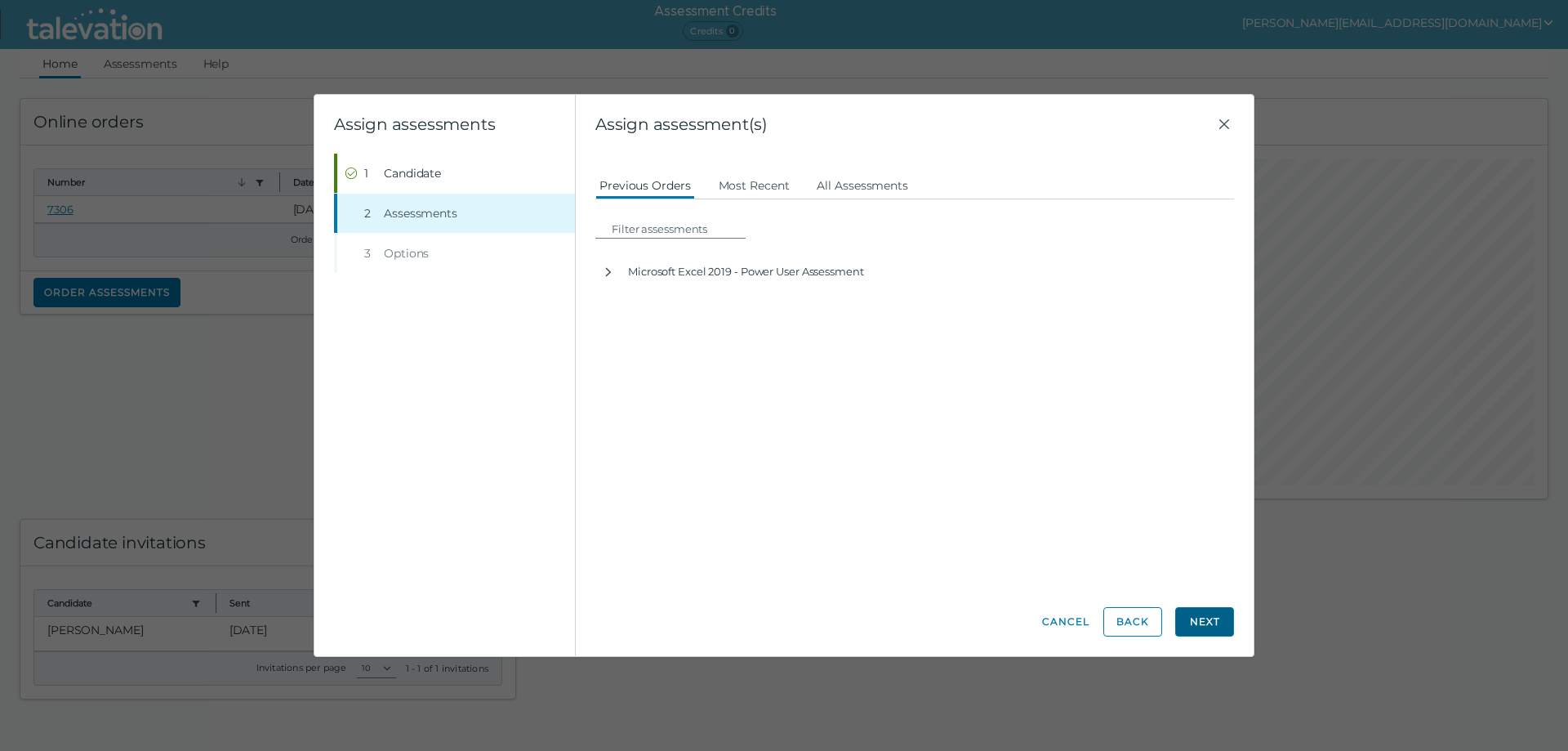
click at [1207, 621] on button "Next" at bounding box center [1204, 622] width 59 height 30
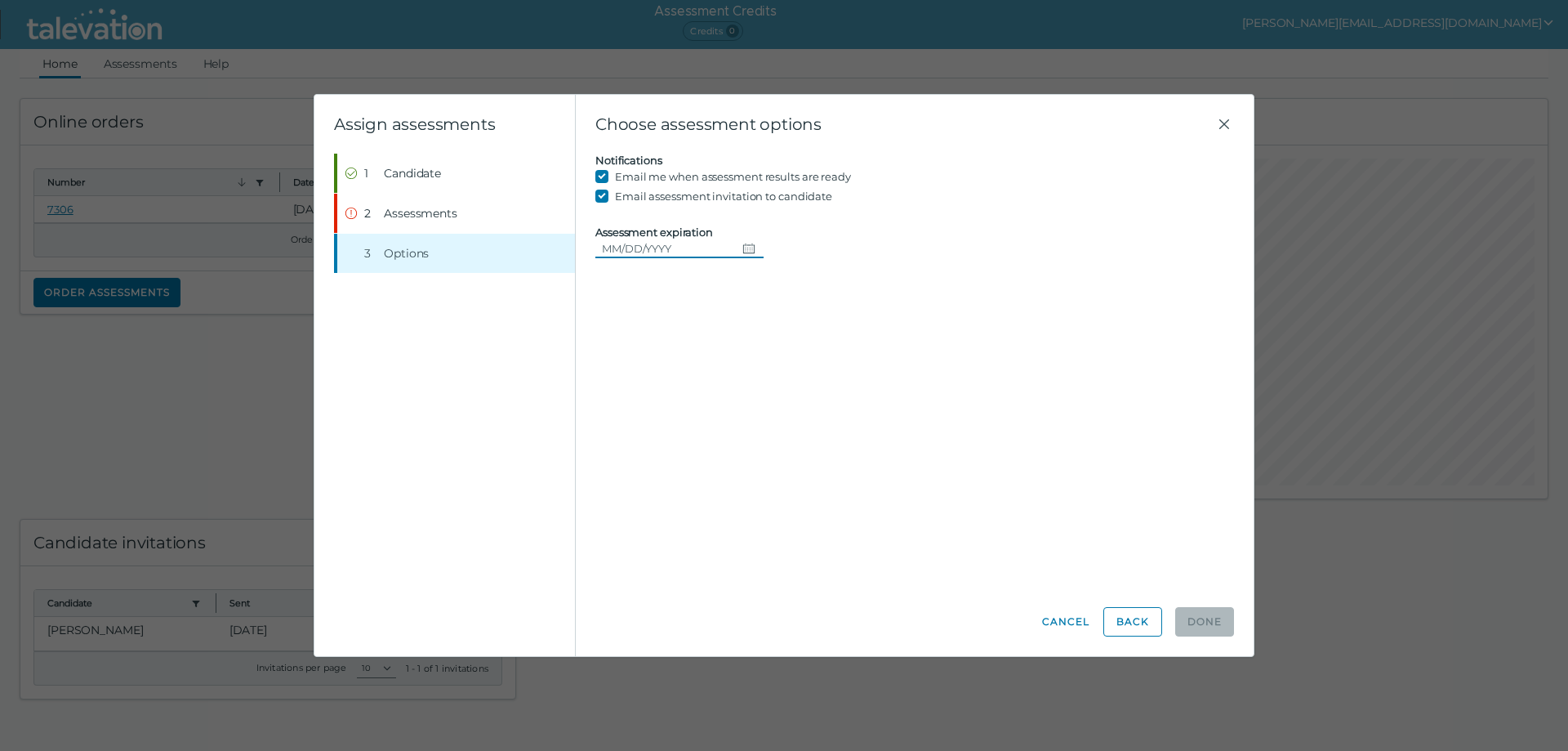
click at [743, 249] on icon "Choose date" at bounding box center [749, 248] width 13 height 13
click at [806, 415] on button "16" at bounding box center [800, 415] width 30 height 30
type input "08/16/2025"
click at [419, 210] on span "Assessments" at bounding box center [420, 214] width 73 height 16
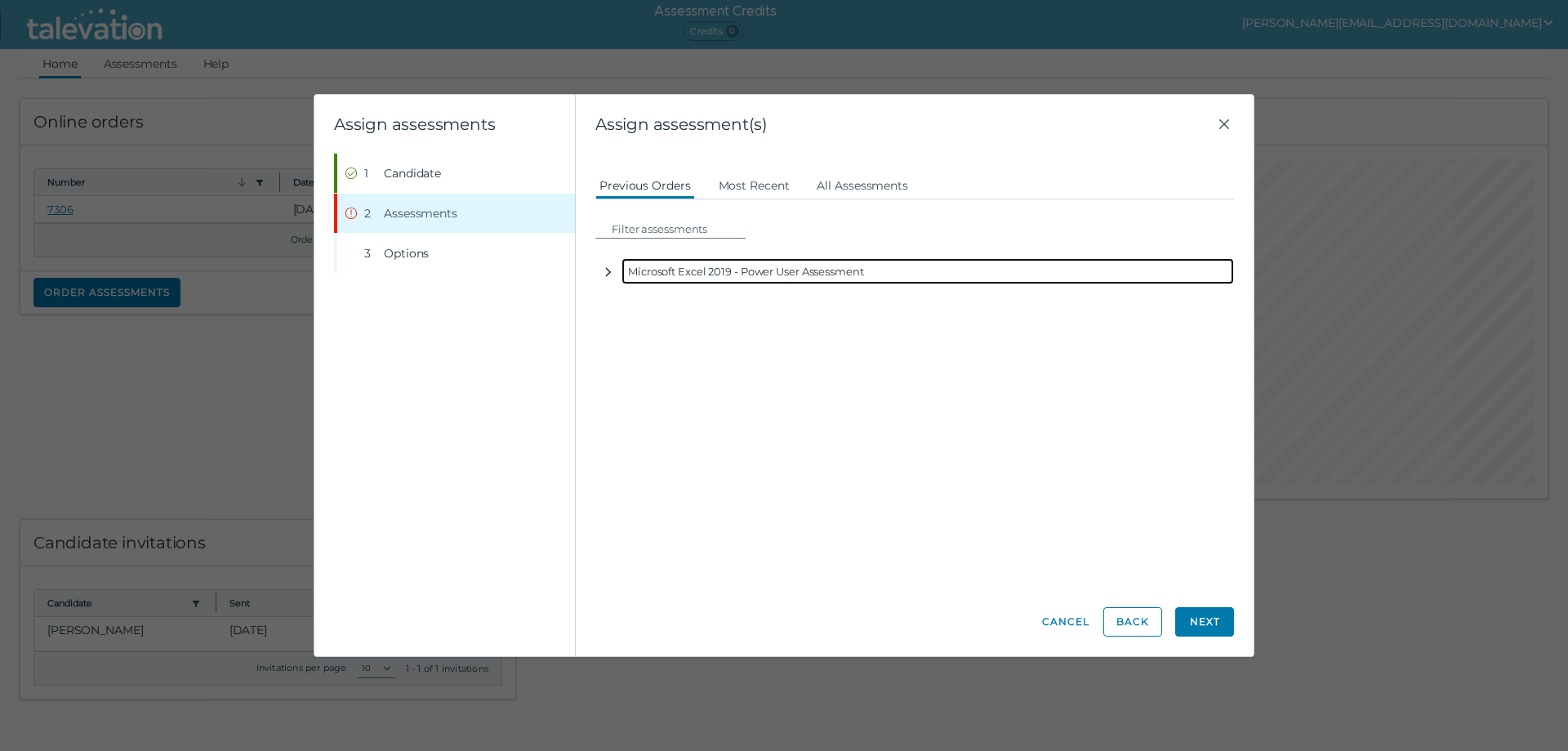
click at [607, 272] on icon "button" at bounding box center [609, 272] width 13 height 13
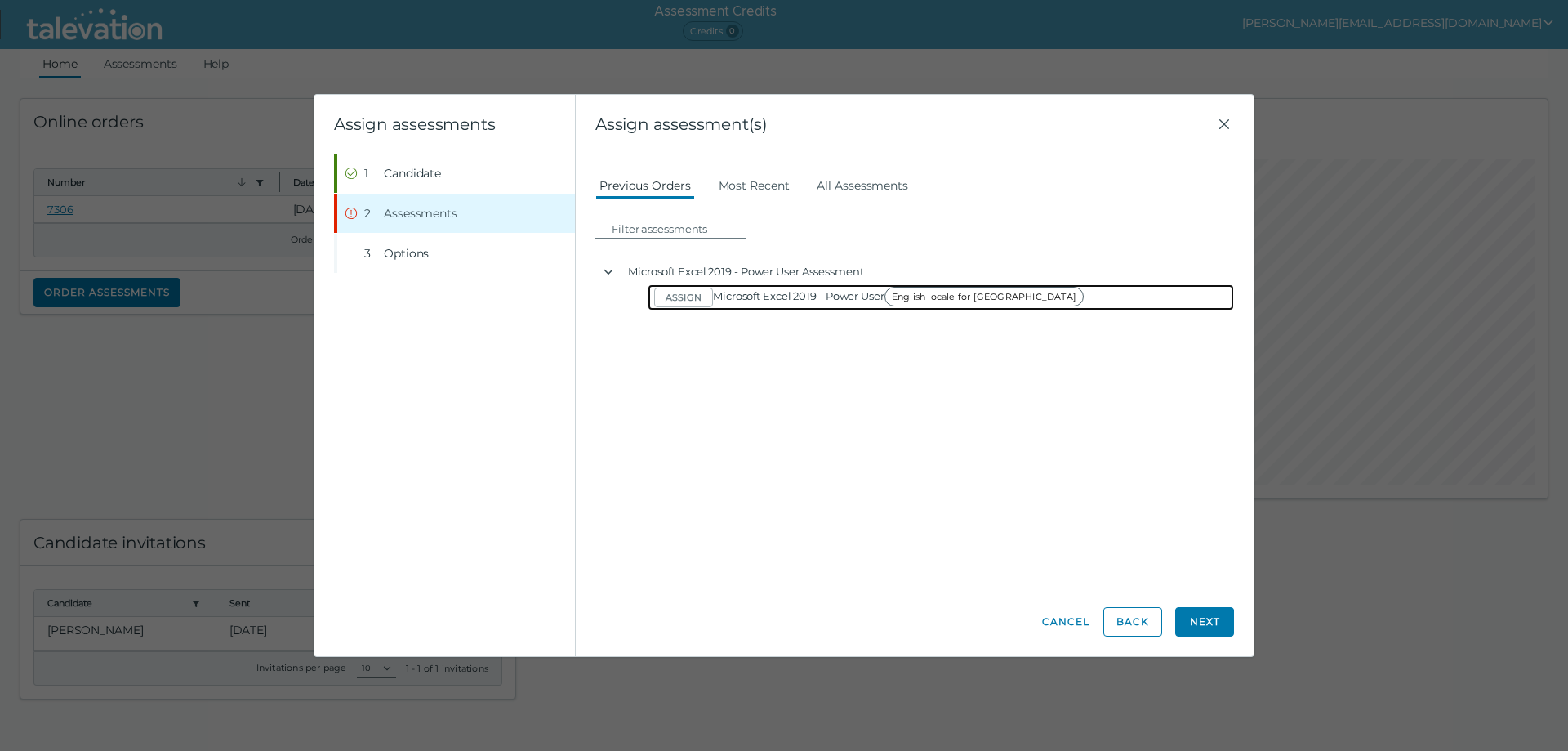
click at [742, 299] on span "Microsoft Excel 2019 - Power User English locale for USA" at bounding box center [902, 296] width 376 height 13
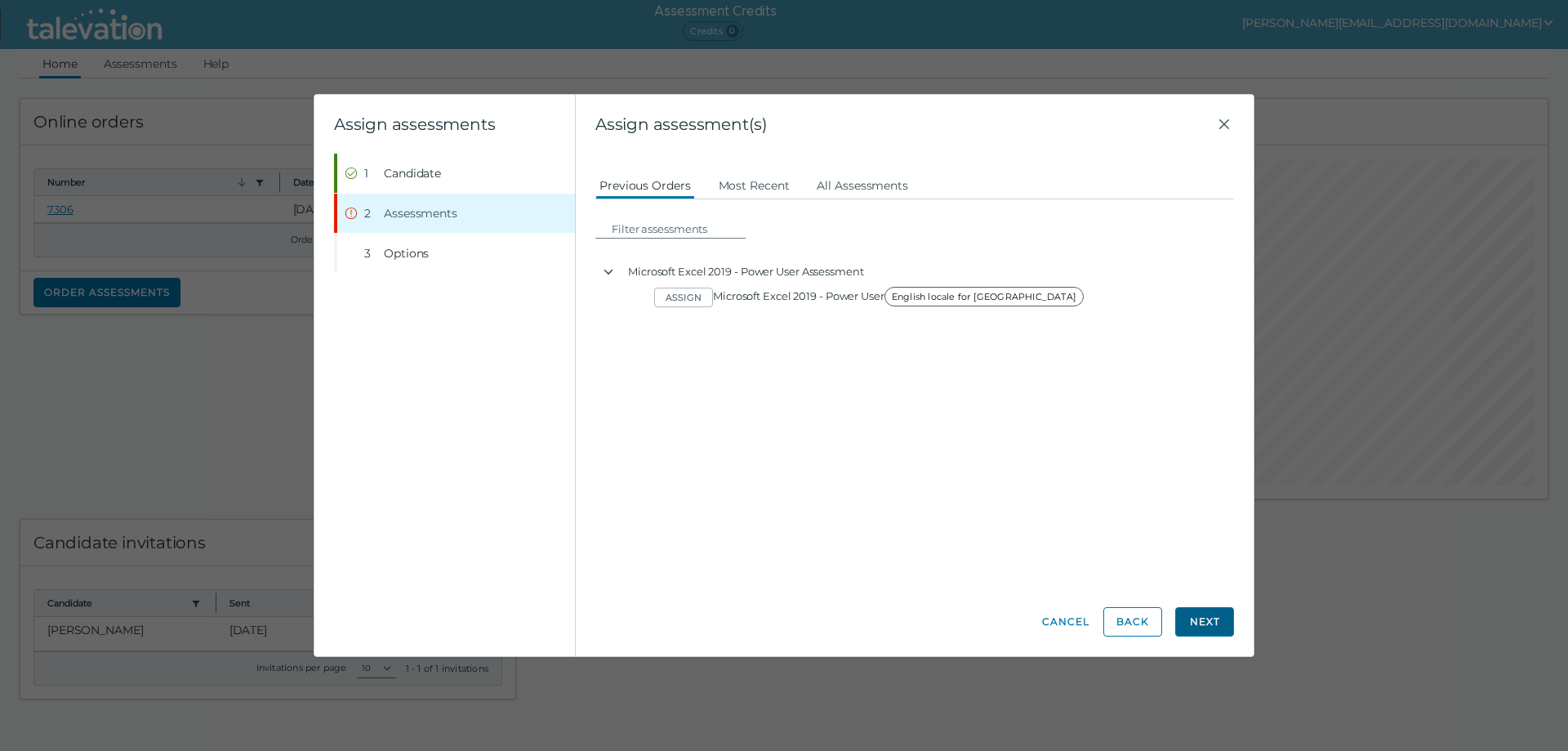
click at [1218, 631] on button "Next" at bounding box center [1204, 622] width 59 height 30
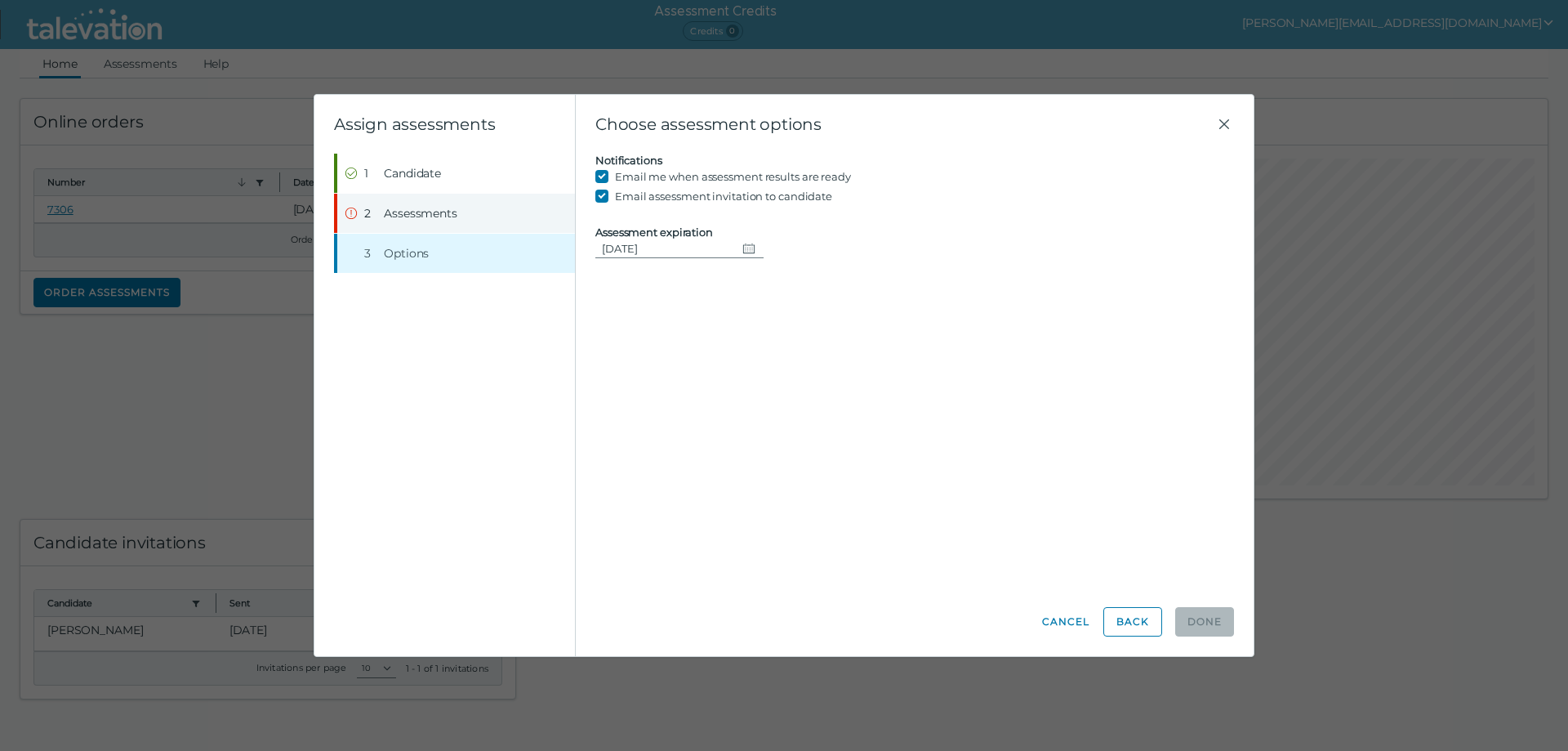
click at [414, 203] on button "Step 2 Assessments" at bounding box center [456, 213] width 238 height 39
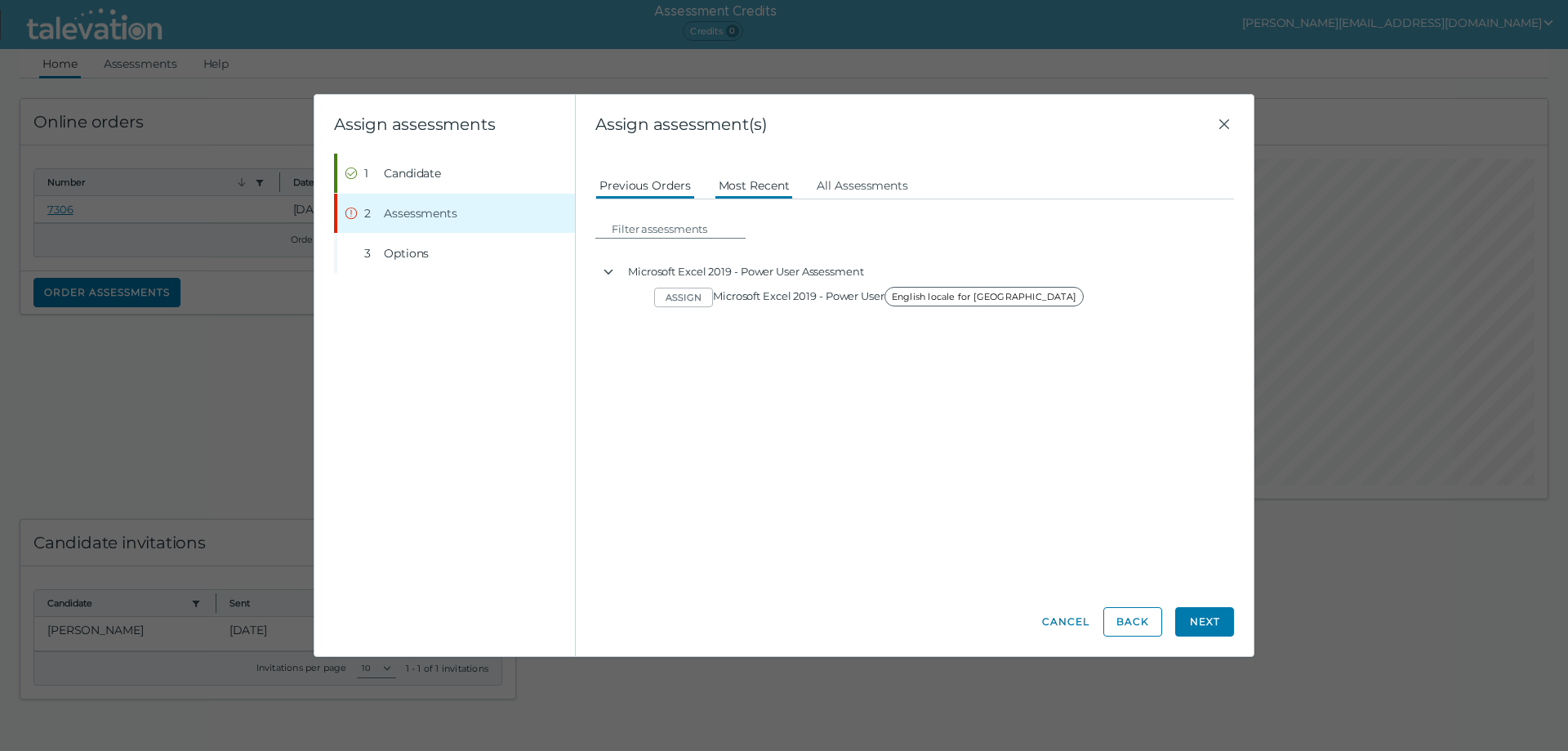
click at [733, 184] on button "Most Recent" at bounding box center [754, 185] width 80 height 30
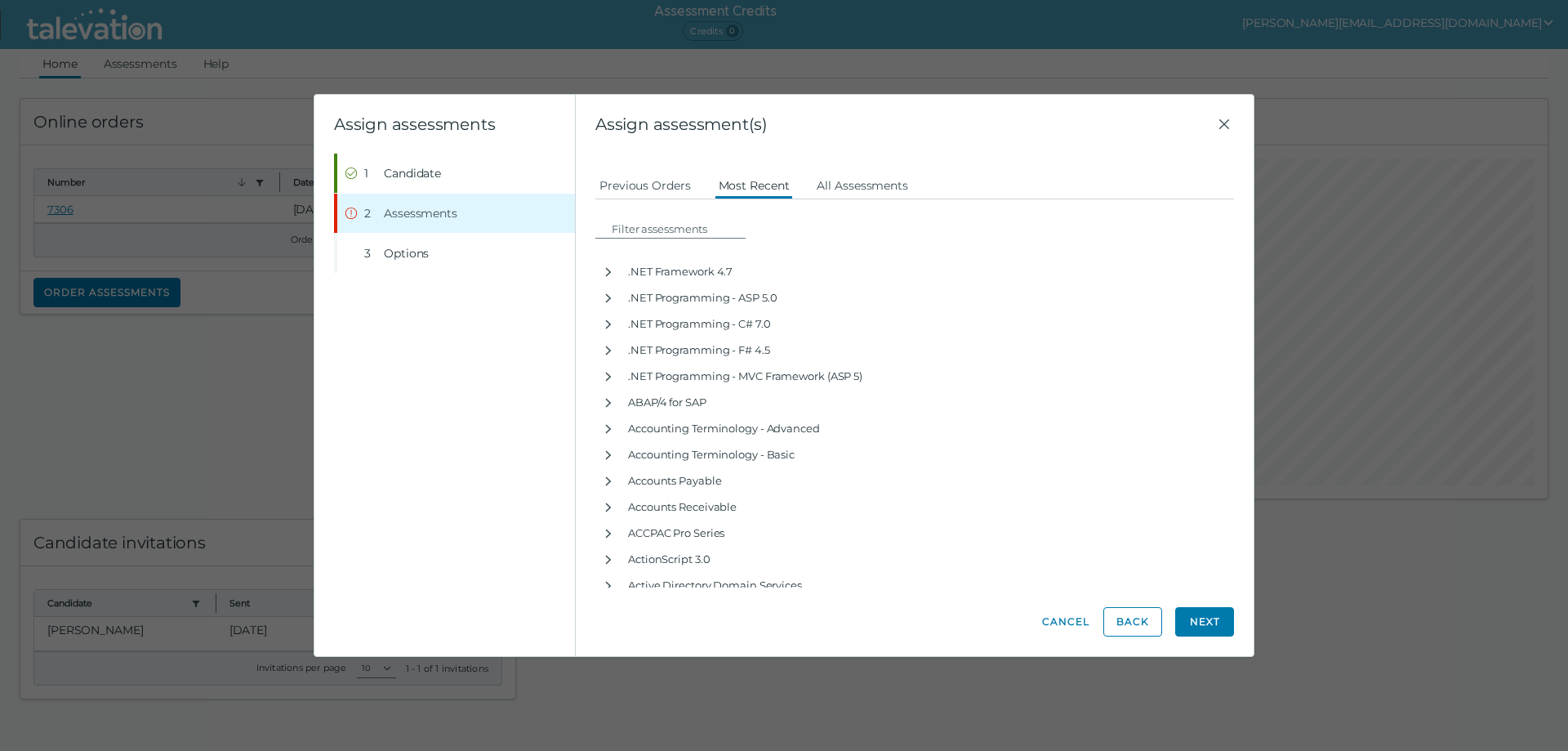
drag, startPoint x: 780, startPoint y: 543, endPoint x: 789, endPoint y: 545, distance: 9.2
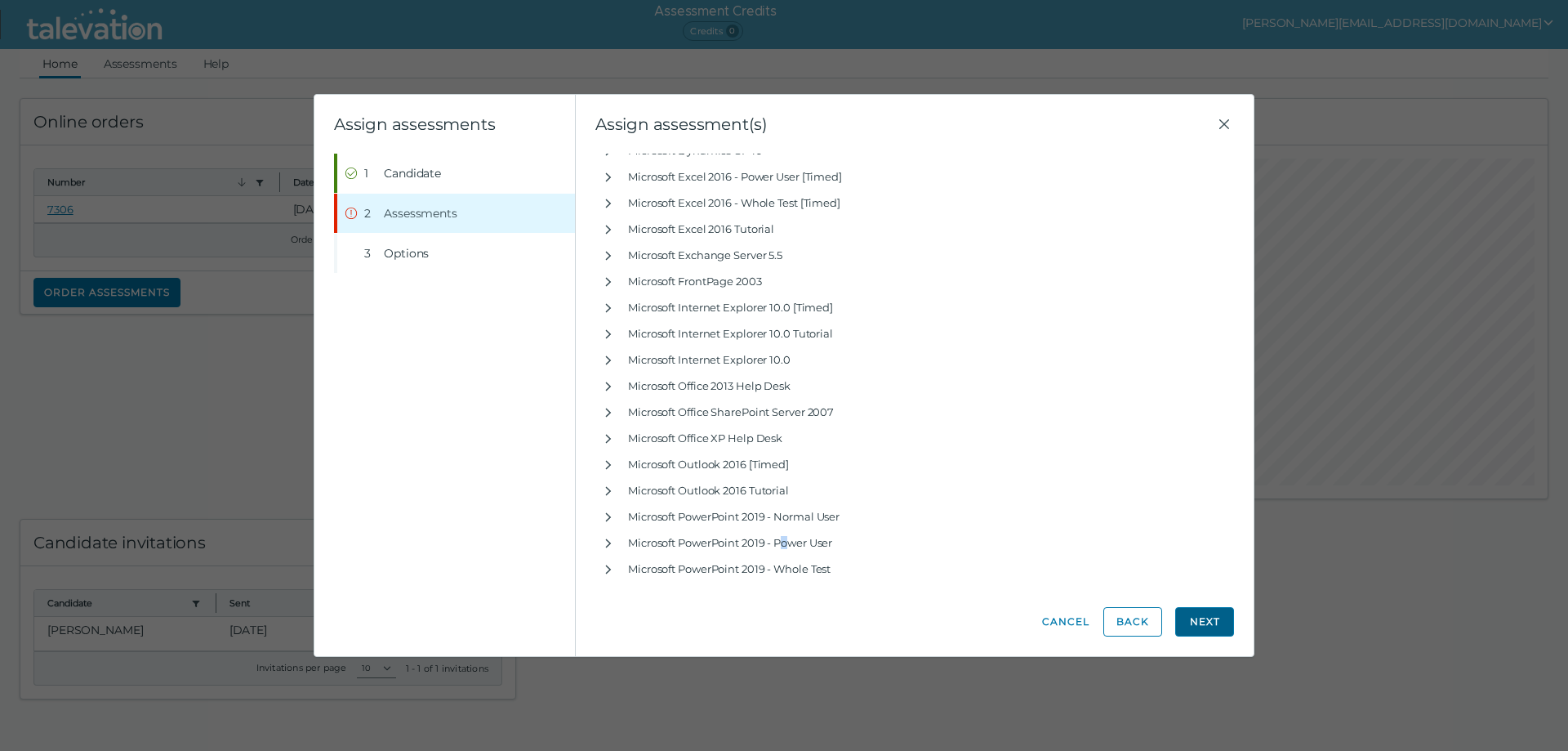
click at [1212, 621] on button "Next" at bounding box center [1204, 622] width 59 height 30
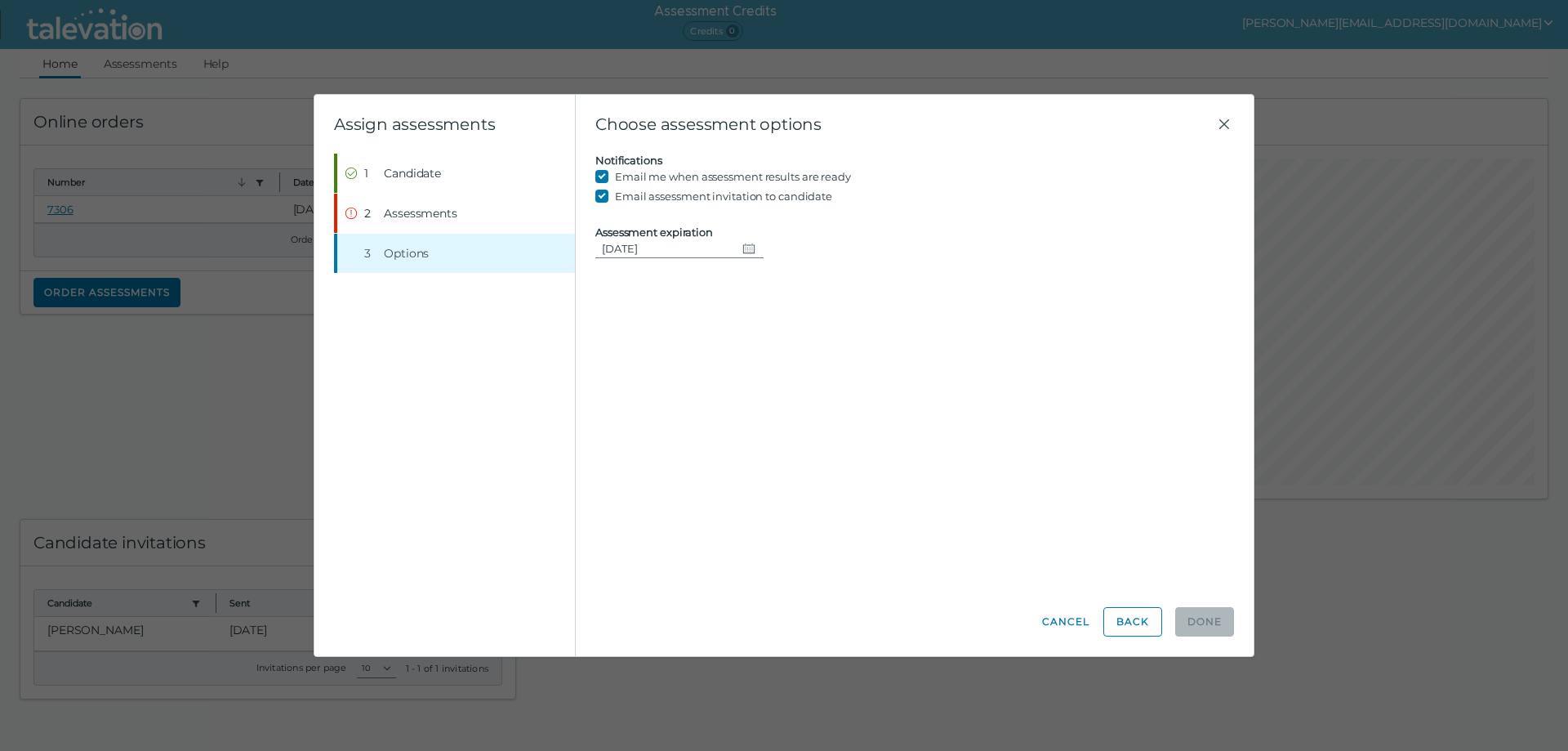
scroll to position [0, 0]
click at [1144, 622] on button "Back" at bounding box center [1132, 622] width 59 height 30
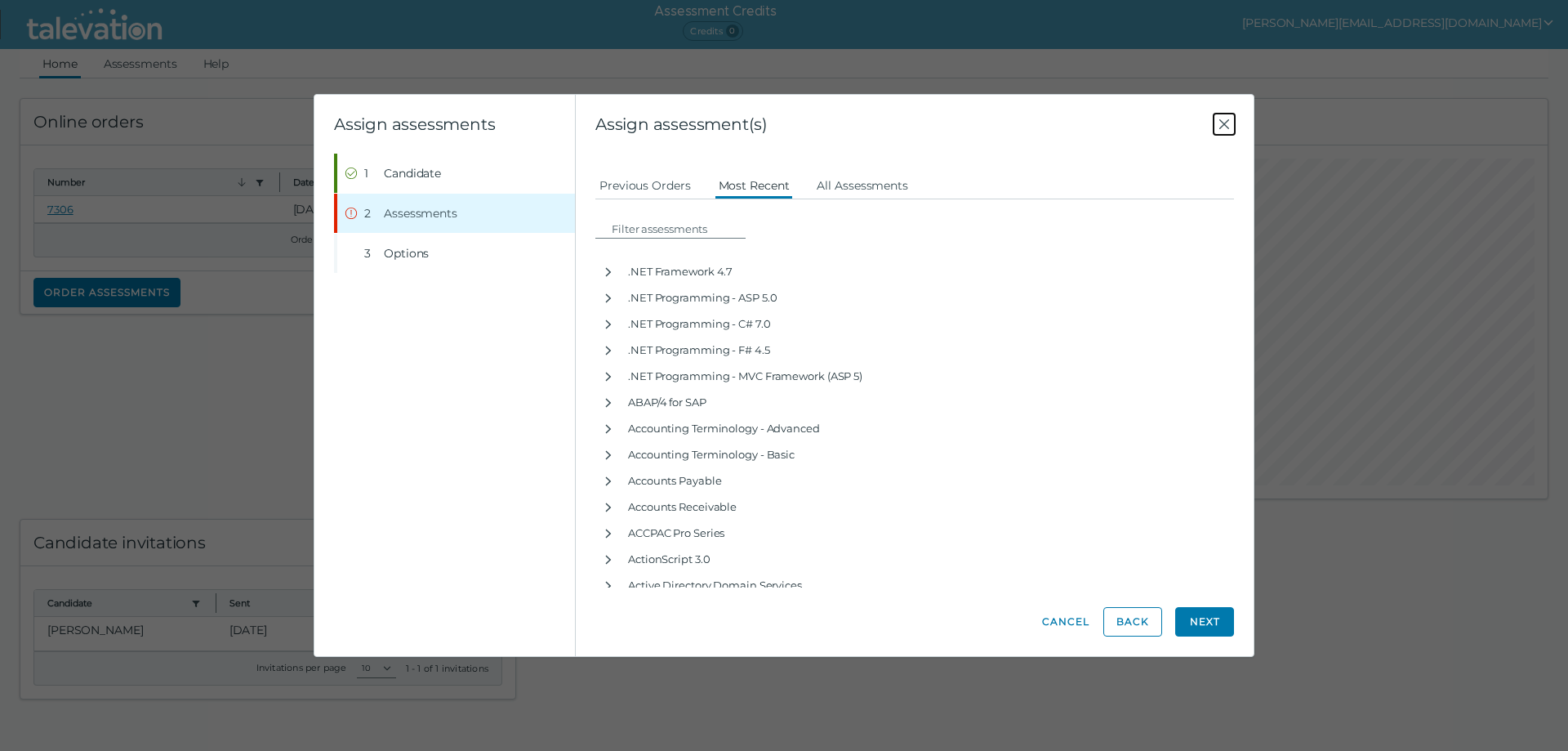
drag, startPoint x: 1226, startPoint y: 123, endPoint x: 1162, endPoint y: 12, distance: 128.1
click at [1227, 123] on icon "Close" at bounding box center [1224, 124] width 20 height 20
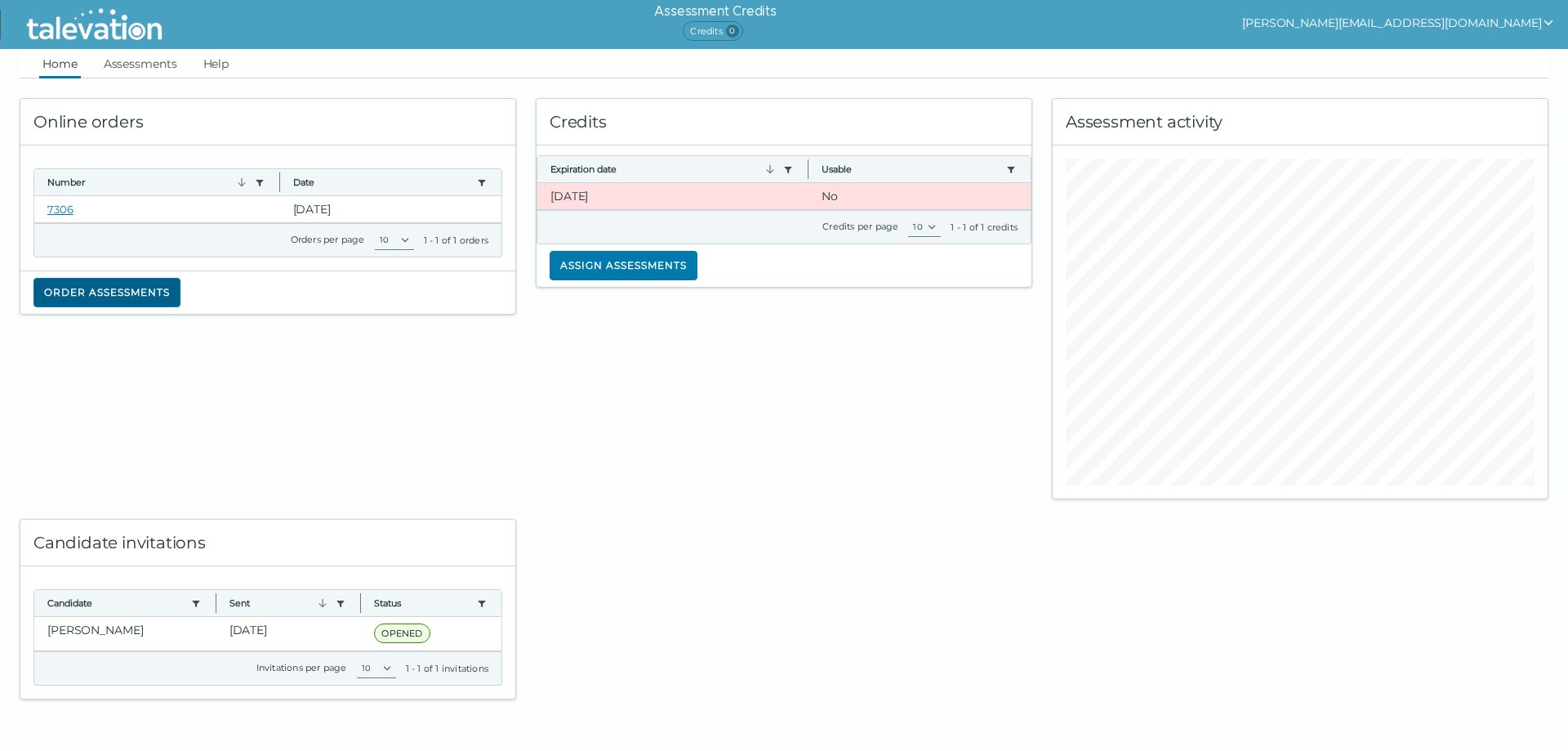
click at [106, 283] on button "Order assessments" at bounding box center [107, 292] width 147 height 30
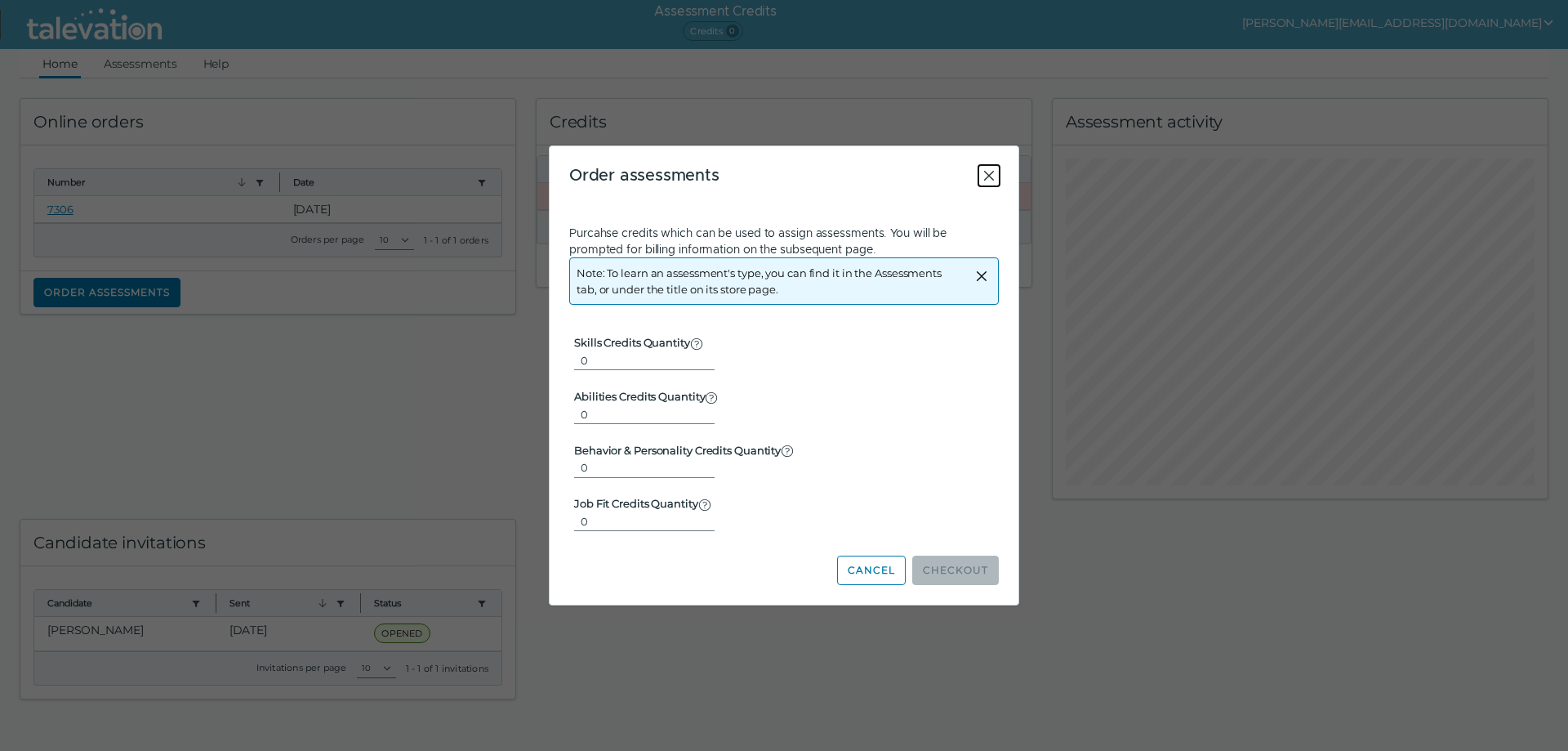
click at [993, 174] on icon "Close" at bounding box center [989, 176] width 20 height 20
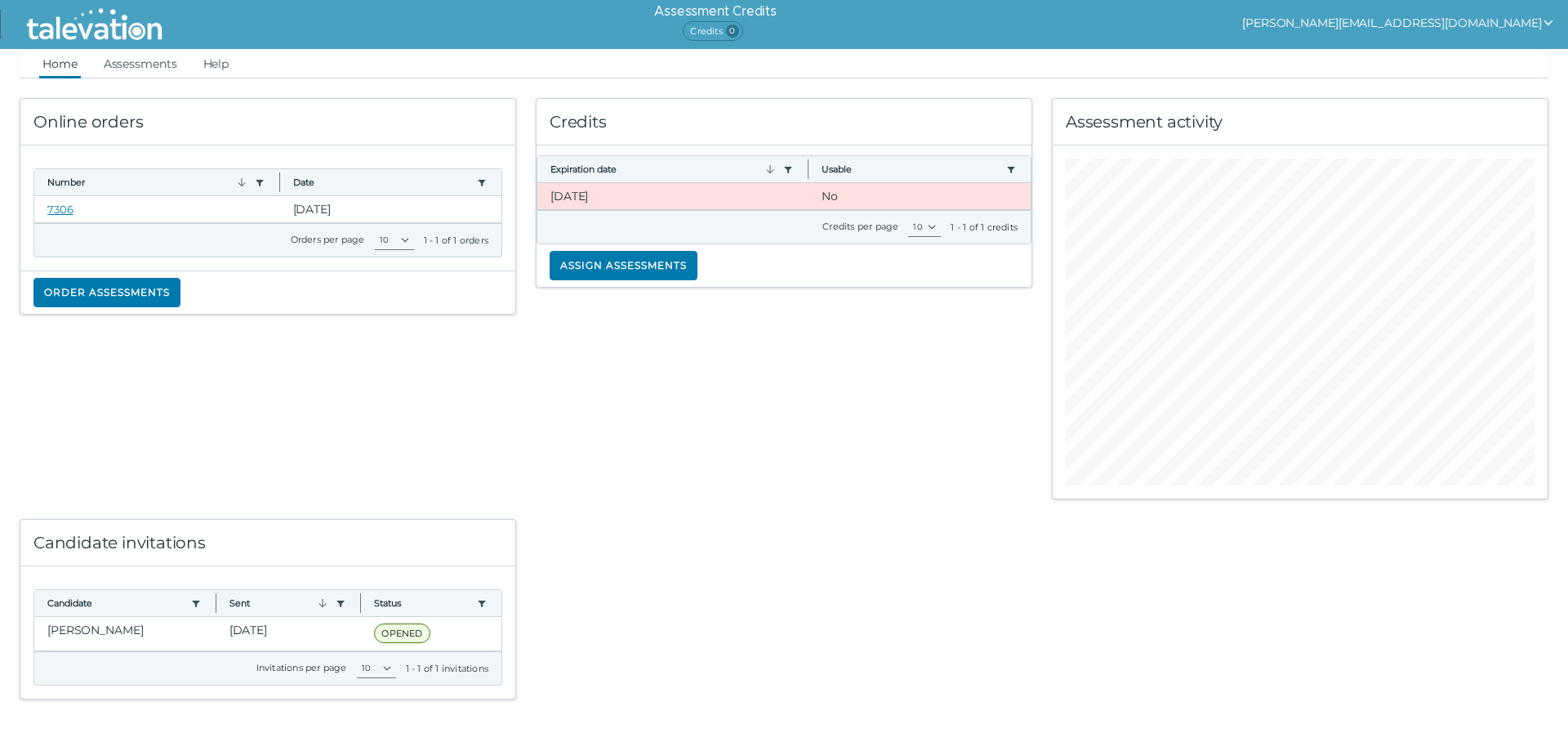
click at [776, 11] on h6 "Assessment Credits" at bounding box center [715, 12] width 122 height 20
click at [742, 31] on span "Credits 0" at bounding box center [713, 31] width 60 height 20
click at [886, 233] on div "Credits per page 10" at bounding box center [882, 227] width 118 height 20
click at [930, 226] on select "10" at bounding box center [925, 227] width 33 height 20
click at [965, 228] on div "1 - 1 of 1 credits" at bounding box center [985, 227] width 67 height 13
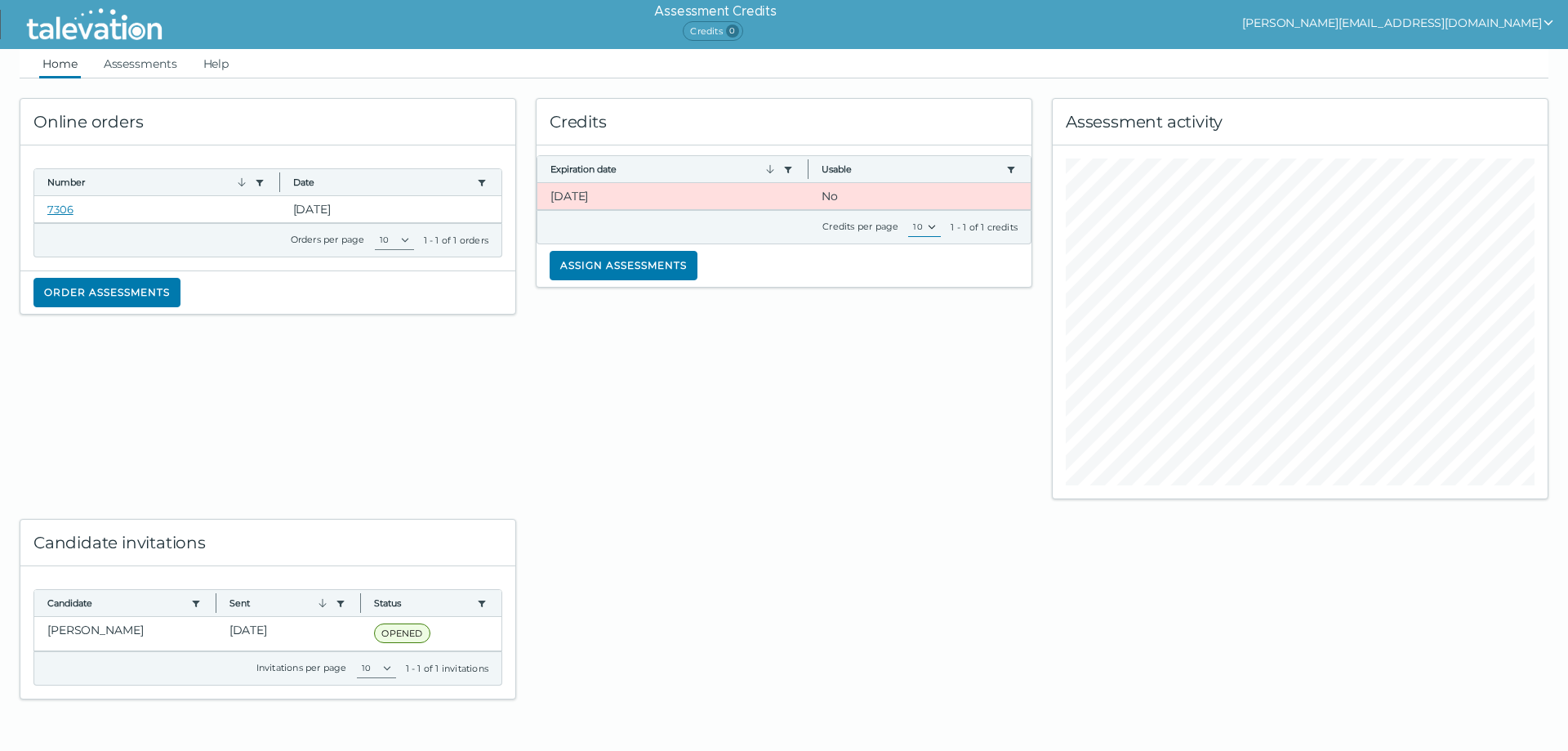
click at [931, 223] on select "10" at bounding box center [925, 227] width 33 height 20
click at [979, 233] on div "1 - 1 of 1 credits" at bounding box center [985, 227] width 67 height 13
click at [156, 63] on link "Assessments" at bounding box center [140, 63] width 80 height 30
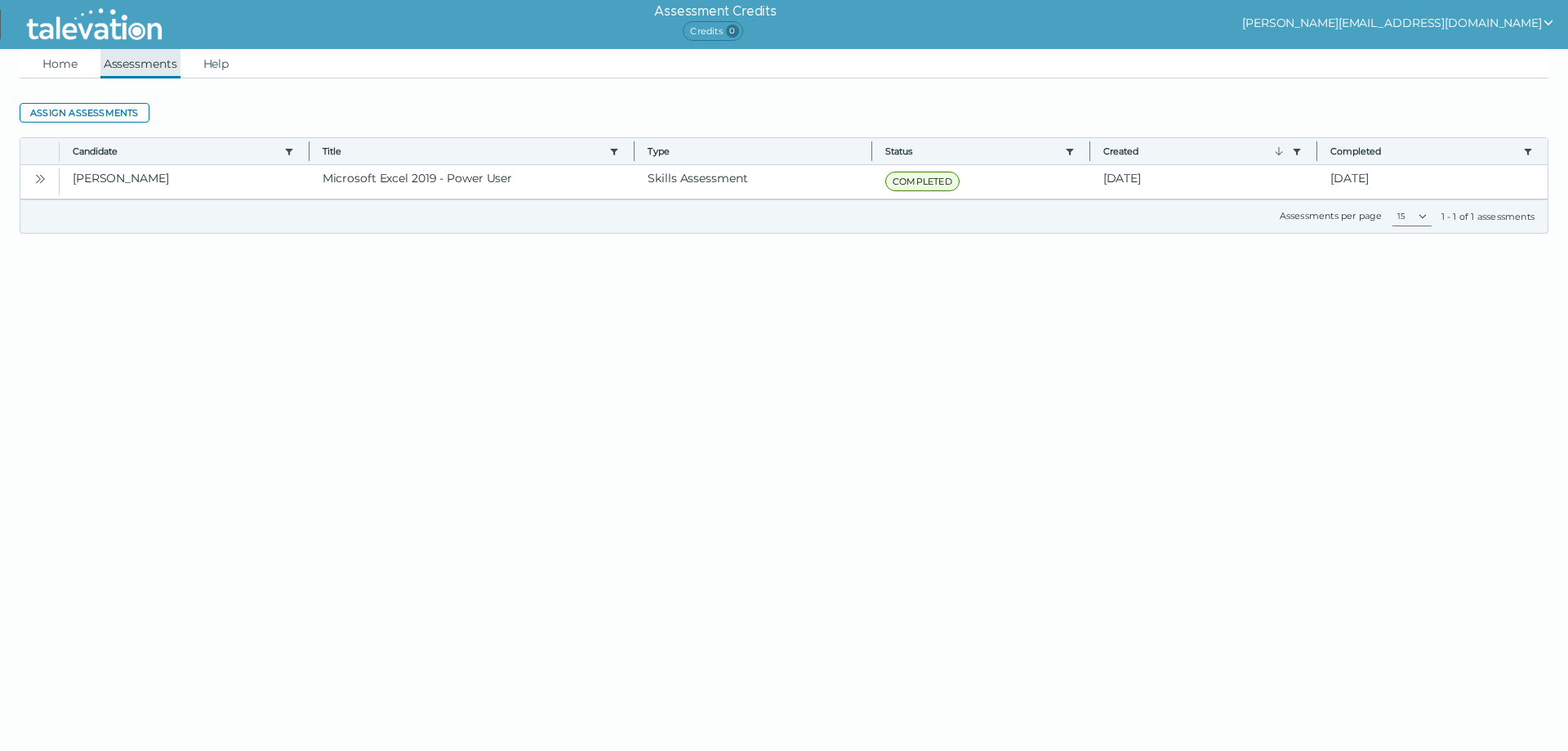
click at [156, 63] on link "Assessments" at bounding box center [140, 63] width 80 height 30
click at [212, 66] on link "Help" at bounding box center [216, 63] width 33 height 30
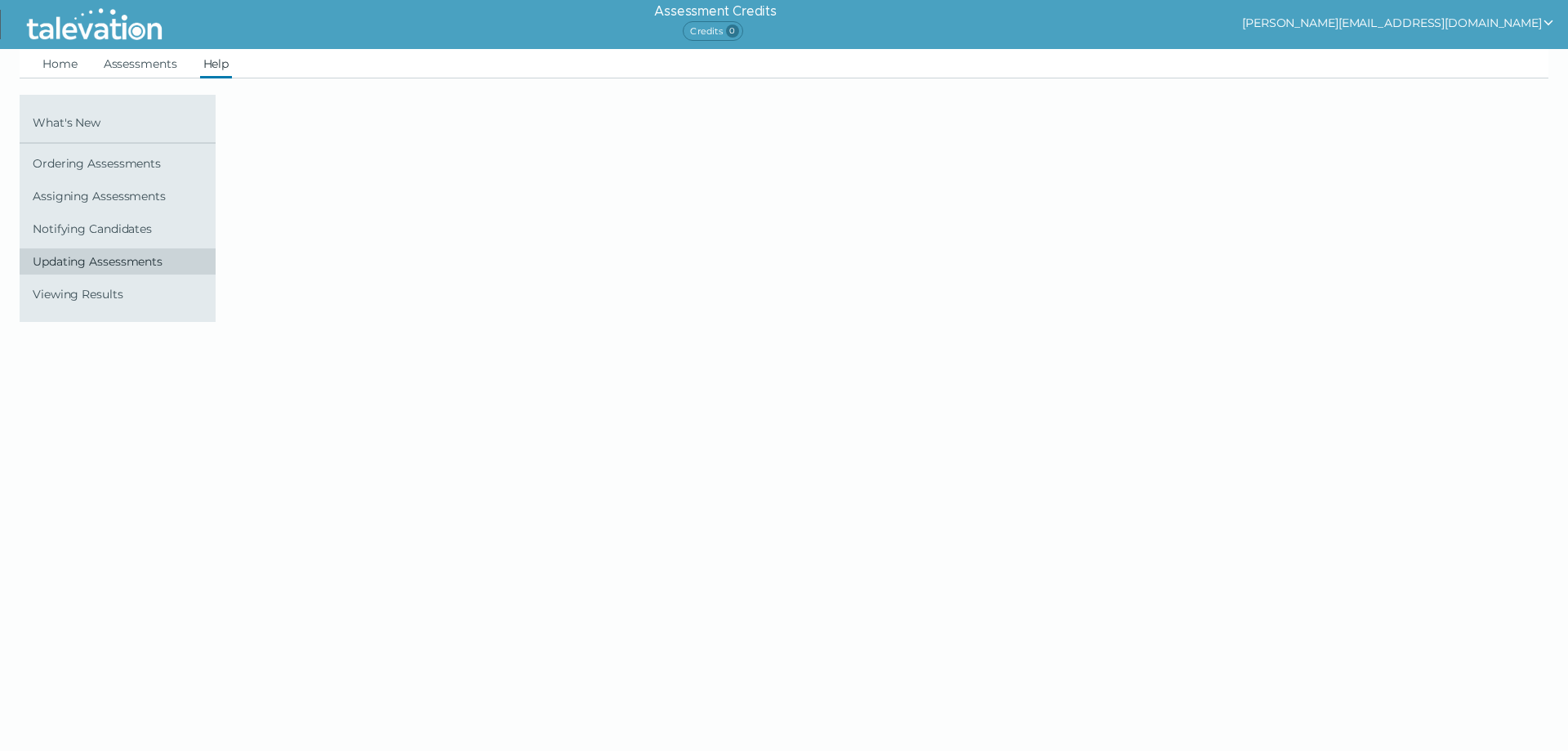
click at [92, 263] on span "Updating Assessments" at bounding box center [120, 261] width 176 height 13
click at [131, 165] on span "Ordering Assessments" at bounding box center [120, 163] width 176 height 13
click at [48, 63] on link "Home" at bounding box center [60, 63] width 42 height 30
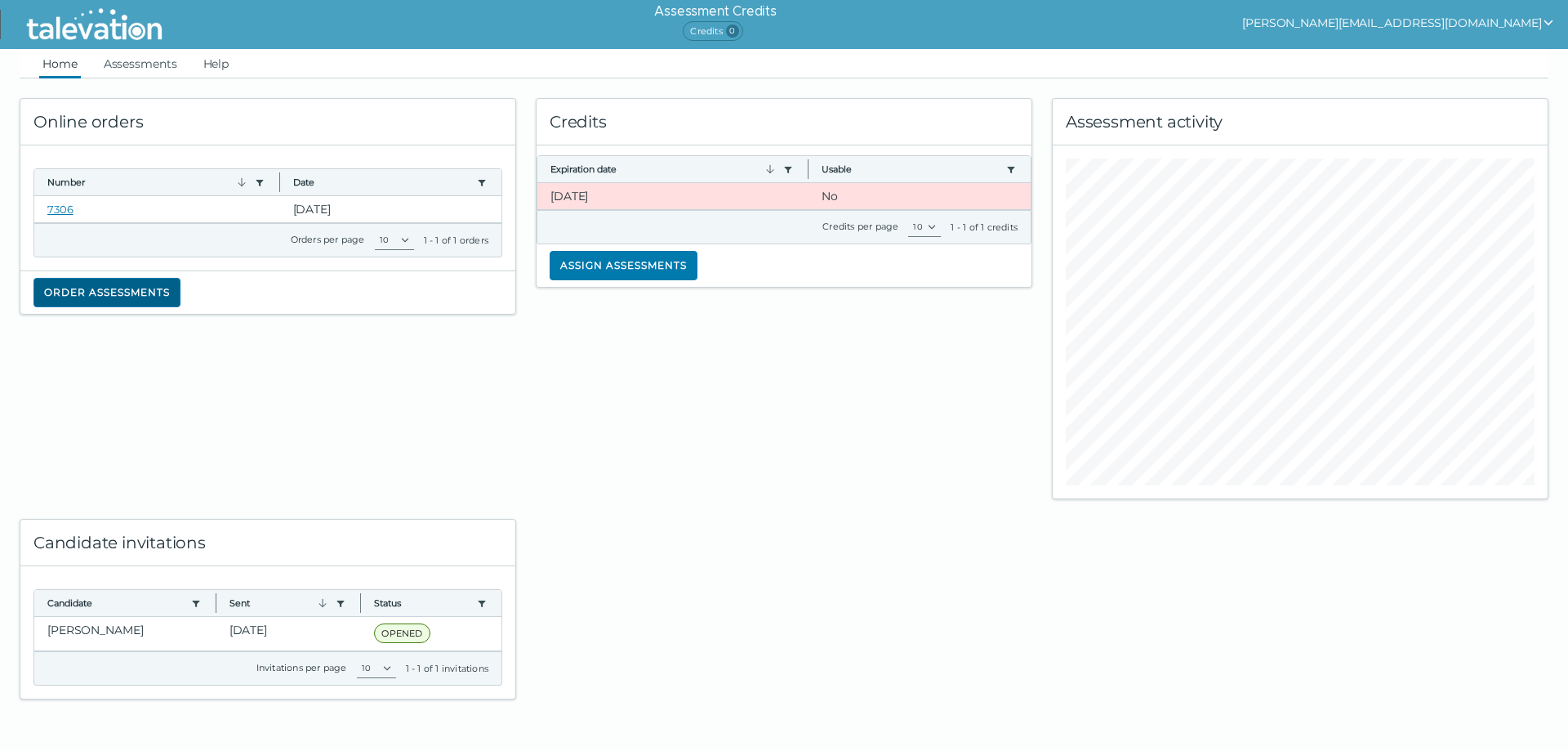
click at [142, 295] on button "Order assessments" at bounding box center [107, 292] width 147 height 30
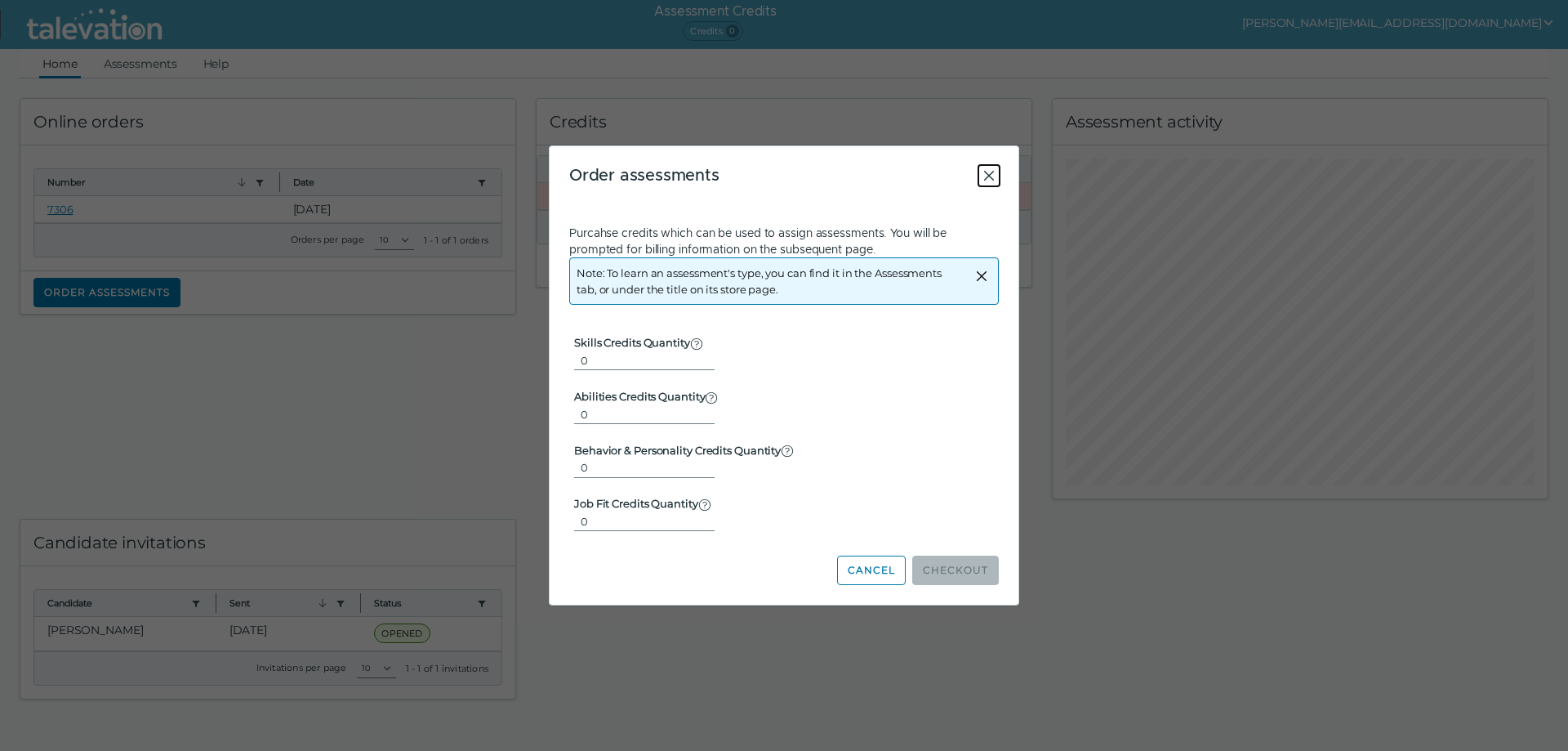
click at [988, 175] on icon "Close" at bounding box center [989, 176] width 10 height 10
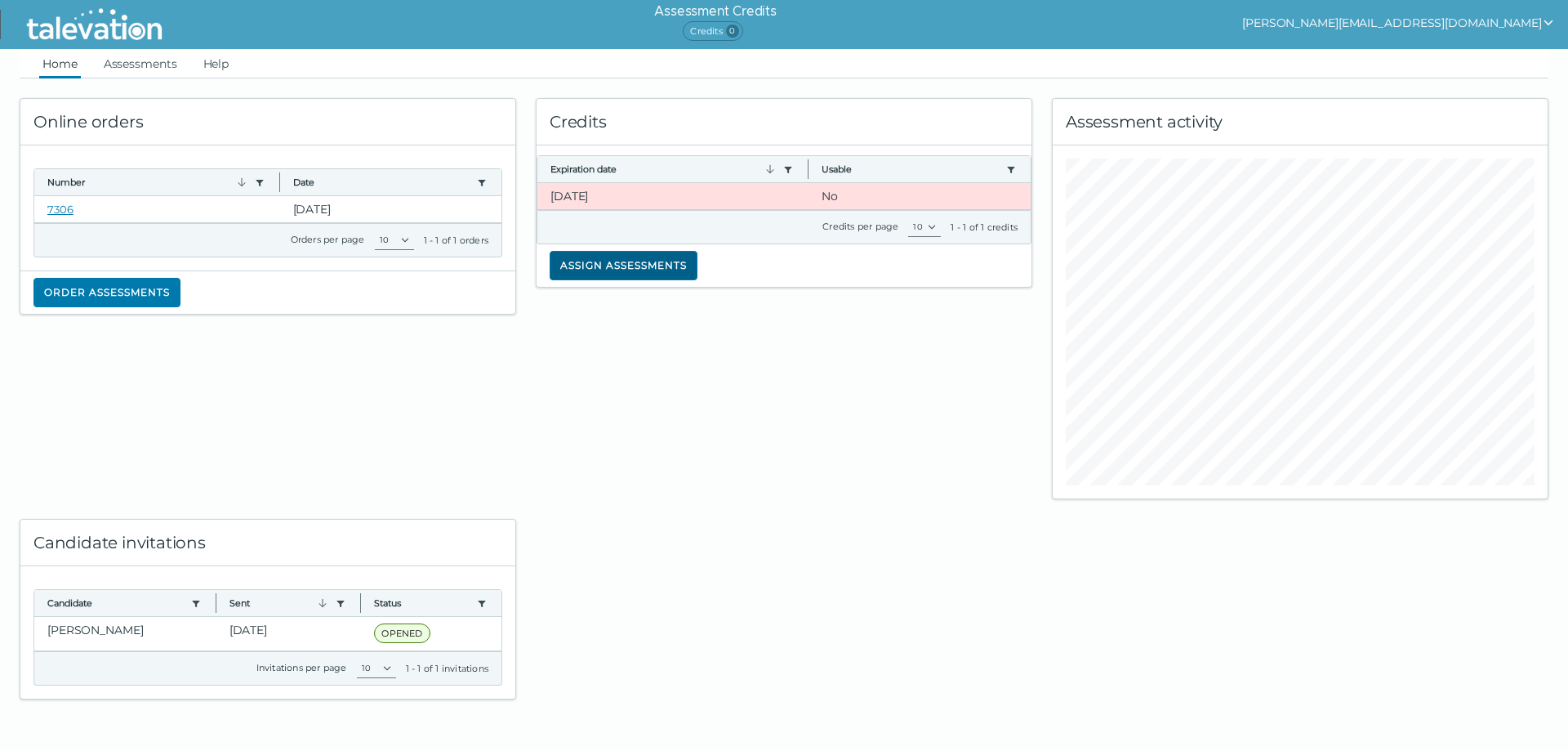
click at [588, 262] on button "Assign assessments" at bounding box center [624, 265] width 148 height 30
click at [930, 228] on select "10" at bounding box center [925, 227] width 33 height 20
click at [981, 233] on div "1 - 1 of 1 credits" at bounding box center [985, 227] width 67 height 13
click at [598, 263] on button "Assign assessments" at bounding box center [624, 265] width 148 height 30
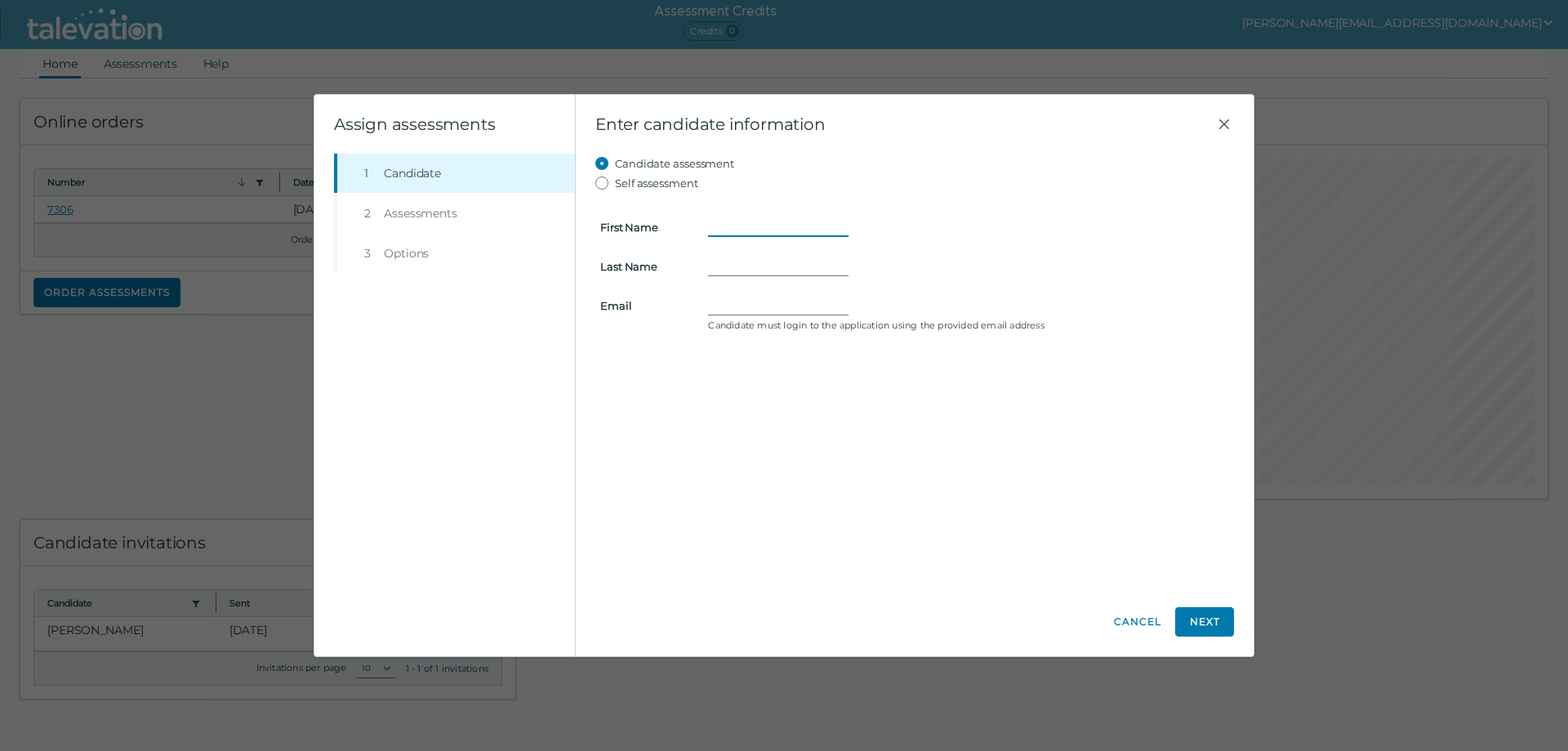
click at [722, 231] on input "First Name" at bounding box center [778, 227] width 140 height 20
type input "[PERSON_NAME]"
type input "Graham"
type input "Winston.Graham.T@gmail.com"
click at [1224, 627] on button "Next" at bounding box center [1204, 622] width 59 height 30
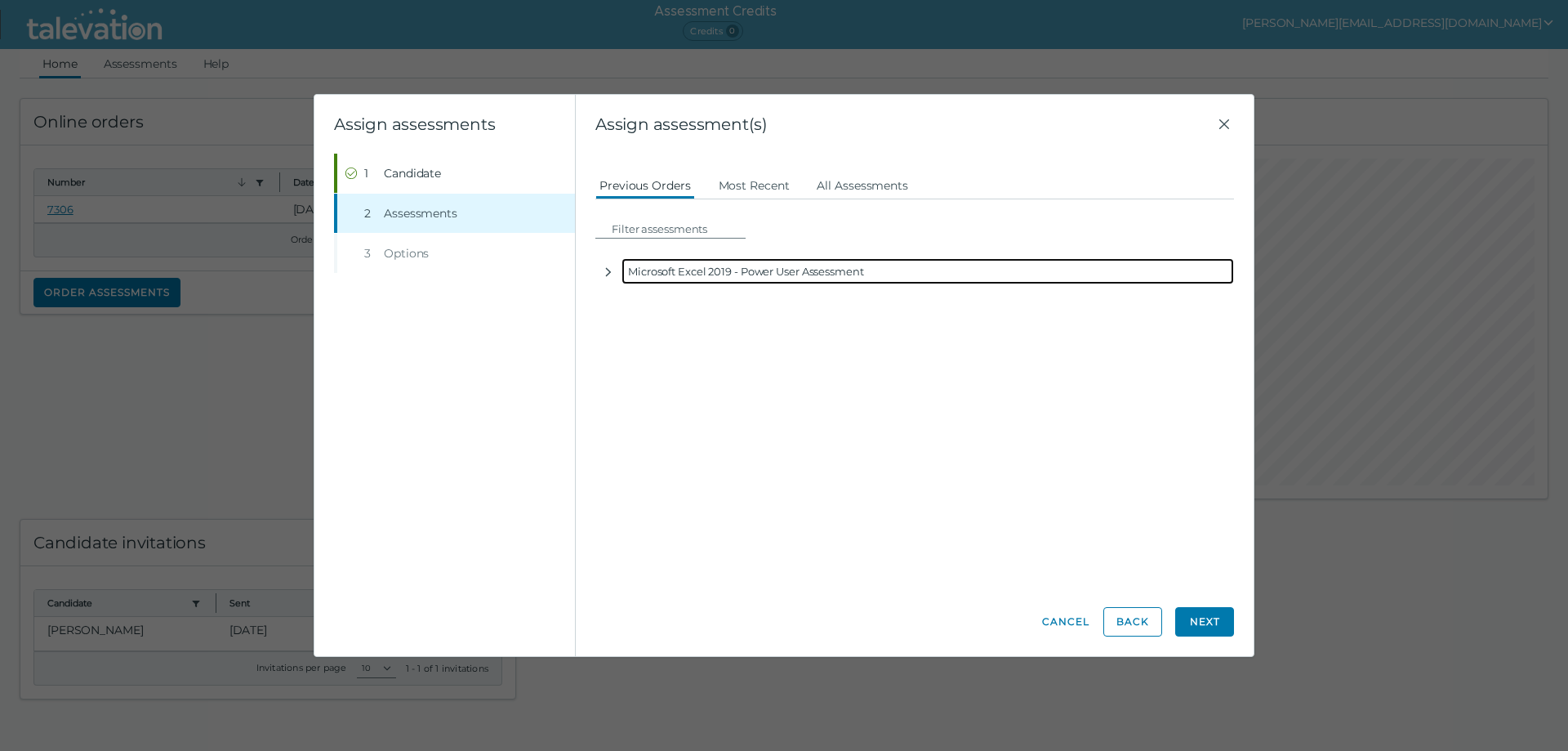
click at [646, 271] on div "Microsoft Excel 2019 - Power User Assessment" at bounding box center [928, 271] width 613 height 26
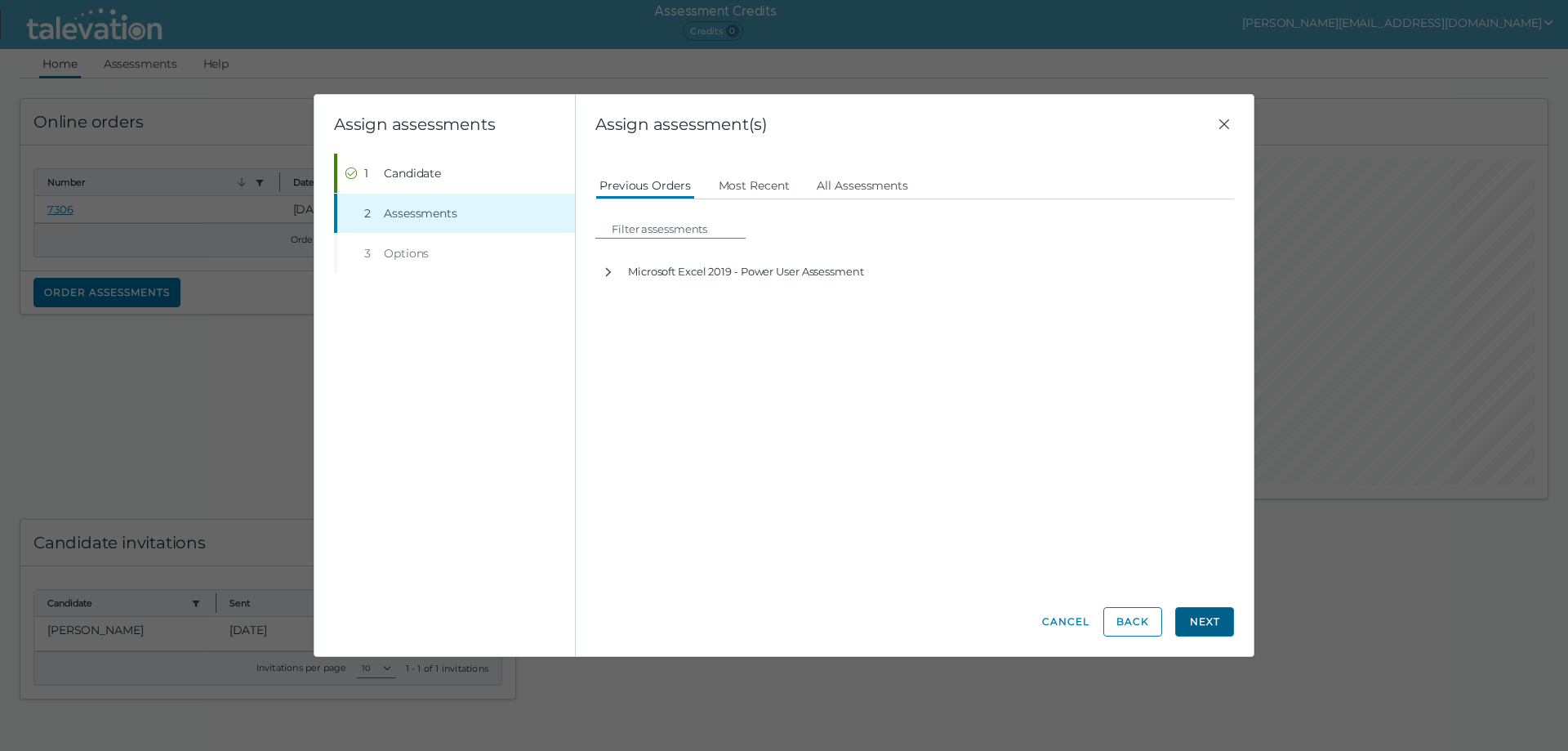
click at [1197, 623] on button "Next" at bounding box center [1204, 622] width 59 height 30
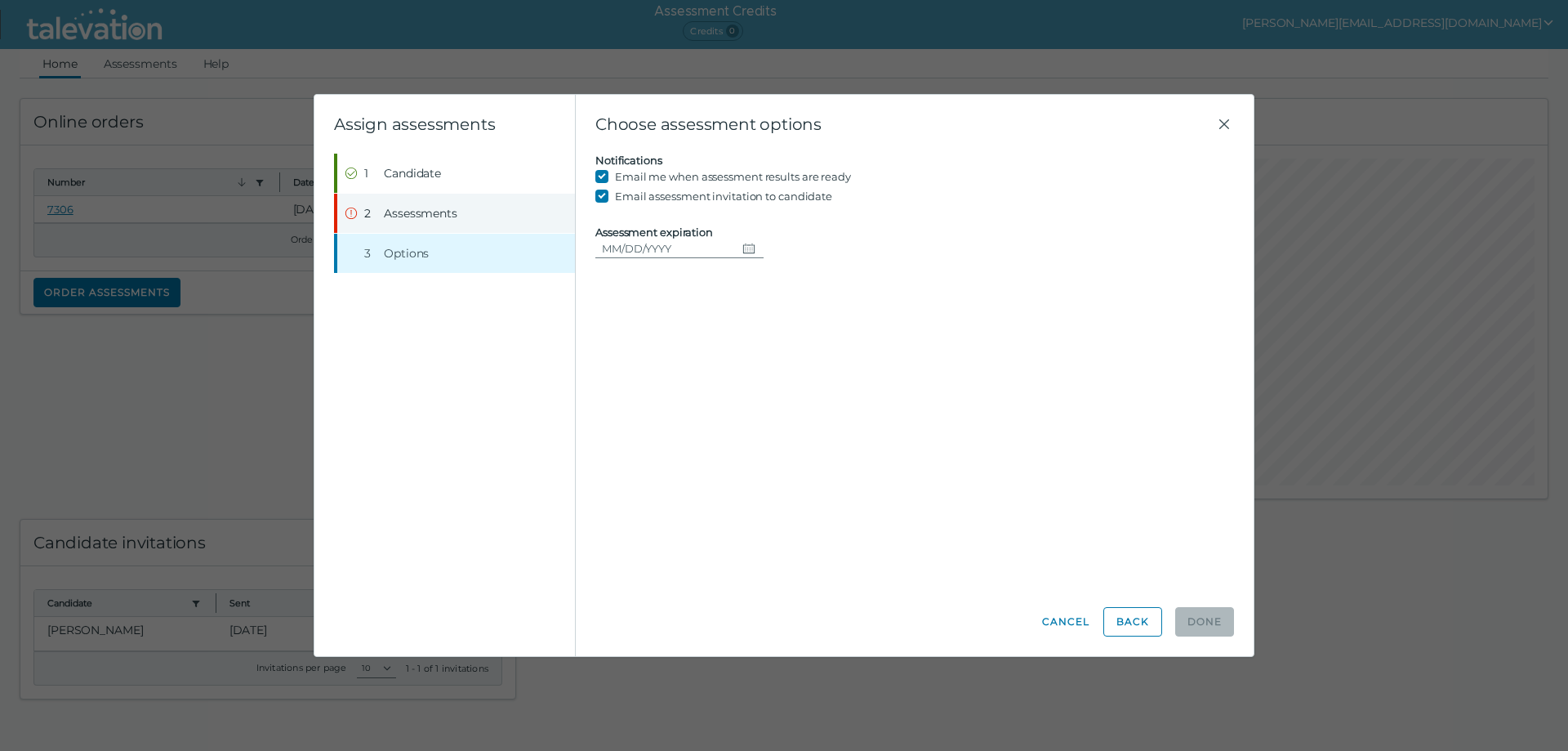
click at [420, 214] on span "Assessments" at bounding box center [420, 214] width 73 height 16
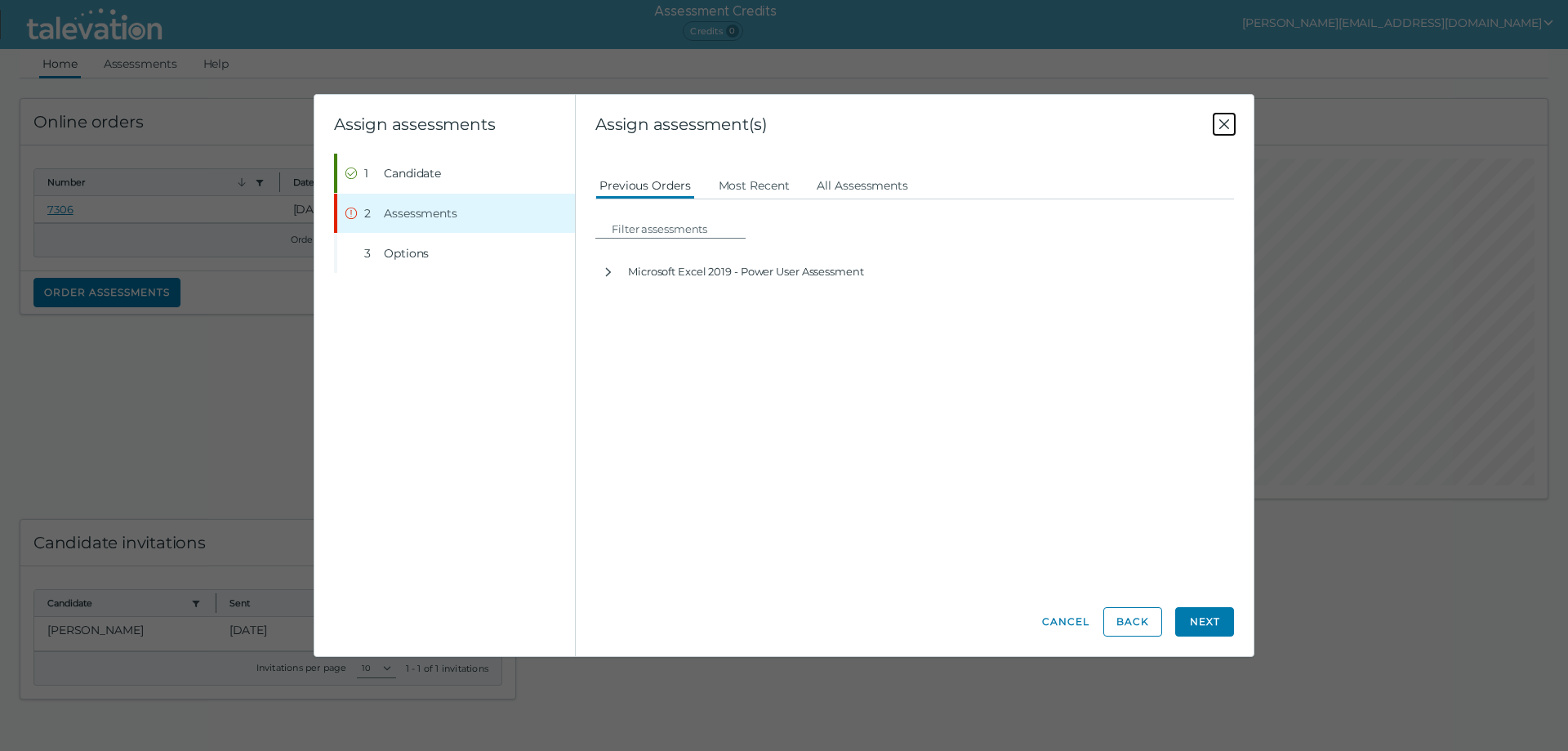
click at [1216, 123] on icon "Close" at bounding box center [1224, 124] width 20 height 20
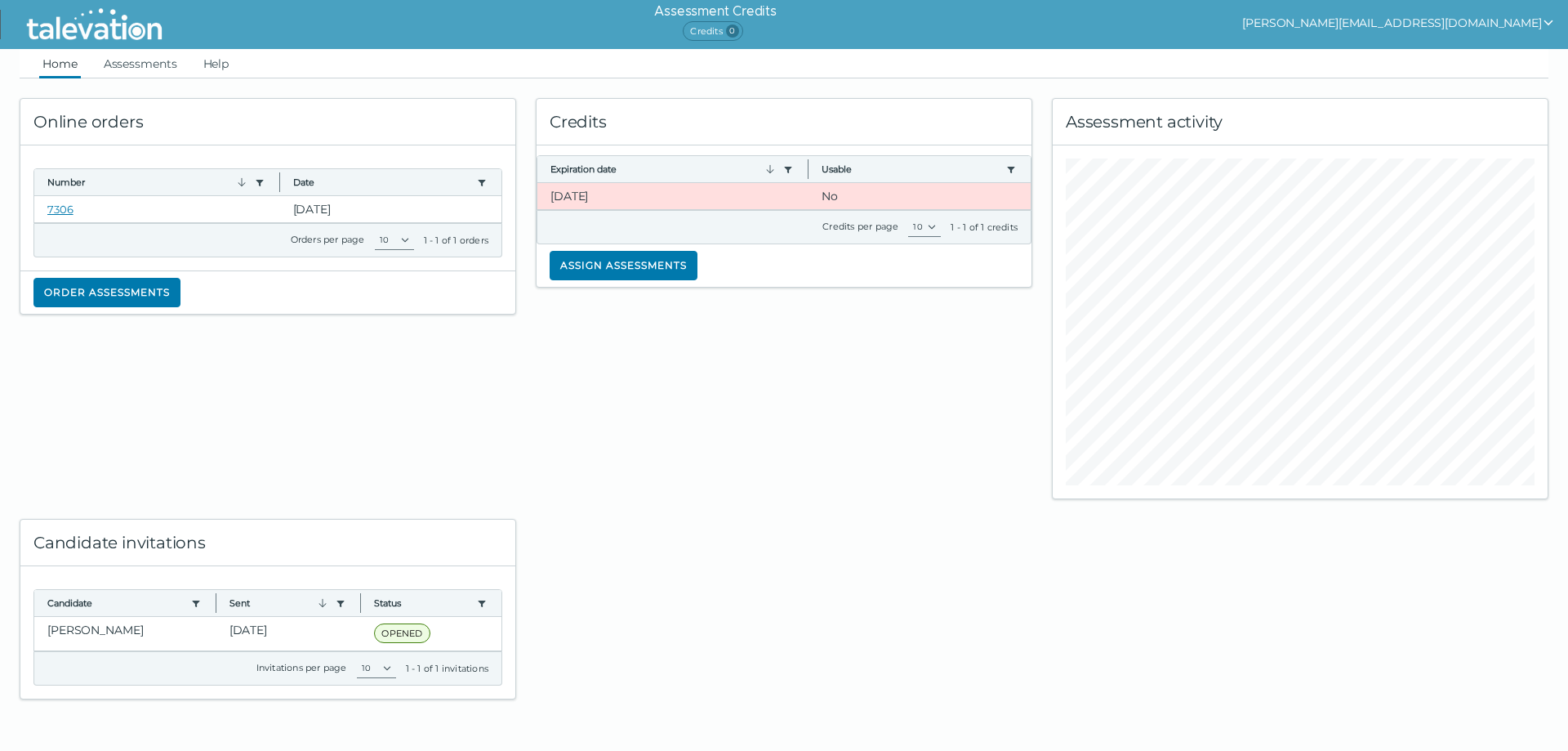
click at [1295, 103] on div "Assessment activity" at bounding box center [1299, 121] width 495 height 46
click at [148, 293] on button "Order assessments" at bounding box center [107, 292] width 147 height 30
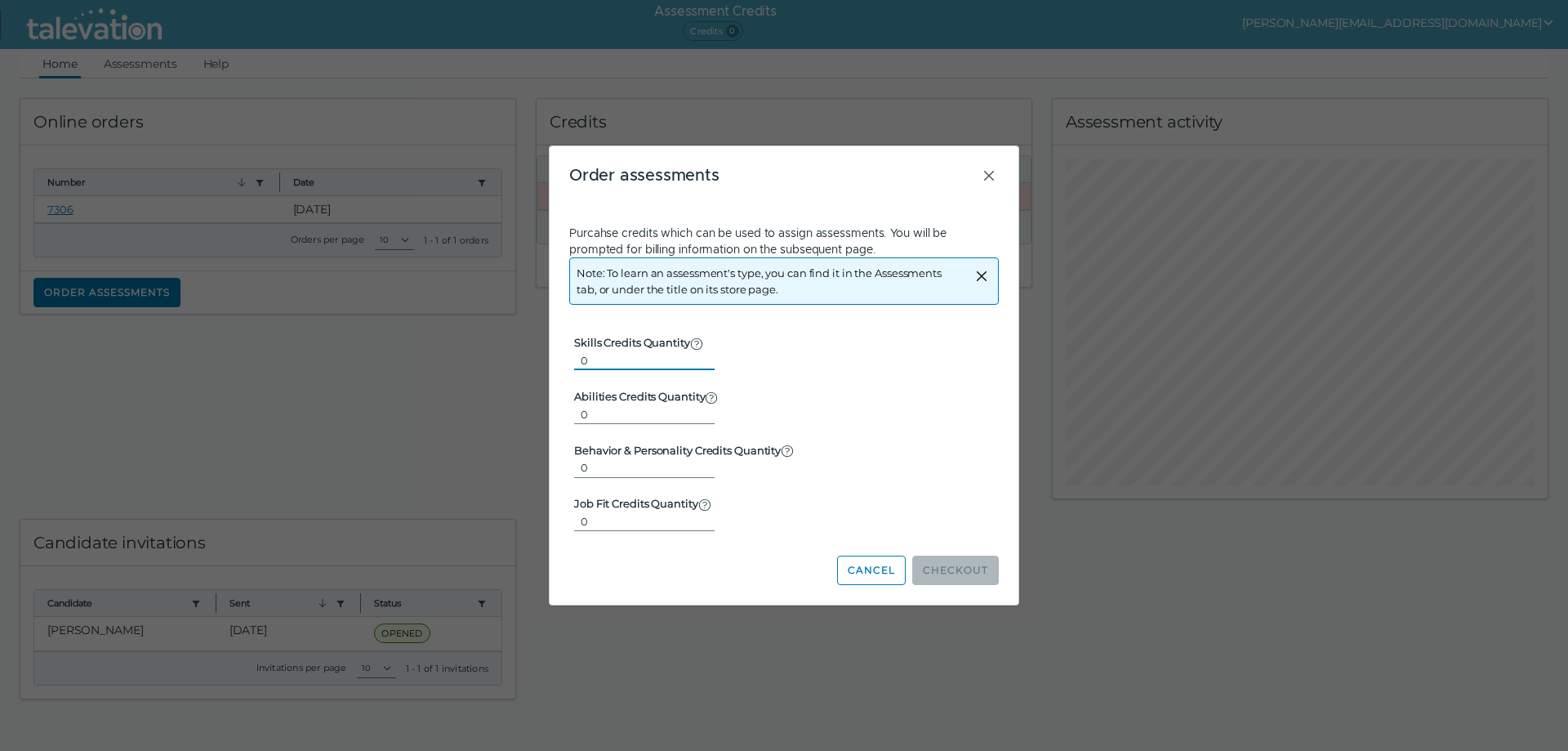
click at [663, 353] on input "0" at bounding box center [644, 361] width 140 height 20
type input "1"
click at [697, 356] on input "1" at bounding box center [644, 361] width 140 height 20
click at [986, 180] on icon "Close" at bounding box center [989, 176] width 20 height 20
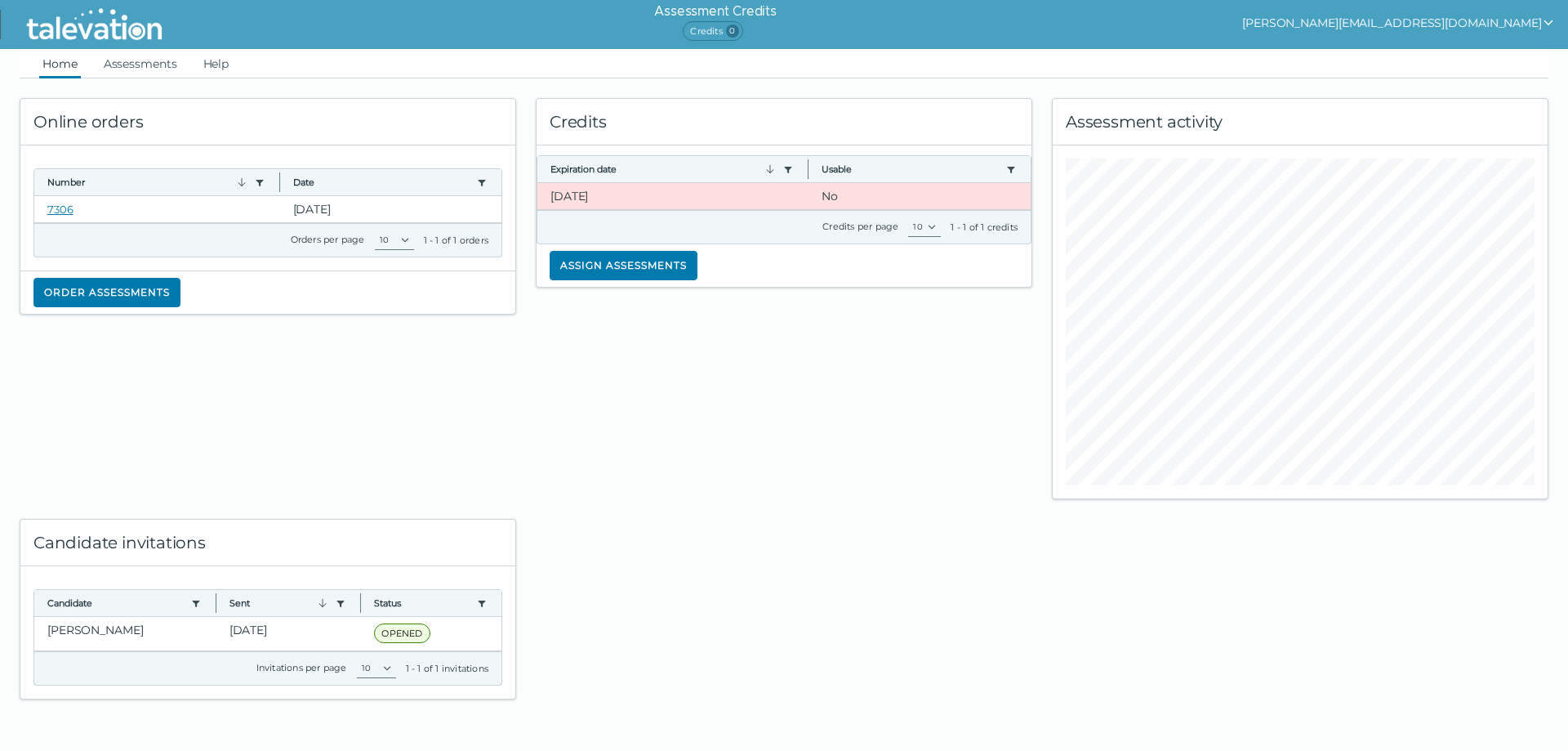
click at [742, 33] on span "Credits 0" at bounding box center [713, 31] width 60 height 20
click at [776, 17] on h6 "Assessment Credits" at bounding box center [715, 12] width 122 height 20
click at [626, 444] on div "Credits Expiration date Use left or right key to resize the column Usable Use l…" at bounding box center [784, 289] width 516 height 421
drag, startPoint x: 562, startPoint y: 533, endPoint x: 547, endPoint y: 583, distance: 52.2
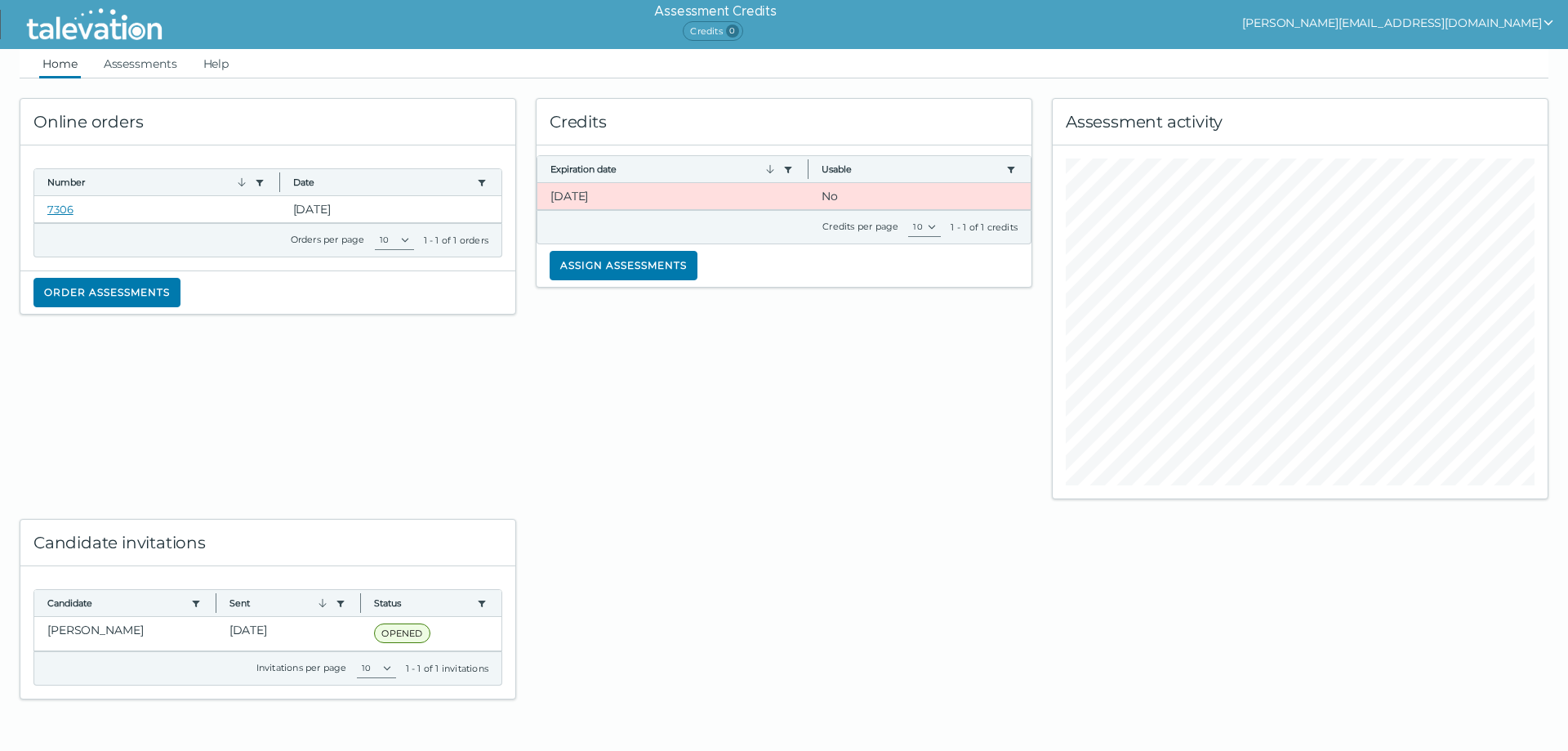
click at [560, 542] on div at bounding box center [784, 599] width 516 height 200
click at [933, 226] on select "10" at bounding box center [925, 227] width 33 height 20
click at [964, 224] on div "1 - 1 of 1 credits" at bounding box center [985, 227] width 67 height 13
click at [998, 230] on div "1 - 1 of 1 credits" at bounding box center [985, 227] width 67 height 13
click at [96, 292] on button "Order assessments" at bounding box center [107, 292] width 147 height 30
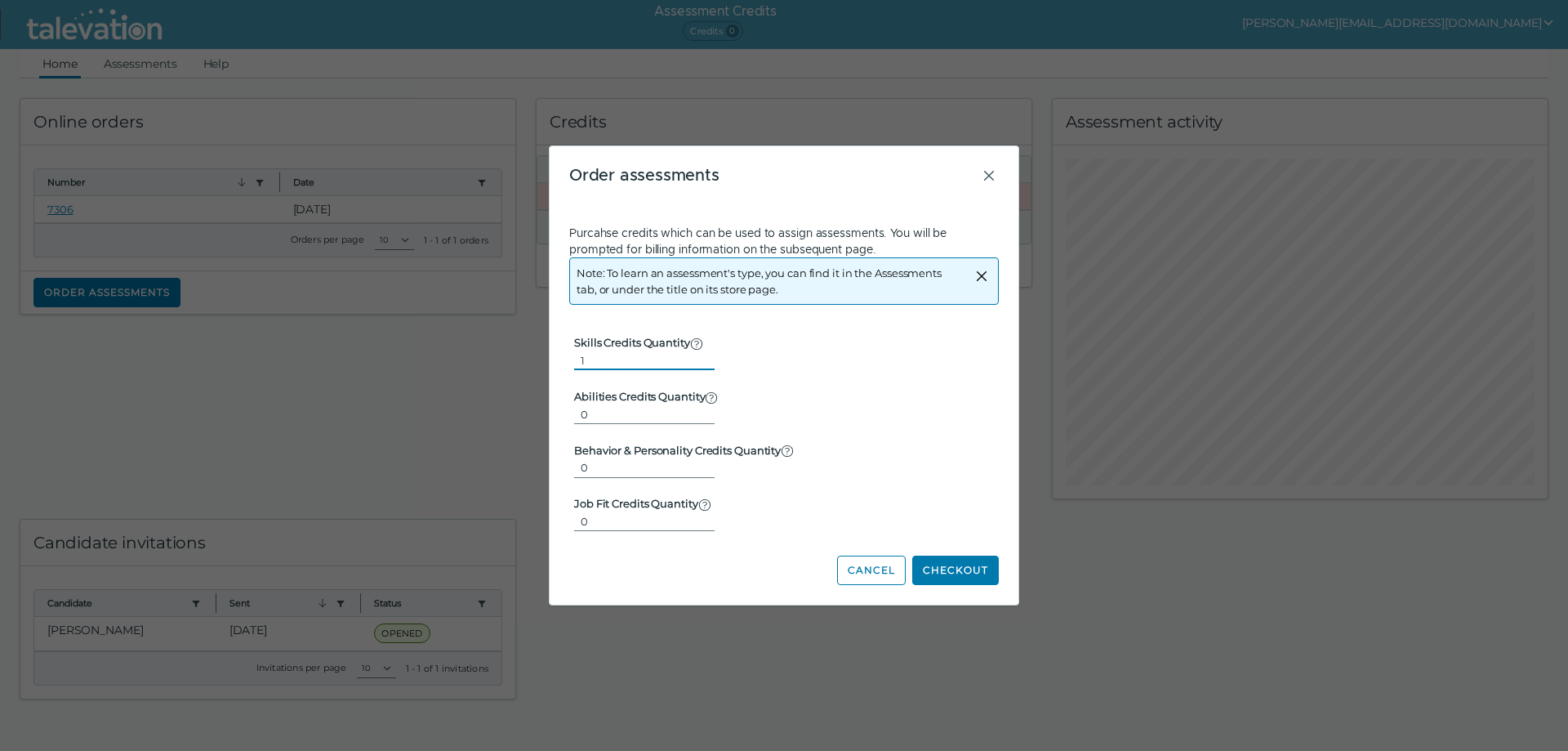
type input "1"
click at [697, 356] on input "1" at bounding box center [644, 361] width 140 height 20
click at [945, 575] on button "Checkout" at bounding box center [956, 570] width 87 height 30
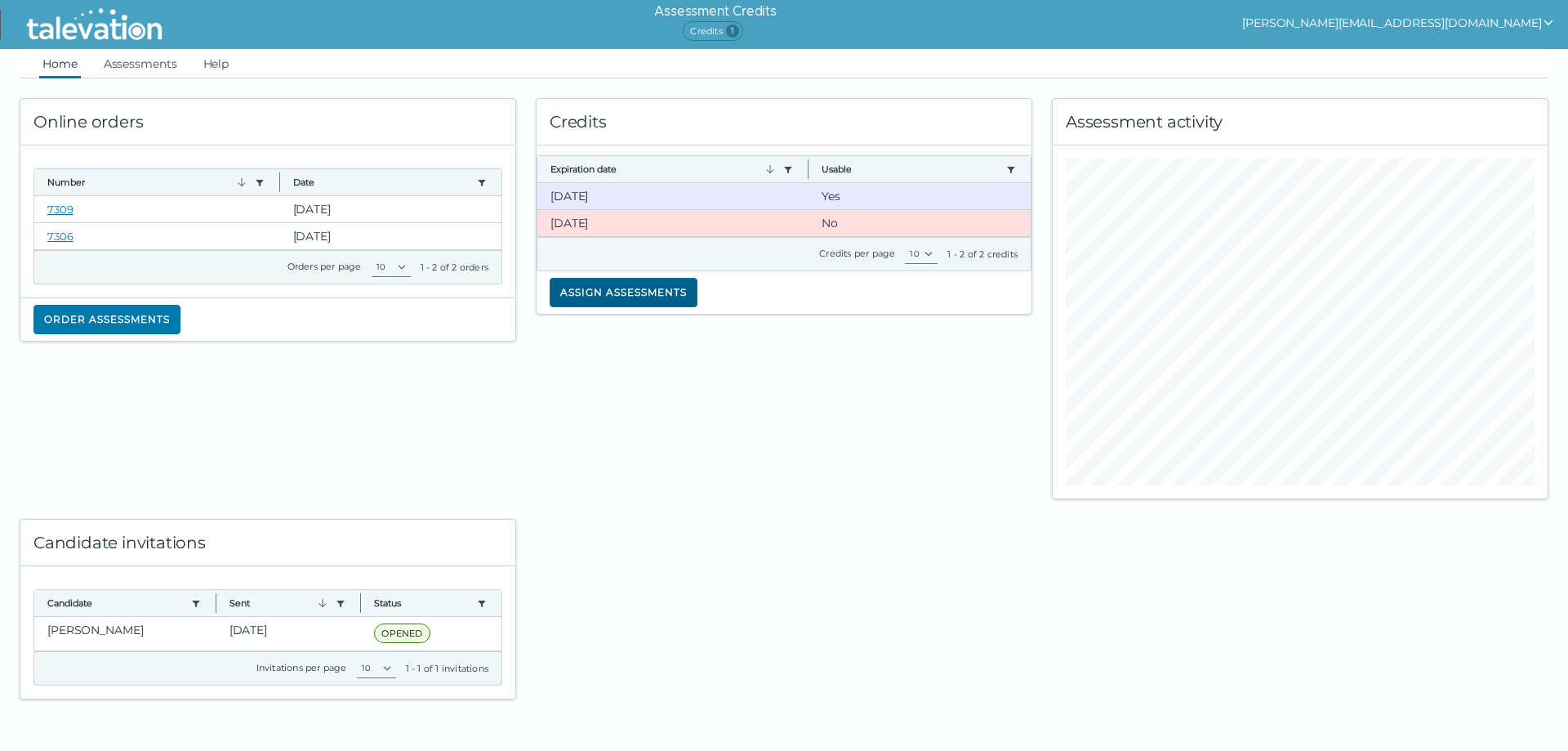
click at [612, 290] on button "Assign assessments" at bounding box center [624, 292] width 148 height 30
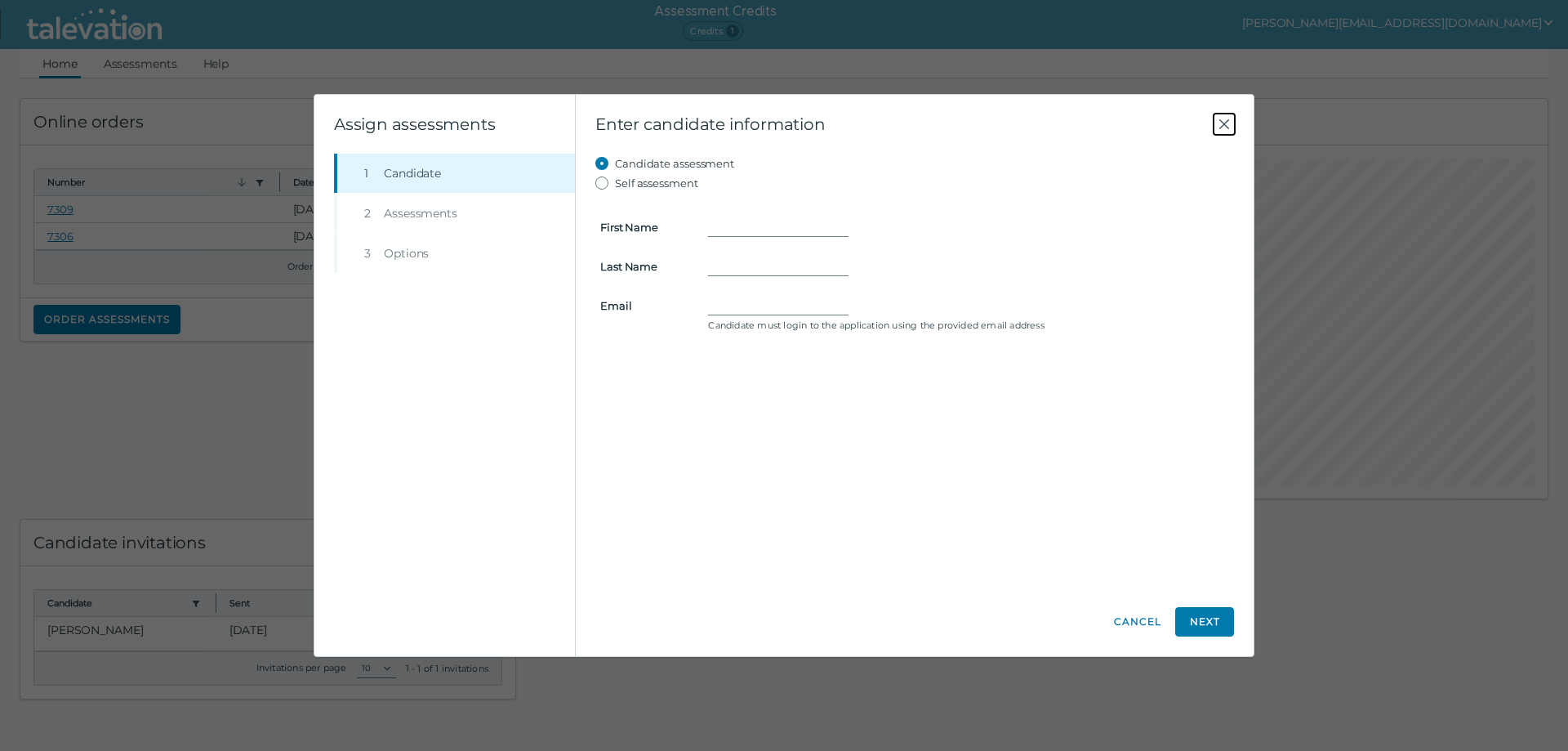
click at [1224, 121] on icon "Close" at bounding box center [1224, 124] width 20 height 20
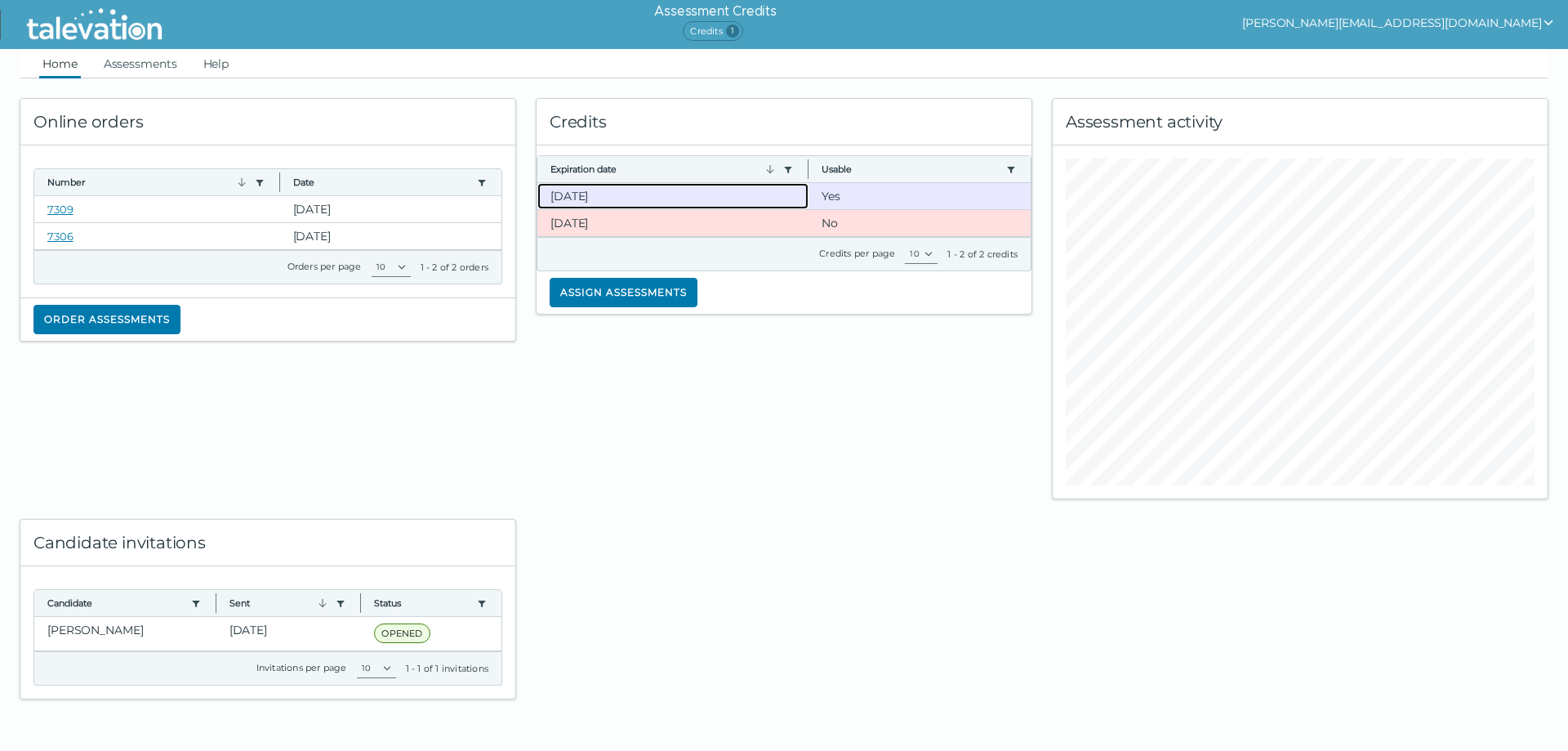
click at [593, 195] on clr-dg-cell "[DATE]" at bounding box center [673, 195] width 272 height 26
click at [605, 297] on button "Assign assessments" at bounding box center [624, 292] width 148 height 30
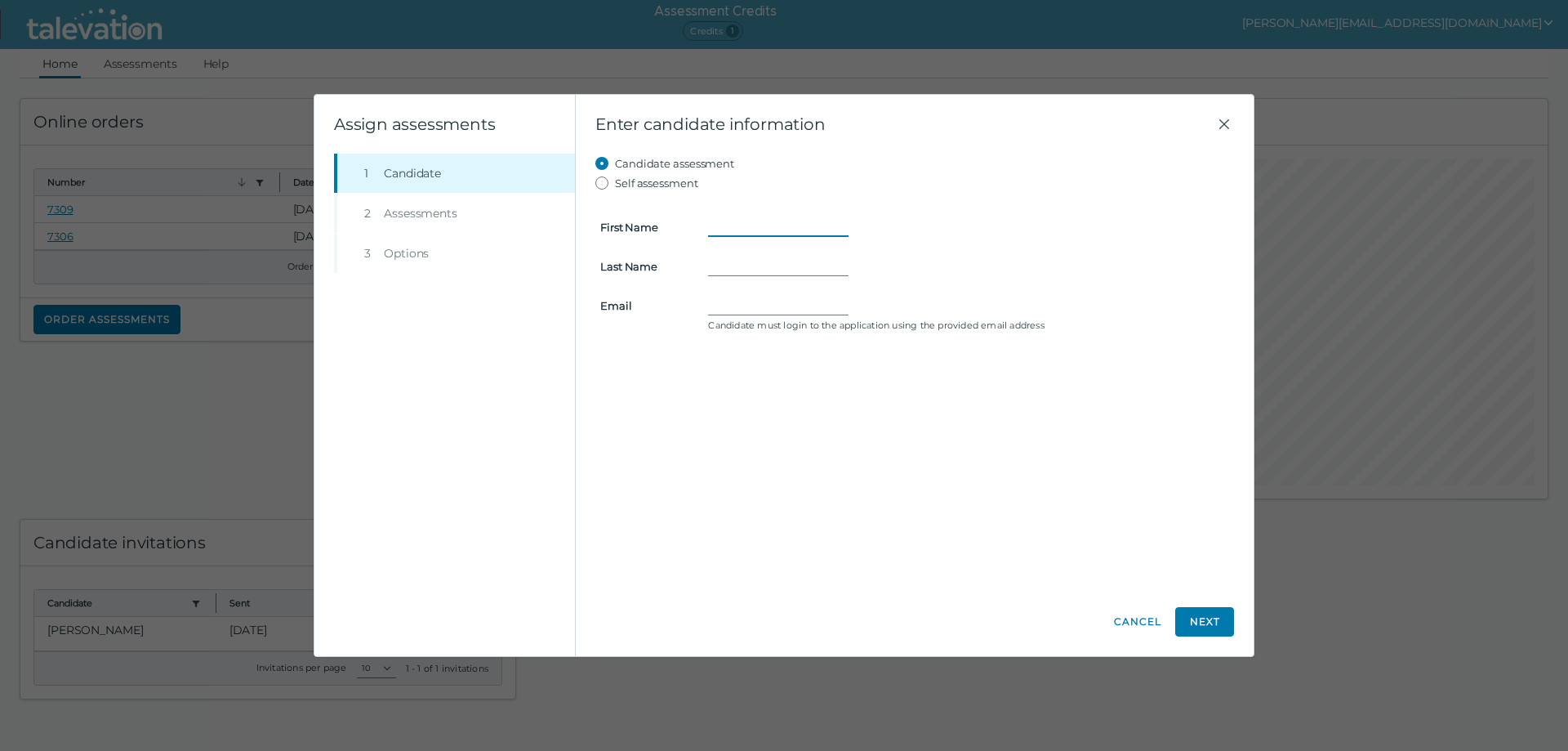
click at [733, 218] on input "First Name" at bounding box center [778, 227] width 140 height 20
type input "[PERSON_NAME]"
click at [728, 271] on input "Last Name" at bounding box center [778, 267] width 140 height 20
type input "[PERSON_NAME]"
click at [713, 312] on input "Email" at bounding box center [778, 306] width 140 height 20
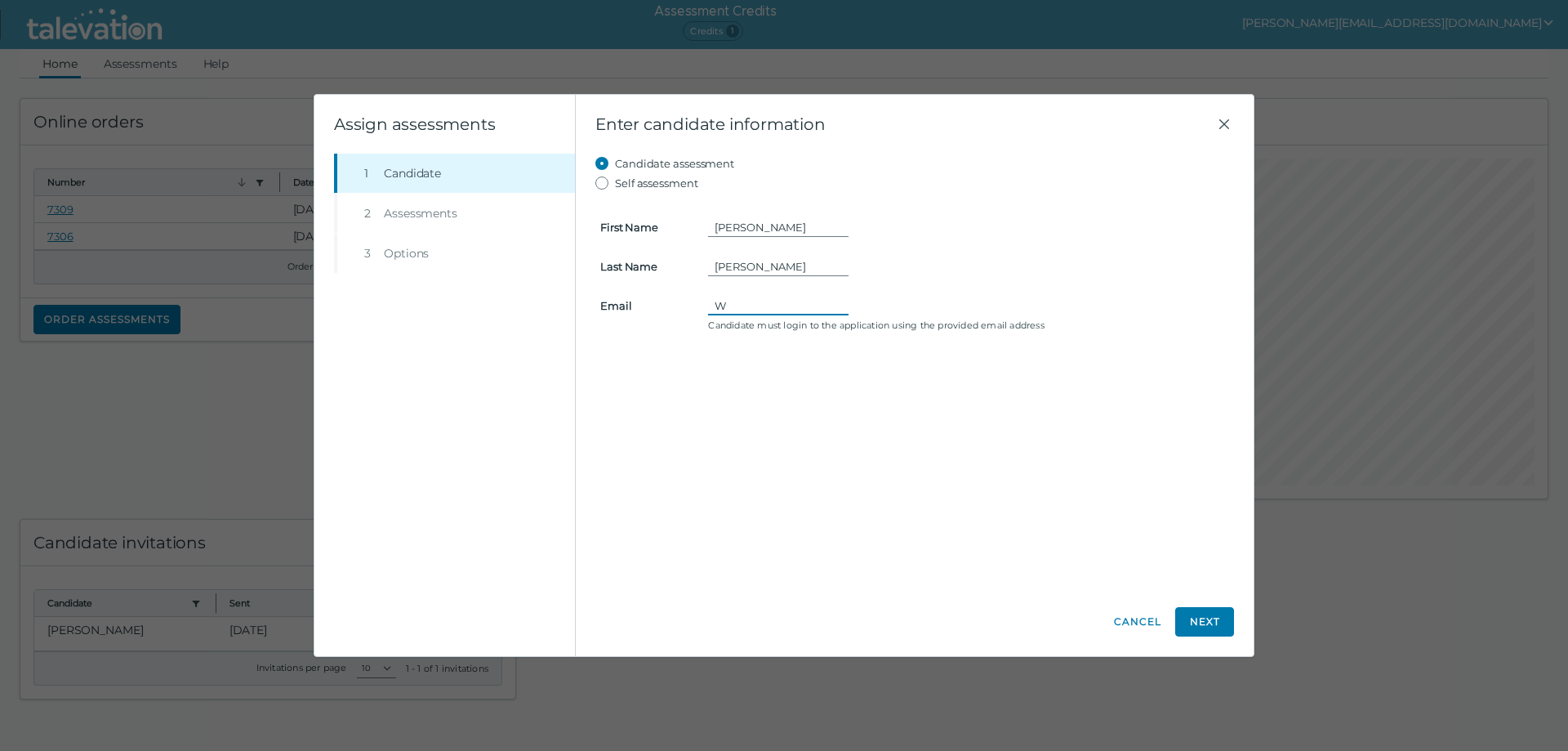
type input "[EMAIL_ADDRESS][PERSON_NAME][DOMAIN_NAME]"
click at [1212, 623] on button "Next" at bounding box center [1204, 622] width 59 height 30
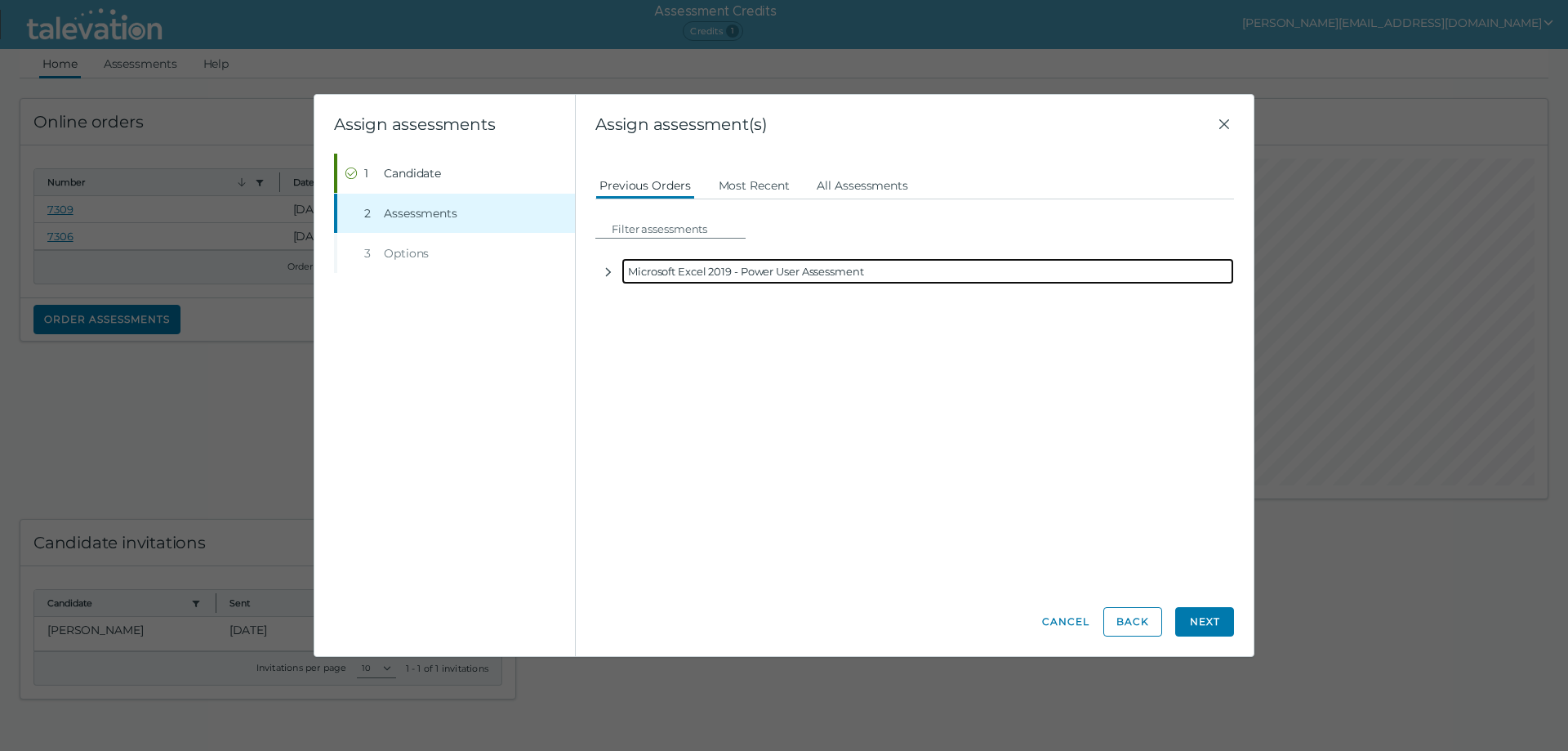
click at [648, 273] on div "Microsoft Excel 2019 - Power User Assessment" at bounding box center [928, 271] width 613 height 26
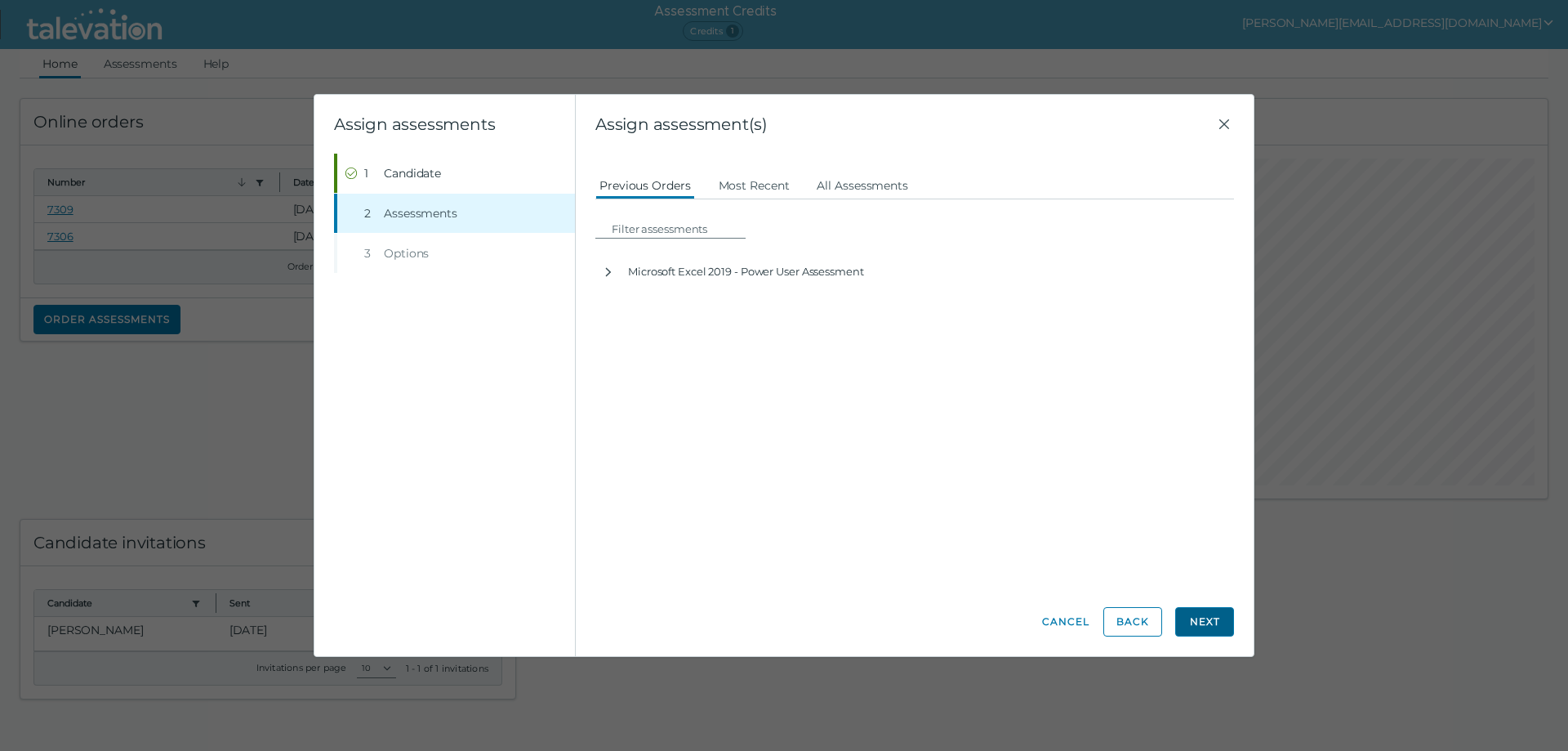
click at [1212, 624] on button "Next" at bounding box center [1204, 622] width 59 height 30
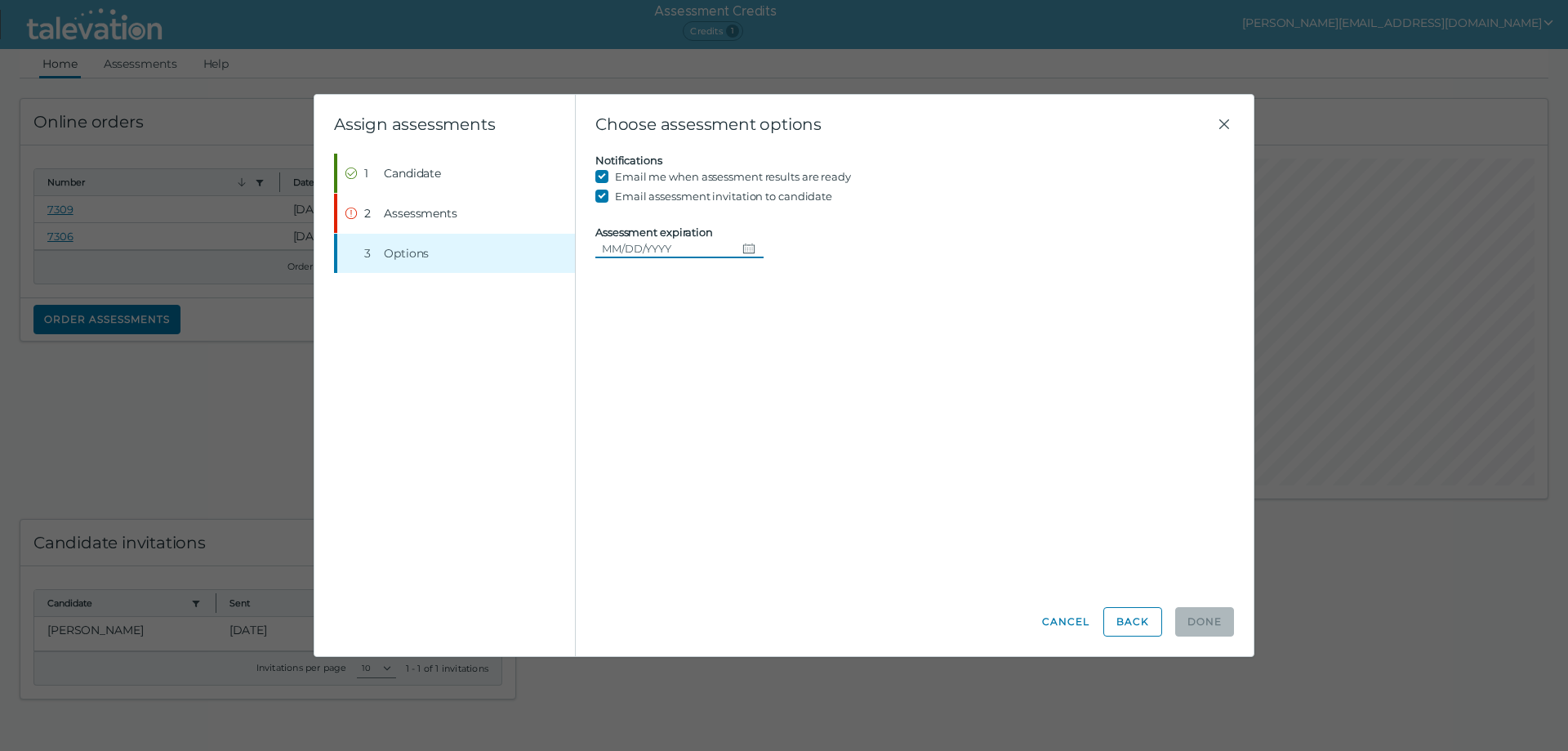
click at [743, 251] on icon "Choose date" at bounding box center [749, 248] width 12 height 10
click at [807, 415] on button "16" at bounding box center [800, 415] width 30 height 30
type input "[DATE]"
drag, startPoint x: 808, startPoint y: 324, endPoint x: 751, endPoint y: 309, distance: 58.9
click at [800, 322] on div "Candidate assessment Self assessment First Name Winston Last Name Graham Email …" at bounding box center [915, 371] width 638 height 434
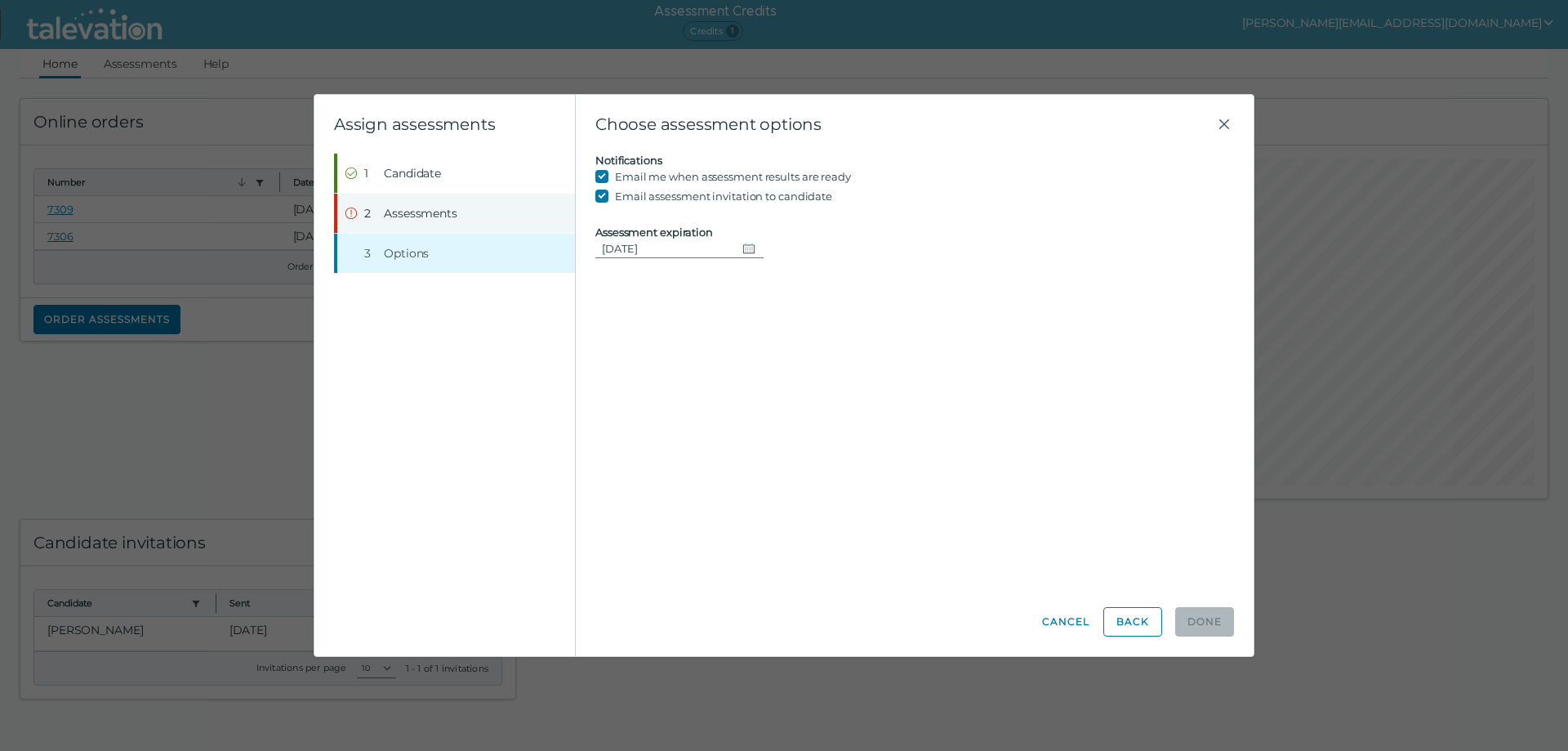
click at [396, 220] on span "Assessments" at bounding box center [420, 214] width 73 height 16
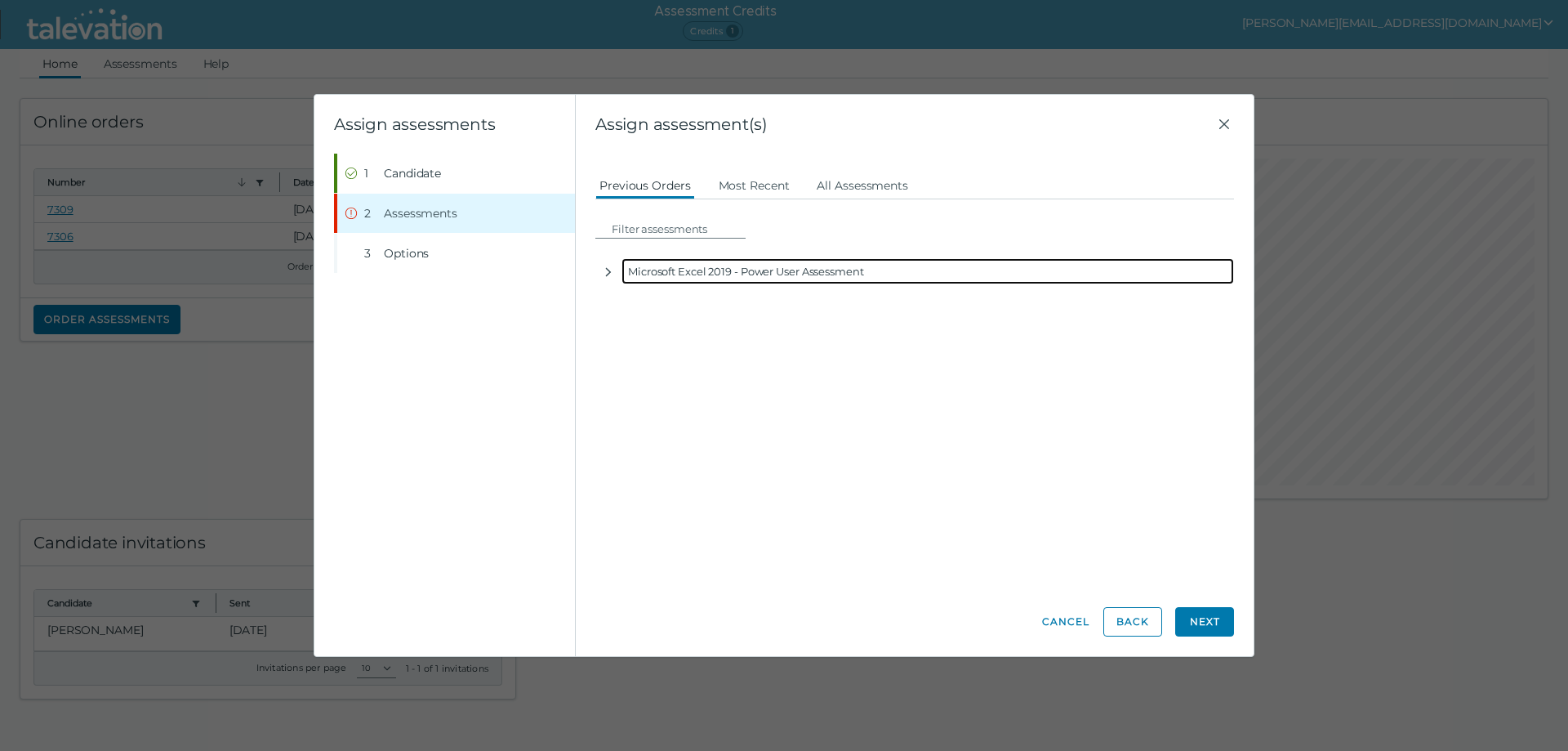
click at [700, 273] on div "Microsoft Excel 2019 - Power User Assessment" at bounding box center [928, 271] width 613 height 26
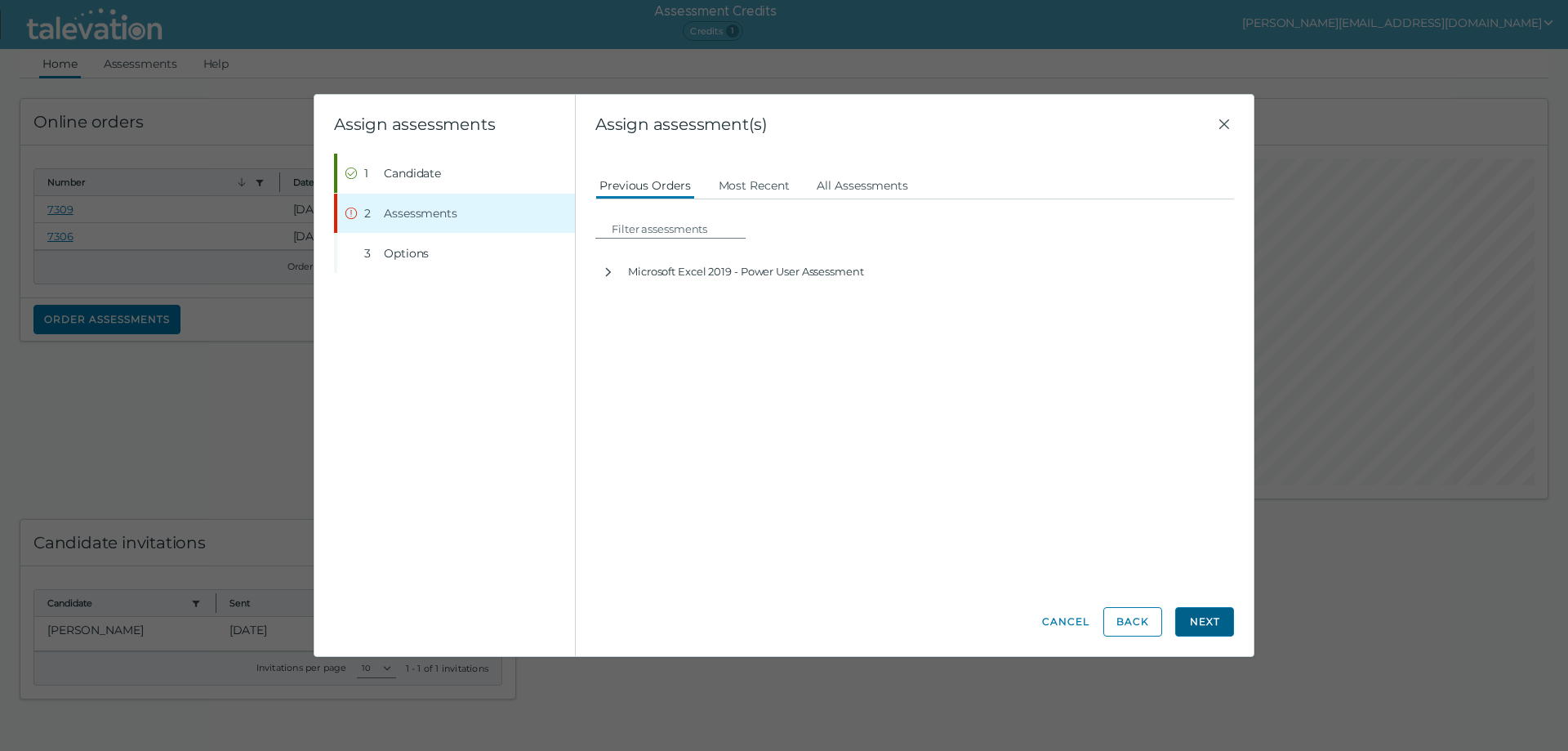
click at [1207, 630] on button "Next" at bounding box center [1204, 622] width 59 height 30
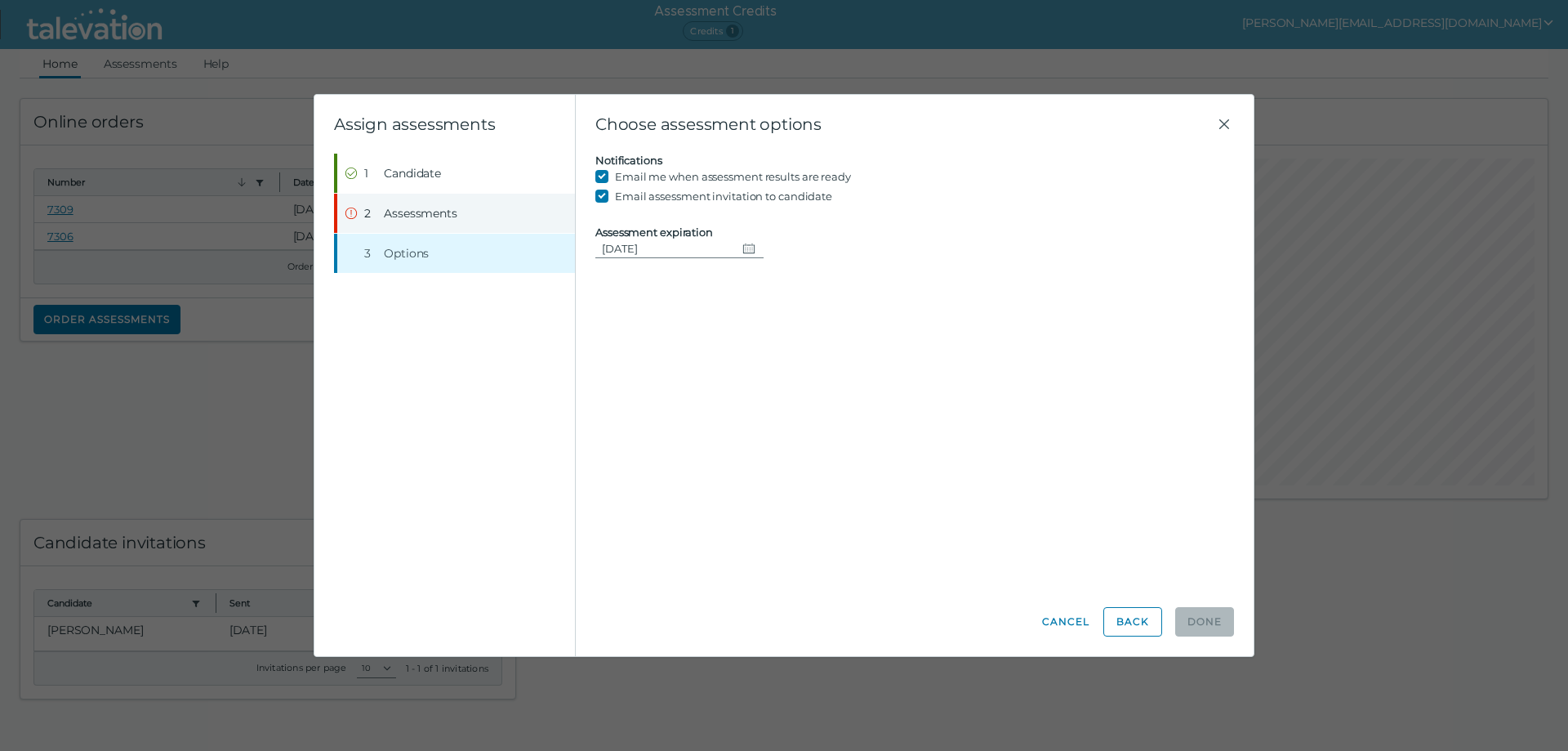
click at [405, 228] on button "Step 2 Assessments" at bounding box center [456, 213] width 238 height 39
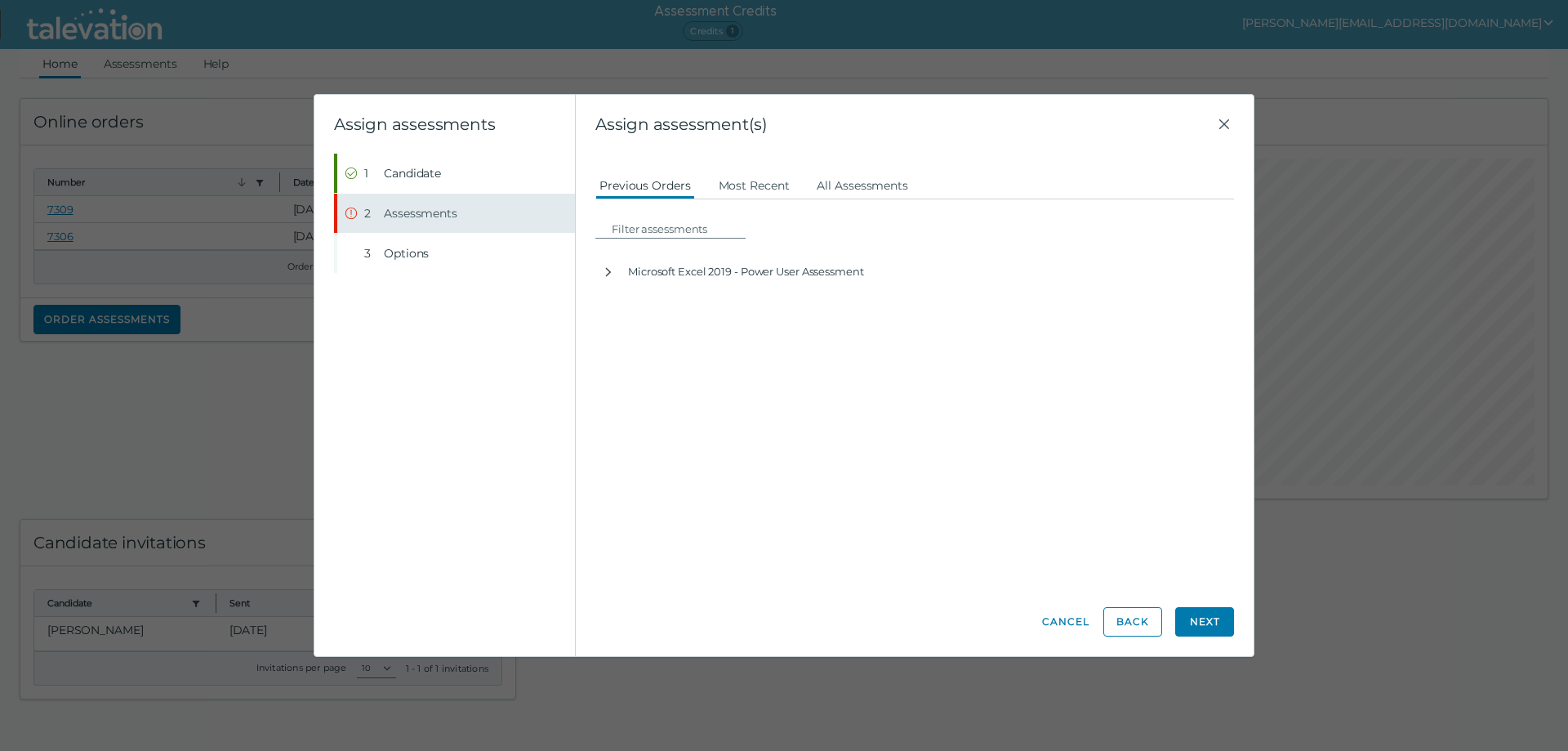
click at [404, 213] on span "Assessments" at bounding box center [420, 214] width 73 height 16
click at [196, 227] on div "Beginning of Modal Content Assign assessments Step 1 Candidate Step 2 Assessmen…" at bounding box center [784, 376] width 1568 height 751
click at [1222, 118] on icon "Close" at bounding box center [1224, 124] width 20 height 20
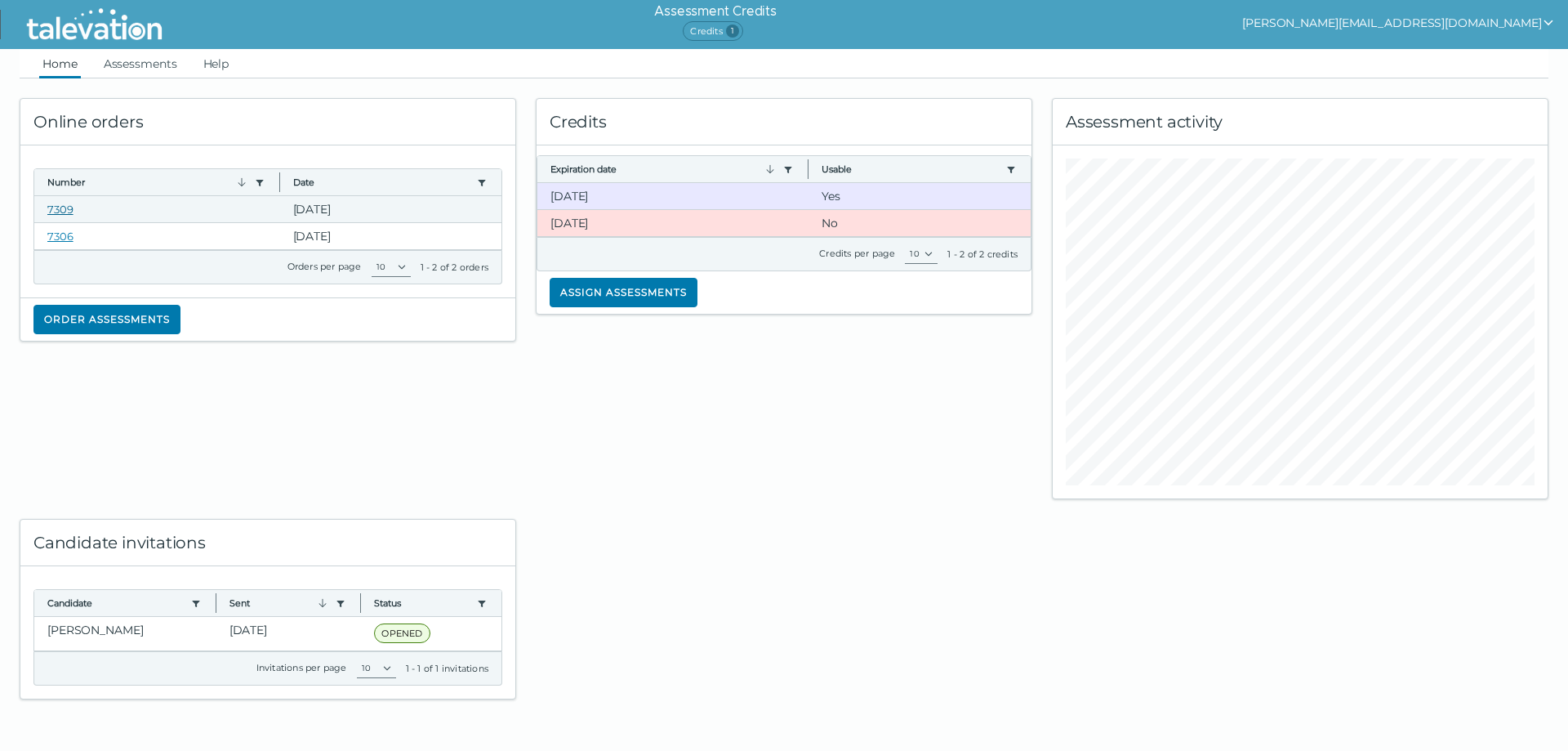
click at [60, 208] on link "7309" at bounding box center [60, 209] width 26 height 13
click at [63, 207] on link "7309" at bounding box center [60, 209] width 26 height 13
click at [579, 196] on clr-dg-cell "[DATE]" at bounding box center [673, 195] width 272 height 26
click at [51, 207] on link "7309" at bounding box center [60, 209] width 26 height 13
click at [585, 195] on clr-dg-cell "[DATE]" at bounding box center [673, 195] width 272 height 26
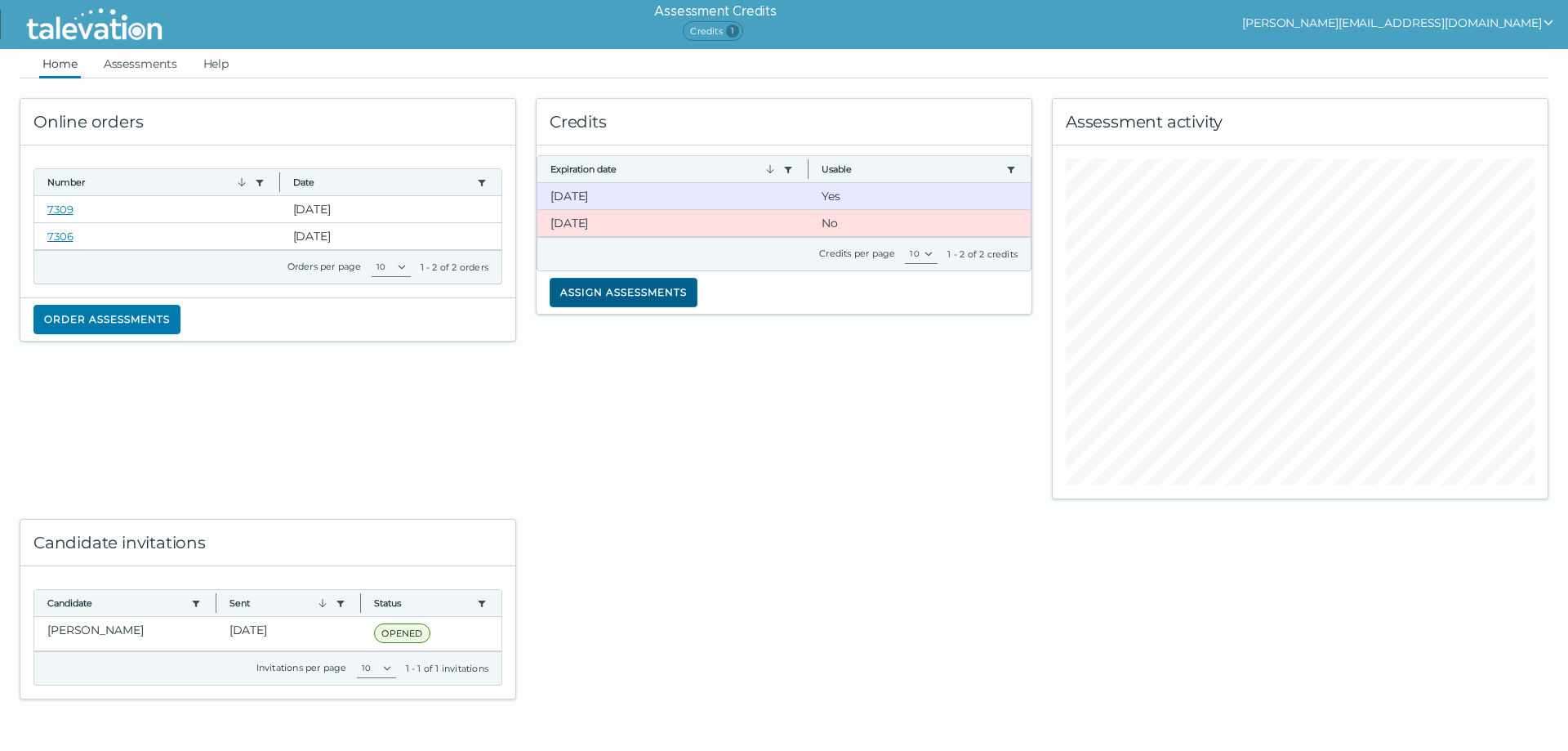
click at [604, 300] on button "Assign assessments" at bounding box center [624, 292] width 148 height 30
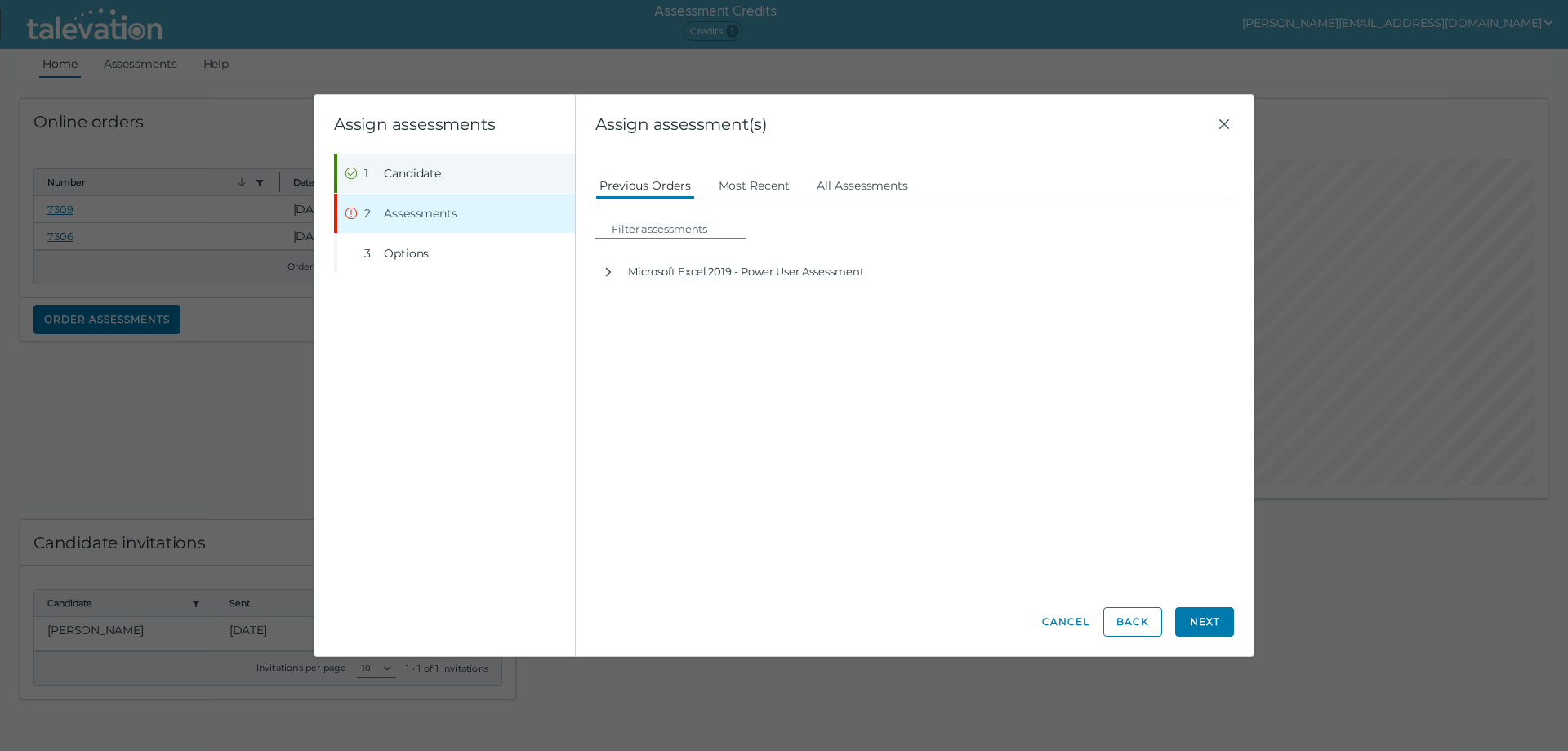
click at [432, 174] on span "Candidate" at bounding box center [412, 173] width 57 height 16
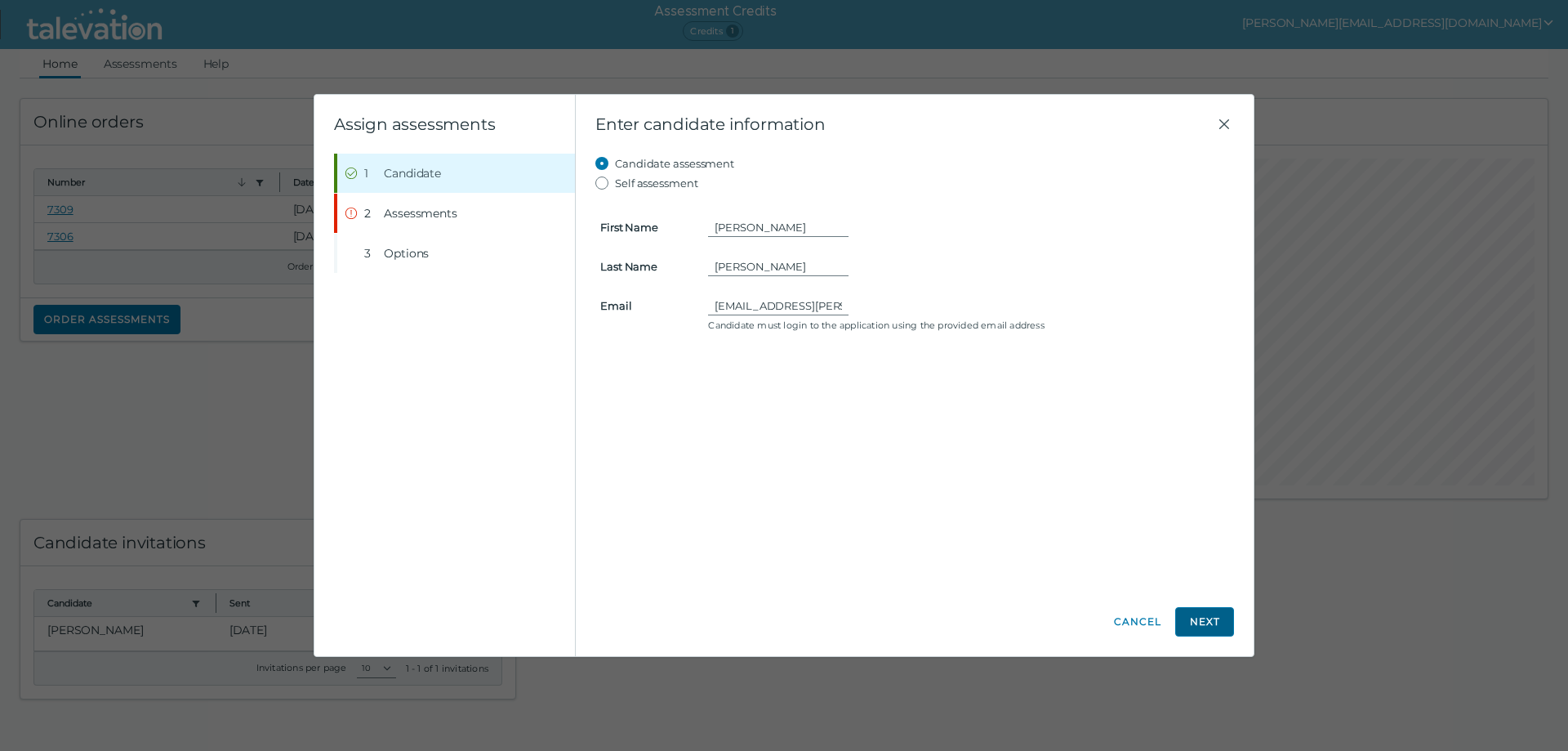
click at [1202, 625] on button "Next" at bounding box center [1204, 622] width 59 height 30
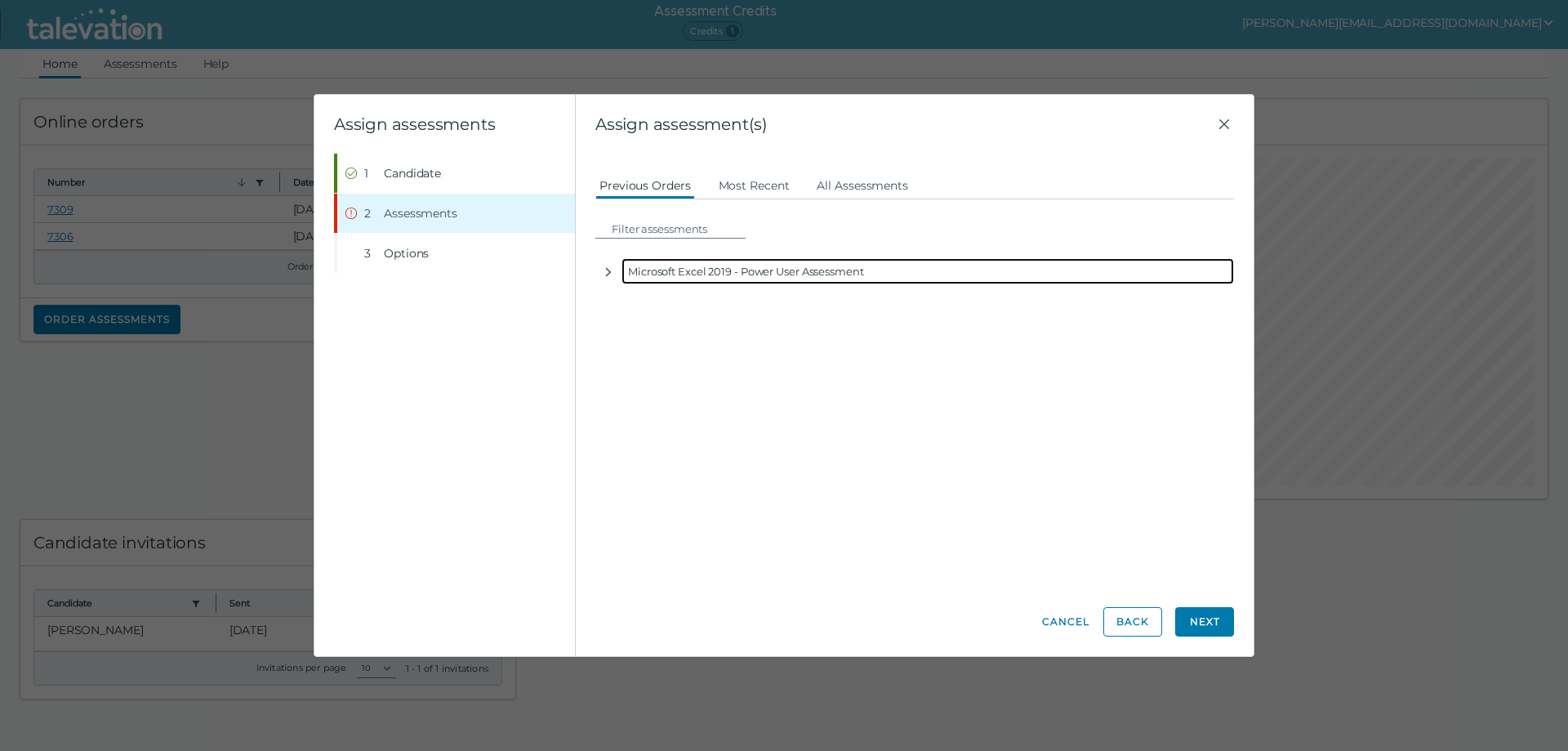
click at [662, 277] on div "Microsoft Excel 2019 - Power User Assessment" at bounding box center [928, 271] width 613 height 26
click at [604, 270] on icon "button" at bounding box center [609, 272] width 13 height 13
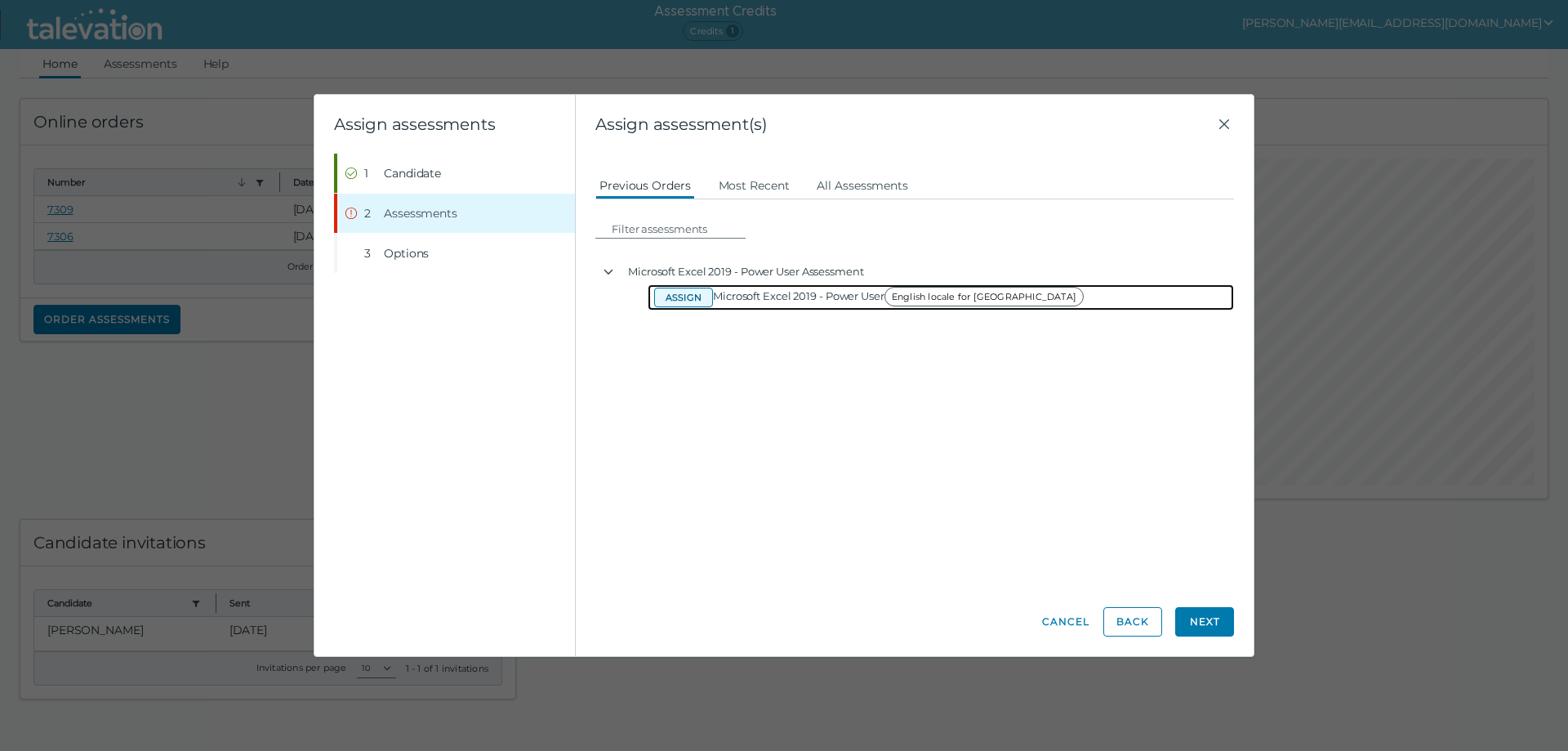
click at [687, 301] on button "Assign" at bounding box center [684, 298] width 59 height 20
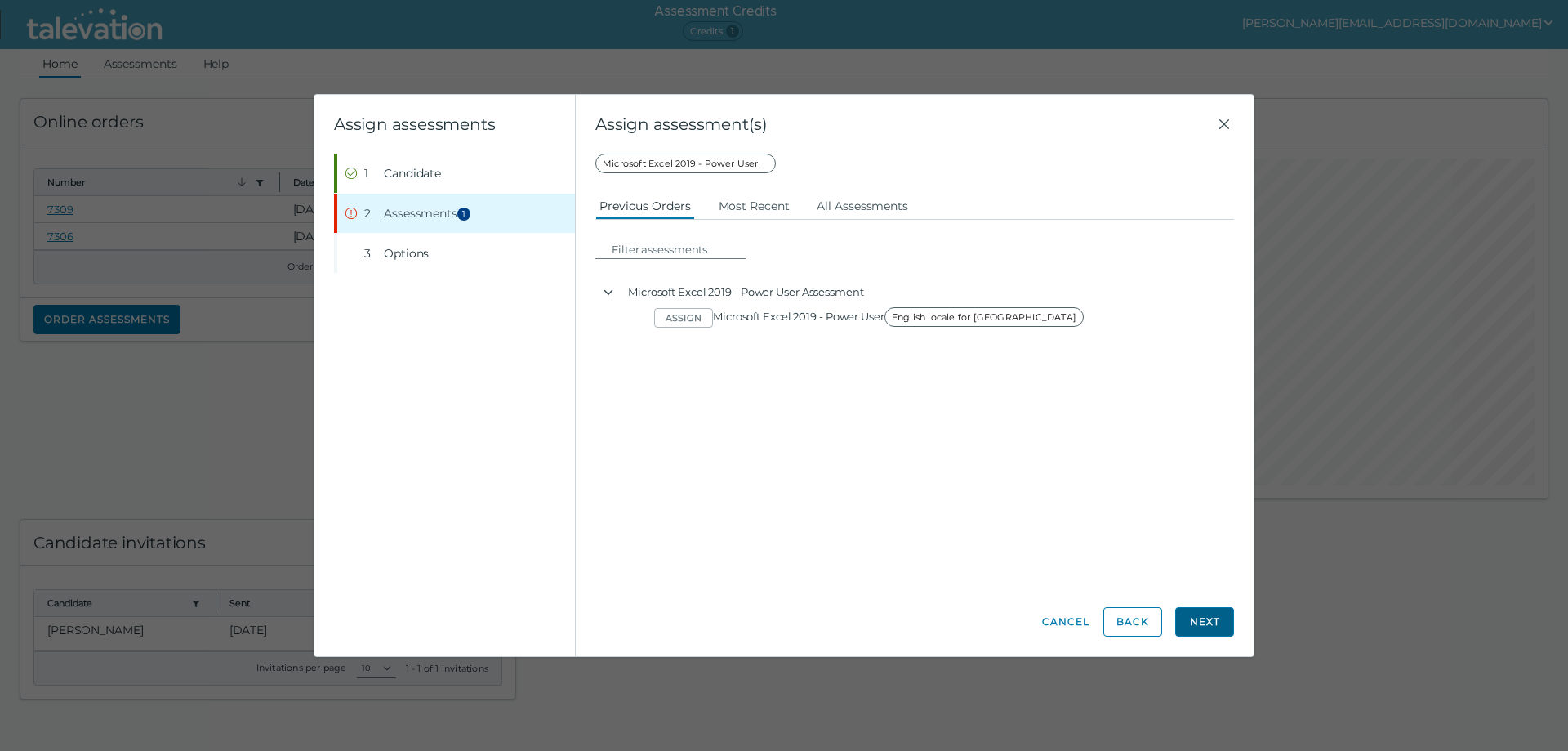
click at [1203, 625] on button "Next" at bounding box center [1204, 622] width 59 height 30
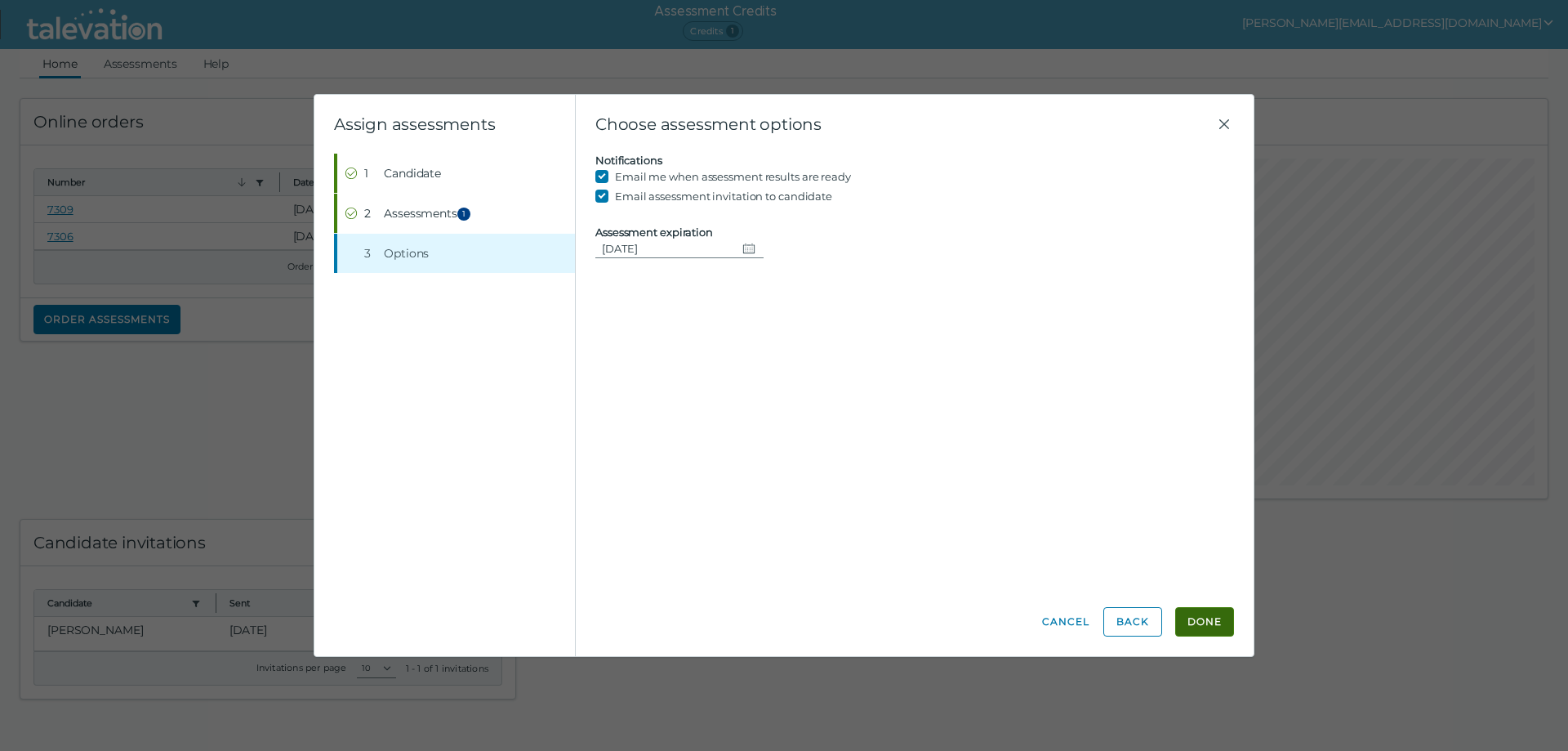
click at [1204, 616] on button "Done" at bounding box center [1204, 622] width 59 height 30
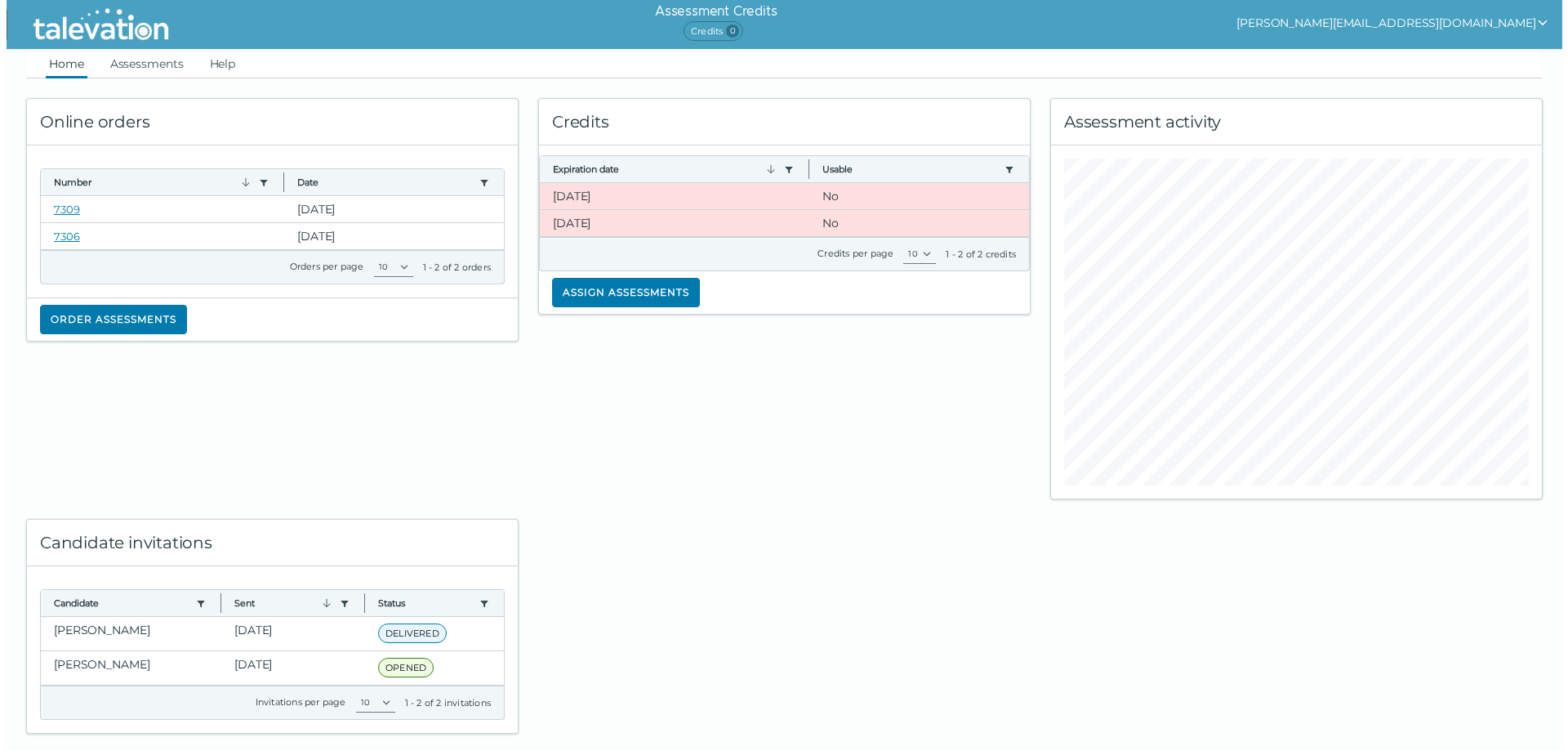
scroll to position [22, 0]
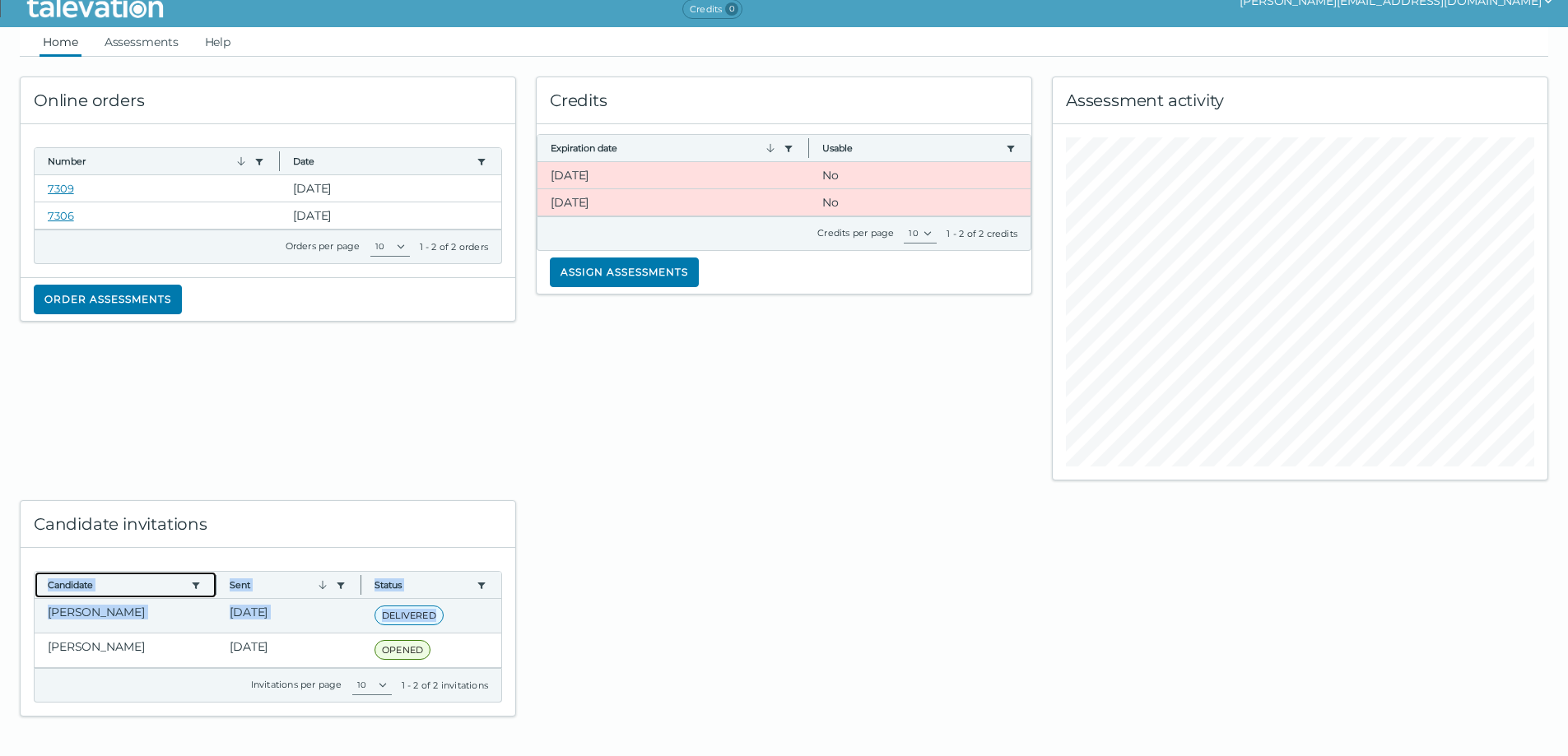
drag, startPoint x: 46, startPoint y: 583, endPoint x: 445, endPoint y: 617, distance: 400.4
click at [445, 617] on div "Candidate Use left or right key to resize the column Sent Use left or right key…" at bounding box center [268, 620] width 466 height 97
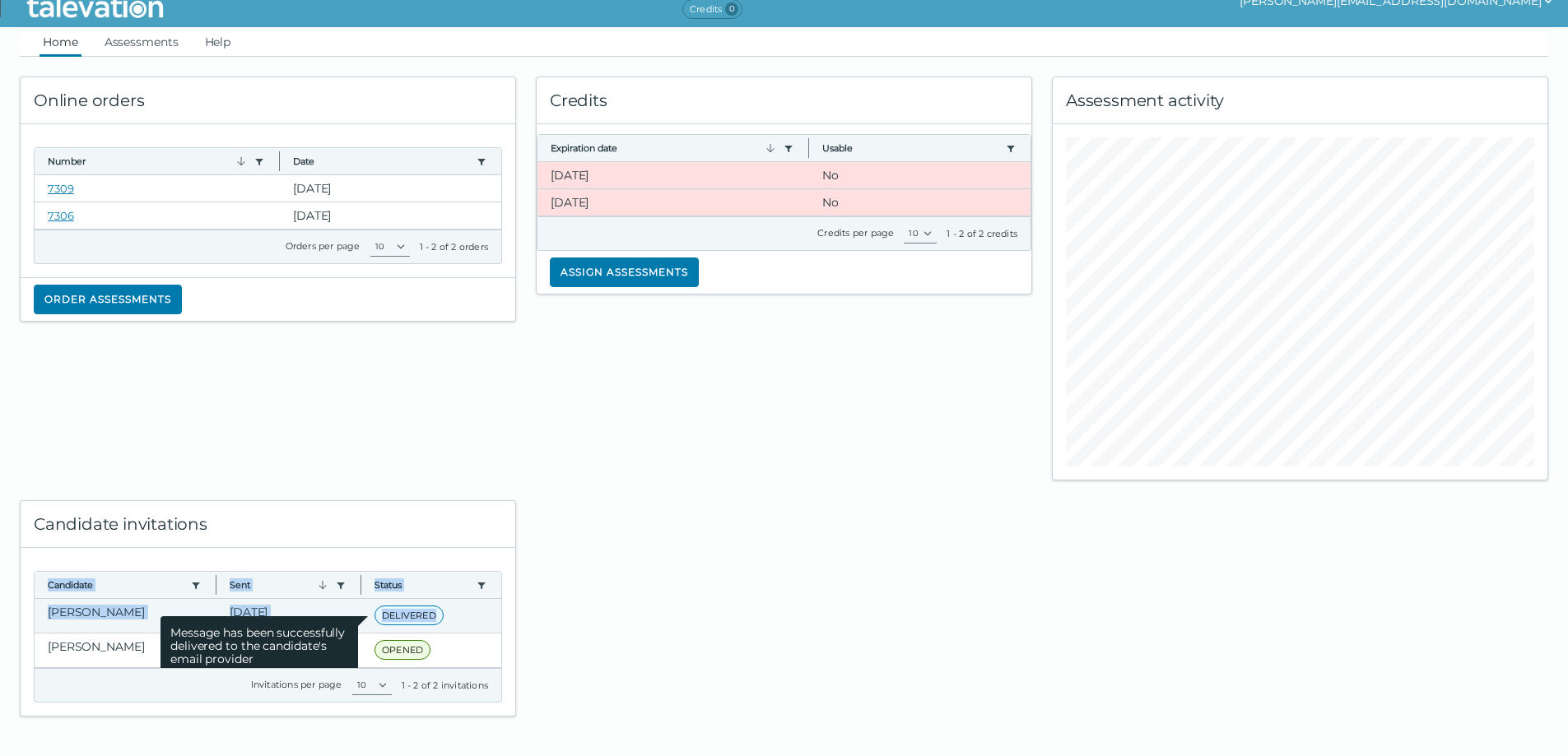
copy div "Candidate Use left or right key to resize the column Sent Use left or right key…"
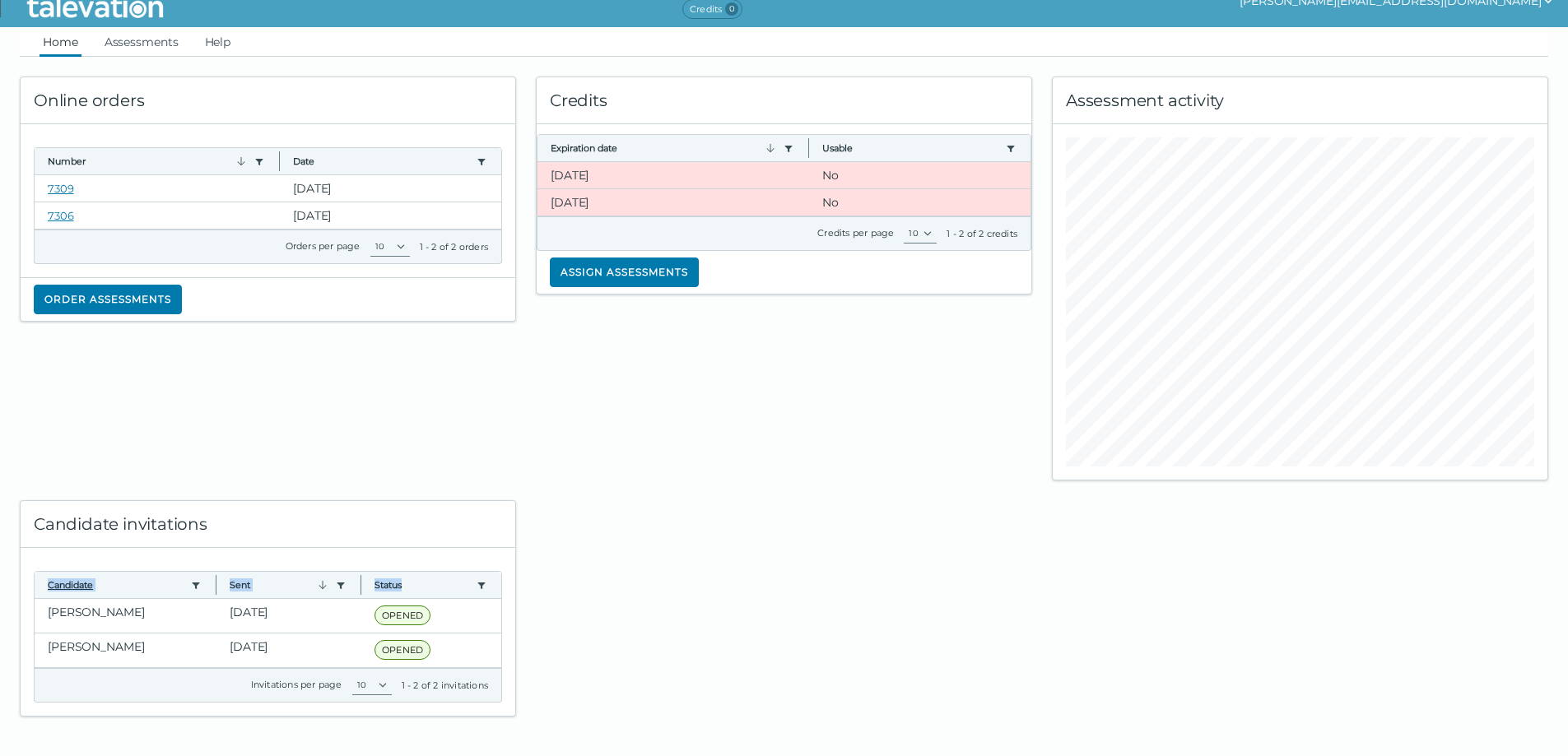
click at [64, 581] on button "Candidate" at bounding box center [116, 585] width 137 height 13
drag, startPoint x: 441, startPoint y: 618, endPoint x: 87, endPoint y: 572, distance: 357.0
click at [560, 271] on button "Assign assessments" at bounding box center [624, 272] width 149 height 30
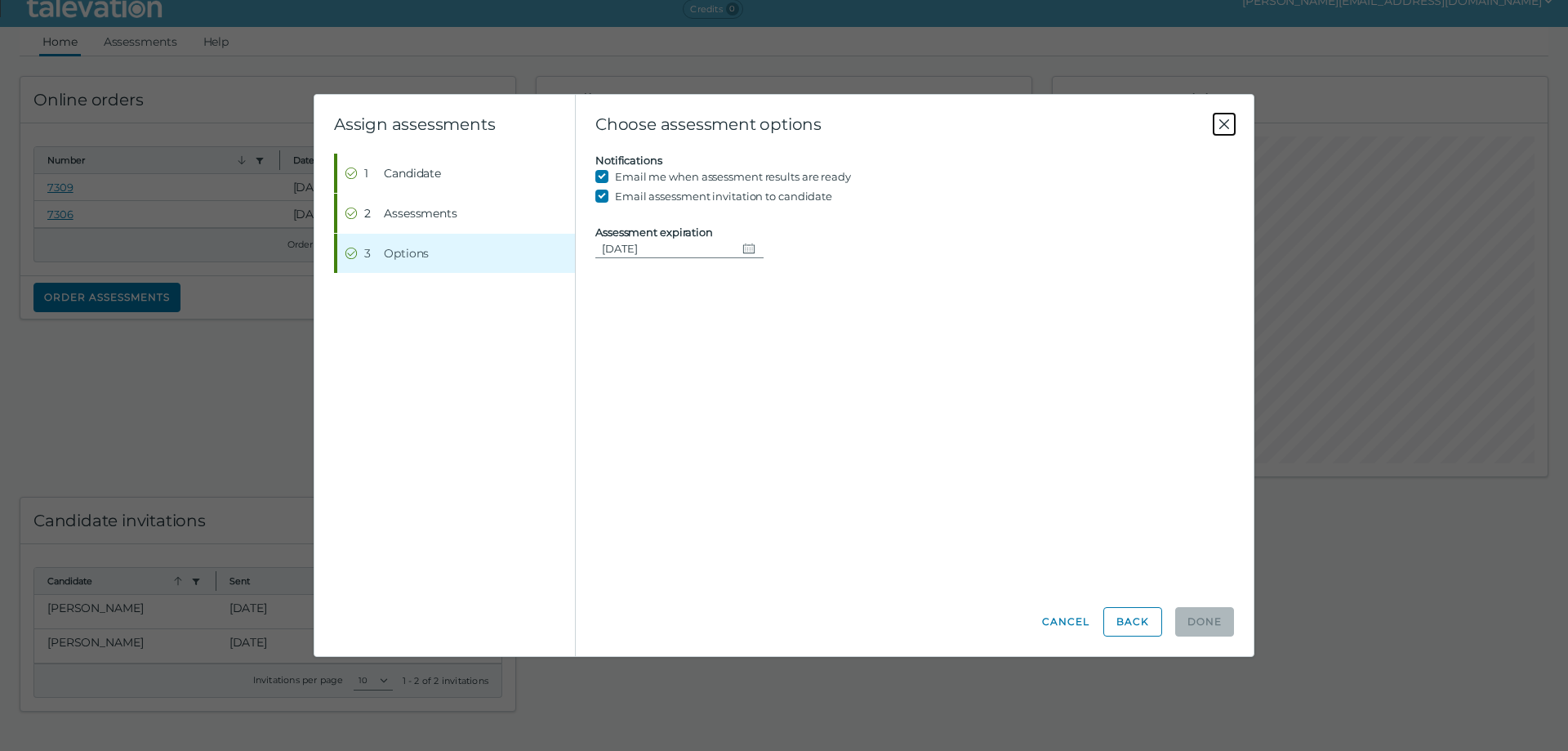
click at [1223, 123] on icon "Close" at bounding box center [1224, 124] width 10 height 10
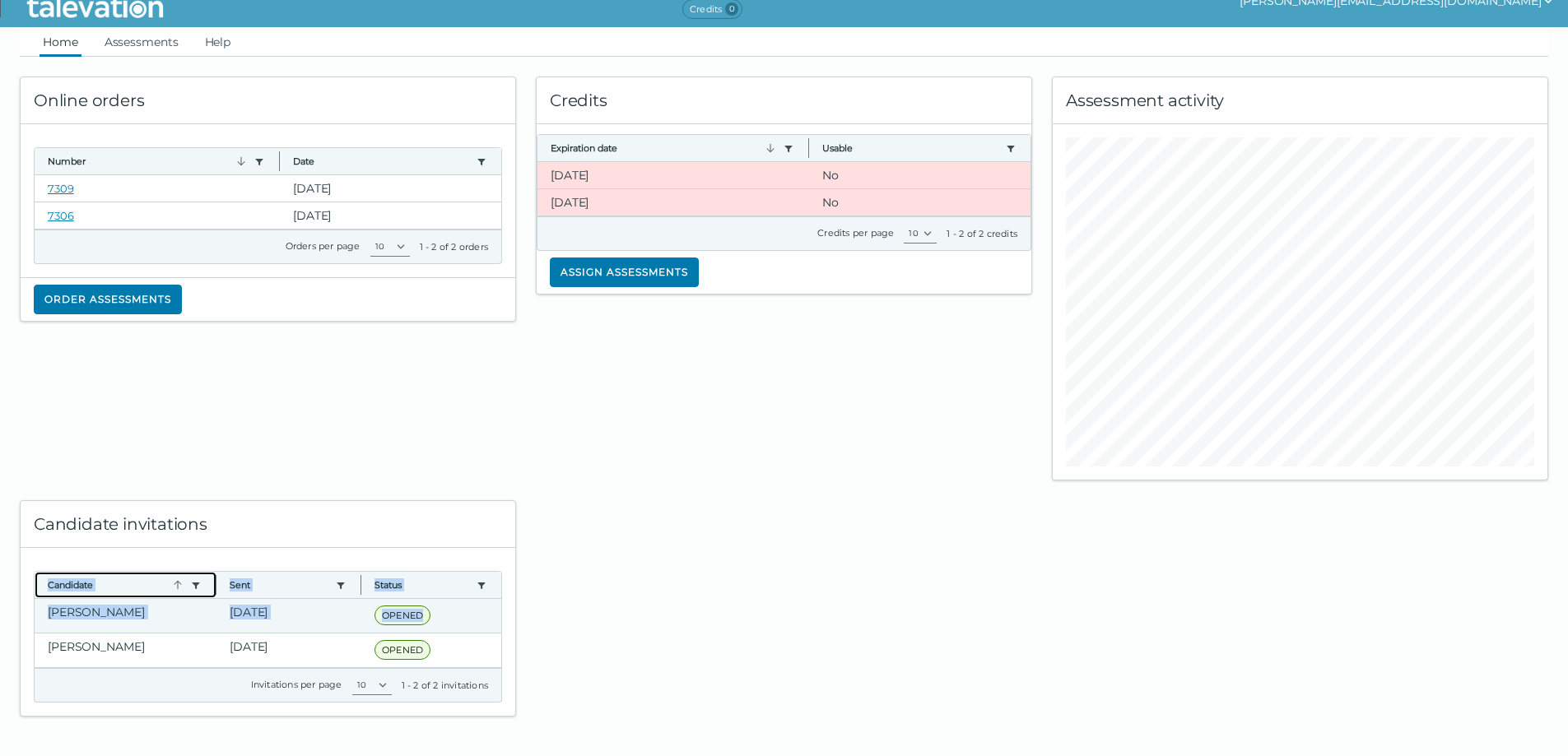
drag, startPoint x: 46, startPoint y: 583, endPoint x: 449, endPoint y: 621, distance: 404.8
click at [449, 621] on div "Candidate Use left or right key to resize the column Sent Use left or right key…" at bounding box center [268, 620] width 466 height 97
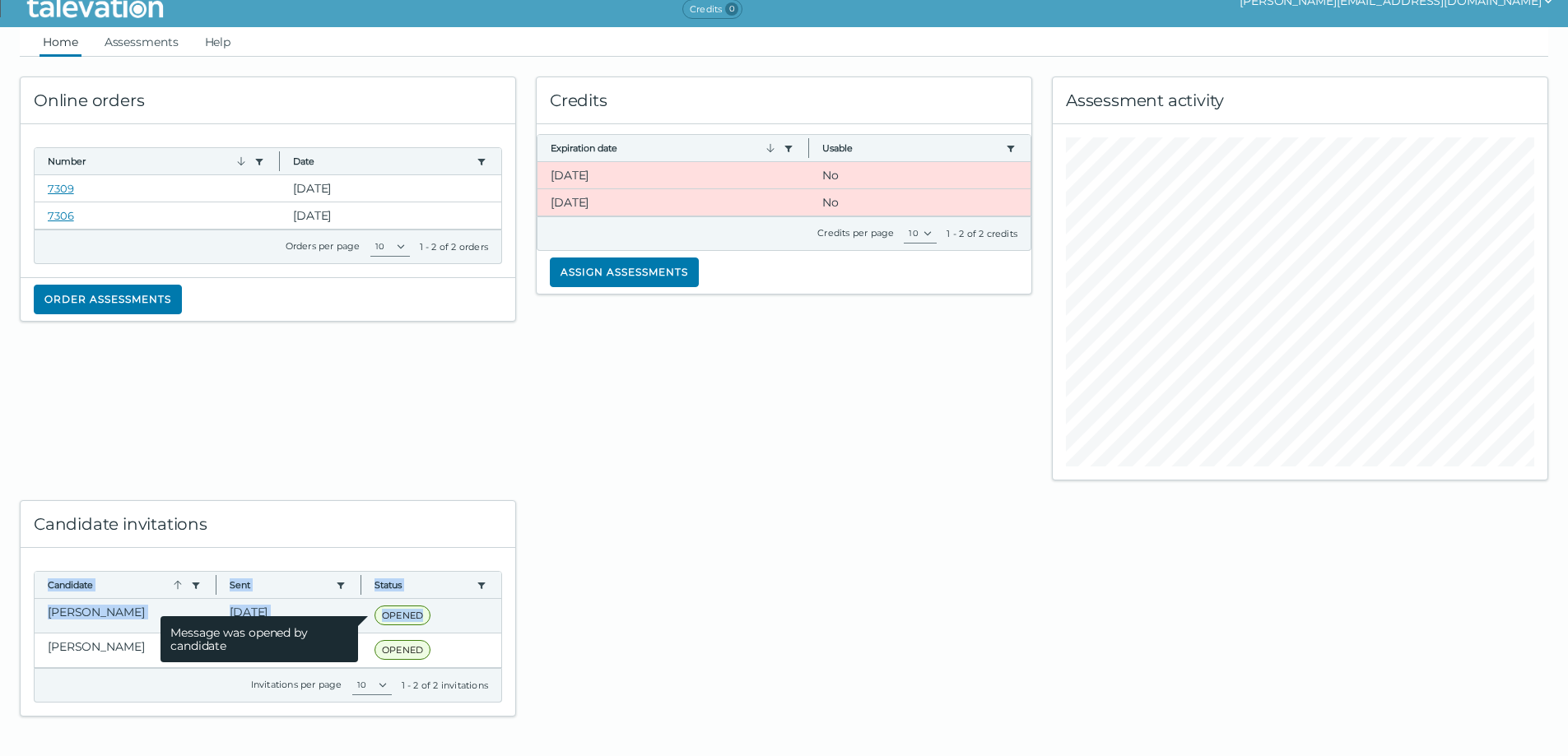
copy div "Candidate Use left or right key to resize the column Sent Use left or right key…"
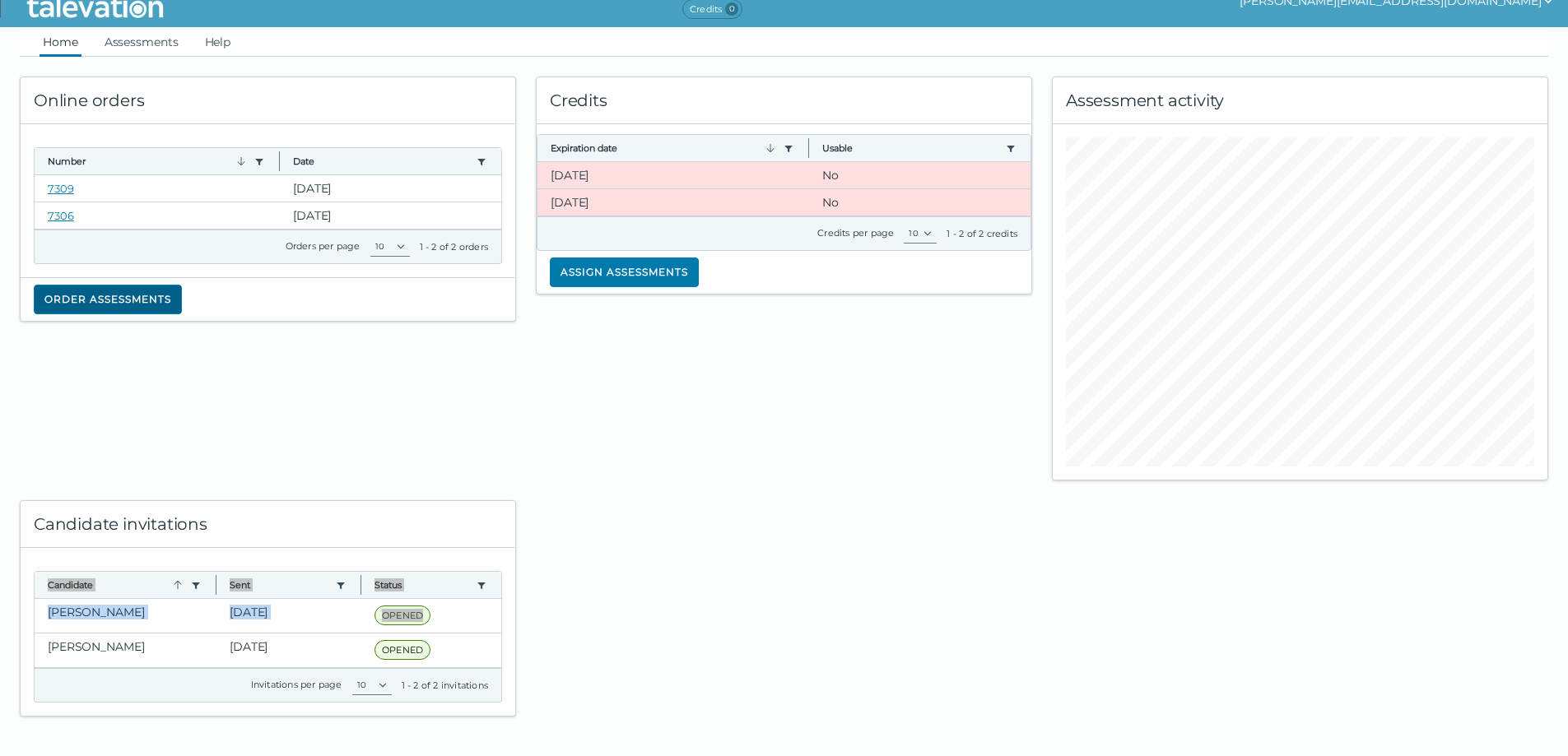
click at [108, 301] on button "Order assessments" at bounding box center [108, 300] width 149 height 30
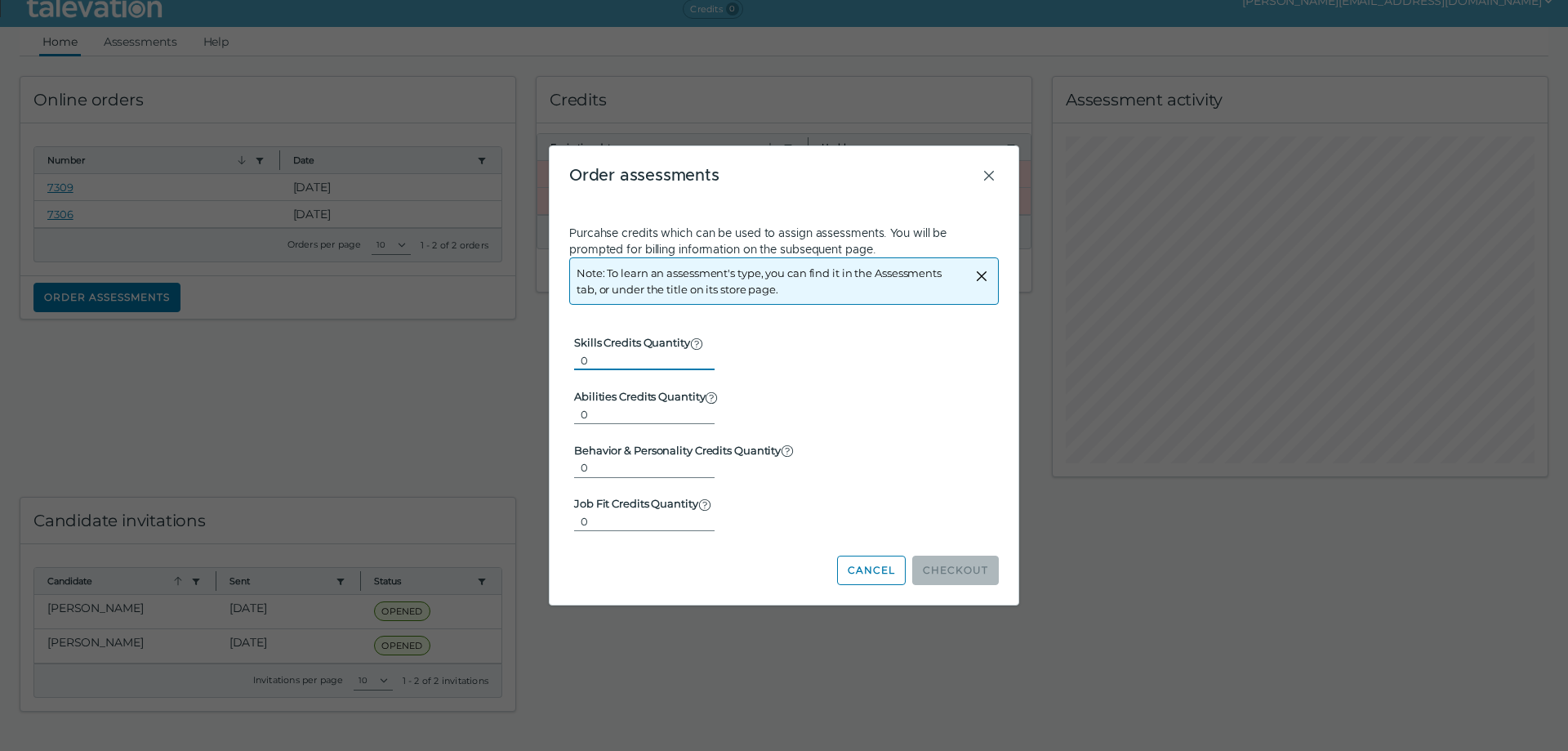
click at [630, 365] on input "0" at bounding box center [644, 361] width 140 height 20
type input "1"
click at [697, 356] on input "1" at bounding box center [644, 361] width 140 height 20
click at [955, 576] on button "Checkout" at bounding box center [956, 570] width 87 height 30
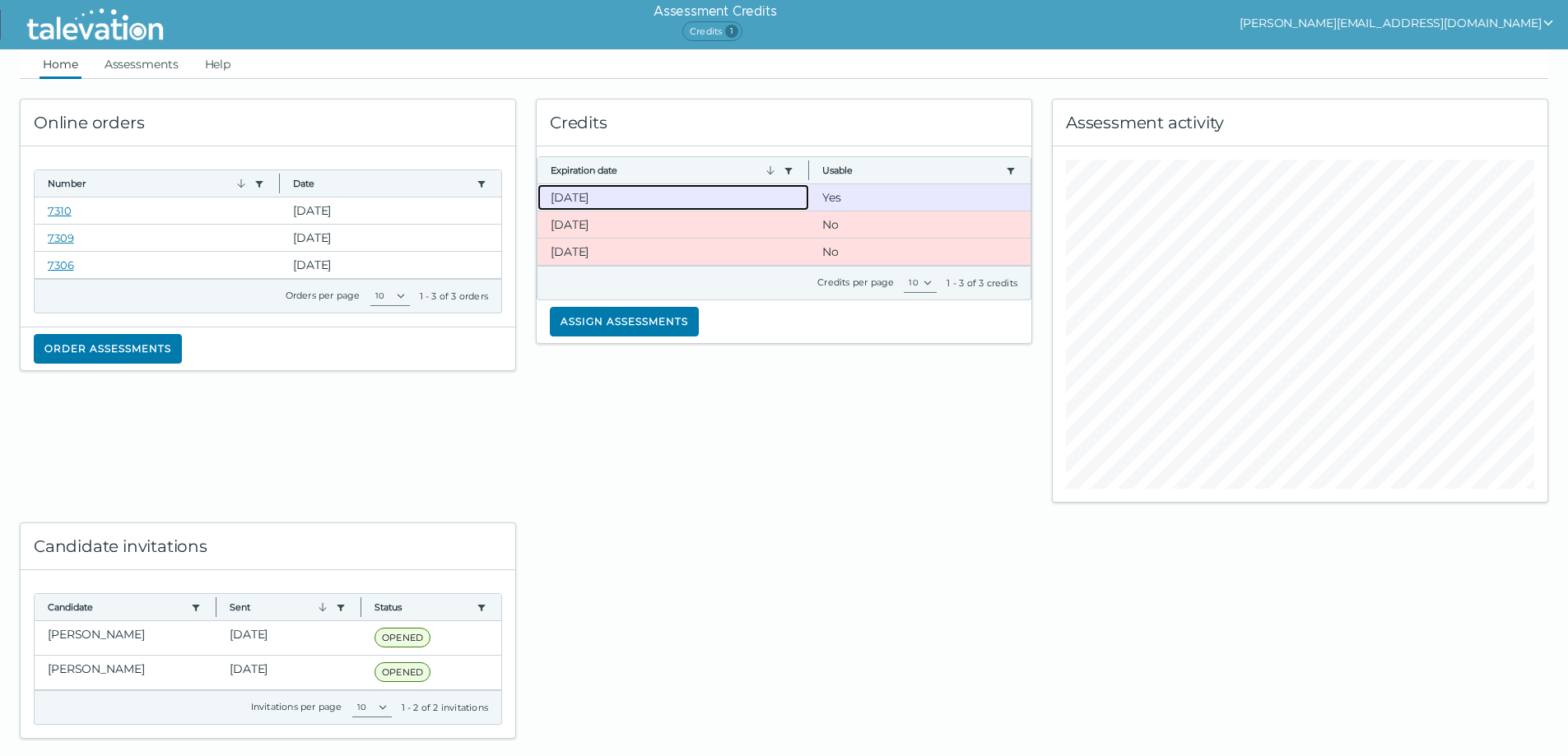
click at [634, 198] on clr-dg-cell "[DATE]" at bounding box center [673, 197] width 272 height 26
click at [583, 320] on button "Assign assessments" at bounding box center [624, 322] width 149 height 30
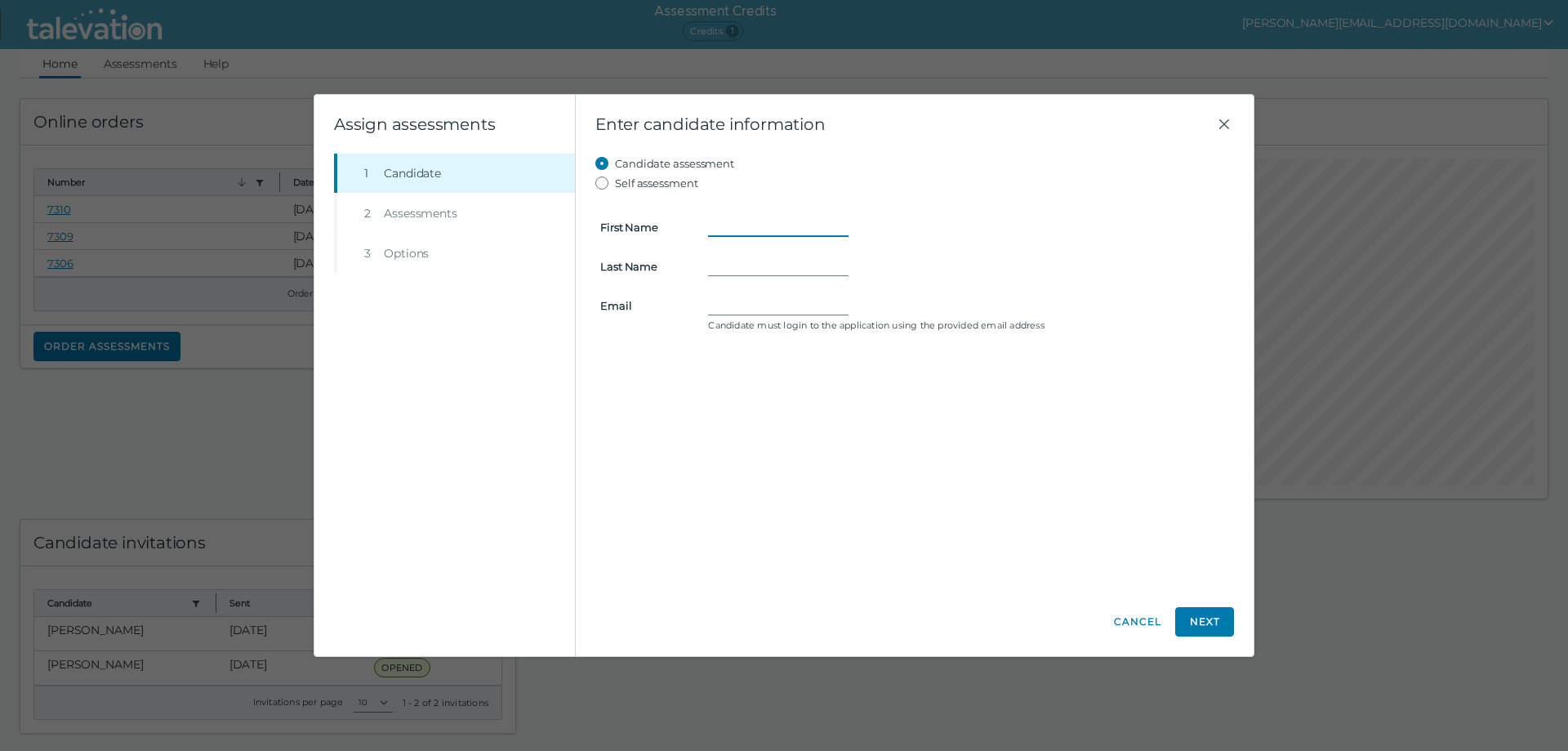
paste input "[PERSON_NAME] [PERSON_NAME]"
type input "[PERSON_NAME] [PERSON_NAME]"
paste input "Parks"
type input "Parks"
paste input "[PERSON_NAME][EMAIL_ADDRESS][DOMAIN_NAME]"
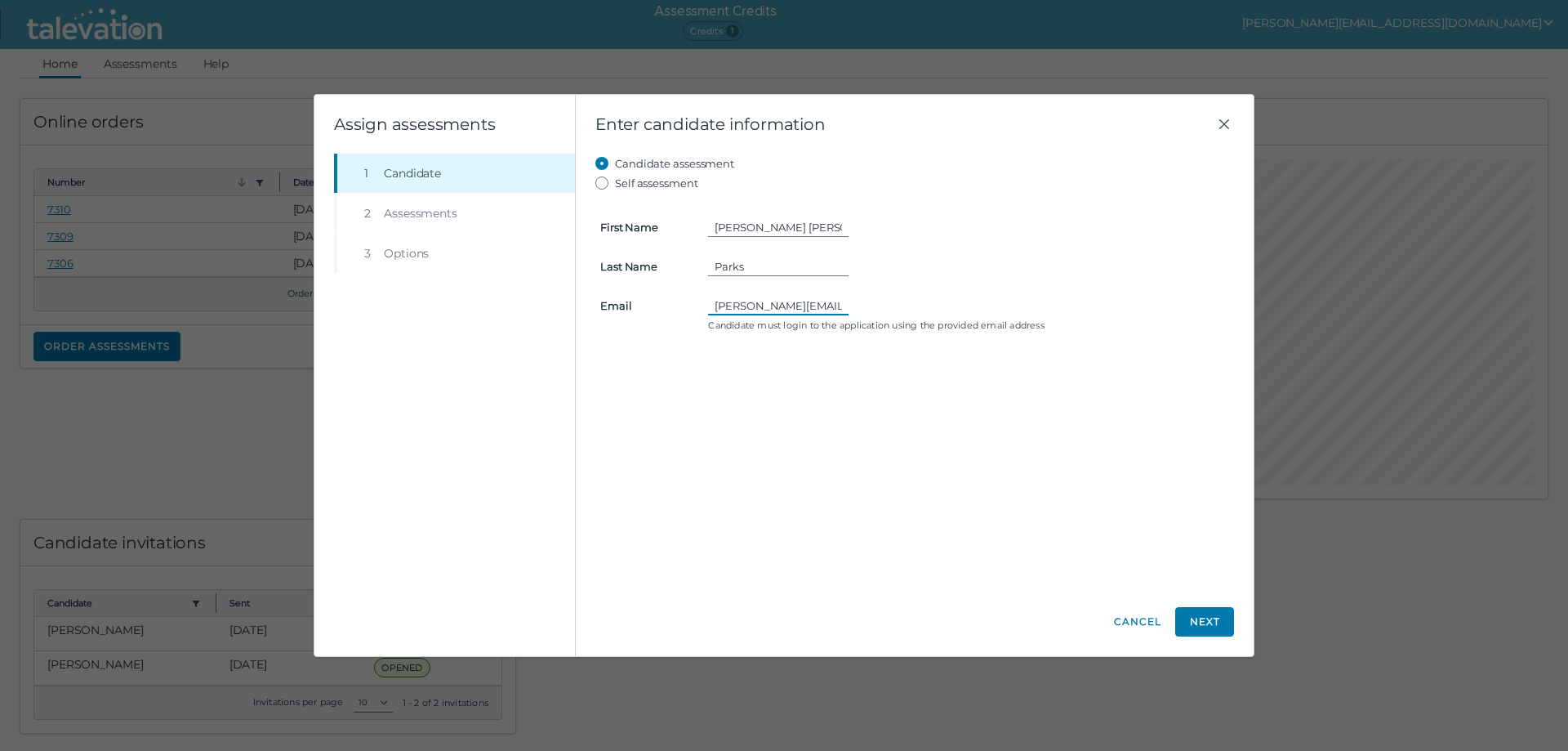
scroll to position [0, 35]
type input "[PERSON_NAME][EMAIL_ADDRESS][DOMAIN_NAME]"
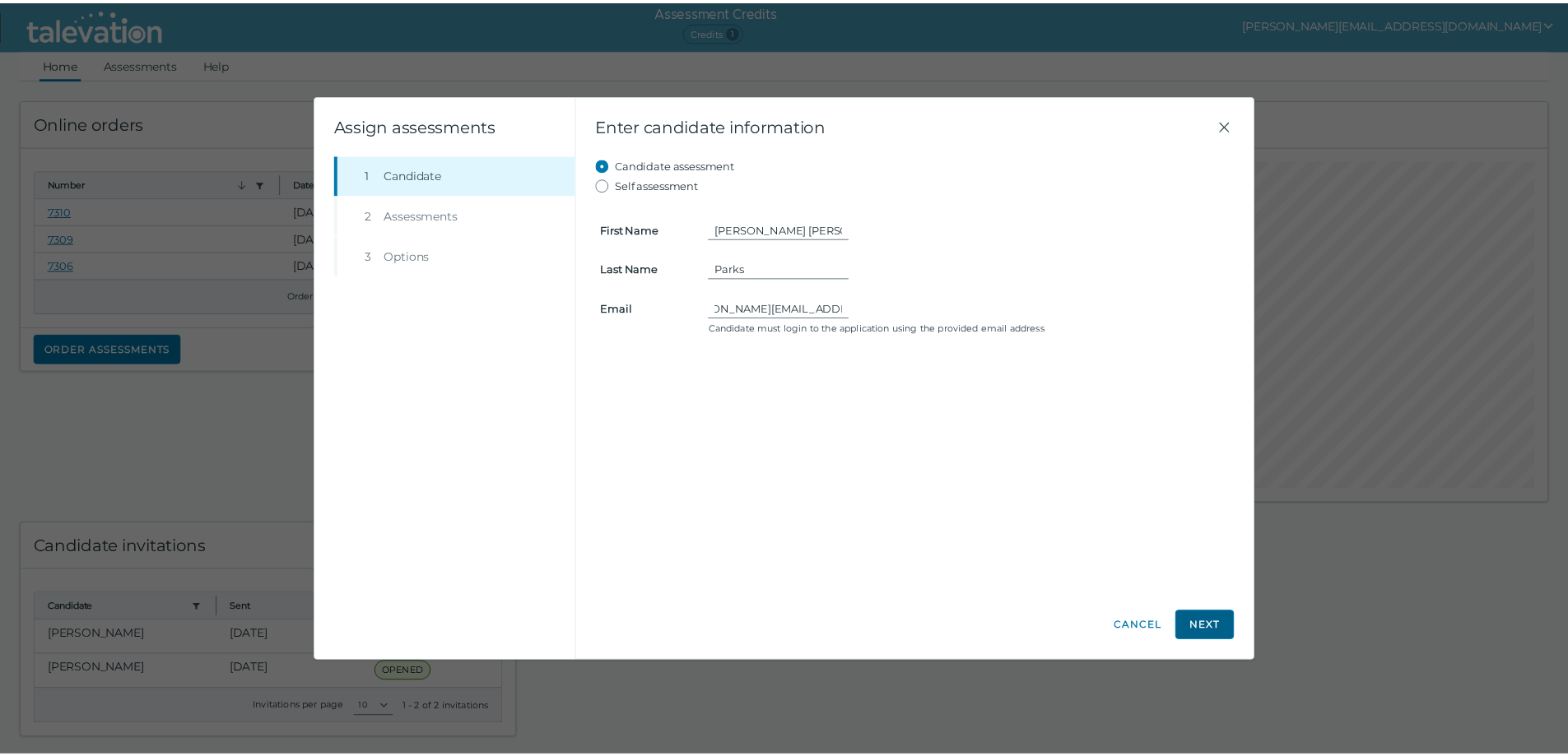
scroll to position [0, 0]
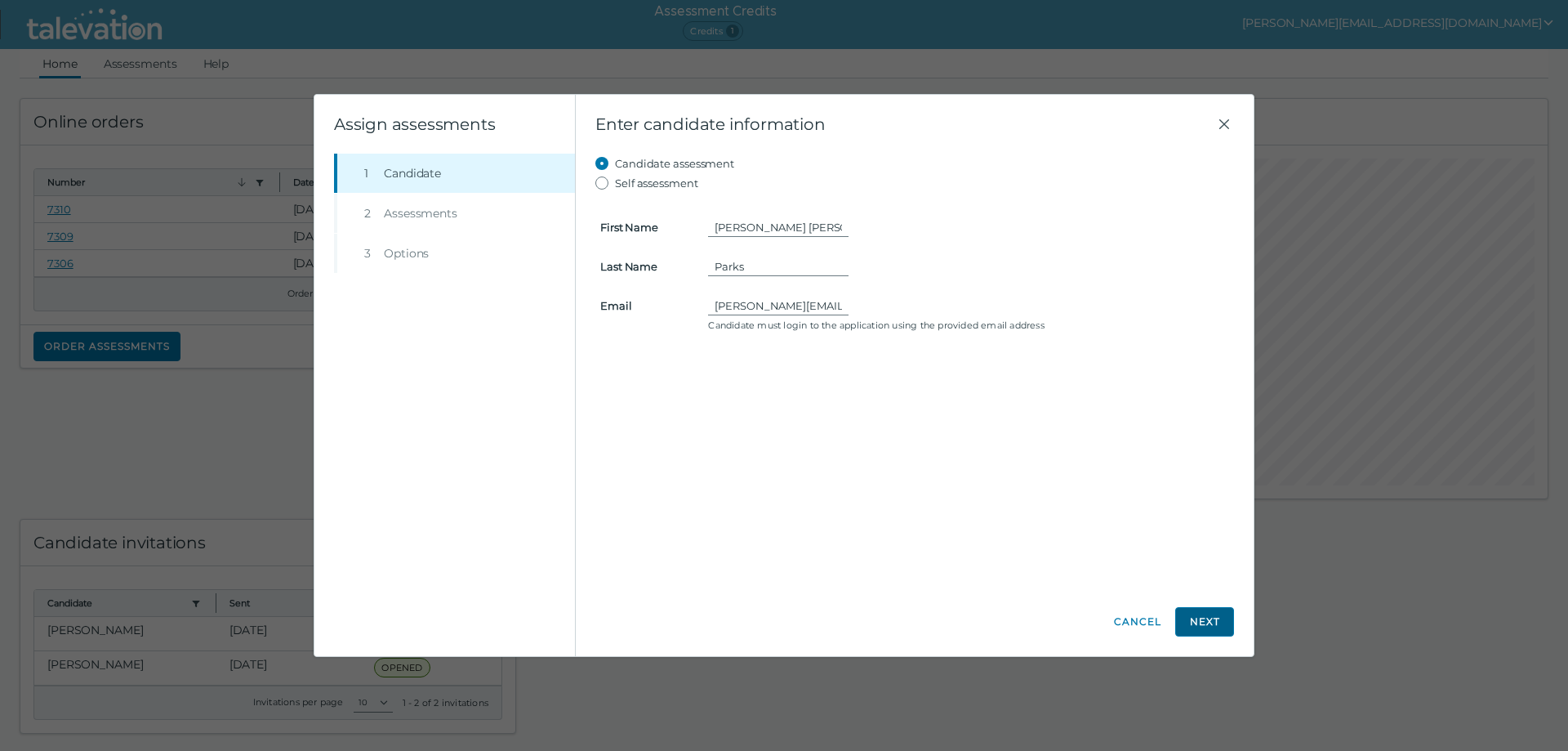
click at [1208, 623] on button "Next" at bounding box center [1204, 622] width 59 height 30
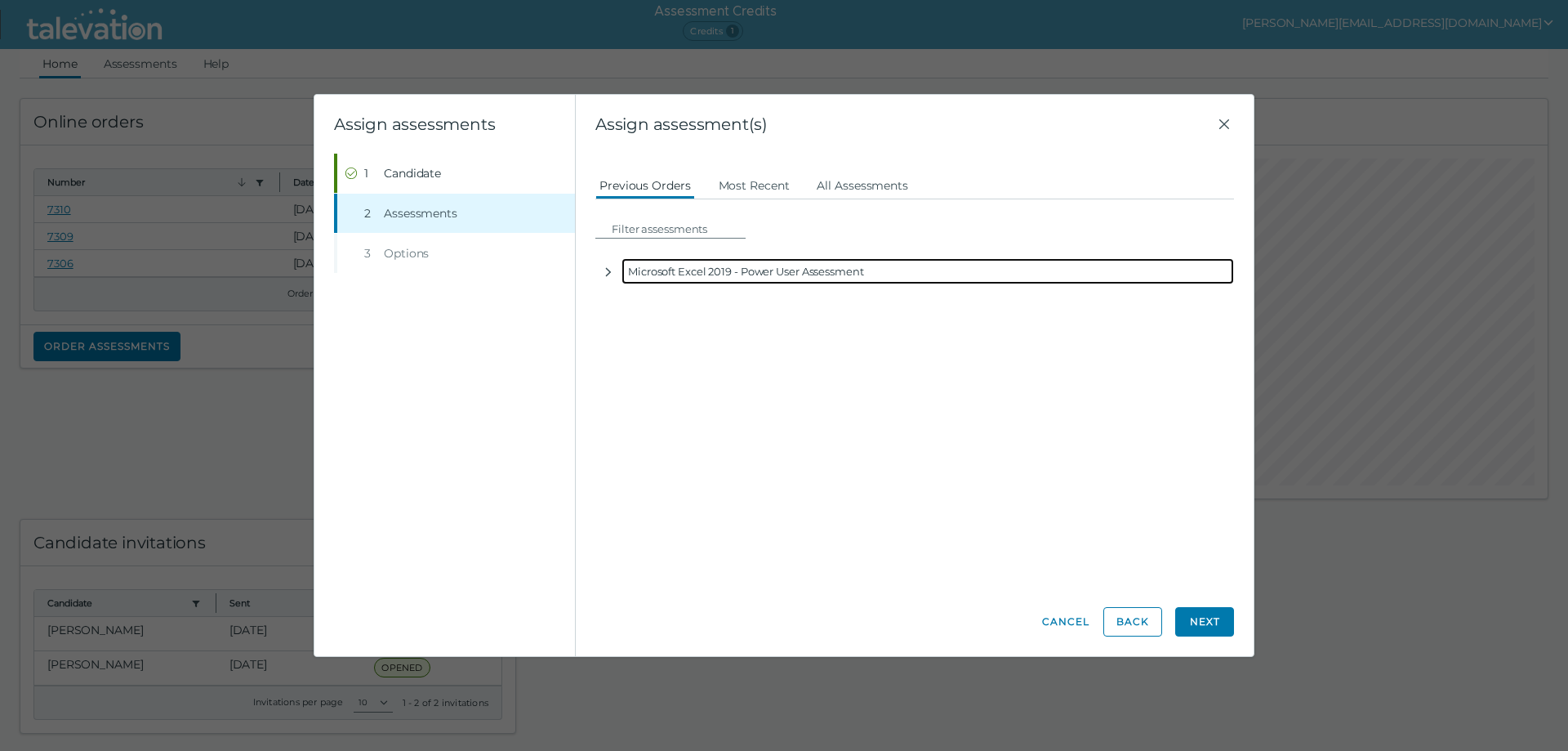
drag, startPoint x: 679, startPoint y: 275, endPoint x: 701, endPoint y: 311, distance: 42.2
click at [679, 275] on div "Microsoft Excel 2019 - Power User Assessment" at bounding box center [928, 271] width 613 height 26
click at [675, 277] on div "Microsoft Excel 2019 - Power User Assessment" at bounding box center [928, 271] width 613 height 26
click at [653, 278] on div "Microsoft Excel 2019 - Power User Assessment" at bounding box center [928, 271] width 613 height 26
click at [666, 270] on div "Microsoft Excel 2019 - Power User Assessment" at bounding box center [928, 271] width 613 height 26
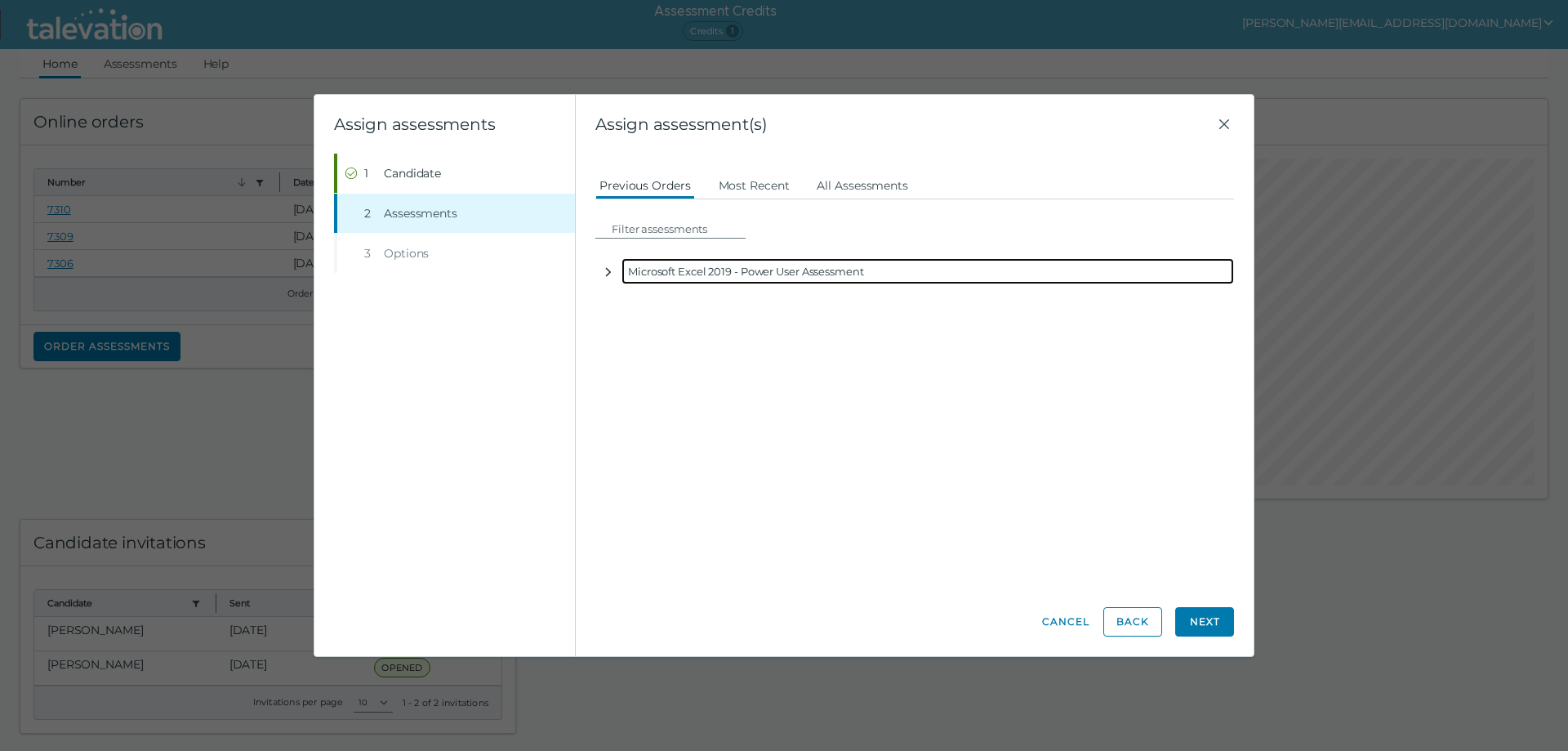
click at [607, 271] on icon "button" at bounding box center [609, 272] width 13 height 13
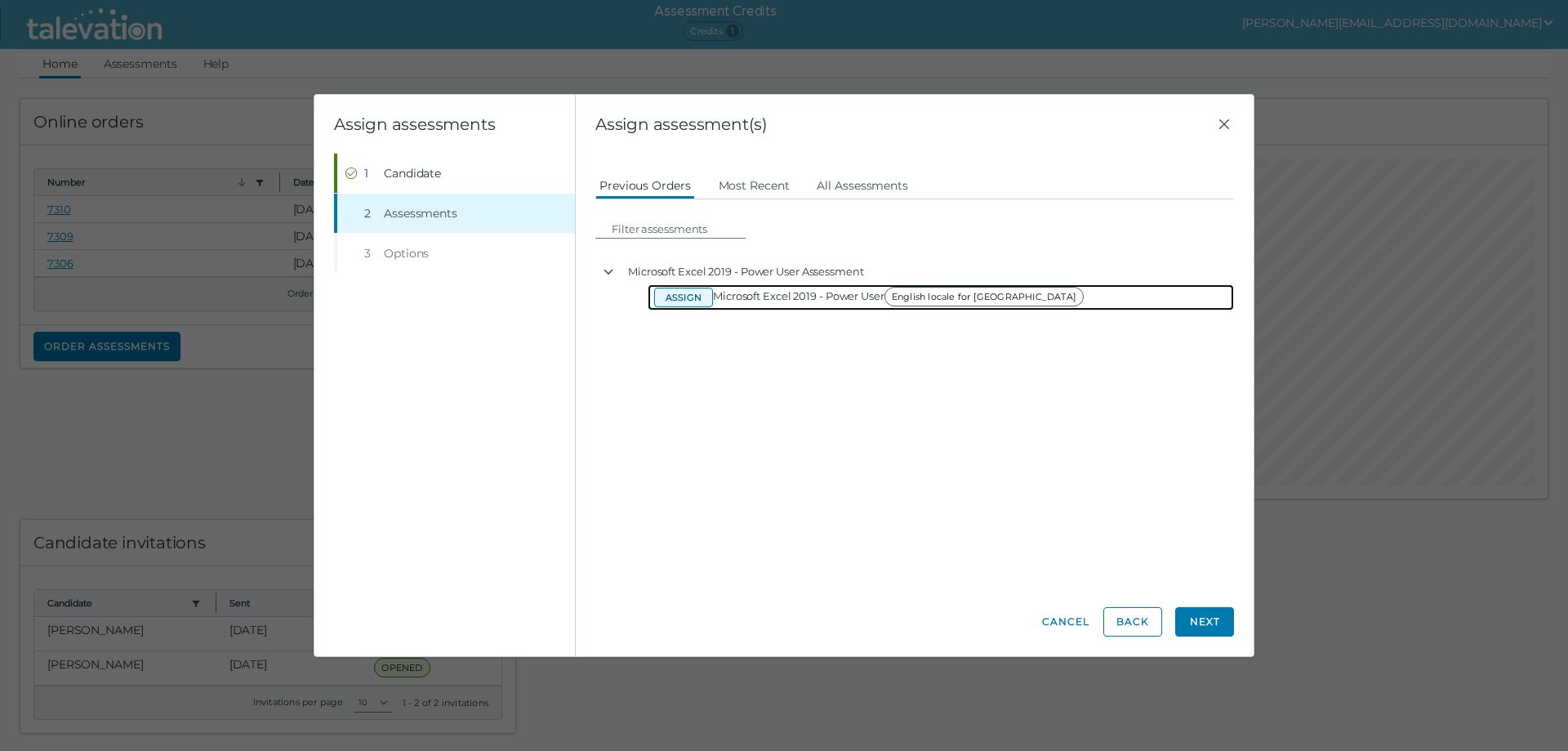
click at [685, 293] on button "Assign" at bounding box center [684, 298] width 59 height 20
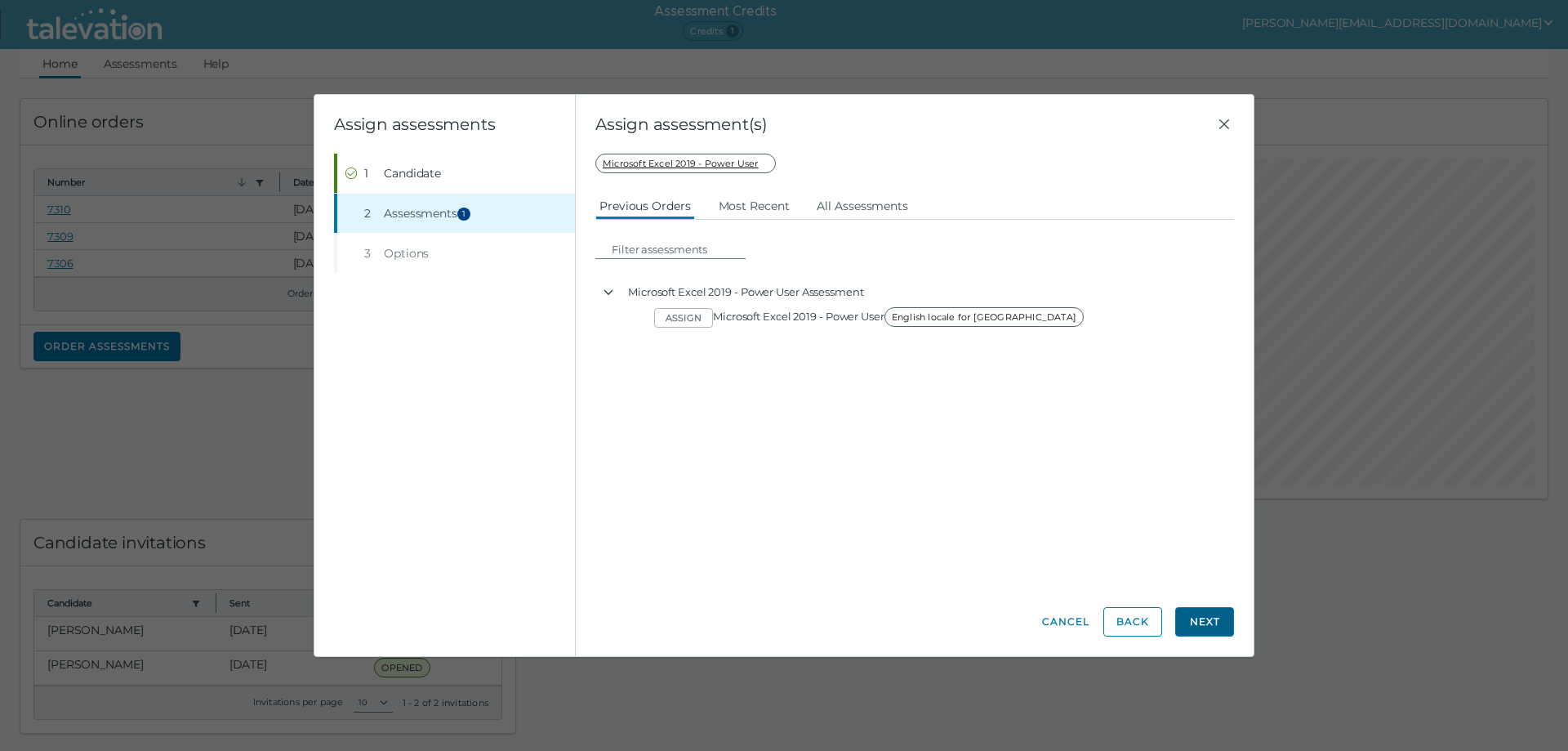
click at [1200, 623] on button "Next" at bounding box center [1204, 622] width 59 height 30
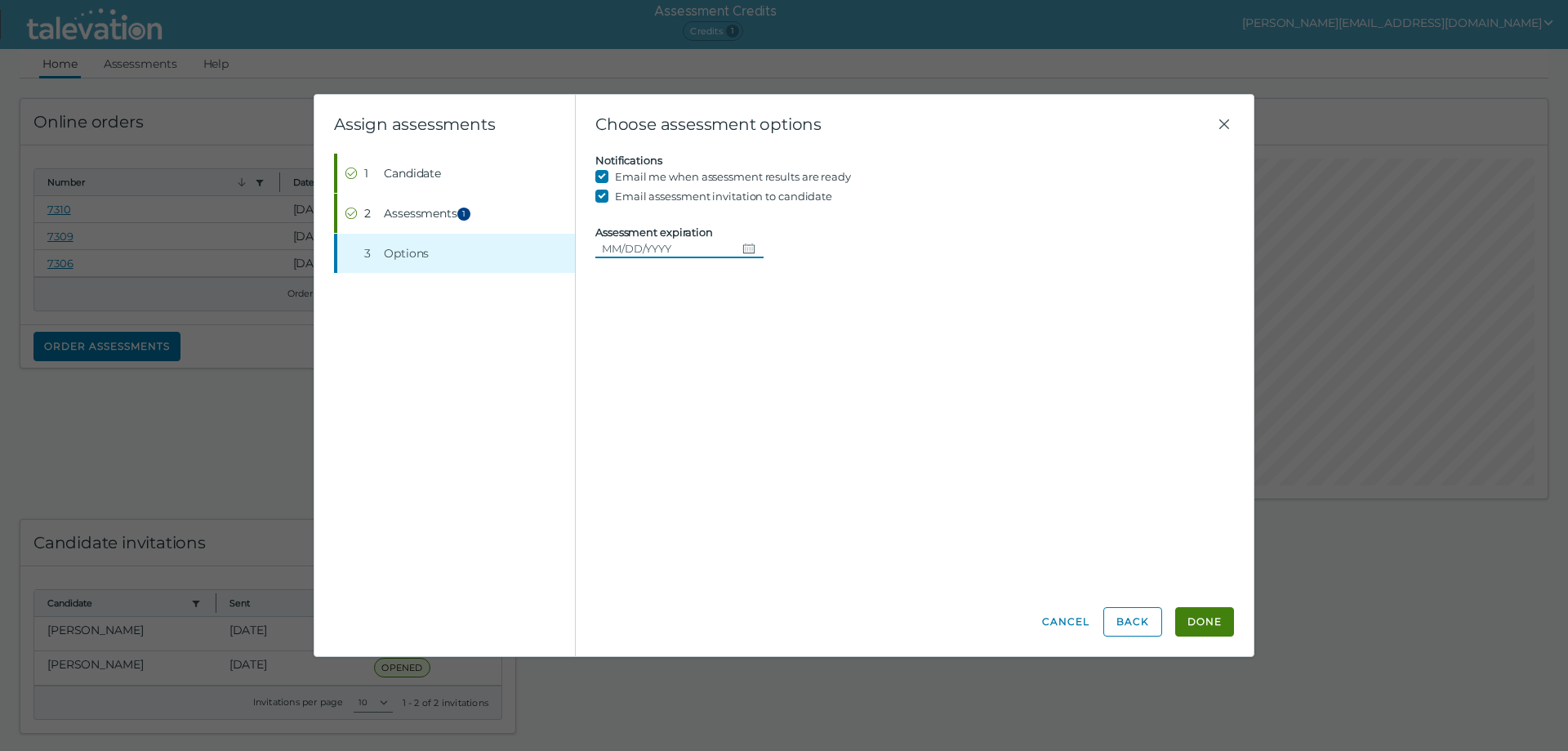
click at [746, 250] on icon "Choose date" at bounding box center [749, 248] width 13 height 13
click at [800, 414] on button "16" at bounding box center [800, 415] width 30 height 30
type input "[DATE]"
click at [1204, 618] on button "Done" at bounding box center [1204, 622] width 59 height 30
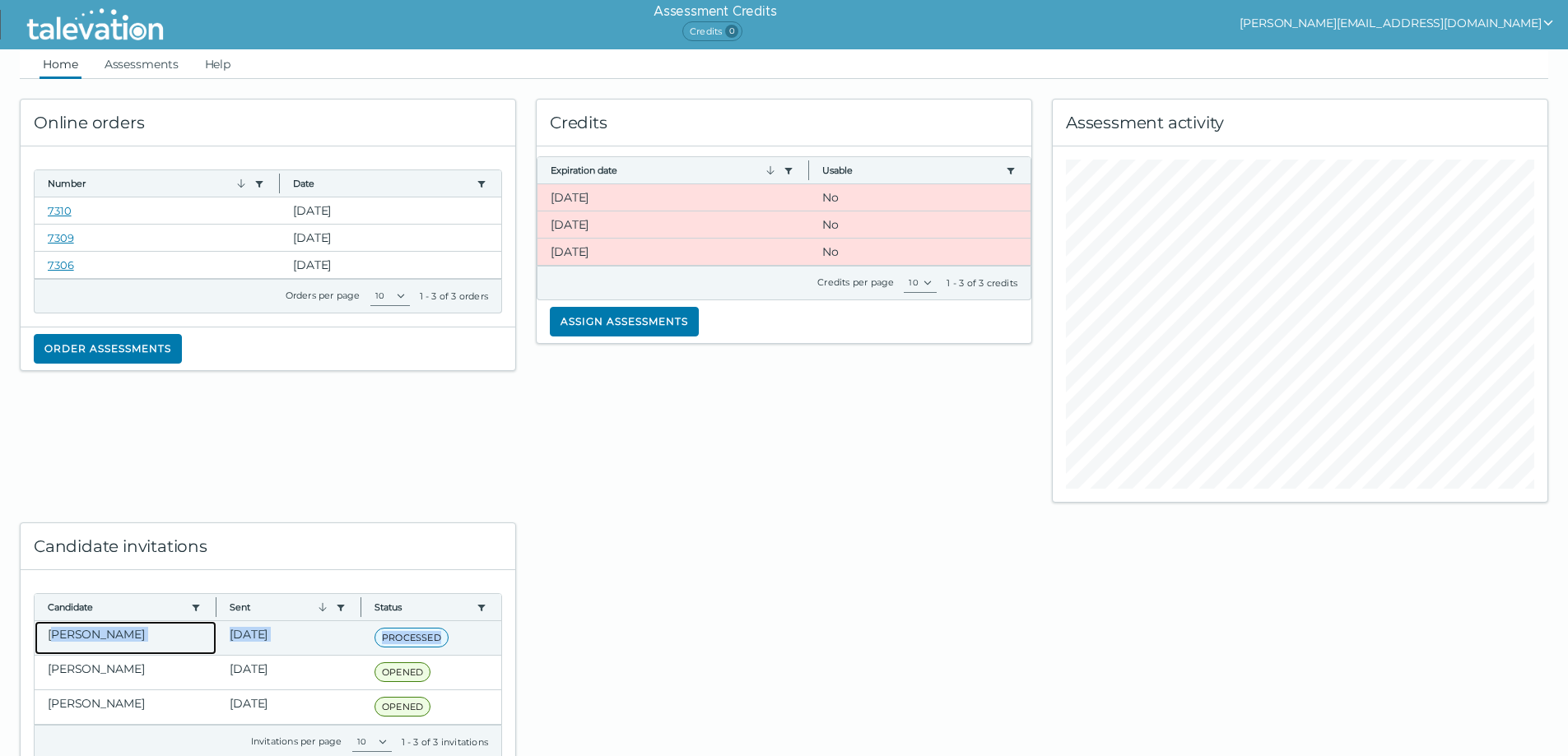
drag, startPoint x: 52, startPoint y: 634, endPoint x: 466, endPoint y: 640, distance: 414.0
click at [466, 640] on div "[PERSON_NAME] [DATE] PROCESSED Message has been created and will be delivered" at bounding box center [268, 638] width 466 height 34
drag, startPoint x: 46, startPoint y: 634, endPoint x: 456, endPoint y: 641, distance: 410.1
click at [456, 641] on div "[PERSON_NAME] [DATE] PROCESSED Message has been created and will be delivered" at bounding box center [268, 638] width 466 height 34
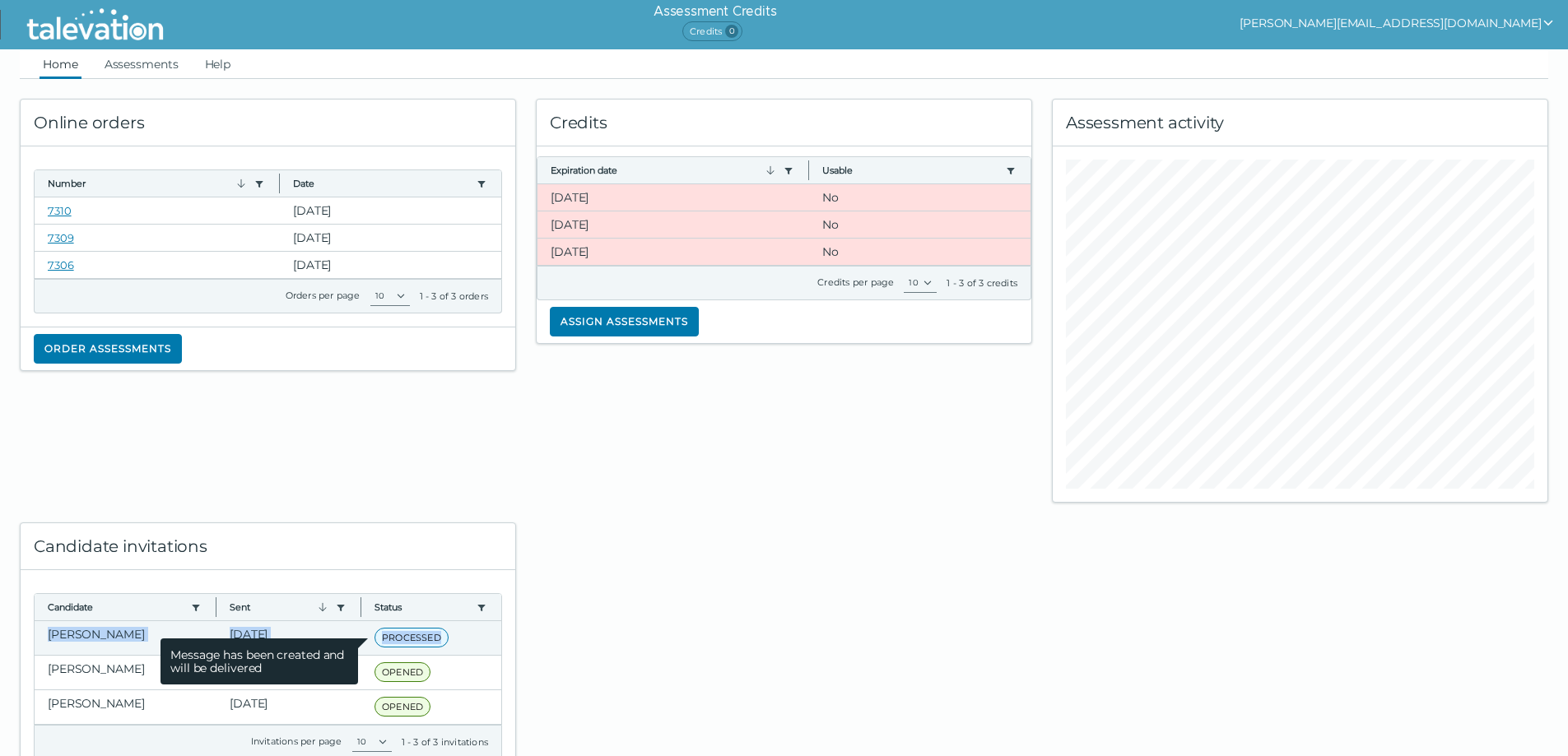
copy div "[PERSON_NAME] [DATE] PROCESSED"
